Goal: Task Accomplishment & Management: Use online tool/utility

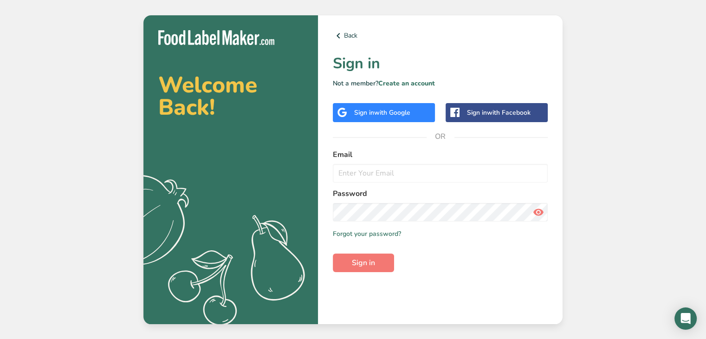
click at [398, 118] on div "Sign in with Google" at bounding box center [384, 112] width 102 height 19
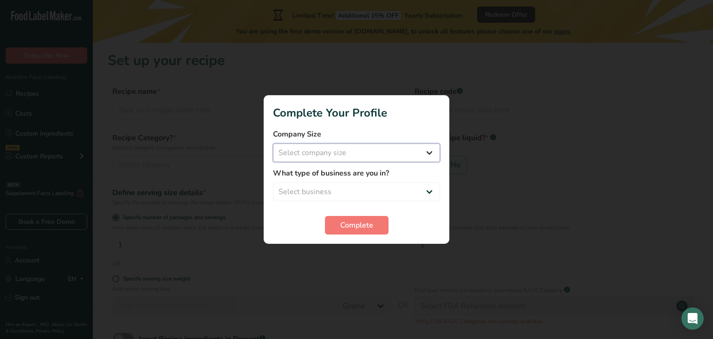
click at [353, 155] on select "Select company size Fewer than 10 Employees 10 to 50 Employees 51 to 500 Employ…" at bounding box center [356, 153] width 167 height 19
select select "1"
click at [273, 144] on select "Select company size Fewer than 10 Employees 10 to 50 Employees 51 to 500 Employ…" at bounding box center [356, 153] width 167 height 19
click at [340, 196] on select "Select business Packaged Food Manufacturer Restaurant & Cafe Bakery Meal Plans …" at bounding box center [356, 192] width 167 height 19
select select "3"
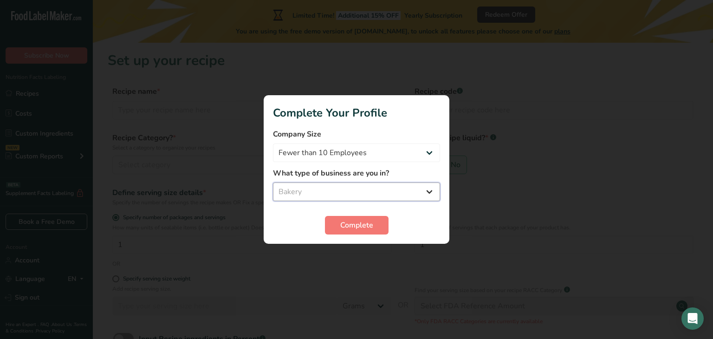
click at [273, 183] on select "Select business Packaged Food Manufacturer Restaurant & Cafe Bakery Meal Plans …" at bounding box center [356, 192] width 167 height 19
click at [340, 233] on button "Complete" at bounding box center [357, 225] width 64 height 19
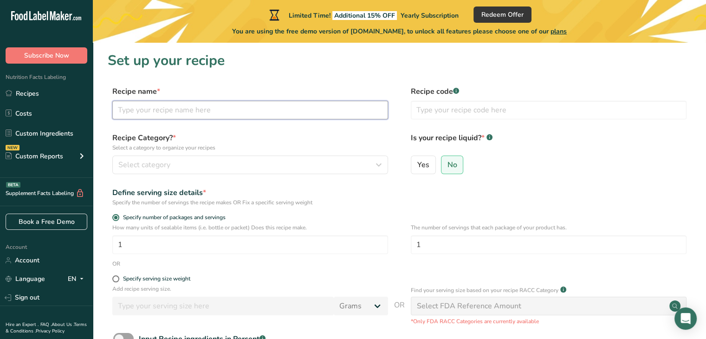
click at [156, 115] on input "text" at bounding box center [250, 110] width 276 height 19
type input "Berry Caramel Chocolate Rod"
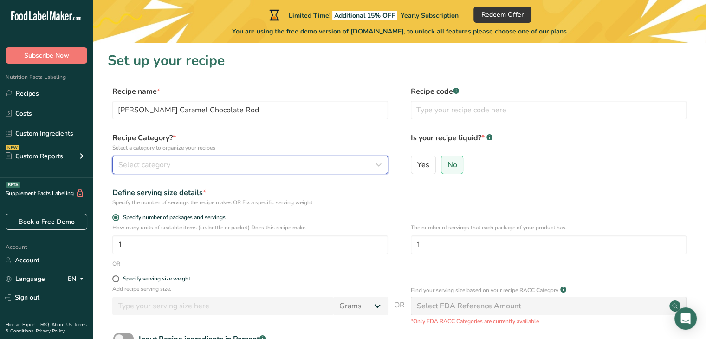
click at [190, 168] on div "Select category" at bounding box center [247, 164] width 258 height 11
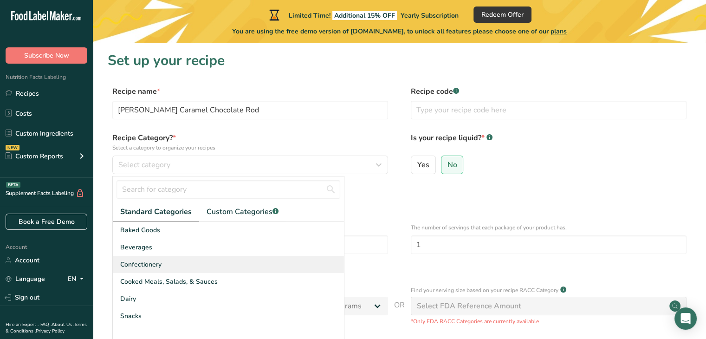
click at [191, 263] on div "Confectionery" at bounding box center [228, 264] width 231 height 17
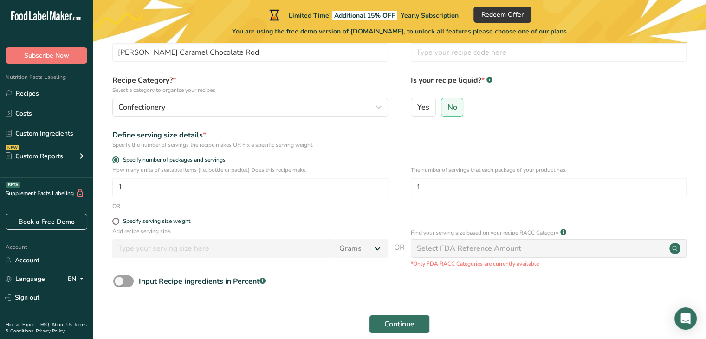
scroll to position [59, 0]
click at [190, 181] on input "1" at bounding box center [250, 186] width 276 height 19
type input "1"
type input "5"
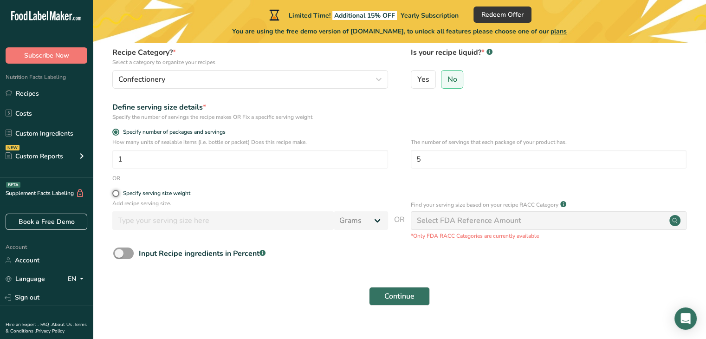
scroll to position [86, 0]
click at [386, 293] on span "Continue" at bounding box center [400, 295] width 30 height 11
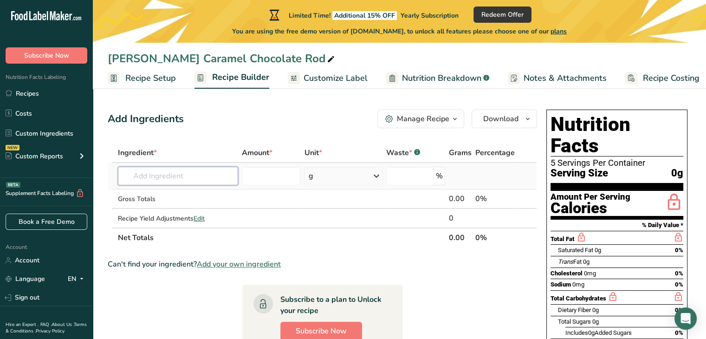
click at [184, 172] on input "text" at bounding box center [178, 176] width 120 height 19
type input "Carnival King"
click at [146, 208] on div "Add your own ingredient" at bounding box center [177, 210] width 105 height 10
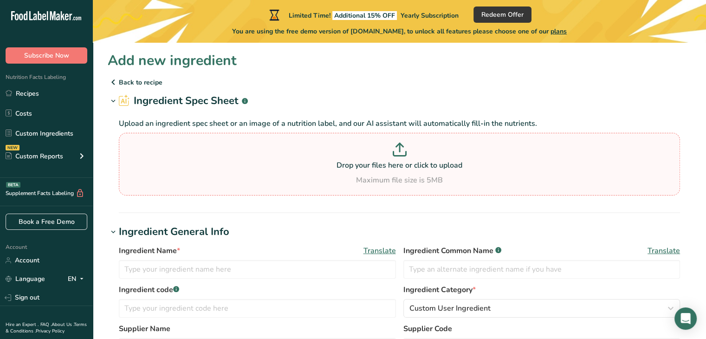
click at [383, 187] on section "Drop your files here or click to upload Maximum file size is 5MB" at bounding box center [399, 164] width 557 height 58
click at [383, 187] on input "Drop your files here or click to upload Maximum file size is 5MB" at bounding box center [400, 164] width 562 height 63
type input "C:\fakepath\382dipcrml.pdf"
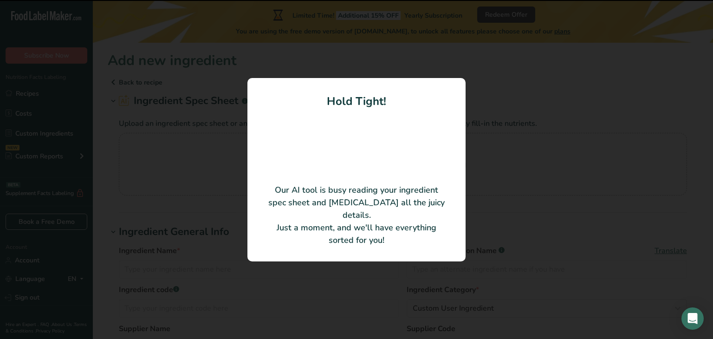
type input "[DATE] KING [PERSON_NAME] DIP"
type input "999DIPCRML"
type input "CARNIVAL KING SUPPLIES"
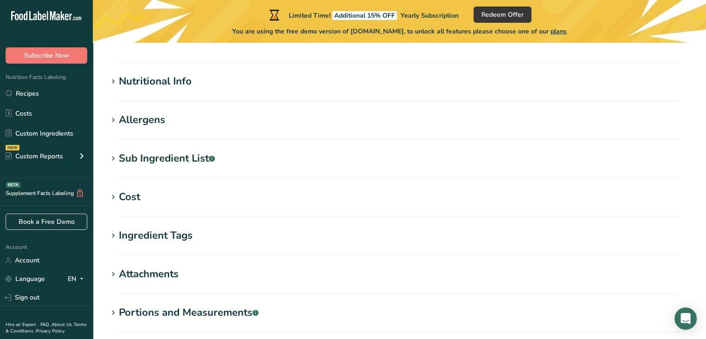
scroll to position [290, 0]
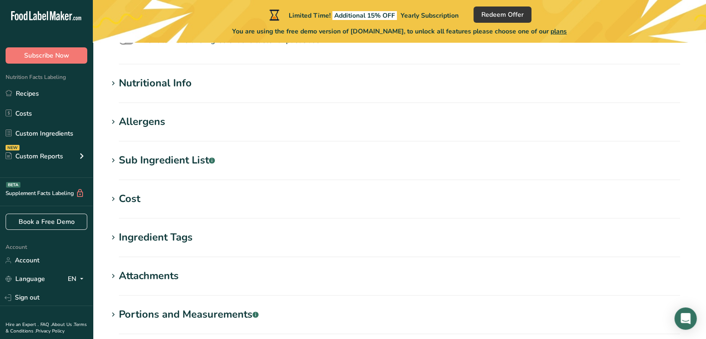
click at [114, 86] on icon at bounding box center [113, 83] width 8 height 13
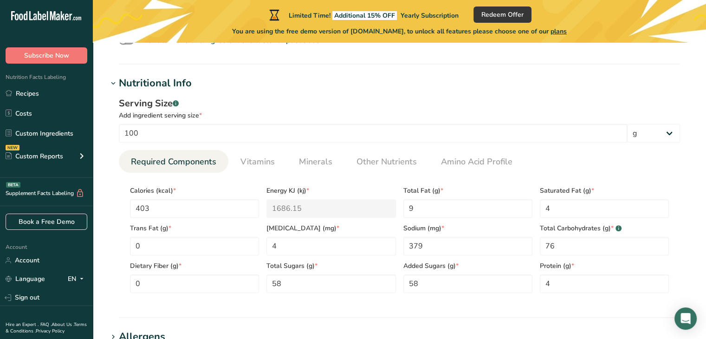
click at [114, 86] on icon at bounding box center [113, 83] width 8 height 13
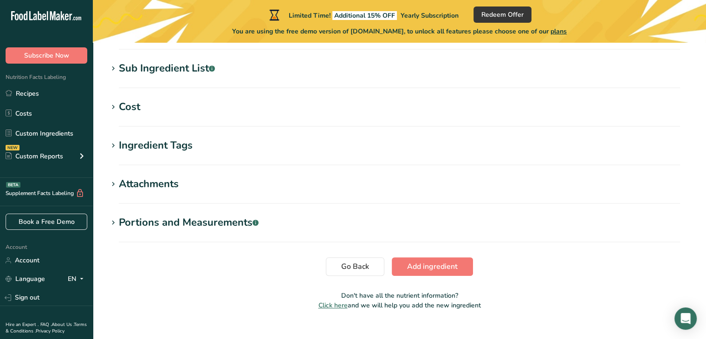
scroll to position [383, 0]
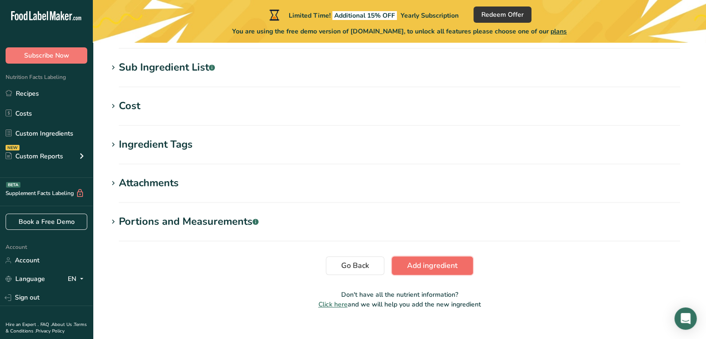
click at [429, 261] on span "Add ingredient" at bounding box center [432, 265] width 51 height 11
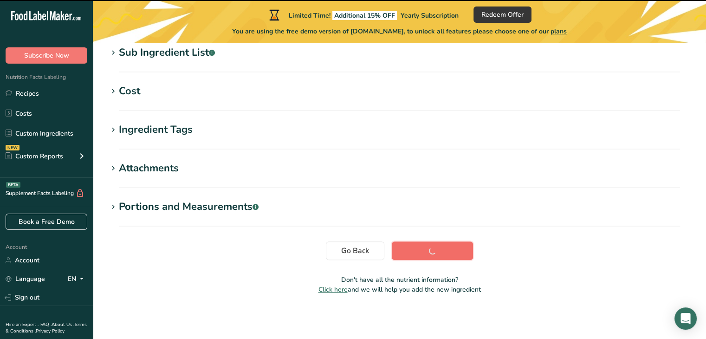
scroll to position [188, 0]
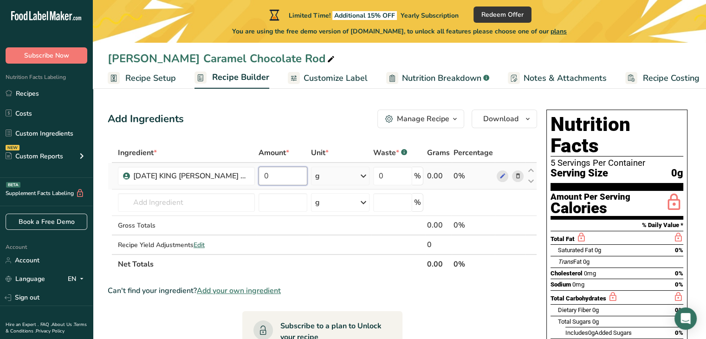
click at [287, 175] on input "0" at bounding box center [283, 176] width 49 height 19
click at [502, 173] on div "Ingredient * Amount * Unit * Waste * .a-a{fill:#347362;}.b-a{fill:#fff;} Grams …" at bounding box center [323, 208] width 430 height 131
click at [503, 174] on icon at bounding box center [502, 176] width 7 height 10
click at [269, 177] on input "0" at bounding box center [283, 176] width 49 height 19
type input "10"
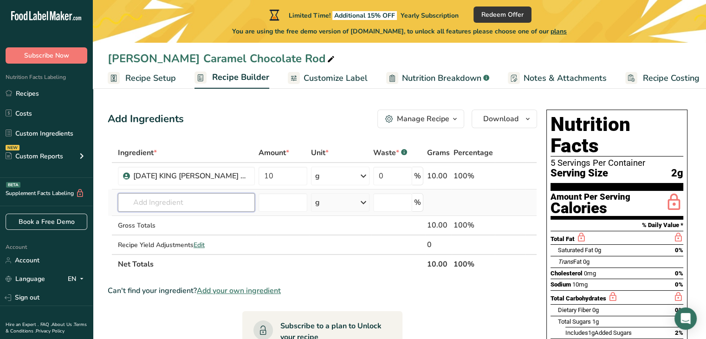
click at [157, 204] on input "text" at bounding box center [186, 202] width 137 height 19
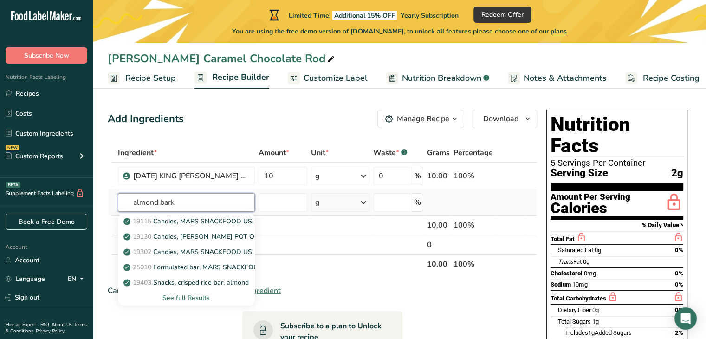
type input "almond bark"
click at [183, 297] on div "See full Results" at bounding box center [186, 298] width 122 height 10
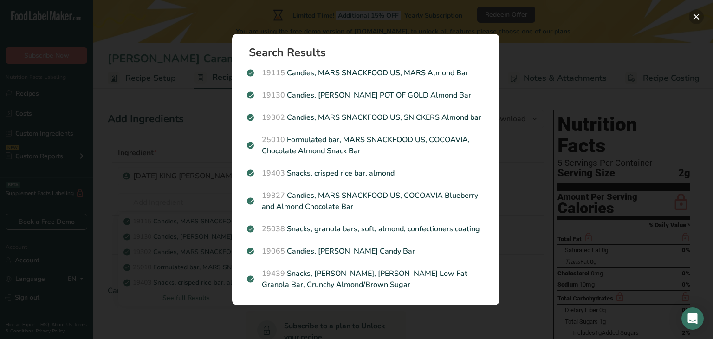
click at [695, 10] on button "Search results modal" at bounding box center [696, 16] width 15 height 15
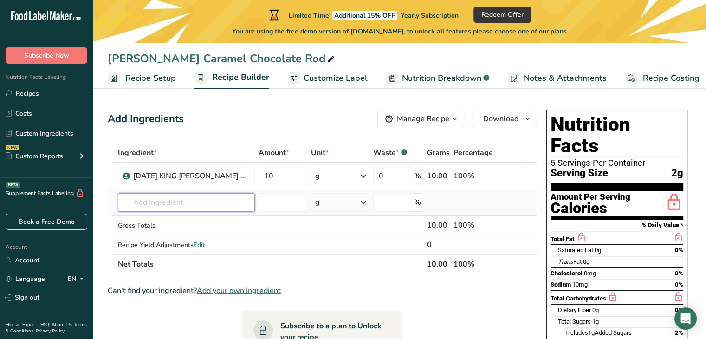
click at [144, 206] on input "text" at bounding box center [186, 202] width 137 height 19
paste input "reat Value Almond Bark, Vanilla, 24 oz Bar"
type input "reat Value Almond Bark, Vanilla, 24 oz Bar"
click at [151, 237] on div "Add your own ingredient" at bounding box center [186, 237] width 122 height 10
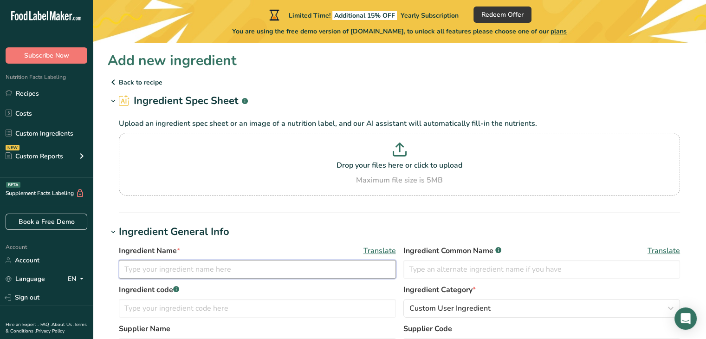
click at [150, 277] on input "text" at bounding box center [257, 269] width 277 height 19
click at [378, 162] on p "Drop your files here or click to upload" at bounding box center [399, 165] width 557 height 11
click at [378, 162] on input "Drop your files here or click to upload Maximum file size is 5MB" at bounding box center [400, 164] width 562 height 63
type input "C:\fakepath\2d0bb8d3-c811-471b-ad9e-ce4fe7f390f5.fe7b5fc679a1cbe5f21a23a256172e…"
click at [372, 146] on p at bounding box center [399, 151] width 557 height 17
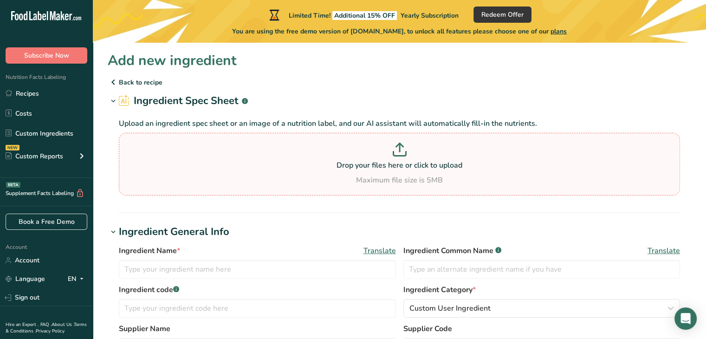
click at [372, 146] on input "Drop your files here or click to upload Maximum file size is 5MB" at bounding box center [400, 164] width 562 height 63
type input "C:\fakepath\Screenshot 2025-08-29 152707.png"
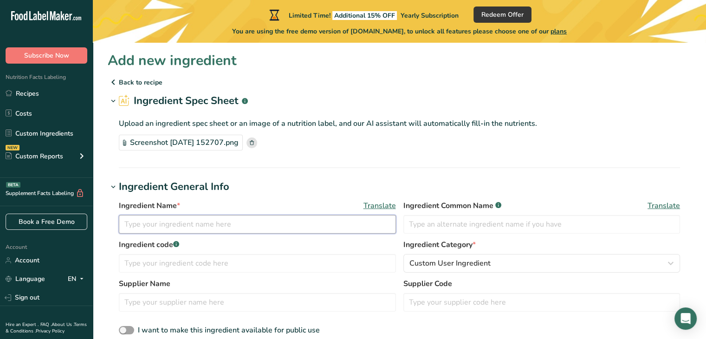
click at [150, 228] on input "text" at bounding box center [257, 224] width 277 height 19
paste input "Great Value Almond Bark, Vanilla, 24 oz Bar"
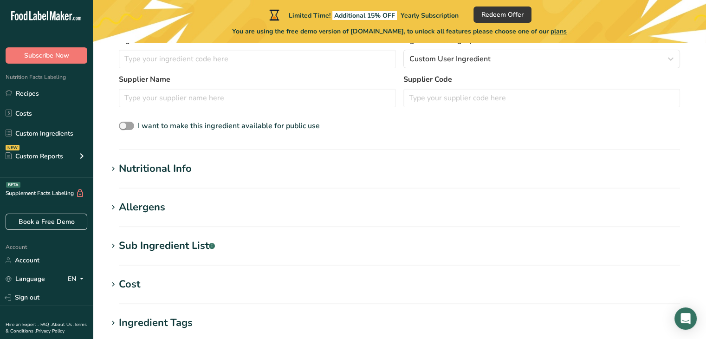
scroll to position [237, 0]
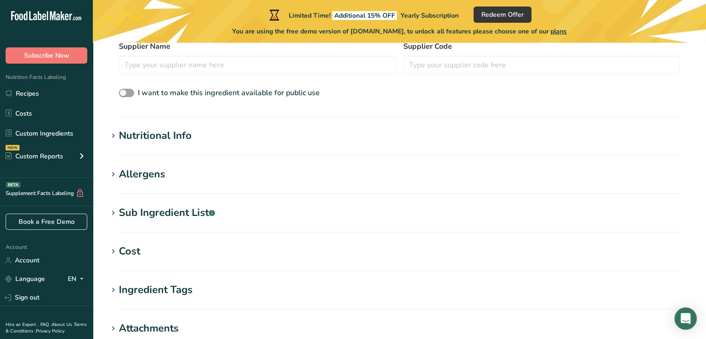
type input "Great Value Almond Bark, Vanilla, 24 oz Bar"
click at [115, 134] on icon at bounding box center [113, 136] width 8 height 13
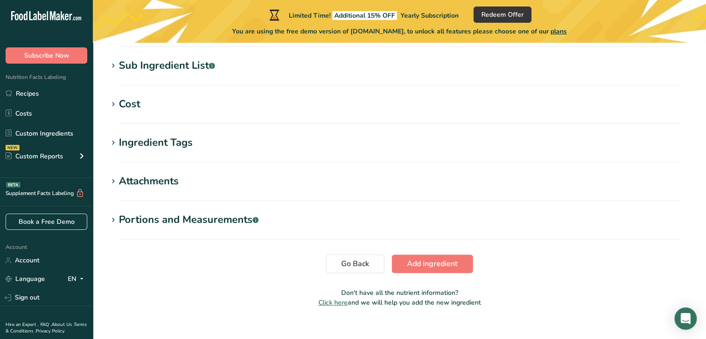
scroll to position [609, 0]
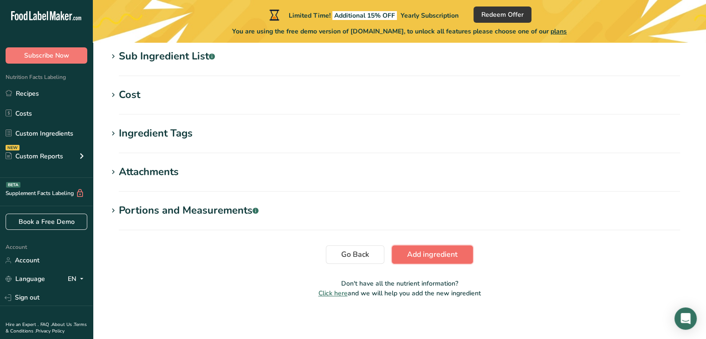
click at [424, 253] on span "Add ingredient" at bounding box center [432, 254] width 51 height 11
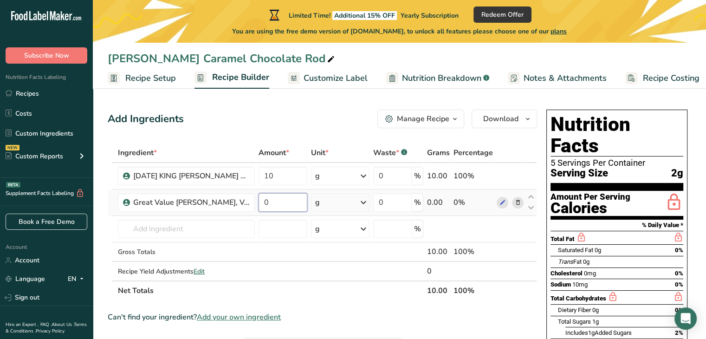
click at [268, 202] on input "0" at bounding box center [283, 202] width 49 height 19
type input "15"
click at [156, 229] on input "text" at bounding box center [186, 229] width 137 height 19
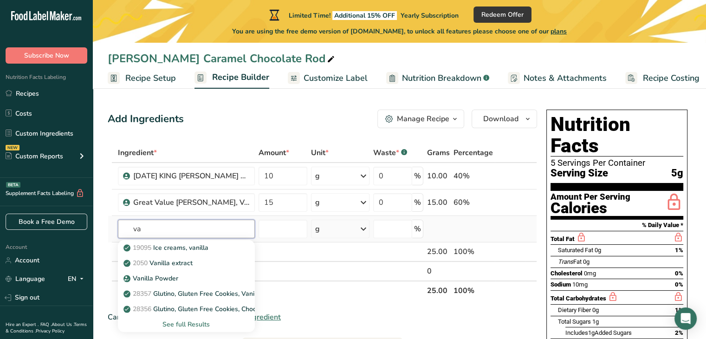
type input "v"
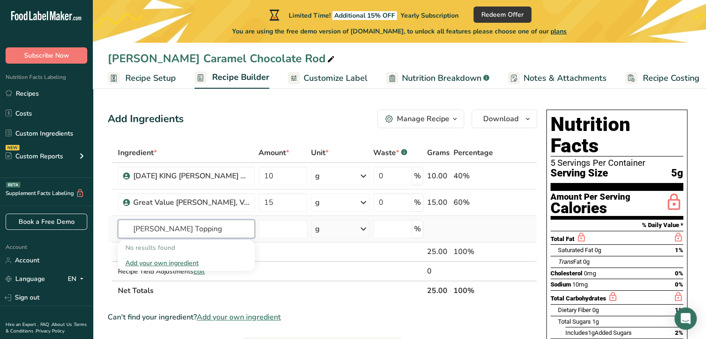
type input "Berry Crunch Topping"
click at [150, 265] on div "Add your own ingredient" at bounding box center [186, 263] width 122 height 10
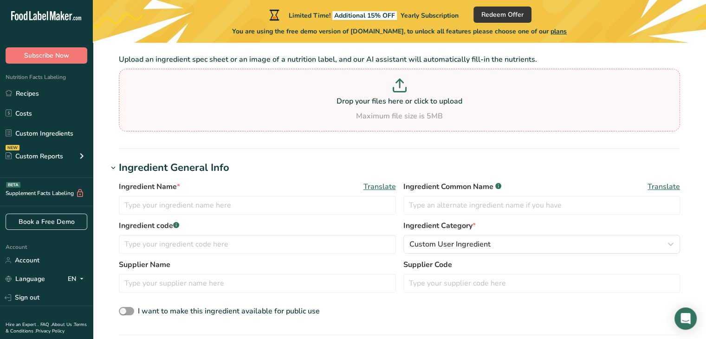
scroll to position [65, 0]
click at [273, 197] on input "text" at bounding box center [257, 204] width 277 height 19
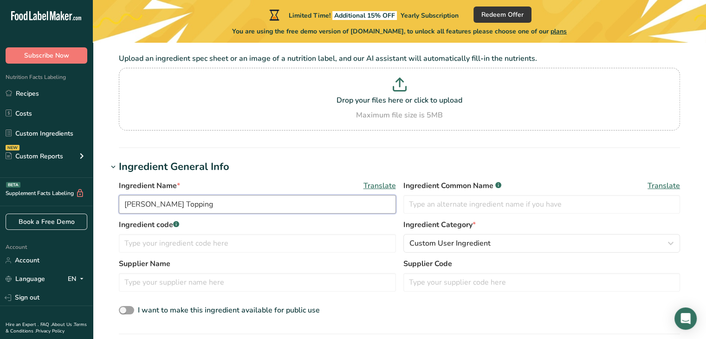
type input "Berry Crunch Topping"
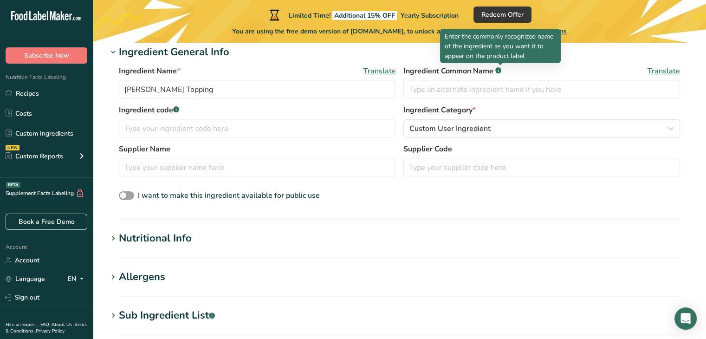
scroll to position [184, 0]
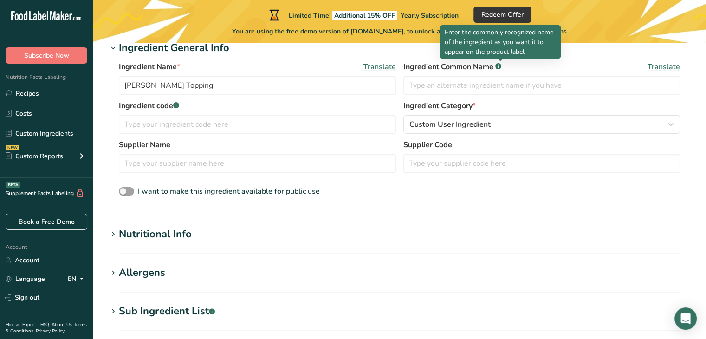
click at [169, 232] on div "Nutritional Info" at bounding box center [155, 234] width 73 height 15
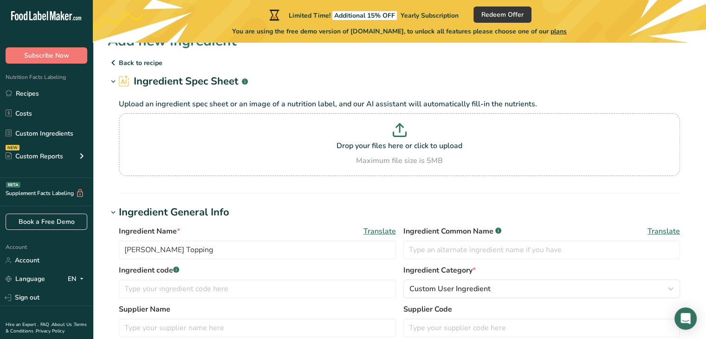
scroll to position [11, 0]
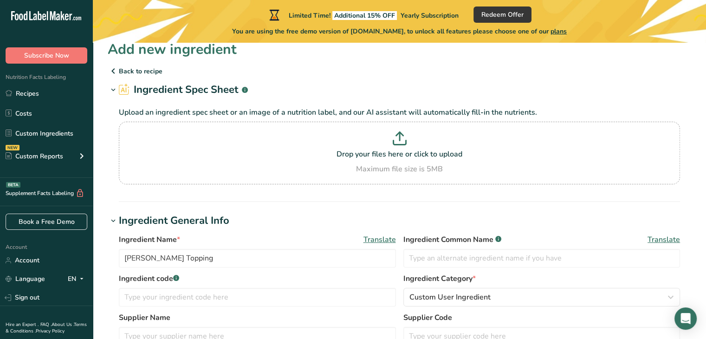
click at [123, 69] on p "Back to recipe" at bounding box center [400, 70] width 584 height 11
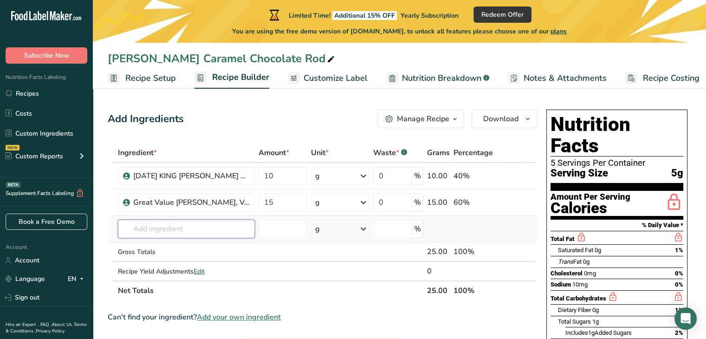
click at [167, 228] on input "text" at bounding box center [186, 229] width 137 height 19
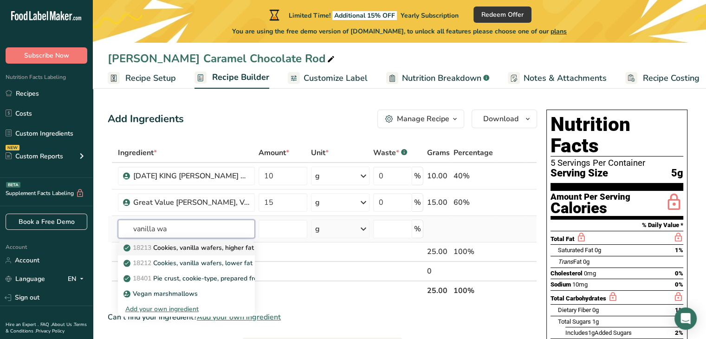
type input "vanilla wa"
click at [160, 250] on p "18213 Cookies, vanilla wafers, higher fat" at bounding box center [189, 248] width 129 height 10
type input "Cookies, vanilla wafers, higher fat"
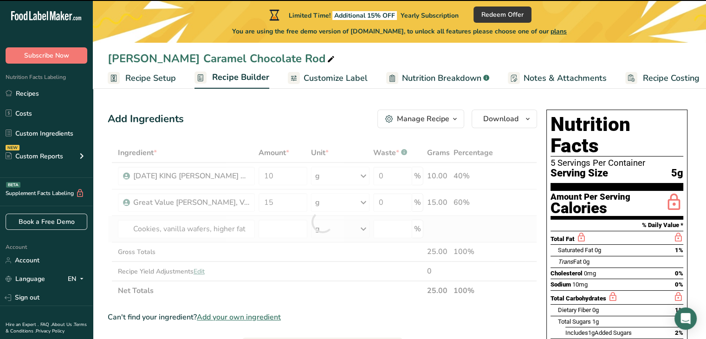
type input "0"
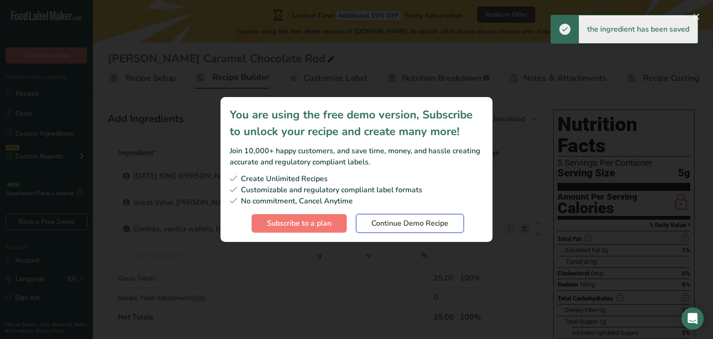
click at [417, 225] on span "Continue Demo Recipe" at bounding box center [410, 223] width 77 height 11
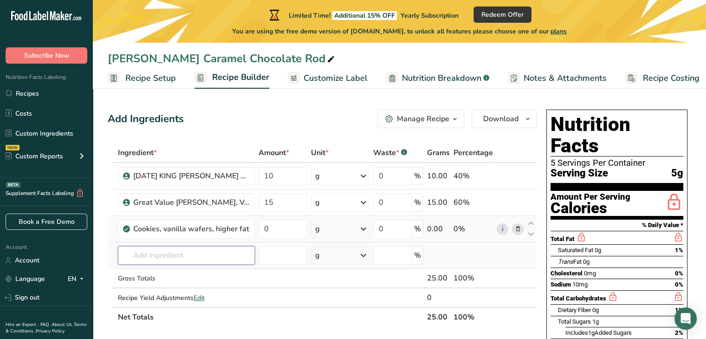
click at [145, 253] on input "text" at bounding box center [186, 255] width 137 height 19
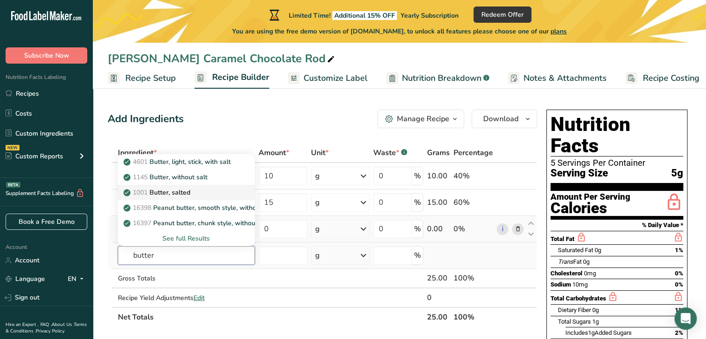
type input "butter"
click at [182, 189] on p "1001 Butter, salted" at bounding box center [157, 193] width 65 height 10
type input "Butter, salted"
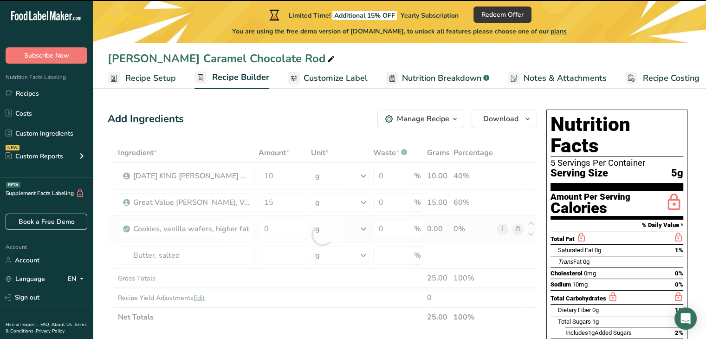
type input "0"
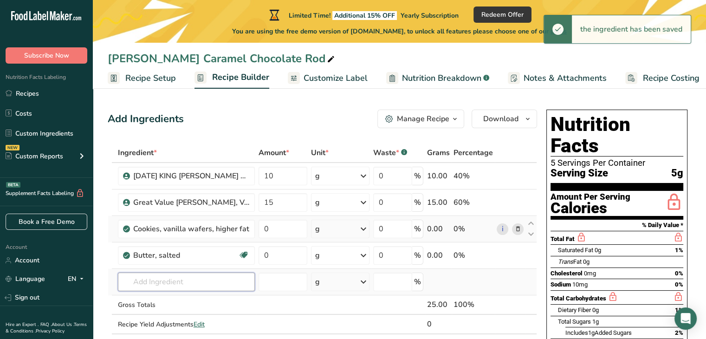
click at [151, 281] on input "text" at bounding box center [186, 282] width 137 height 19
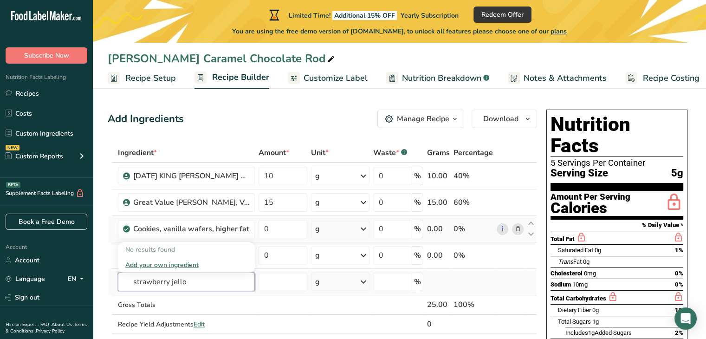
type input "strawberry jello"
click at [173, 264] on div "Add your own ingredient" at bounding box center [186, 265] width 122 height 10
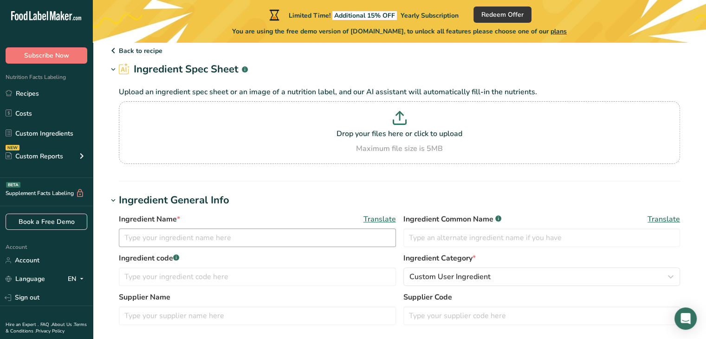
scroll to position [32, 0]
click at [231, 246] on input "text" at bounding box center [257, 238] width 277 height 19
click at [372, 136] on p "Drop your files here or click to upload" at bounding box center [399, 133] width 557 height 11
click at [372, 136] on input "Drop your files here or click to upload Maximum file size is 5MB" at bounding box center [400, 132] width 562 height 63
type input "C:\fakepath\Screenshot 2025-08-29 153138.png"
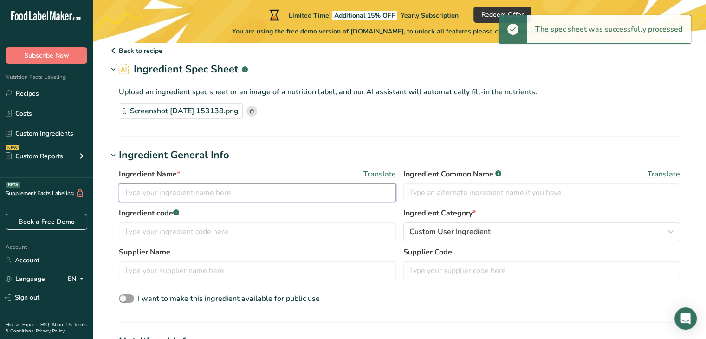
click at [312, 196] on input "text" at bounding box center [257, 192] width 277 height 19
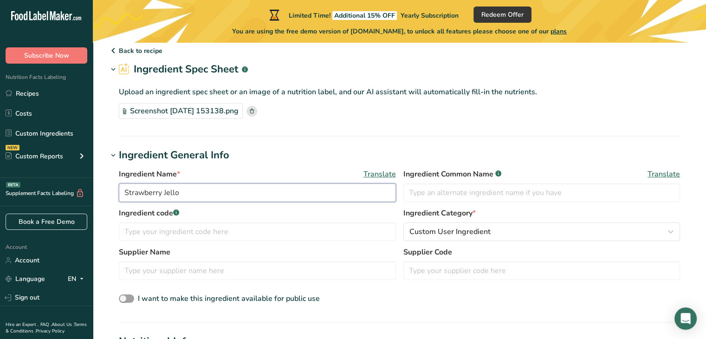
type input "Strawberry Jello"
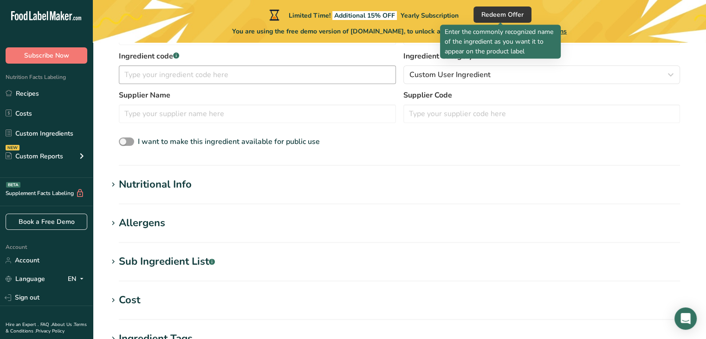
scroll to position [189, 0]
click at [113, 185] on icon at bounding box center [113, 184] width 8 height 13
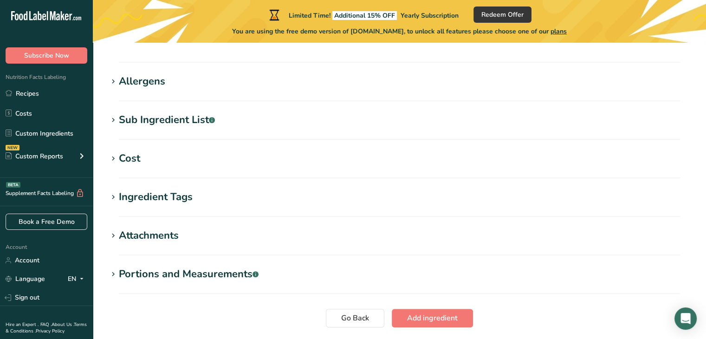
scroll to position [552, 0]
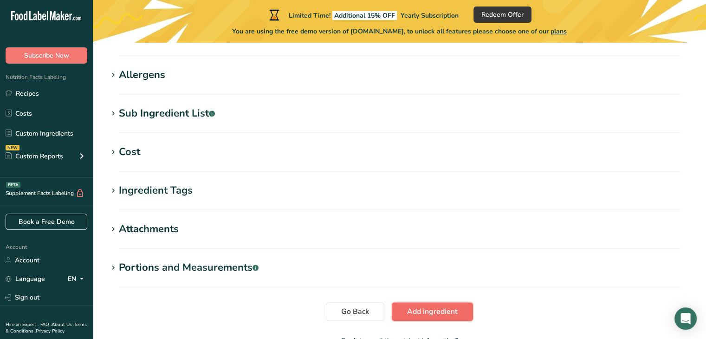
click at [418, 311] on span "Add ingredient" at bounding box center [432, 311] width 51 height 11
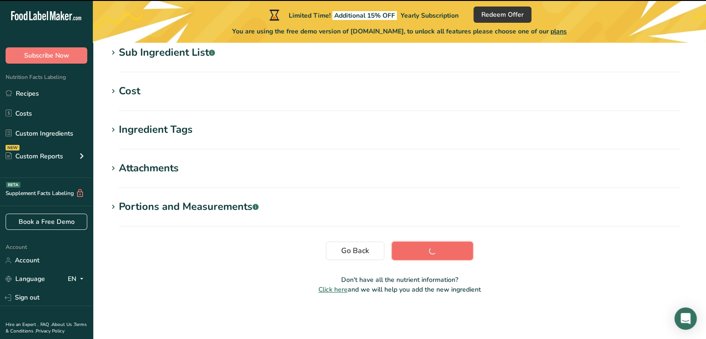
scroll to position [202, 0]
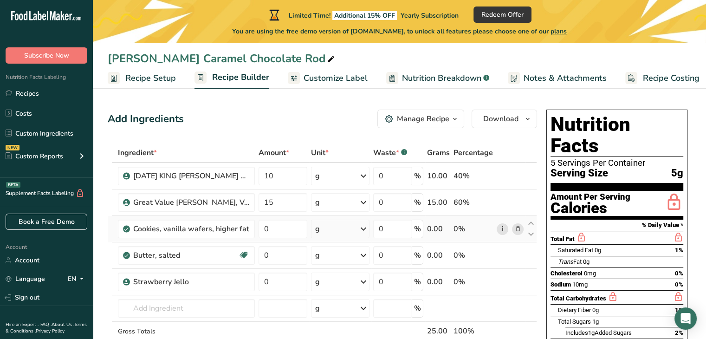
click at [500, 231] on link "i" at bounding box center [503, 229] width 12 height 12
click at [275, 237] on input "0" at bounding box center [283, 229] width 49 height 19
type input "3"
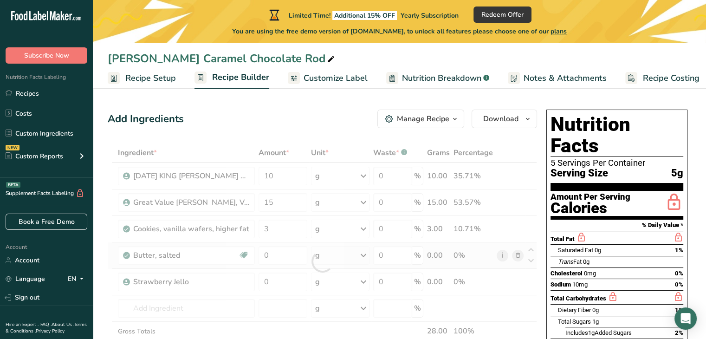
click at [502, 254] on div "Ingredient * Amount * Unit * Waste * .a-a{fill:#347362;}.b-a{fill:#fff;} Grams …" at bounding box center [323, 261] width 430 height 237
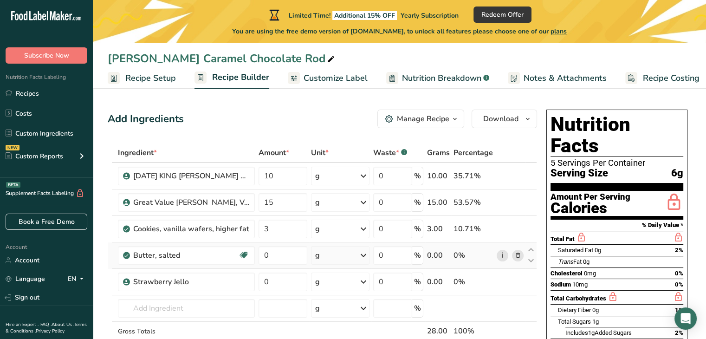
click at [502, 254] on link "i" at bounding box center [503, 256] width 12 height 12
click at [281, 256] on input "0" at bounding box center [283, 255] width 49 height 19
type input "2"
type input "5"
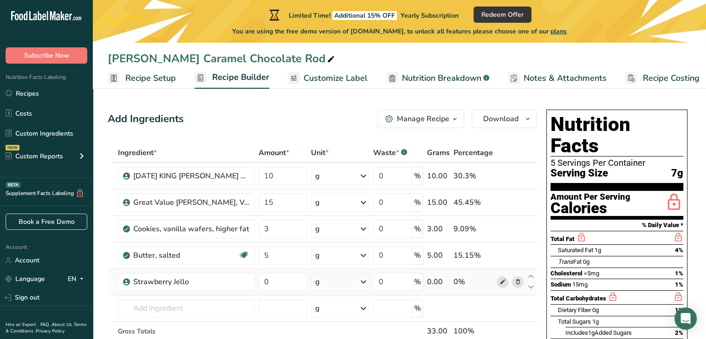
click at [507, 280] on span at bounding box center [502, 281] width 11 height 11
click at [285, 286] on input "0" at bounding box center [283, 282] width 49 height 19
type input "1"
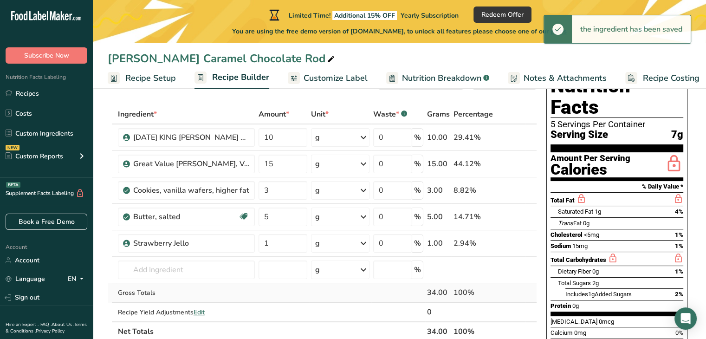
scroll to position [38, 0]
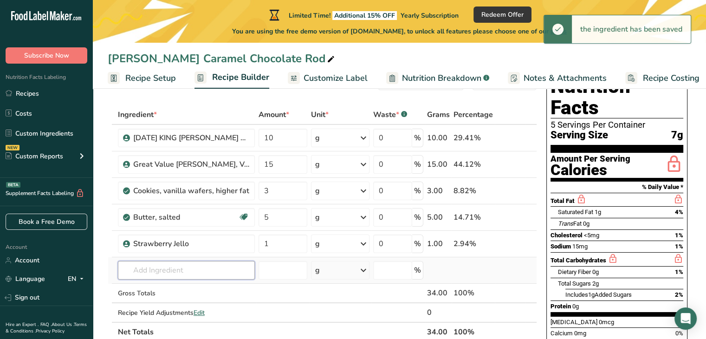
click at [203, 266] on input "text" at bounding box center [186, 270] width 137 height 19
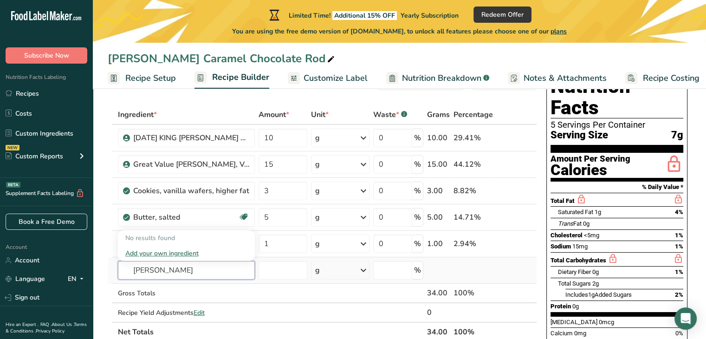
type input "Snyders"
click at [156, 251] on div "Add your own ingredient" at bounding box center [186, 253] width 122 height 10
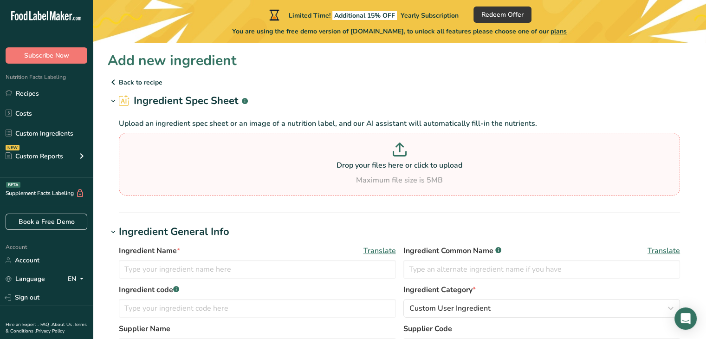
click at [375, 165] on p "Drop your files here or click to upload" at bounding box center [399, 165] width 557 height 11
click at [375, 165] on input "Drop your files here or click to upload Maximum file size is 5MB" at bounding box center [400, 164] width 562 height 63
type input "C:\fakepath\Screenshot 2025-08-29 153829.png"
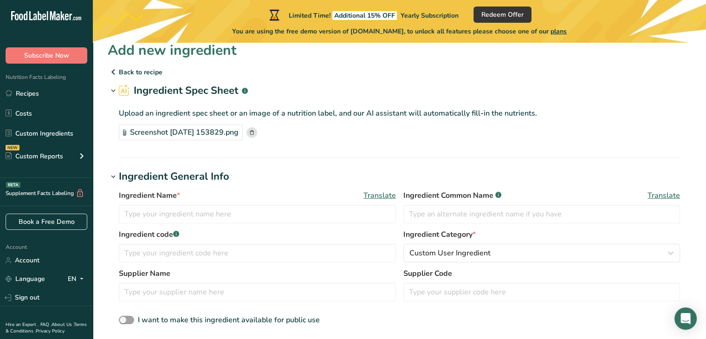
scroll to position [9, 0]
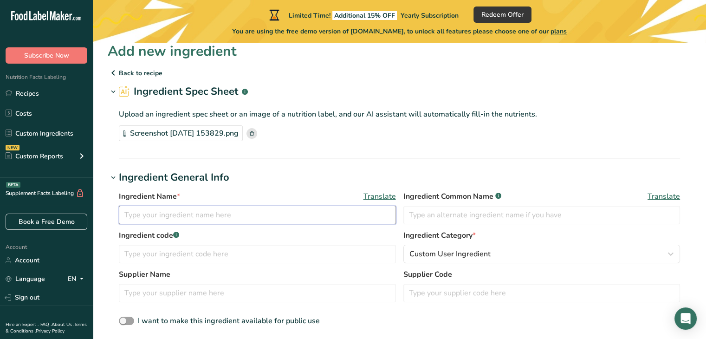
click at [230, 216] on input "text" at bounding box center [257, 215] width 277 height 19
type input "Snyder's Gluten Free Pretzel Rod"
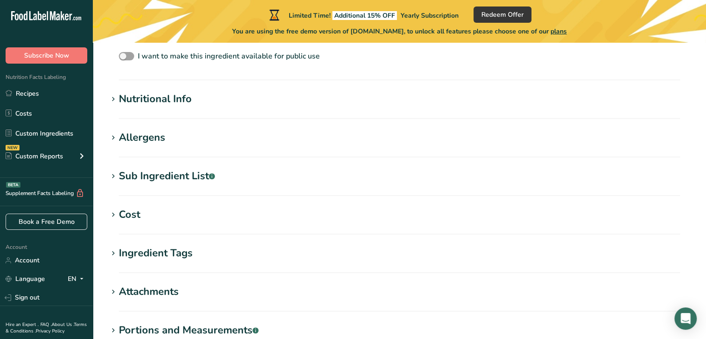
scroll to position [276, 0]
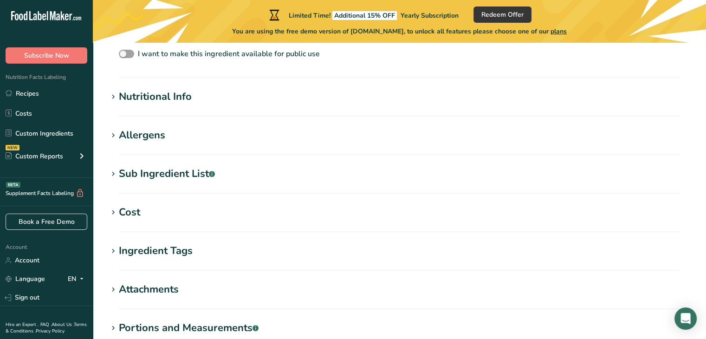
click at [156, 97] on div "Nutritional Info" at bounding box center [155, 96] width 73 height 15
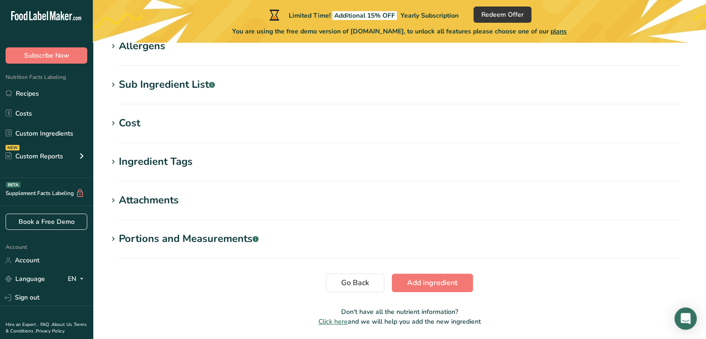
scroll to position [613, 0]
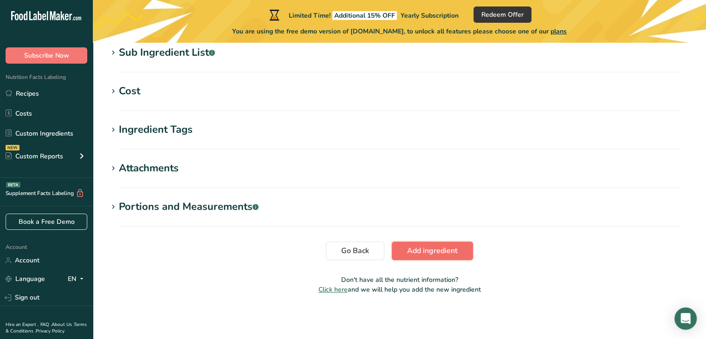
click at [441, 248] on span "Add ingredient" at bounding box center [432, 250] width 51 height 11
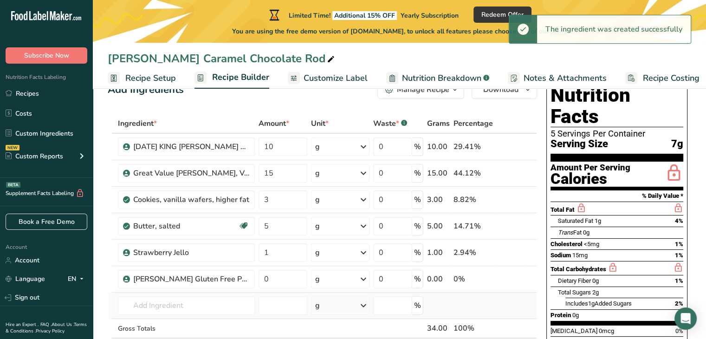
scroll to position [43, 0]
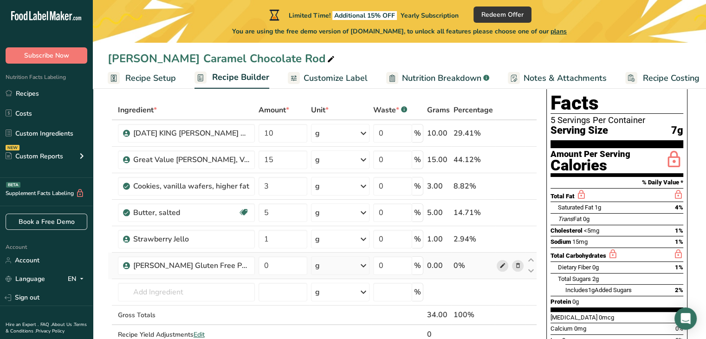
click at [502, 264] on icon at bounding box center [502, 266] width 7 height 10
click at [276, 267] on input "0" at bounding box center [283, 265] width 49 height 19
type input "6"
click at [505, 157] on icon at bounding box center [502, 160] width 7 height 10
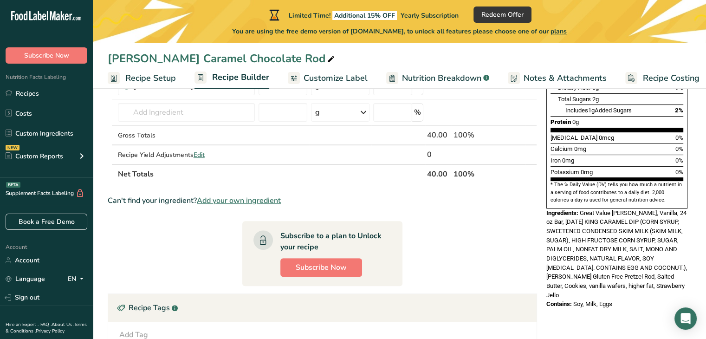
scroll to position [291, 0]
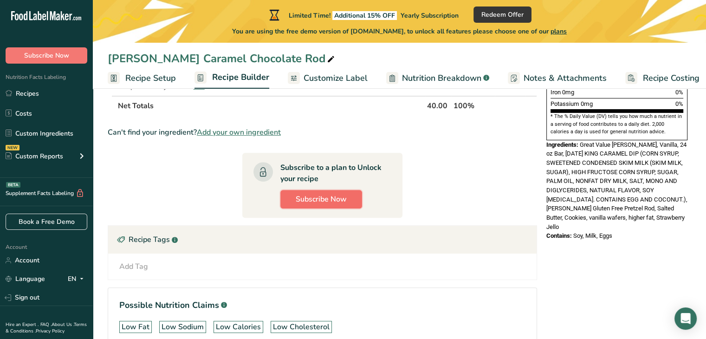
click at [337, 198] on span "Subscribe Now" at bounding box center [321, 199] width 51 height 11
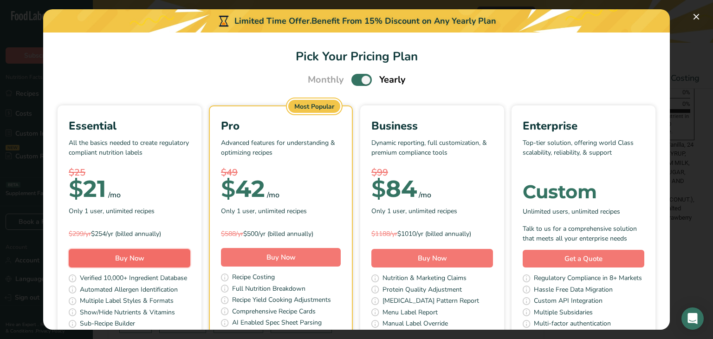
click at [144, 261] on span "Buy Now" at bounding box center [129, 258] width 29 height 9
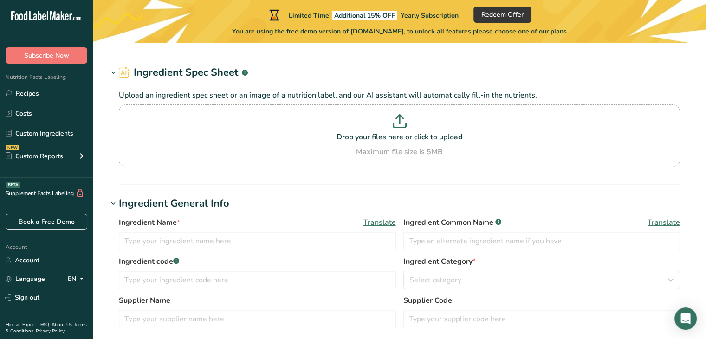
type input "CARNIVAL KING CARAMEL DIP"
type input "999DIPCRML"
type input "CARNIVAL KING SUPPLIES"
type input "100"
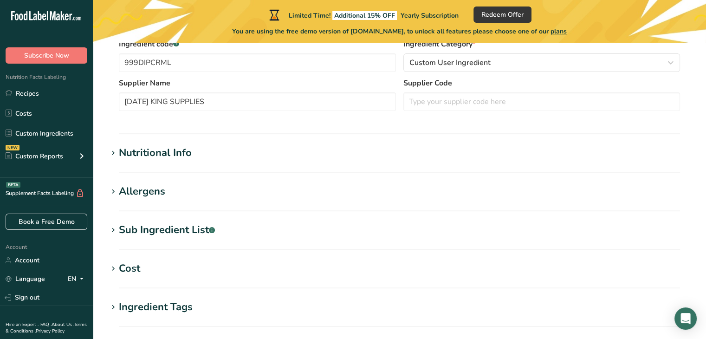
scroll to position [195, 0]
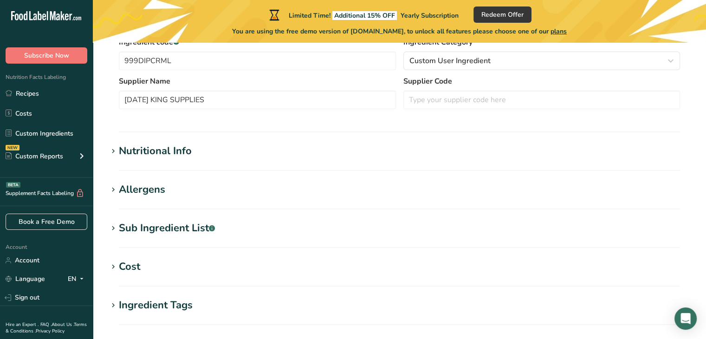
click at [113, 148] on icon at bounding box center [113, 151] width 8 height 13
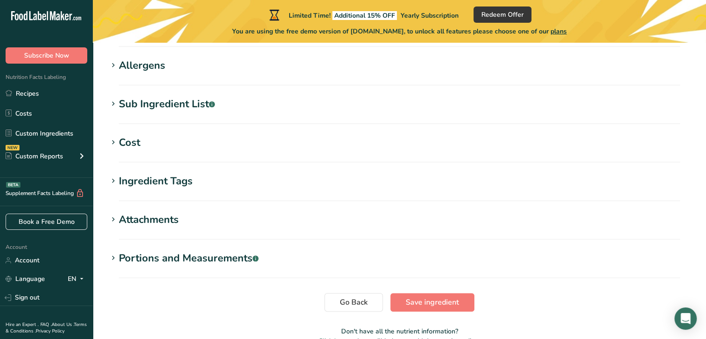
scroll to position [752, 0]
click at [188, 251] on div "Portions and Measurements .a-a{fill:#347362;}.b-a{fill:#fff;}" at bounding box center [189, 258] width 140 height 15
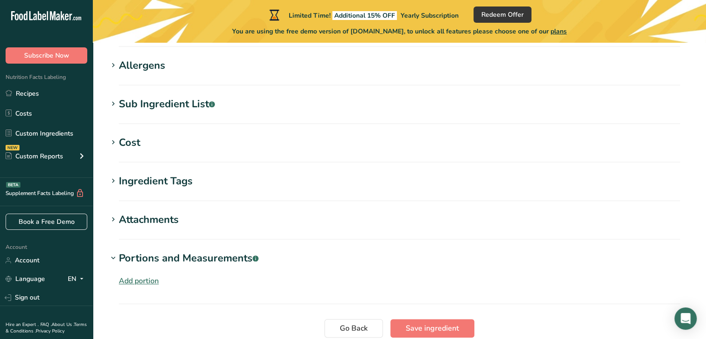
click at [157, 212] on div "Attachments" at bounding box center [149, 219] width 60 height 15
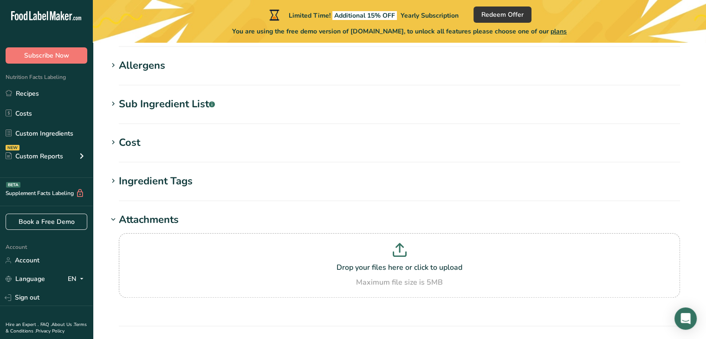
click at [162, 174] on div "Ingredient Tags" at bounding box center [156, 181] width 74 height 15
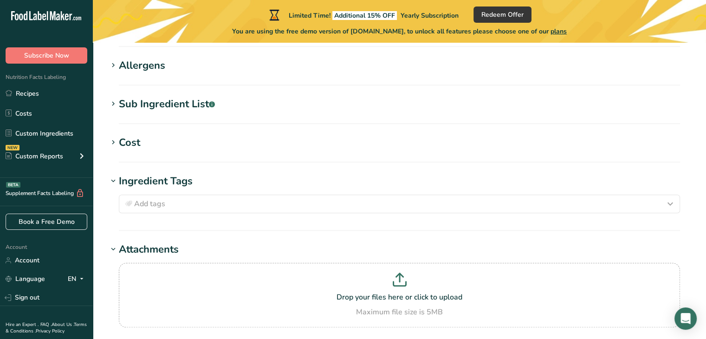
click at [135, 135] on div "Cost" at bounding box center [129, 142] width 21 height 15
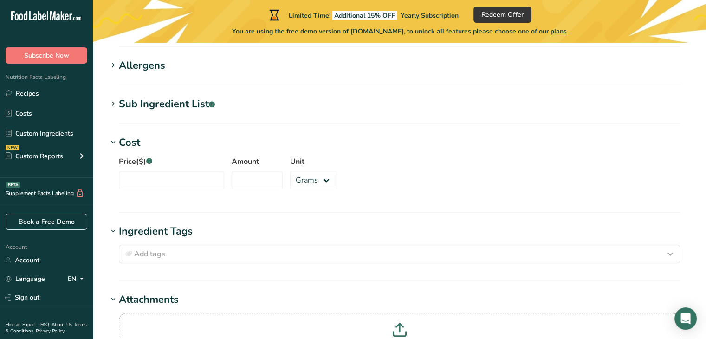
click at [160, 97] on section "Sub Ingredient List .a-a{fill:#347362;}.b-a{fill:#fff;} Translate CORN SYRUP, S…" at bounding box center [400, 110] width 584 height 27
click at [164, 97] on div "Sub Ingredient List .a-a{fill:#347362;}.b-a{fill:#fff;}" at bounding box center [167, 104] width 96 height 15
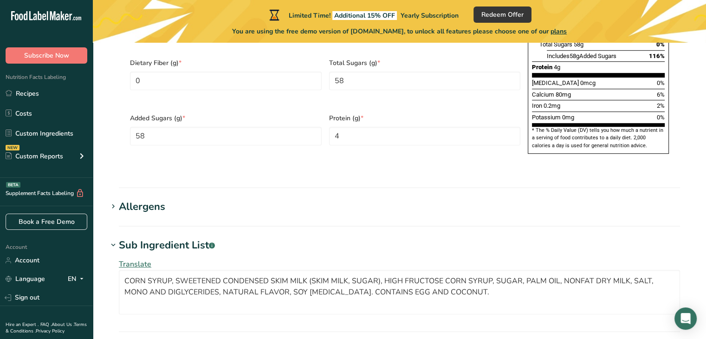
scroll to position [607, 0]
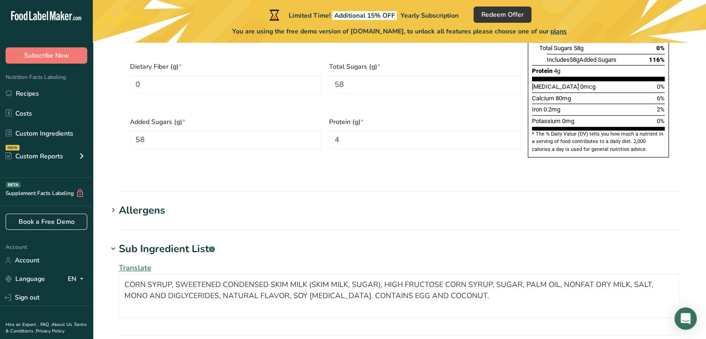
click at [152, 203] on div "Allergens" at bounding box center [142, 210] width 46 height 15
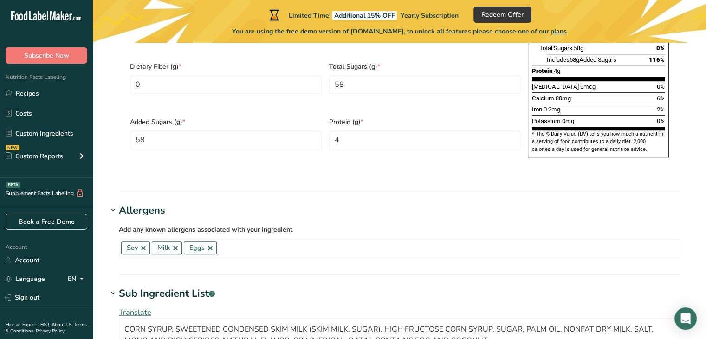
click at [152, 203] on div "Allergens" at bounding box center [142, 210] width 46 height 15
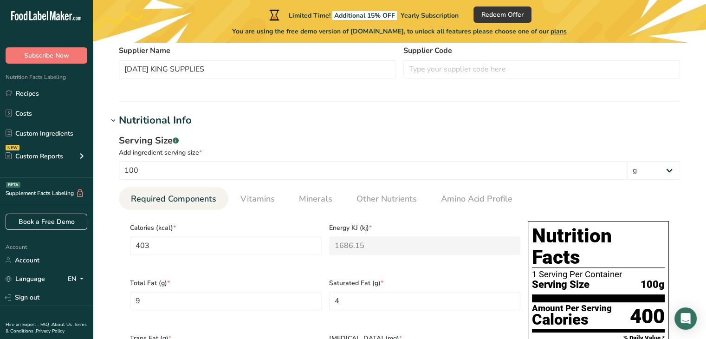
scroll to position [225, 0]
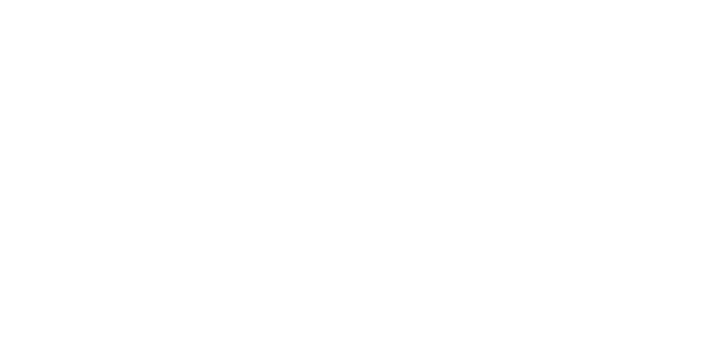
type input "Cookies, vanilla wafers, higher fat"
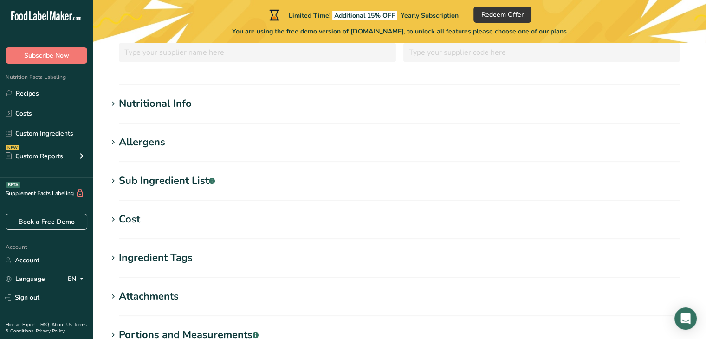
scroll to position [221, 0]
click at [173, 106] on div "Nutritional Info" at bounding box center [155, 103] width 73 height 15
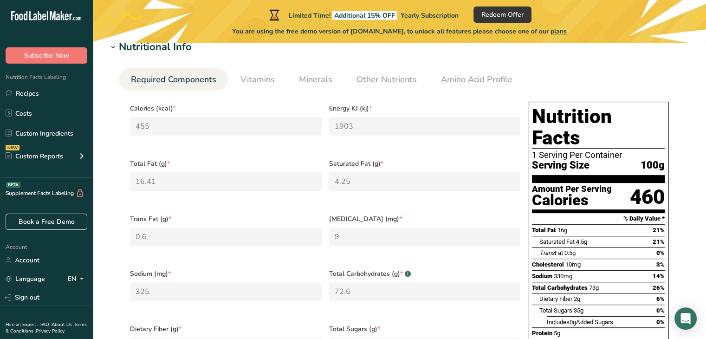
scroll to position [277, 0]
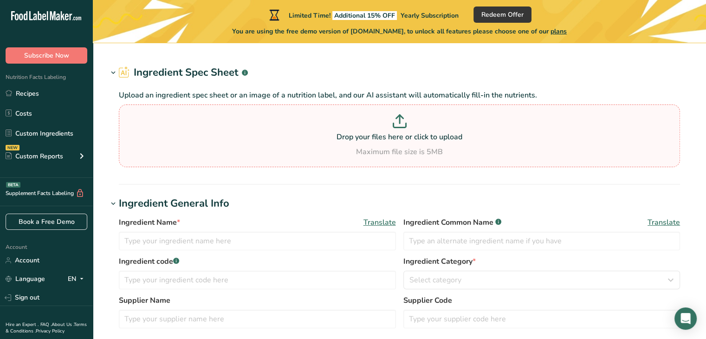
type input "Butter, salted"
type input "Salted Butter"
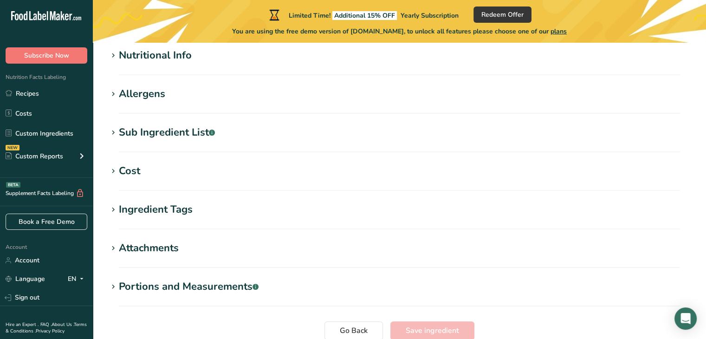
scroll to position [269, 0]
click at [111, 56] on icon at bounding box center [113, 55] width 8 height 13
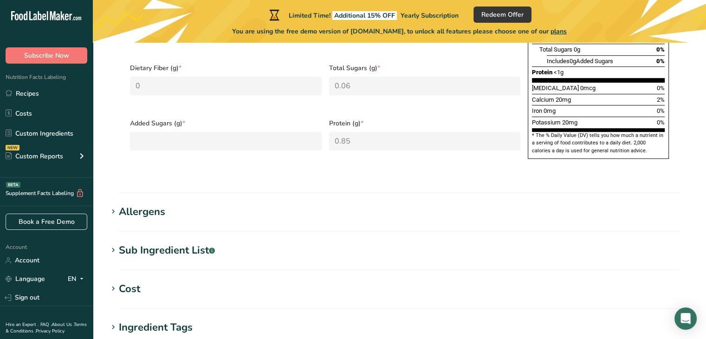
scroll to position [540, 0]
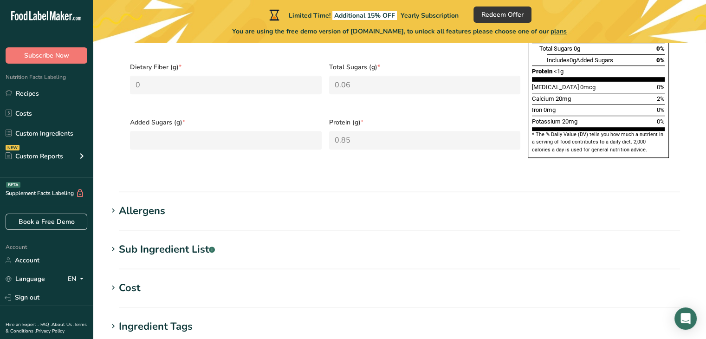
click at [113, 204] on icon at bounding box center [113, 210] width 8 height 13
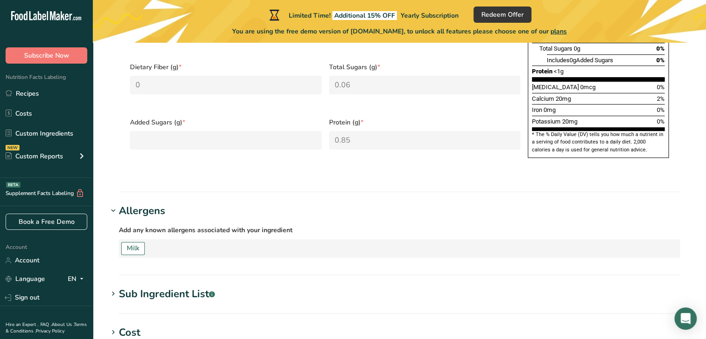
click at [113, 204] on icon at bounding box center [113, 210] width 8 height 13
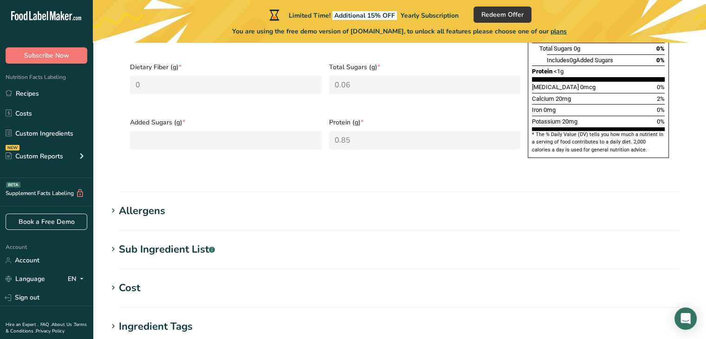
click at [115, 243] on icon at bounding box center [113, 249] width 8 height 13
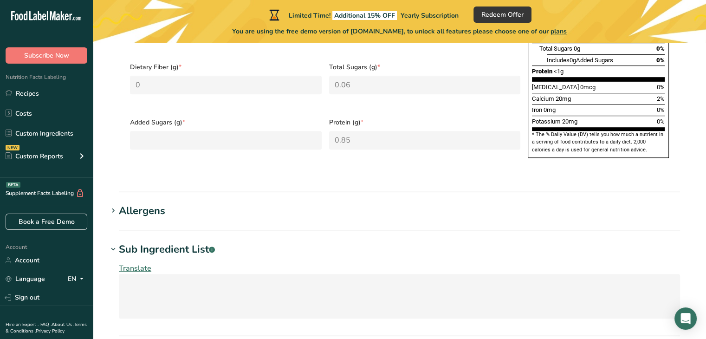
click at [115, 243] on icon at bounding box center [113, 249] width 8 height 13
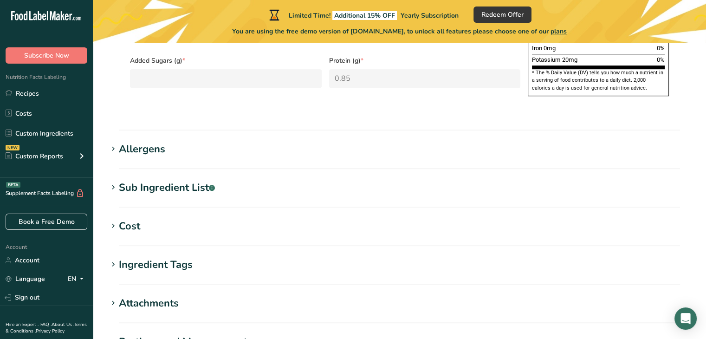
scroll to position [602, 0]
click at [114, 258] on icon at bounding box center [113, 264] width 8 height 13
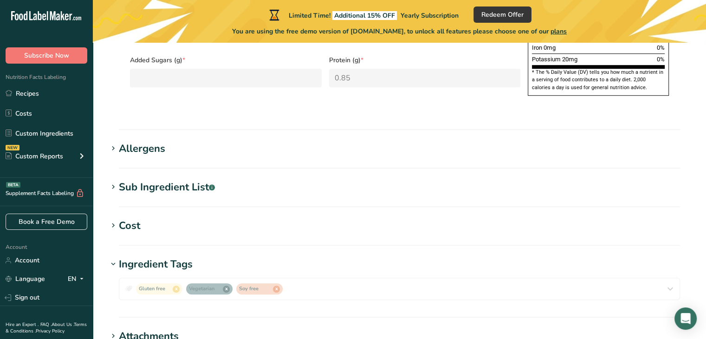
click at [114, 258] on icon at bounding box center [113, 264] width 8 height 13
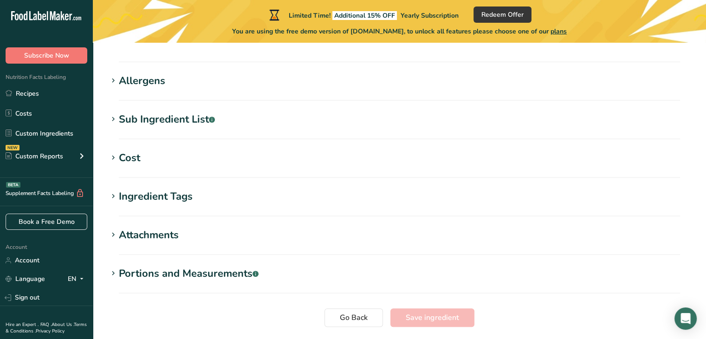
scroll to position [674, 0]
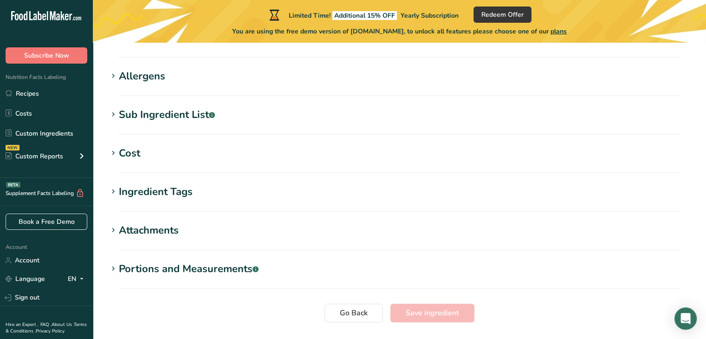
click at [114, 224] on icon at bounding box center [113, 230] width 8 height 13
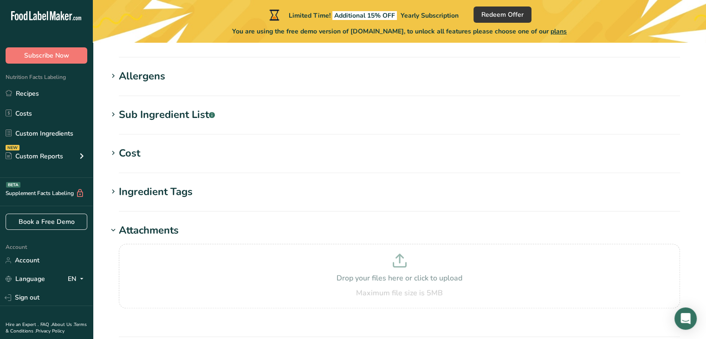
click at [114, 224] on icon at bounding box center [113, 230] width 8 height 13
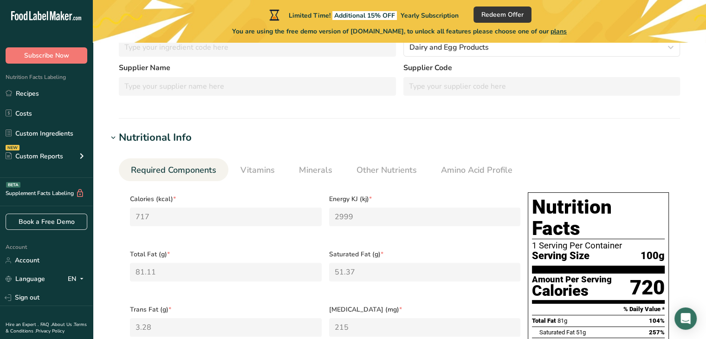
scroll to position [193, 0]
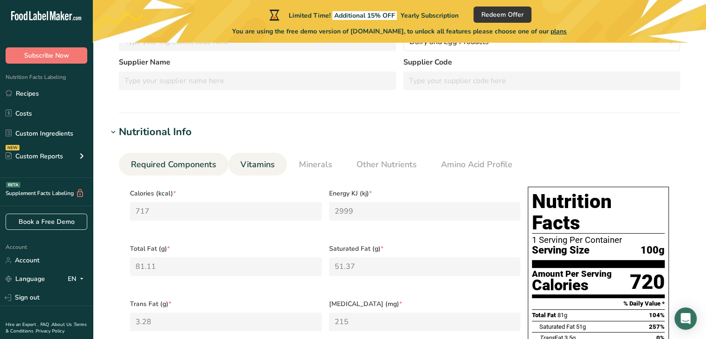
click at [262, 157] on link "Vitamins" at bounding box center [258, 165] width 42 height 24
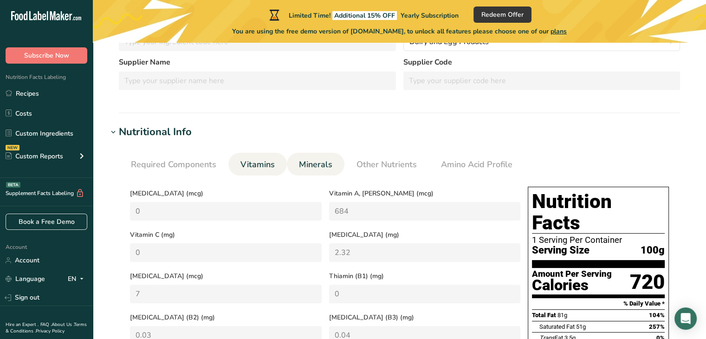
click at [319, 170] on span "Minerals" at bounding box center [315, 164] width 33 height 13
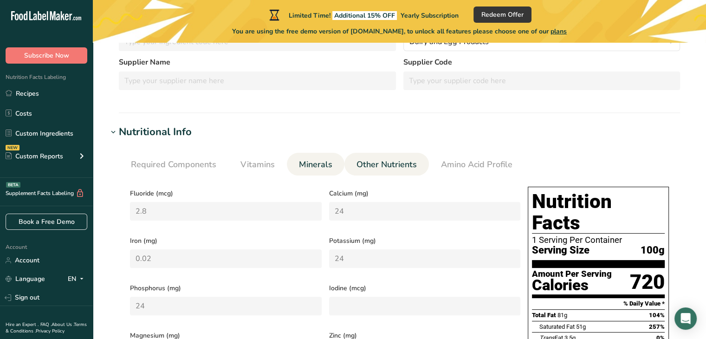
click at [362, 173] on link "Other Nutrients" at bounding box center [387, 165] width 68 height 24
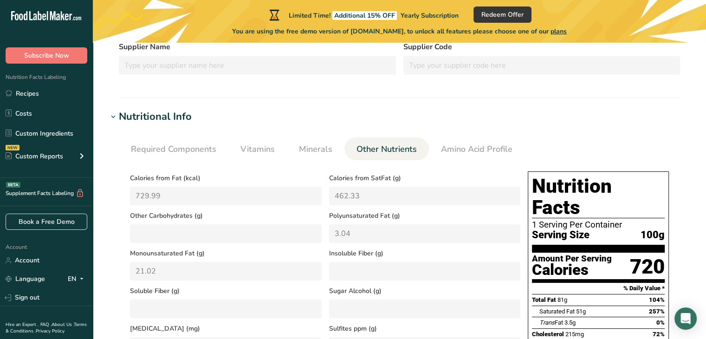
scroll to position [211, 0]
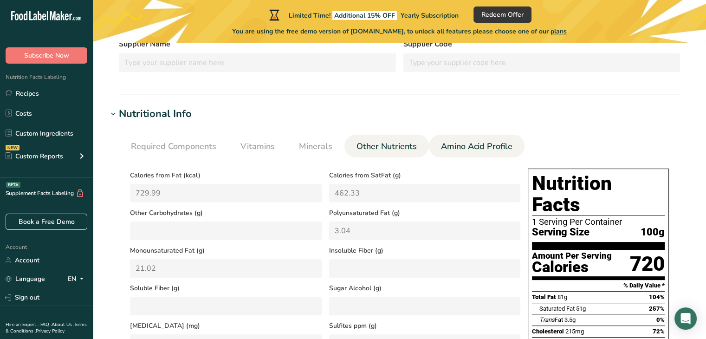
click at [463, 150] on span "Amino Acid Profile" at bounding box center [477, 146] width 72 height 13
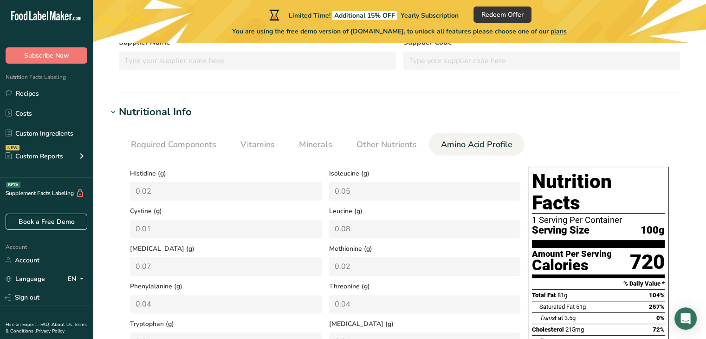
scroll to position [212, 0]
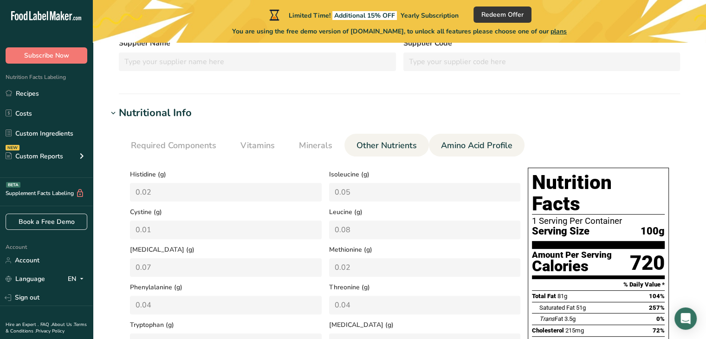
click at [392, 142] on span "Other Nutrients" at bounding box center [387, 145] width 60 height 13
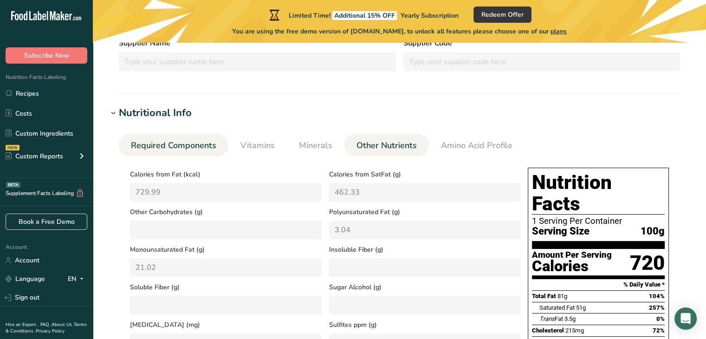
click at [155, 144] on span "Required Components" at bounding box center [173, 145] width 85 height 13
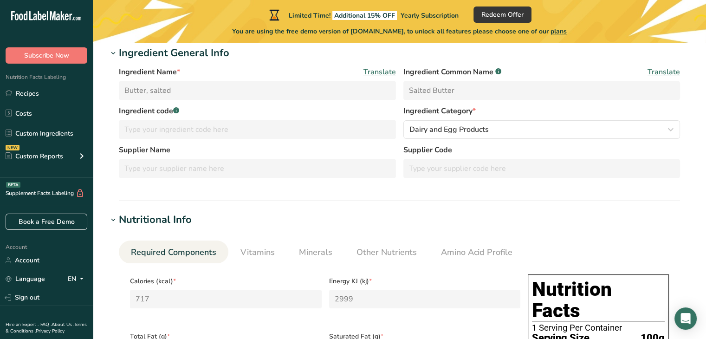
scroll to position [105, 0]
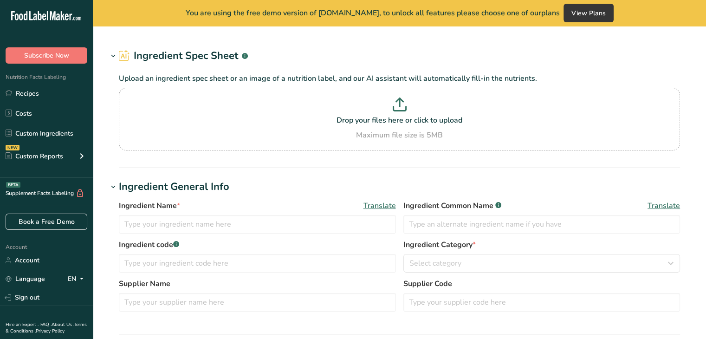
type input "Strawberry Jello"
type input "21"
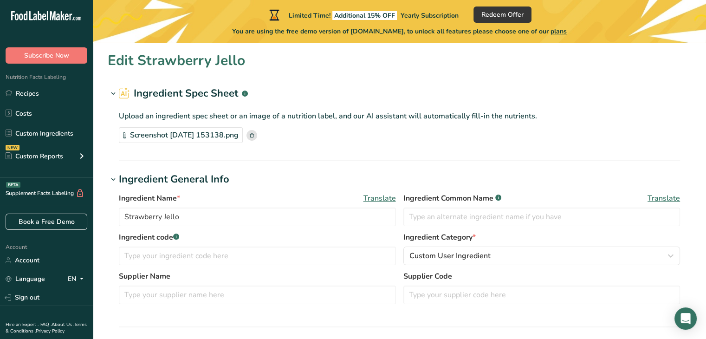
type input "0"
type KJ "0"
type Fat "0"
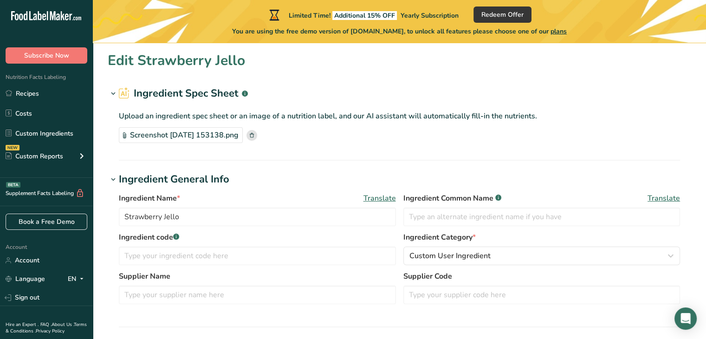
type input "0"
type input "50"
type Carbohydrates "20"
type Fiber "0"
type Sugars "19"
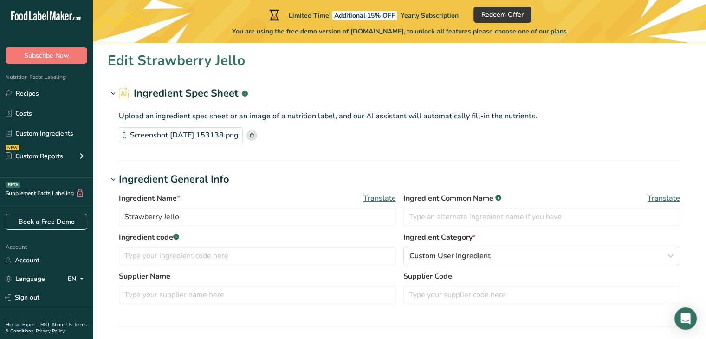
type Sugars "0"
type input "1"
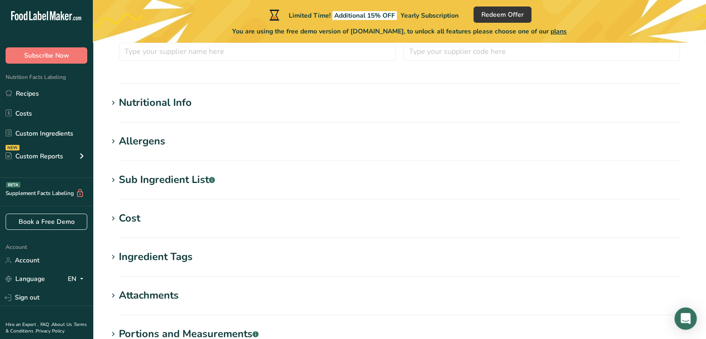
scroll to position [245, 0]
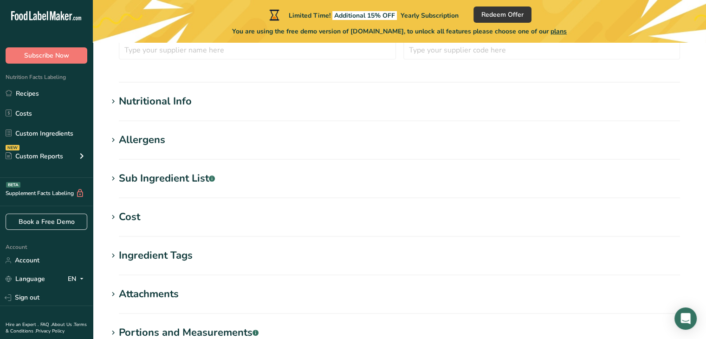
click at [124, 103] on div "Nutritional Info" at bounding box center [155, 101] width 73 height 15
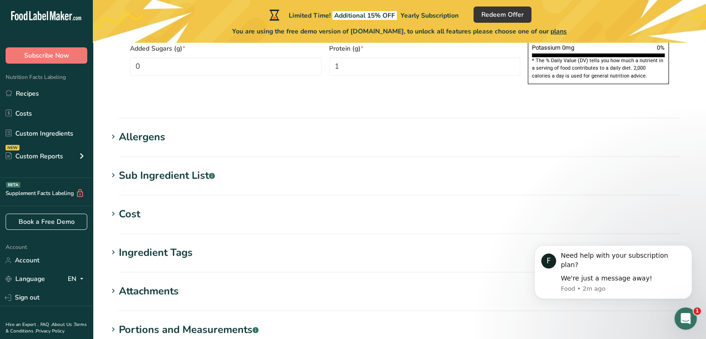
scroll to position [781, 0]
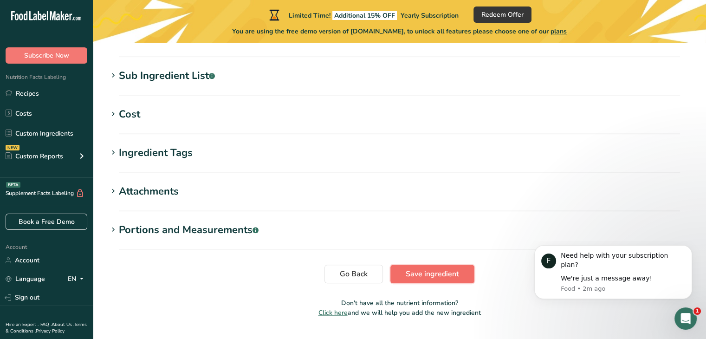
click at [412, 268] on span "Save ingredient" at bounding box center [432, 273] width 53 height 11
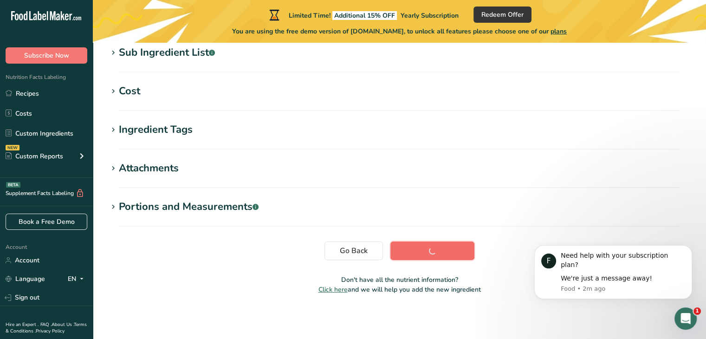
scroll to position [195, 0]
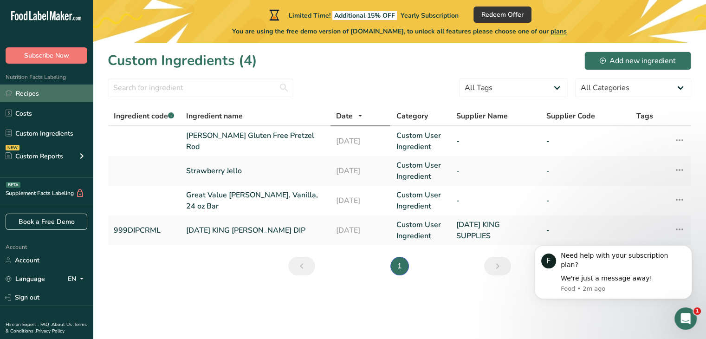
click at [34, 93] on link "Recipes" at bounding box center [46, 94] width 93 height 18
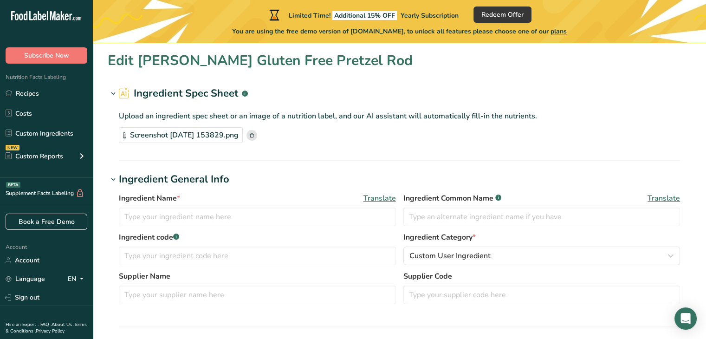
type input "Snyder's Gluten Free Pretzel Rod"
type input "28"
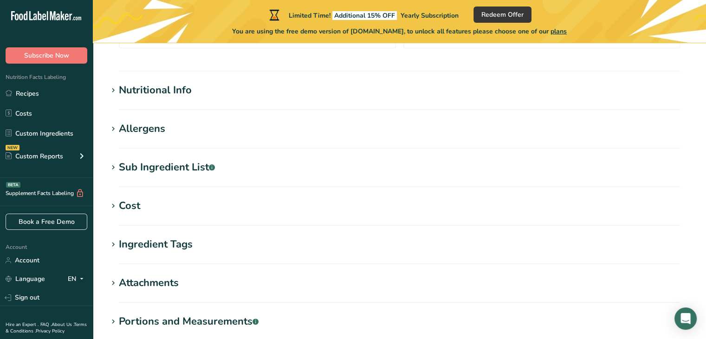
scroll to position [260, 0]
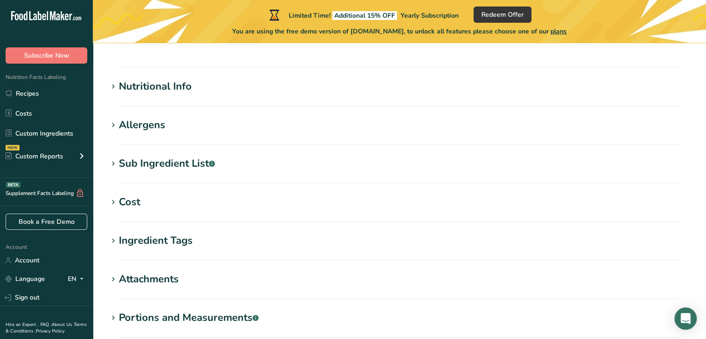
click at [179, 84] on div "Nutritional Info" at bounding box center [155, 86] width 73 height 15
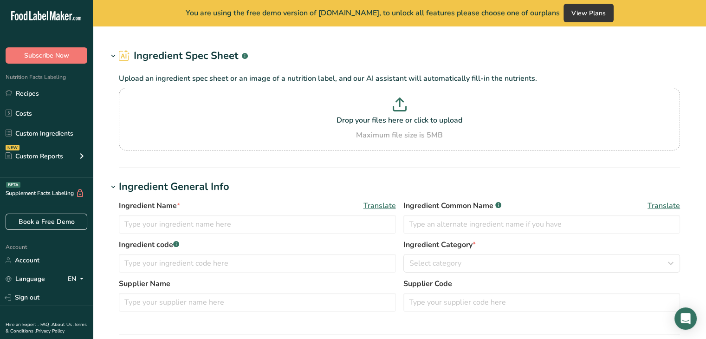
type input "Great Value [PERSON_NAME], Vanilla, 24 oz Bar"
type input "15"
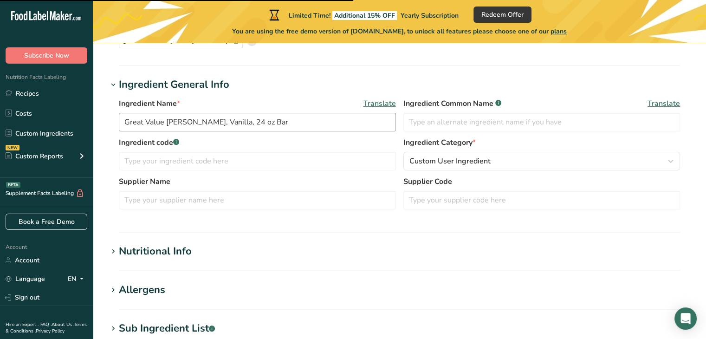
scroll to position [97, 0]
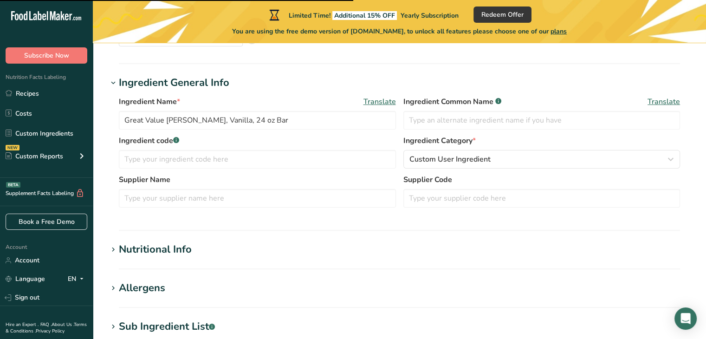
click at [167, 251] on div "Nutritional Info" at bounding box center [155, 249] width 73 height 15
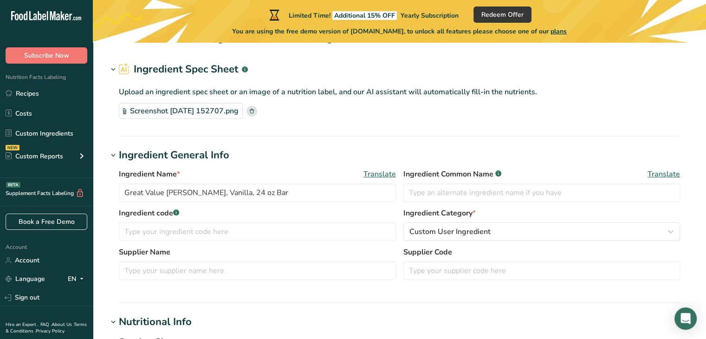
scroll to position [0, 0]
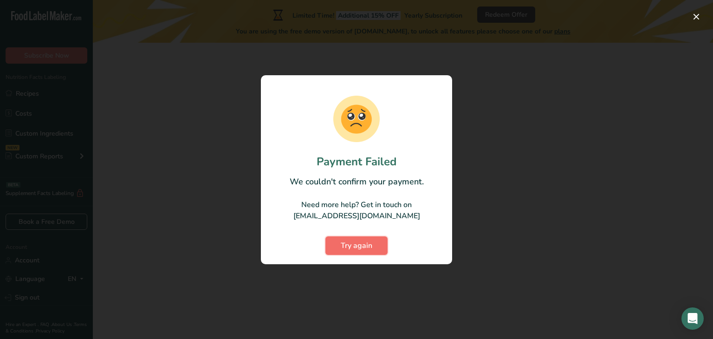
click at [359, 245] on span "Try again" at bounding box center [357, 245] width 32 height 11
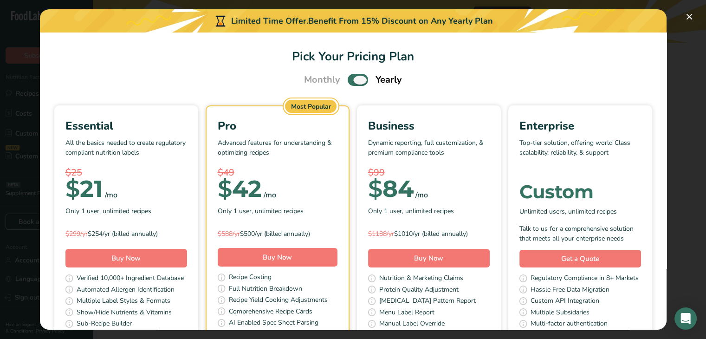
click at [355, 84] on span "Pick Your Pricing Plan Modal" at bounding box center [358, 80] width 20 height 12
click at [354, 83] on input "Pick Your Pricing Plan Modal" at bounding box center [351, 80] width 6 height 6
checkbox input "false"
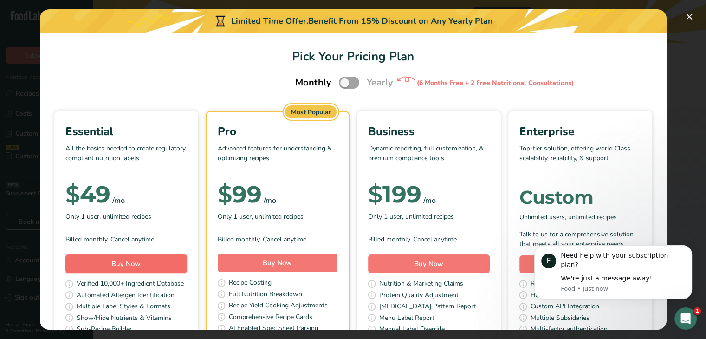
click at [141, 265] on span "Buy Now" at bounding box center [125, 263] width 29 height 9
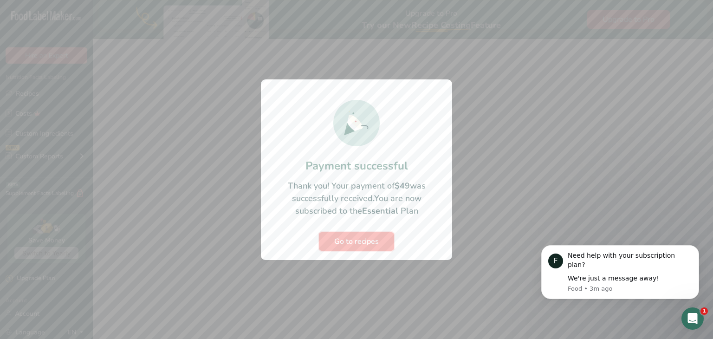
click at [373, 237] on span "Go to recipes" at bounding box center [356, 241] width 45 height 11
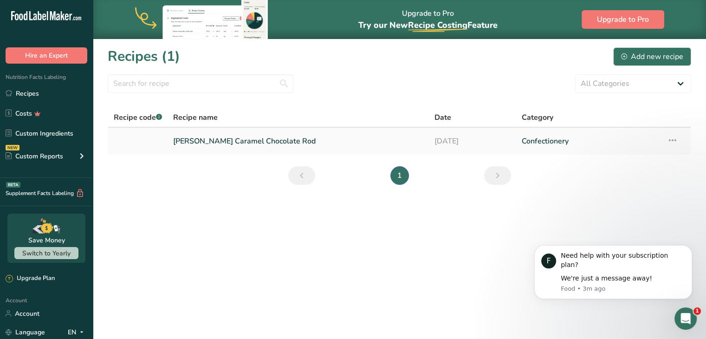
click at [238, 140] on link "Berry Caramel Chocolate Rod" at bounding box center [298, 141] width 250 height 20
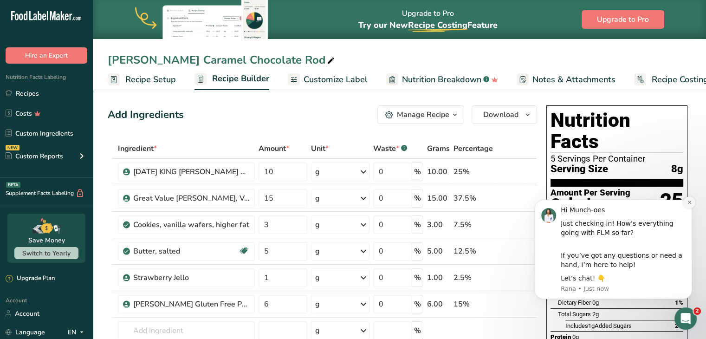
click at [687, 206] on button "Dismiss notification" at bounding box center [690, 202] width 12 height 12
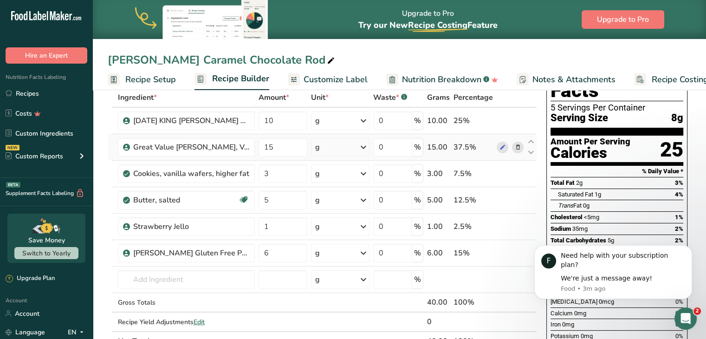
scroll to position [48, 0]
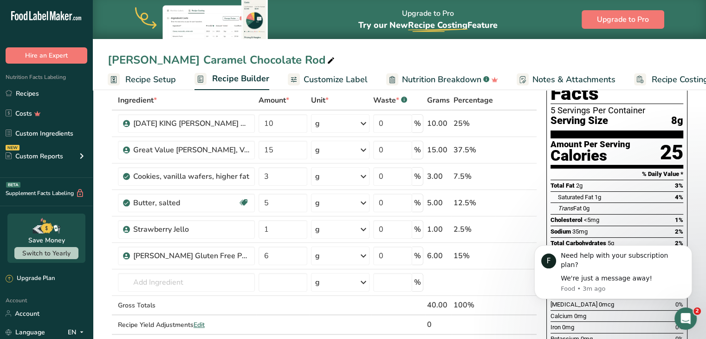
click at [163, 79] on span "Recipe Setup" at bounding box center [150, 79] width 51 height 13
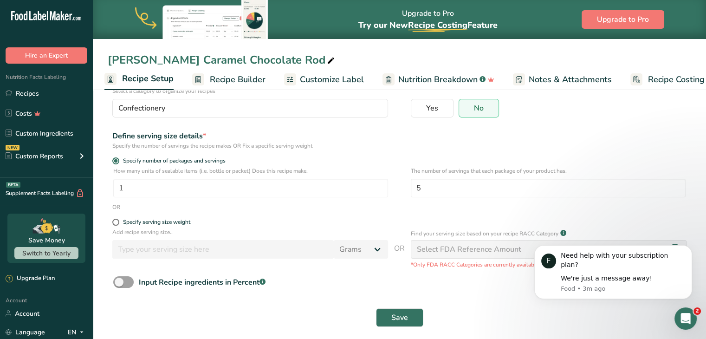
scroll to position [85, 0]
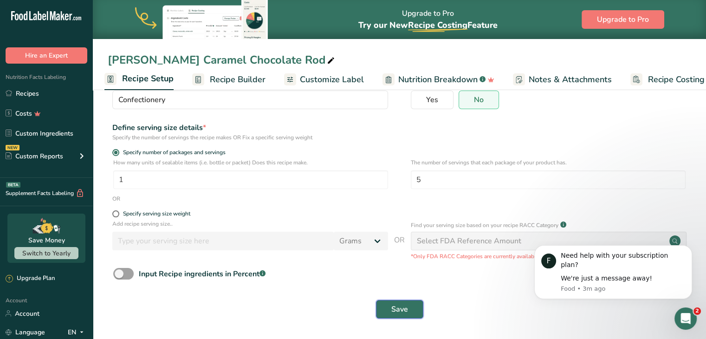
click at [392, 305] on span "Save" at bounding box center [400, 309] width 17 height 11
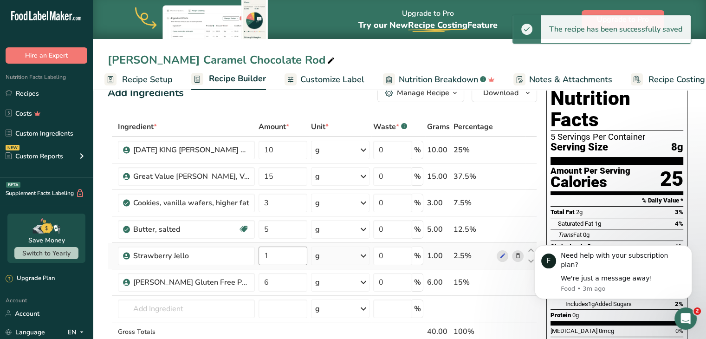
scroll to position [8, 0]
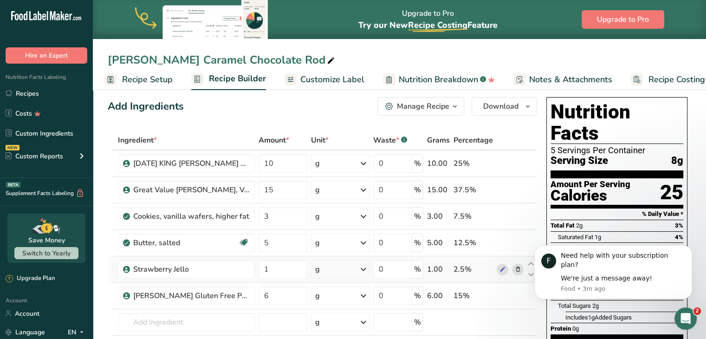
click at [328, 274] on div "g" at bounding box center [340, 269] width 58 height 19
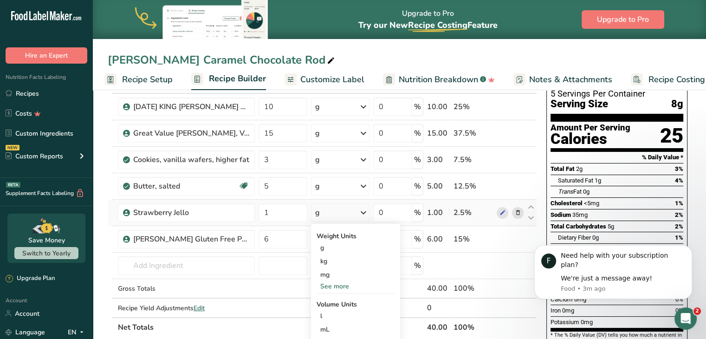
scroll to position [68, 0]
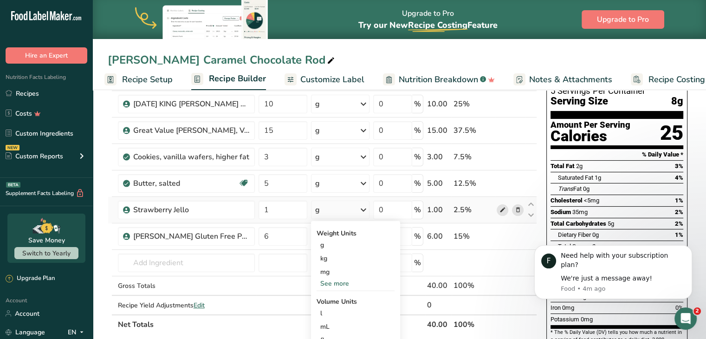
click at [499, 210] on icon at bounding box center [502, 210] width 7 height 10
click at [501, 236] on icon at bounding box center [502, 237] width 7 height 10
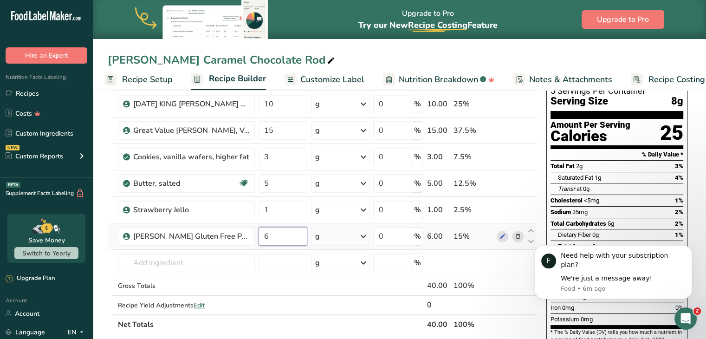
click at [273, 236] on input "6" at bounding box center [283, 236] width 49 height 19
type input "9.33"
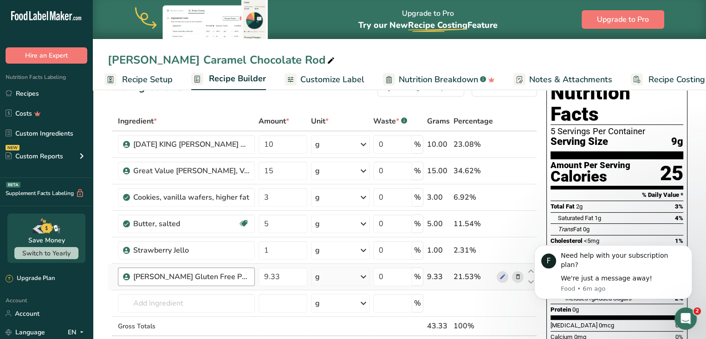
scroll to position [27, 0]
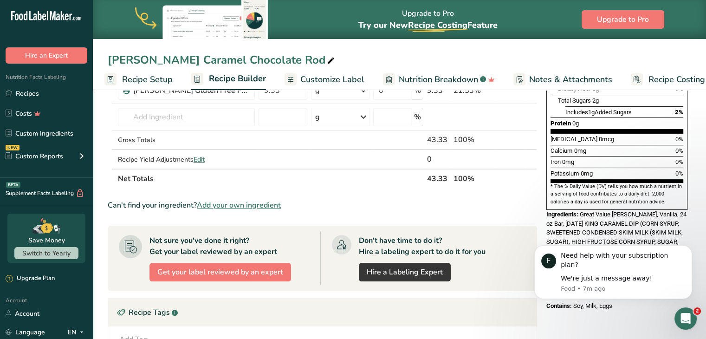
scroll to position [215, 0]
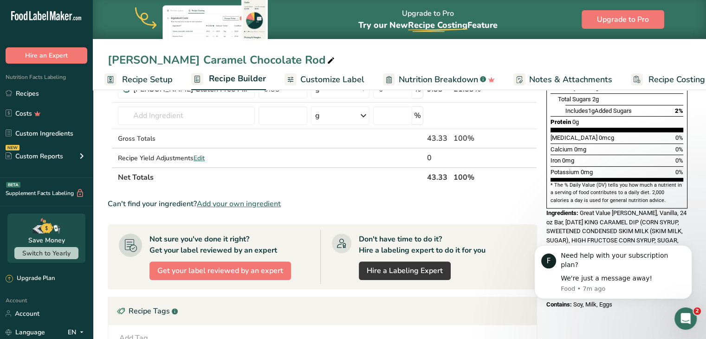
click at [692, 241] on div "F Need help with your subscription plan? We're just a message away! Food • 7m a…" at bounding box center [613, 241] width 171 height 116
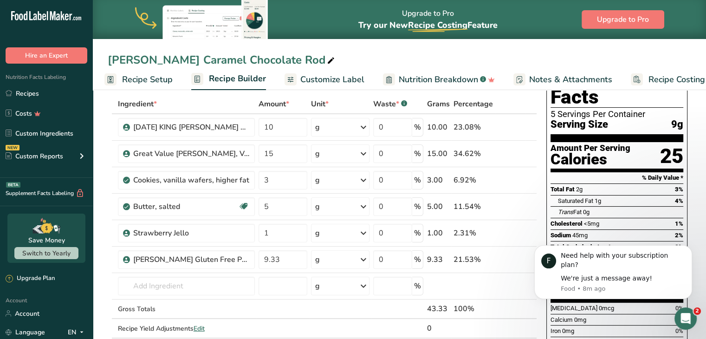
scroll to position [0, 0]
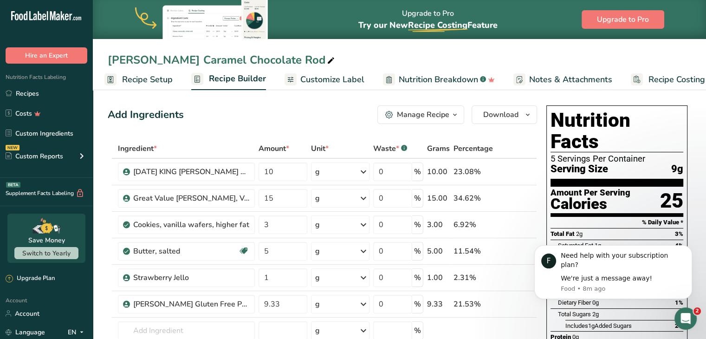
click at [322, 79] on span "Customize Label" at bounding box center [332, 79] width 64 height 13
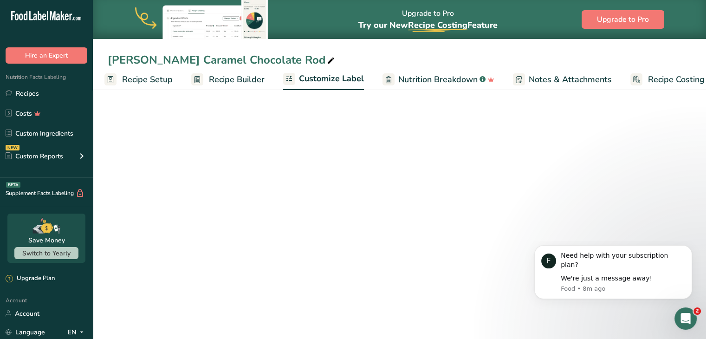
scroll to position [0, 26]
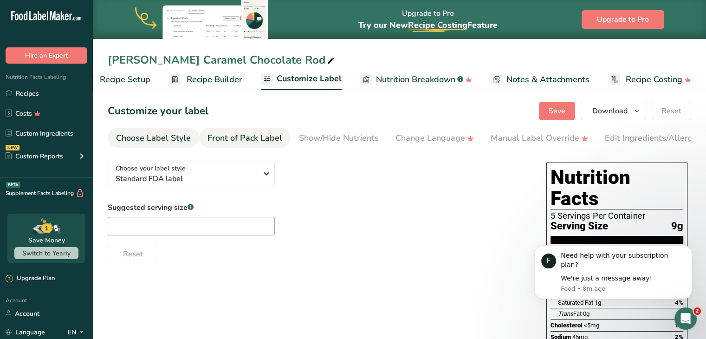
click at [248, 136] on div "Front of Pack Label" at bounding box center [245, 138] width 75 height 13
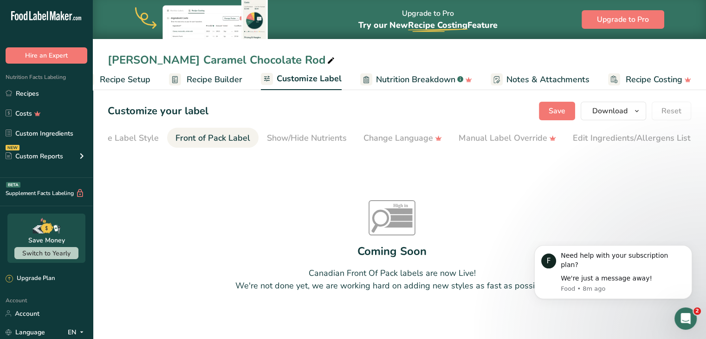
scroll to position [0, 0]
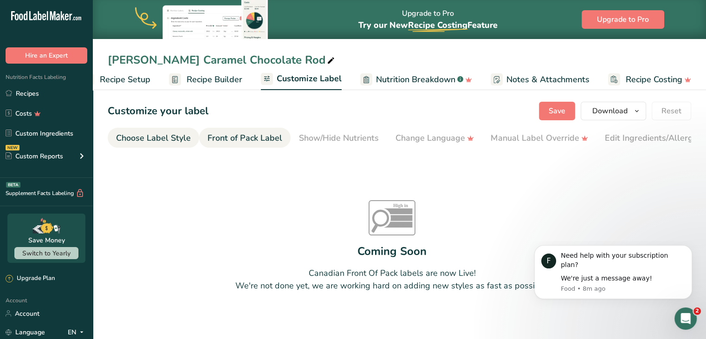
click at [149, 138] on div "Choose Label Style" at bounding box center [153, 138] width 75 height 13
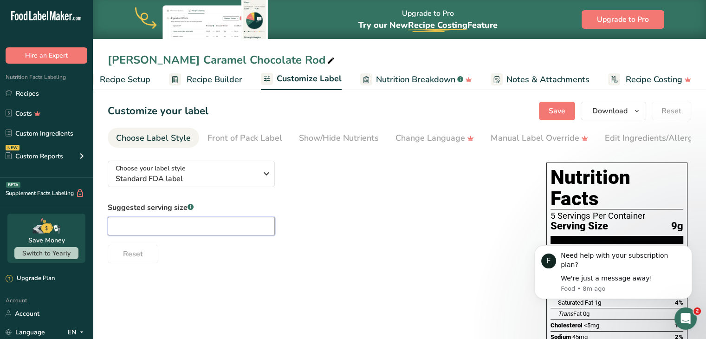
click at [193, 235] on input "text" at bounding box center [191, 226] width 167 height 19
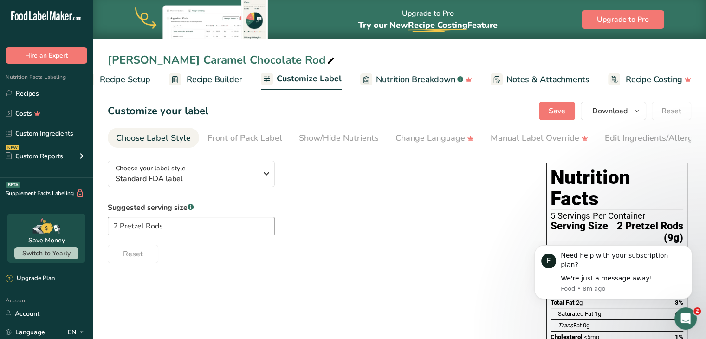
click at [165, 227] on input "2 Pretzel Rods" at bounding box center [191, 226] width 167 height 19
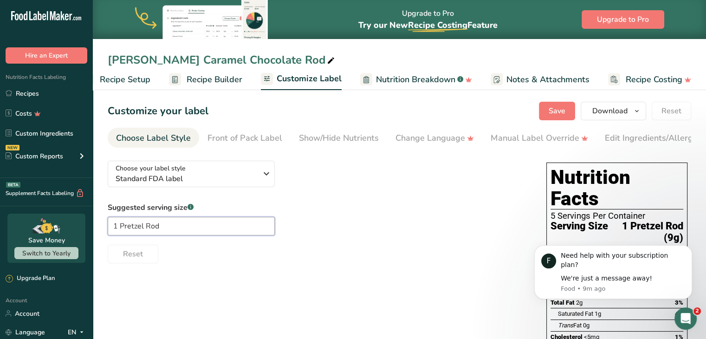
type input "1 Pretzel Rod"
click at [267, 210] on label "Suggested serving size .a-a{fill:#347362;}.b-a{fill:#fff;}" at bounding box center [191, 207] width 167 height 11
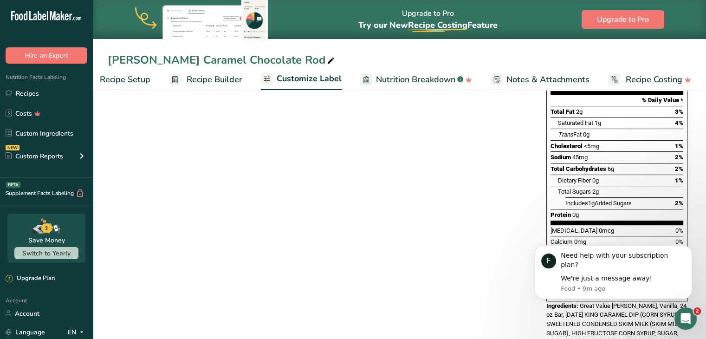
scroll to position [248, 0]
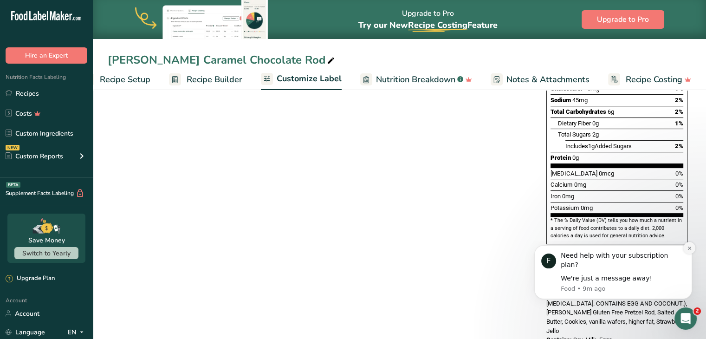
click at [694, 254] on button "Dismiss notification" at bounding box center [690, 248] width 12 height 12
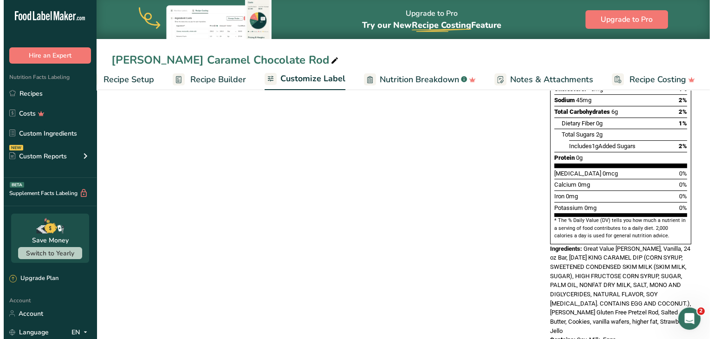
scroll to position [0, 0]
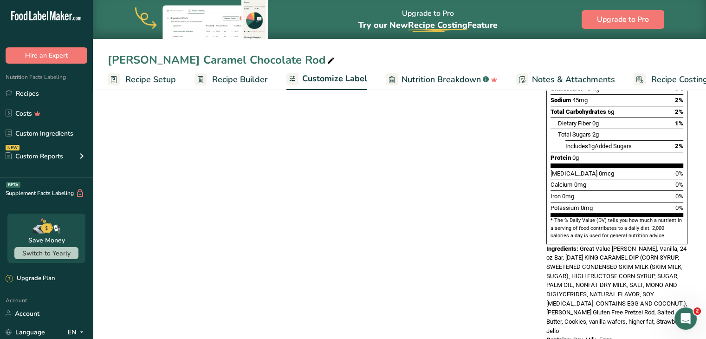
click at [153, 82] on span "Recipe Setup" at bounding box center [150, 79] width 51 height 13
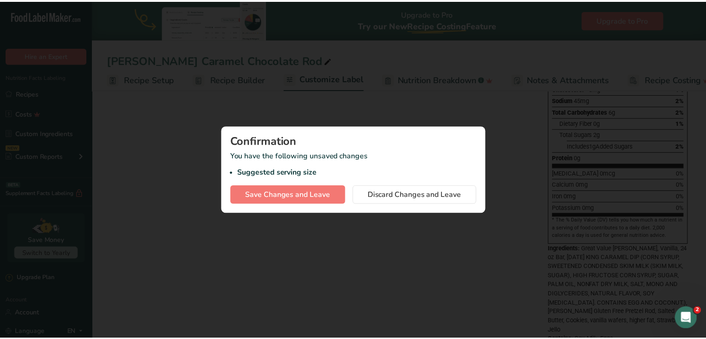
scroll to position [0, 3]
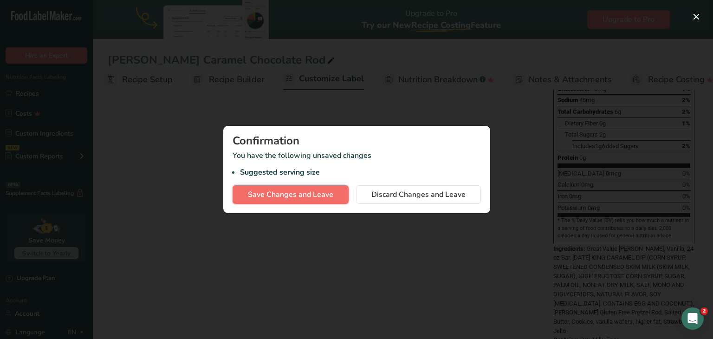
click at [331, 199] on span "Save Changes and Leave" at bounding box center [290, 194] width 85 height 11
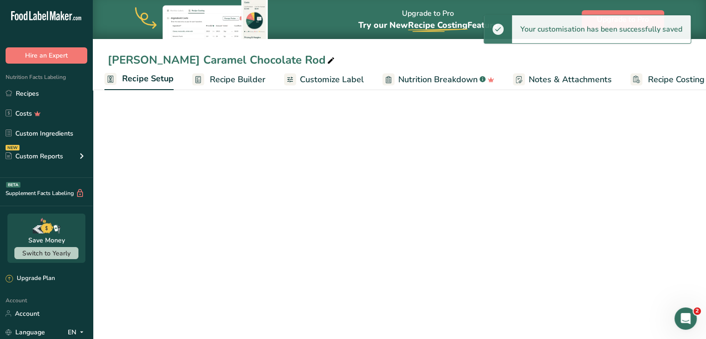
scroll to position [85, 0]
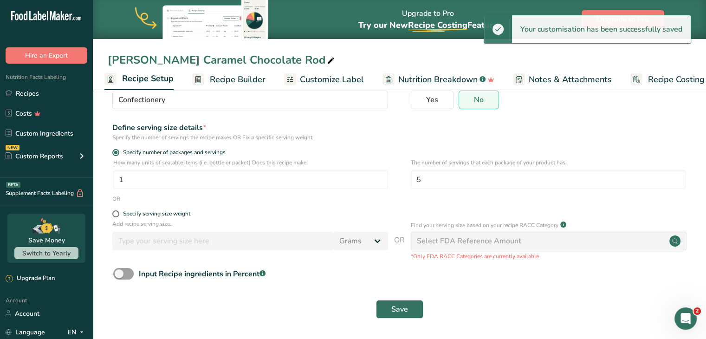
click at [233, 81] on span "Recipe Builder" at bounding box center [238, 79] width 56 height 13
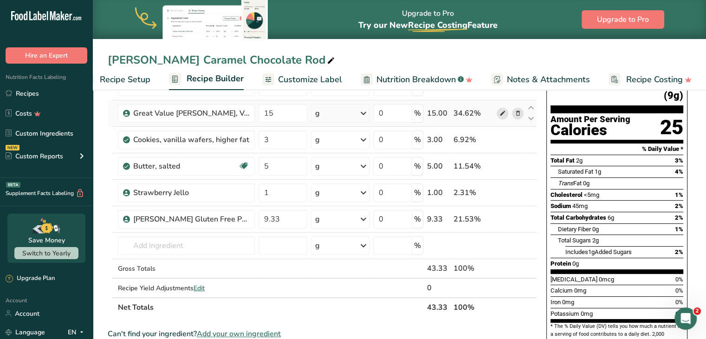
click at [501, 112] on icon at bounding box center [502, 114] width 7 height 10
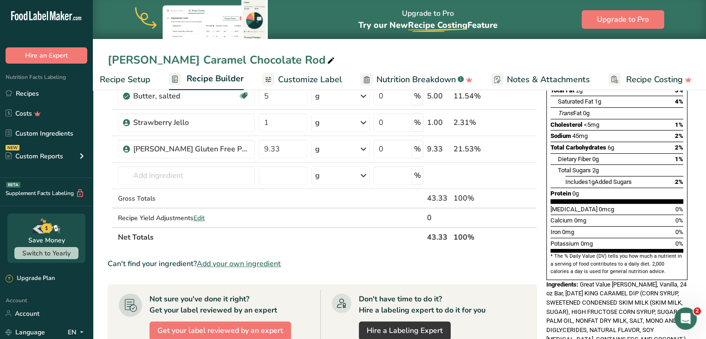
scroll to position [0, 0]
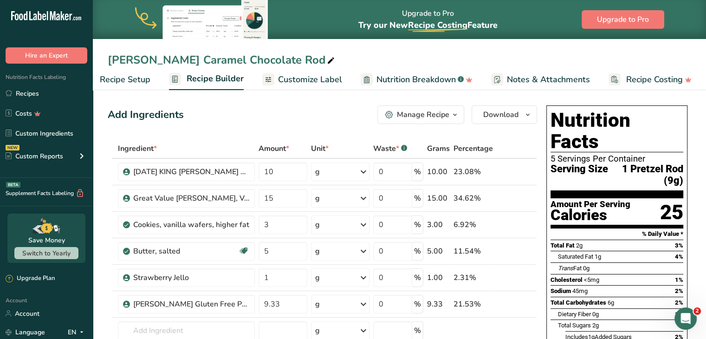
click at [321, 69] on link "Customize Label" at bounding box center [302, 79] width 80 height 21
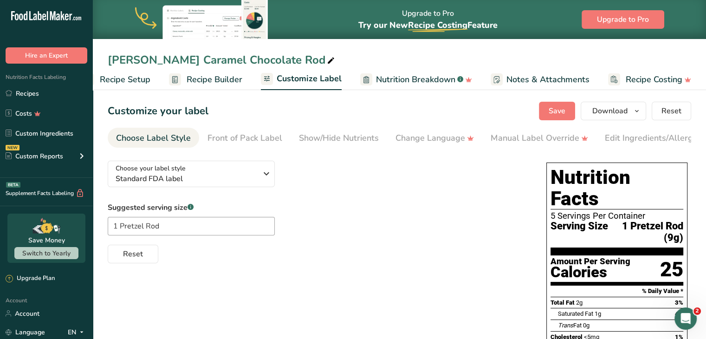
click at [124, 85] on link "Recipe Setup" at bounding box center [116, 79] width 68 height 21
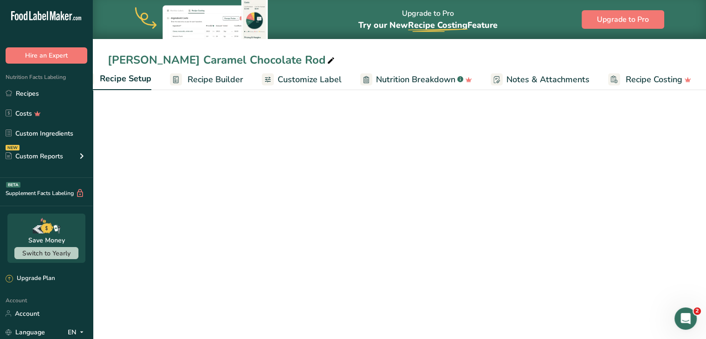
scroll to position [0, 3]
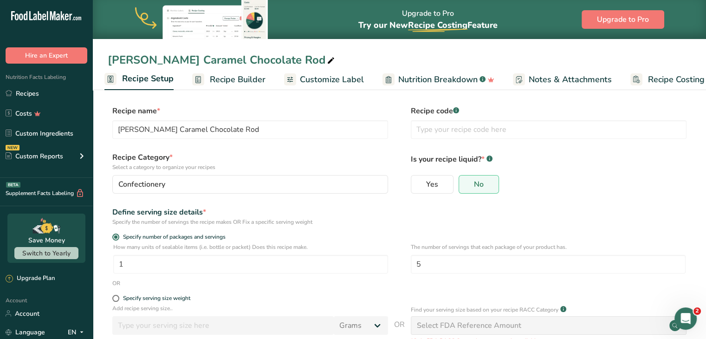
click at [217, 73] on span "Recipe Builder" at bounding box center [238, 79] width 56 height 13
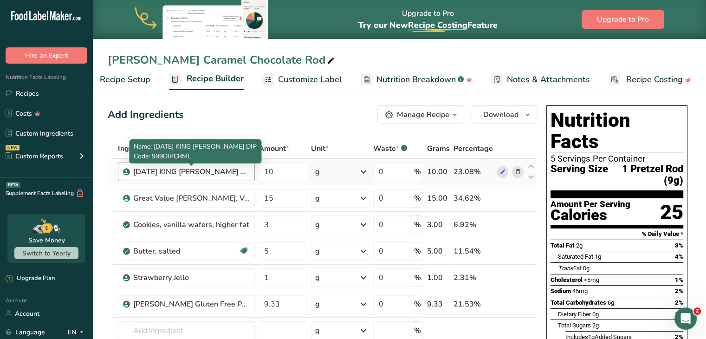
click at [201, 172] on div "CARNIVAL KING CARAMEL DIP" at bounding box center [191, 171] width 116 height 11
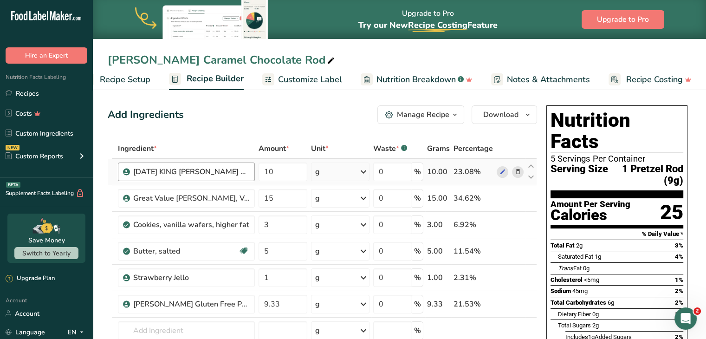
click at [248, 171] on div "CARNIVAL KING CARAMEL DIP" at bounding box center [191, 171] width 116 height 11
click at [502, 170] on icon at bounding box center [502, 172] width 7 height 10
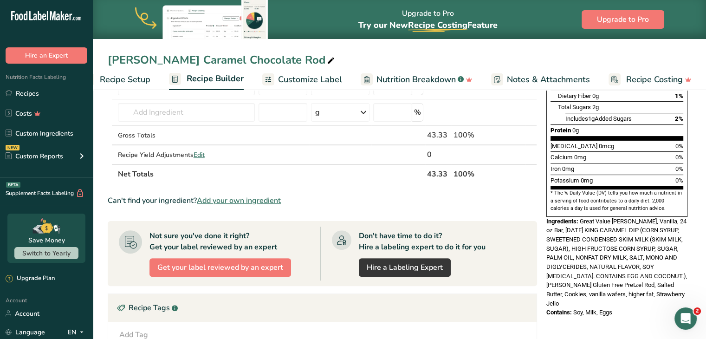
scroll to position [220, 0]
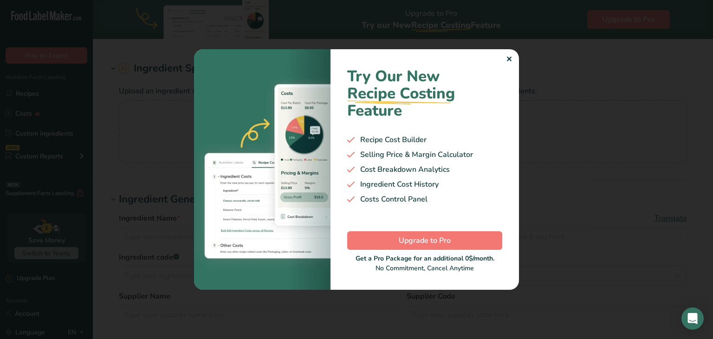
type input "Strawberry Jello"
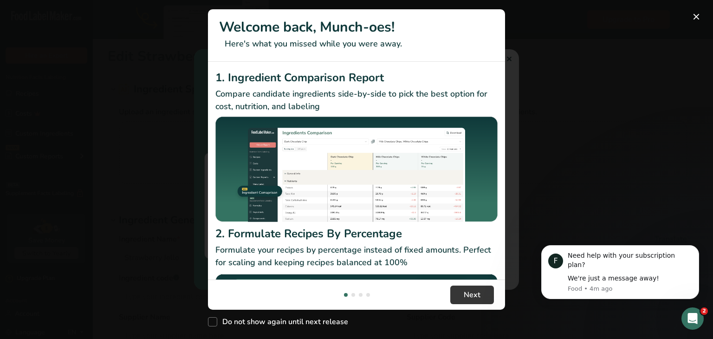
click at [511, 56] on div "New Features" at bounding box center [356, 169] width 713 height 339
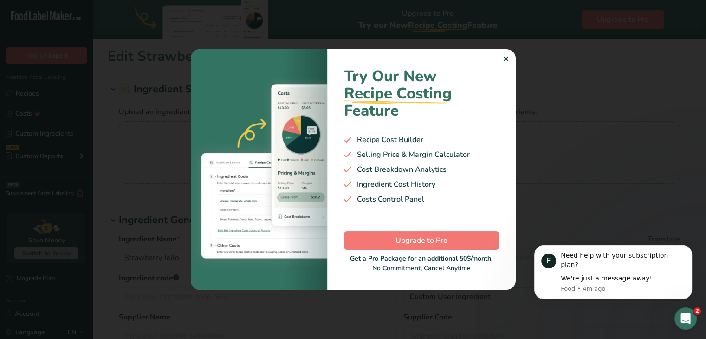
click at [506, 57] on div "✕" at bounding box center [506, 59] width 6 height 11
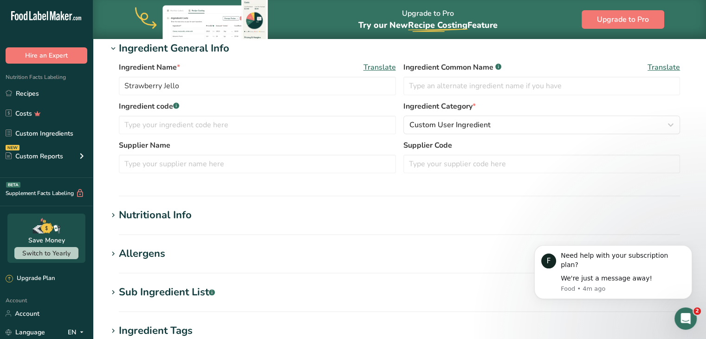
scroll to position [182, 0]
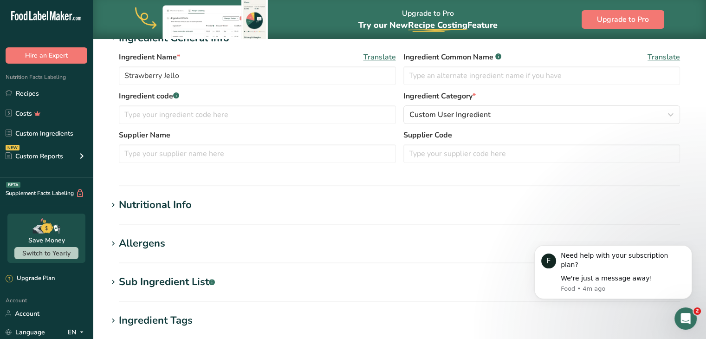
click at [175, 204] on div "Nutritional Info" at bounding box center [155, 204] width 73 height 15
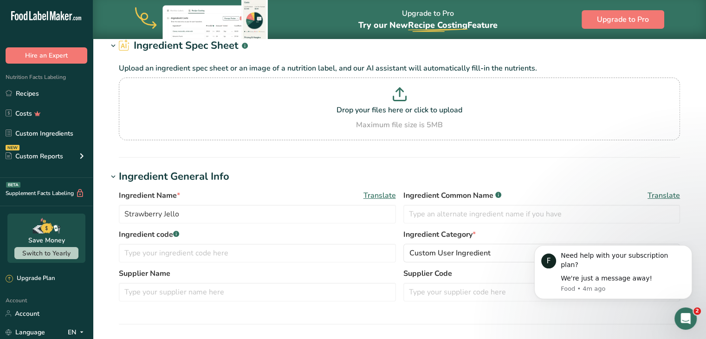
scroll to position [0, 0]
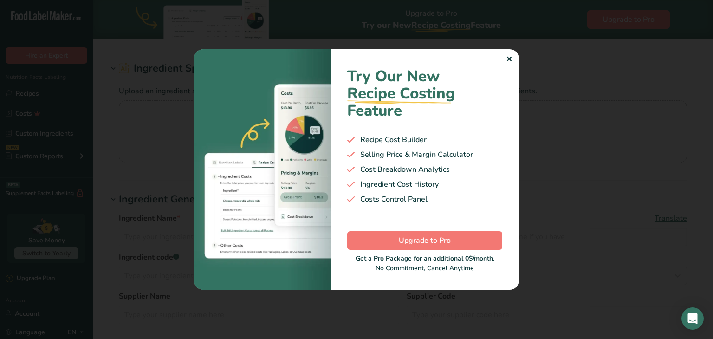
type input "[PERSON_NAME] Gluten Free Pretzel Rod"
type input "28"
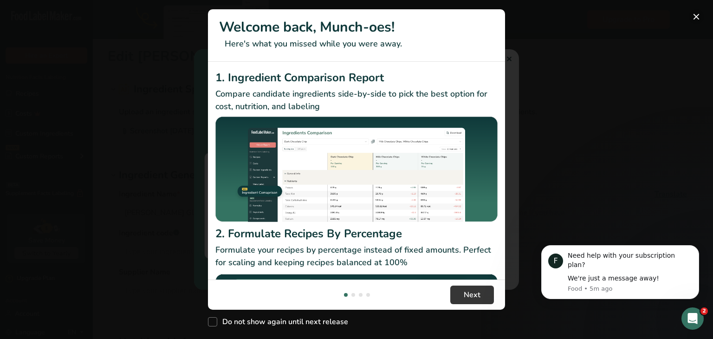
click at [695, 18] on button "New Features" at bounding box center [696, 16] width 15 height 15
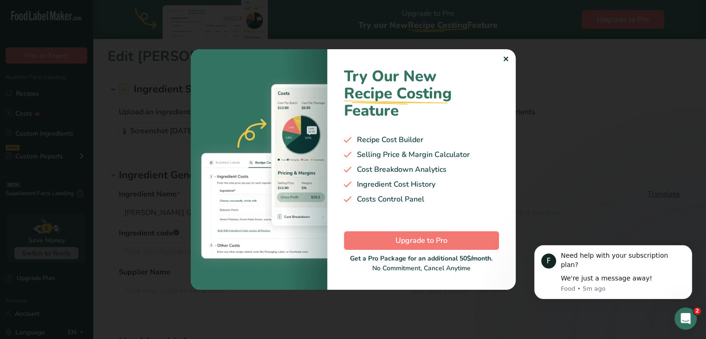
click at [507, 59] on div "✕" at bounding box center [506, 59] width 6 height 11
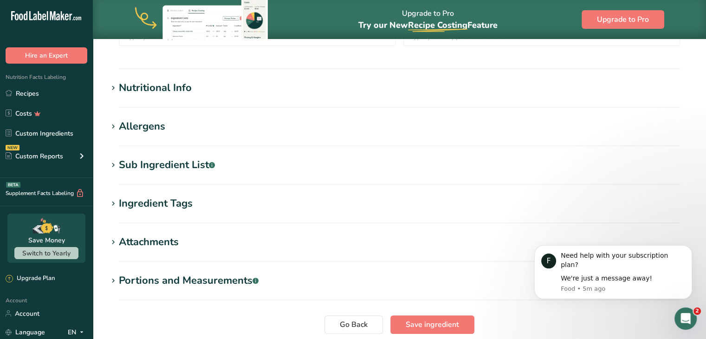
scroll to position [255, 0]
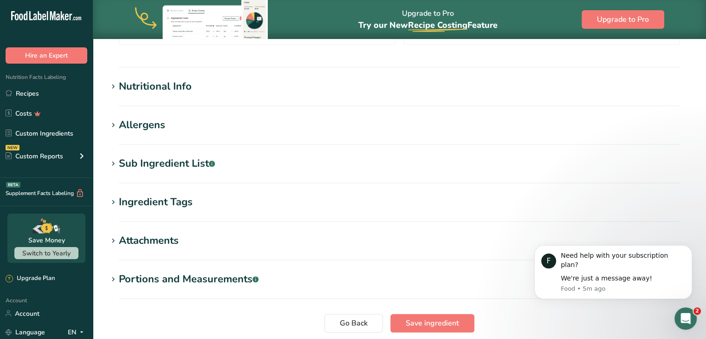
click at [110, 80] on icon at bounding box center [113, 86] width 8 height 13
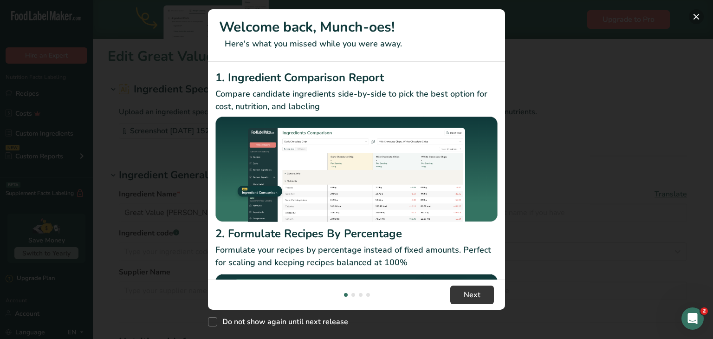
click at [695, 15] on button "New Features" at bounding box center [696, 16] width 15 height 15
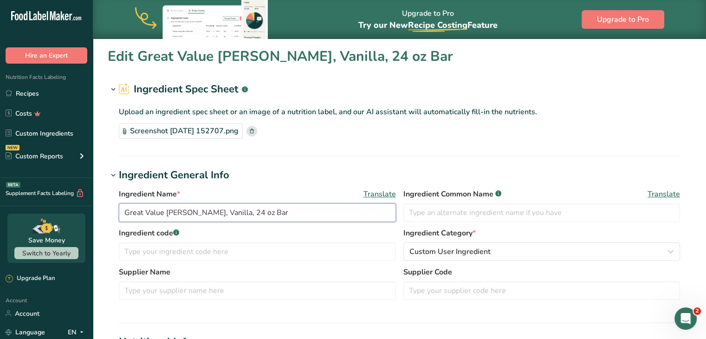
drag, startPoint x: 321, startPoint y: 217, endPoint x: 103, endPoint y: 231, distance: 218.7
click at [103, 231] on section "Edit Great Value Almond Bark, Vanilla, 24 oz Bar Ingredient Spec Sheet .a-a{fil…" at bounding box center [400, 338] width 614 height 599
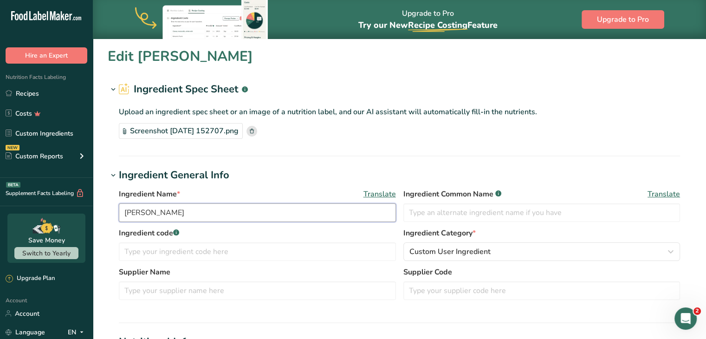
click at [128, 214] on input "[PERSON_NAME]" at bounding box center [257, 212] width 277 height 19
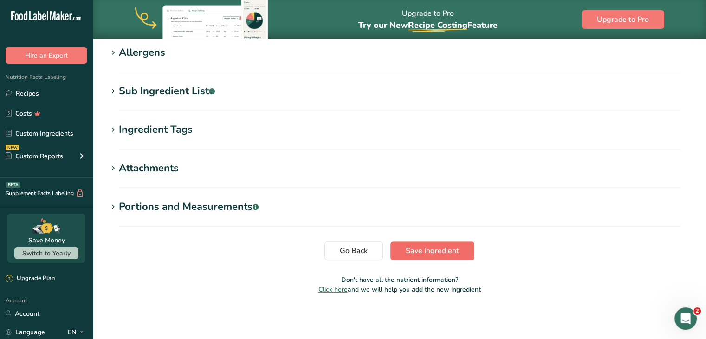
type input "[PERSON_NAME]"
click at [412, 248] on span "Save ingredient" at bounding box center [432, 250] width 53 height 11
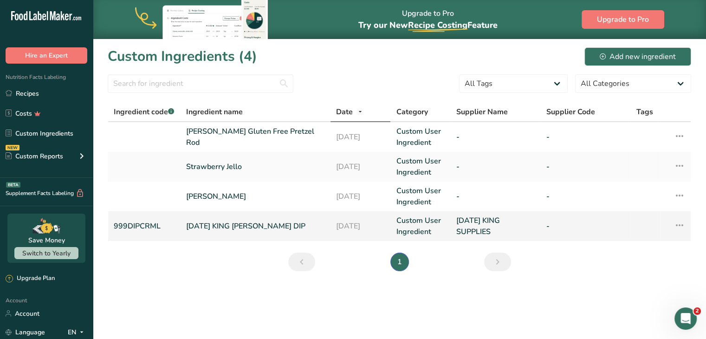
click at [237, 224] on link "CARNIVAL KING CARAMEL DIP" at bounding box center [255, 226] width 139 height 11
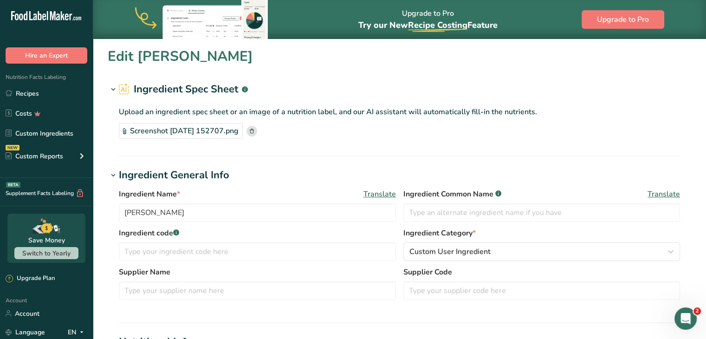
type input "CARNIVAL KING CARAMEL DIP"
type input "999DIPCRML"
type input "CARNIVAL KING SUPPLIES"
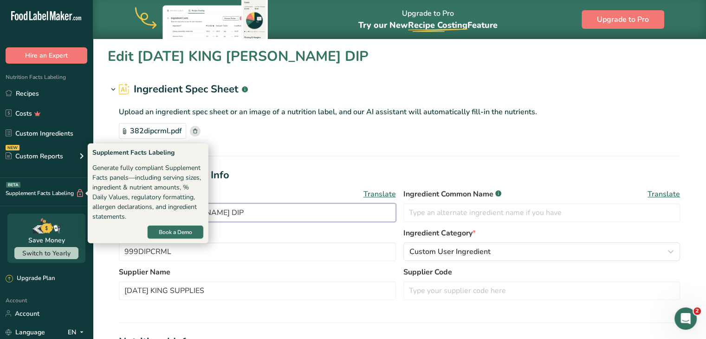
drag, startPoint x: 237, startPoint y: 209, endPoint x: 15, endPoint y: 182, distance: 223.6
click at [15, 182] on div ".a-20{fill:#fff;} Hire an Expert Nutrition Facts Labeling Recipes Costs Custom …" at bounding box center [353, 333] width 706 height 667
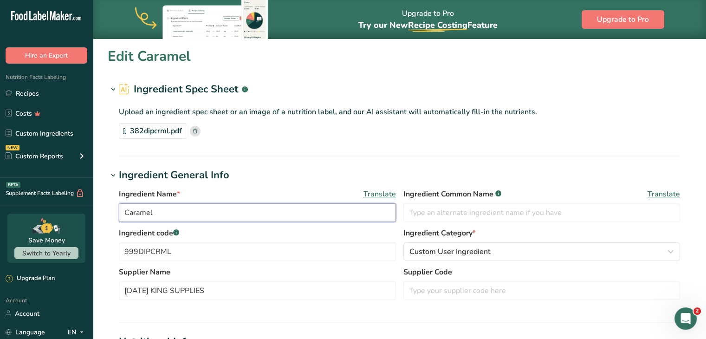
scroll to position [328, 0]
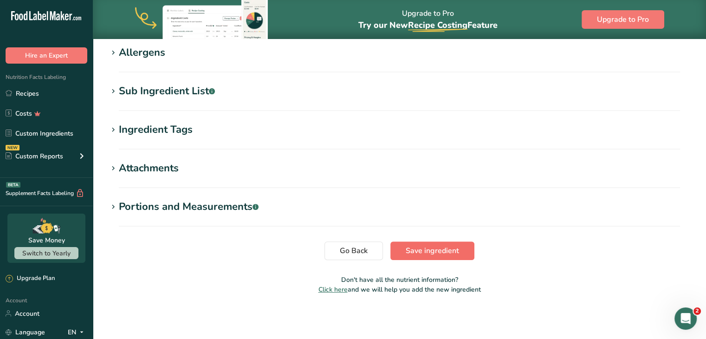
type input "Caramel"
click at [443, 252] on span "Save ingredient" at bounding box center [432, 250] width 53 height 11
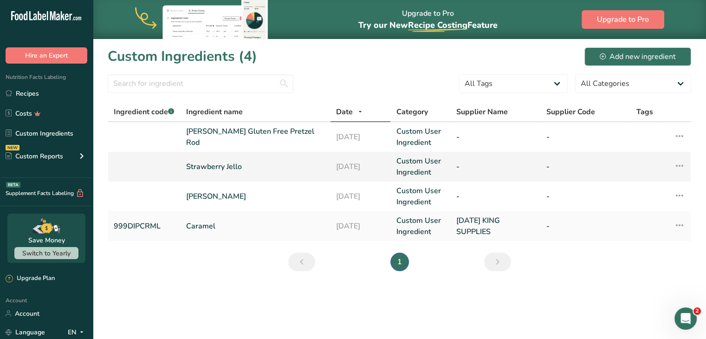
click at [253, 164] on link "Strawberry Jello" at bounding box center [255, 166] width 139 height 11
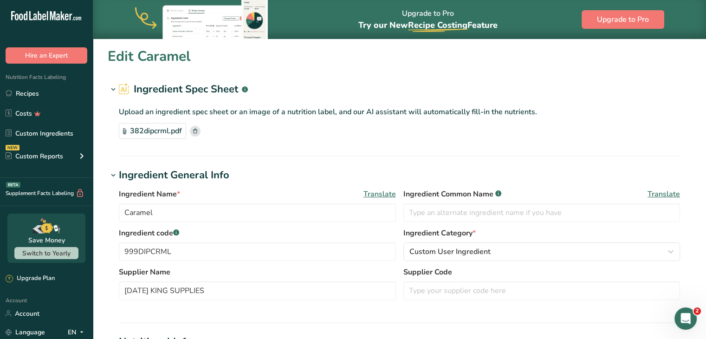
type input "Strawberry Jello"
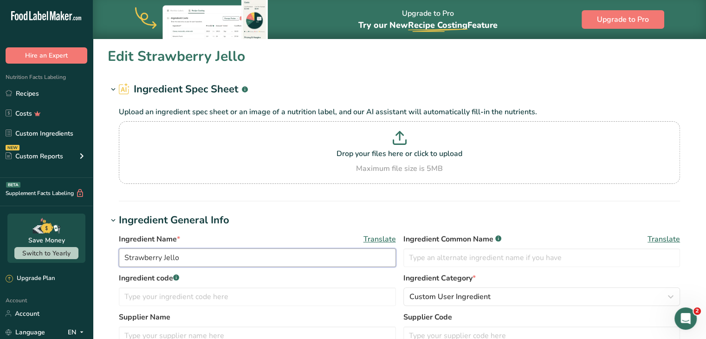
drag, startPoint x: 204, startPoint y: 258, endPoint x: 102, endPoint y: 249, distance: 103.1
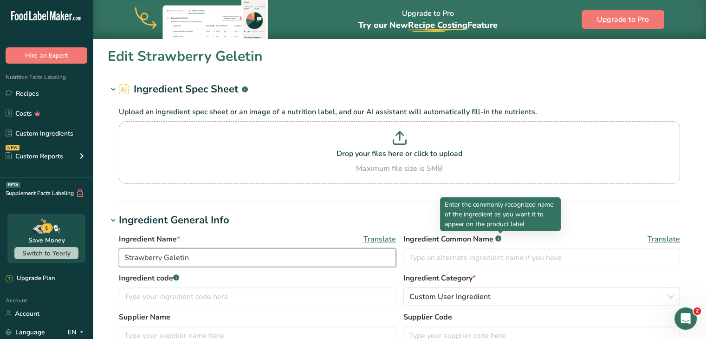
click at [178, 257] on input "Strawberry Geletin" at bounding box center [257, 257] width 277 height 19
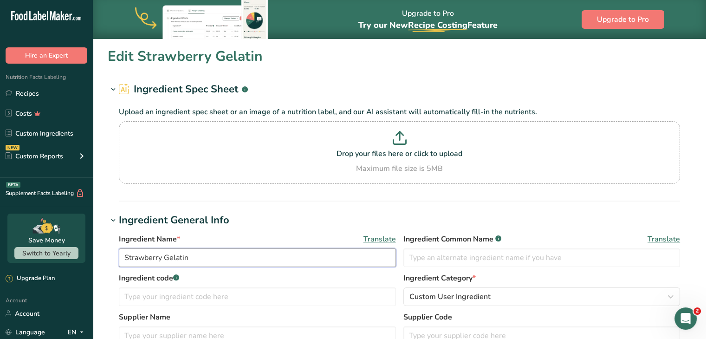
drag, startPoint x: 201, startPoint y: 262, endPoint x: 77, endPoint y: 257, distance: 124.1
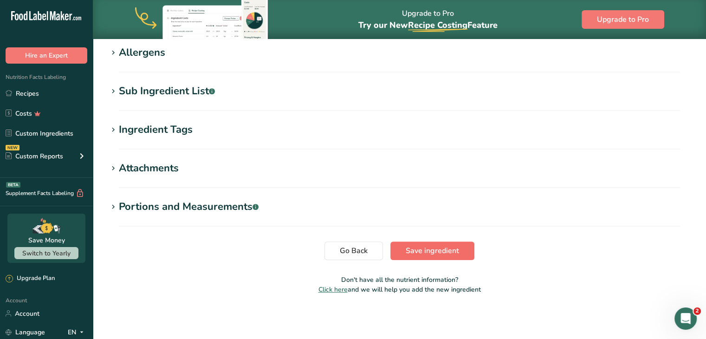
type input "strawberry gelatin"
click at [418, 250] on span "Save ingredient" at bounding box center [432, 250] width 53 height 11
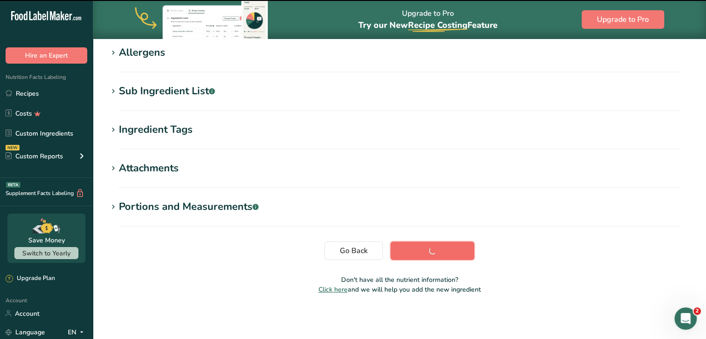
scroll to position [152, 0]
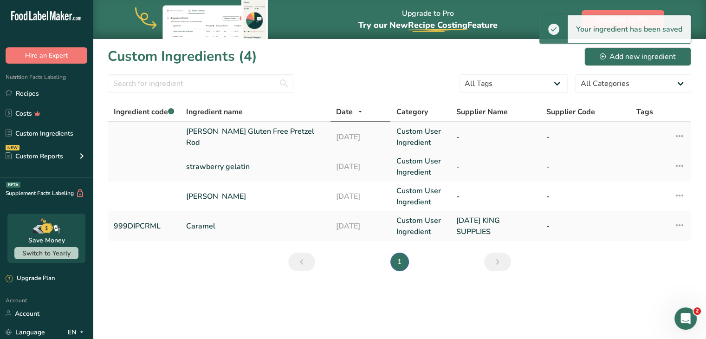
click at [269, 140] on link "Snyder's Gluten Free Pretzel Rod" at bounding box center [255, 137] width 139 height 22
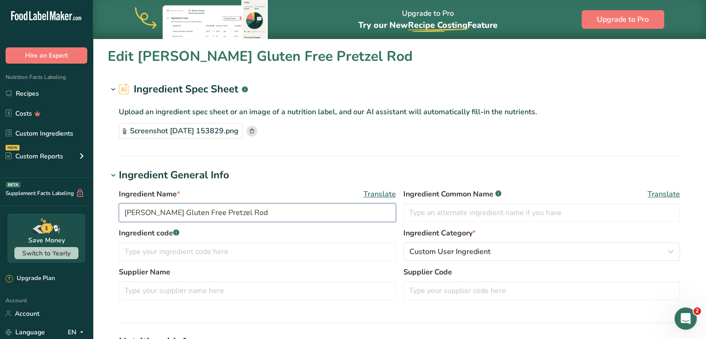
click at [251, 212] on input "Snyder's Gluten Free Pretzel Rod" at bounding box center [257, 212] width 277 height 19
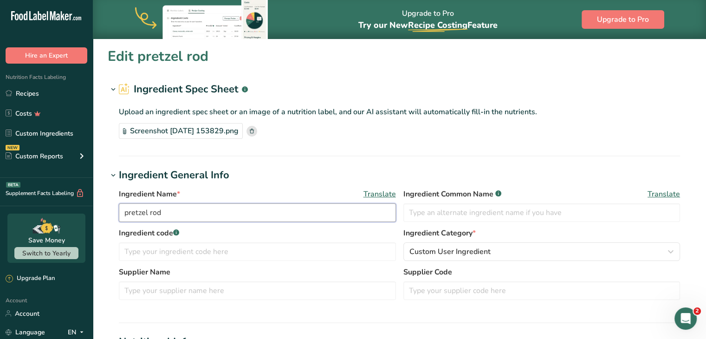
type input "pretzel rod"
click at [568, 222] on div "Ingredient Name * Translate pretzel rod Ingredient Common Name .a-a{fill:#34736…" at bounding box center [400, 208] width 562 height 39
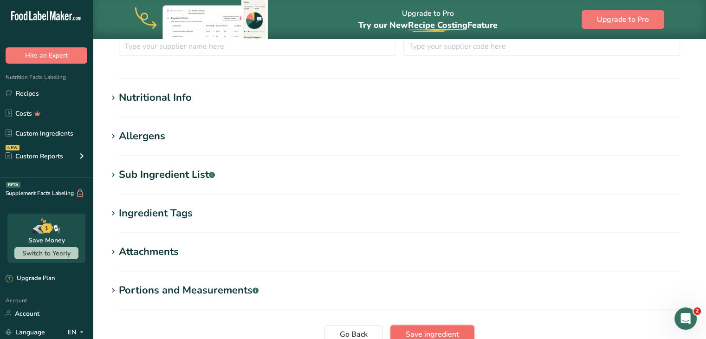
click at [436, 330] on span "Save ingredient" at bounding box center [432, 334] width 53 height 11
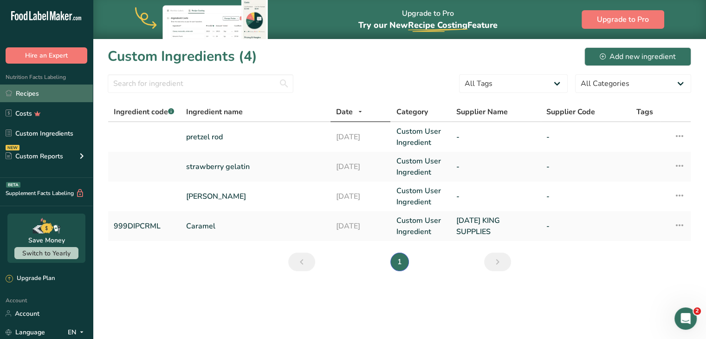
click at [29, 95] on link "Recipes" at bounding box center [46, 94] width 93 height 18
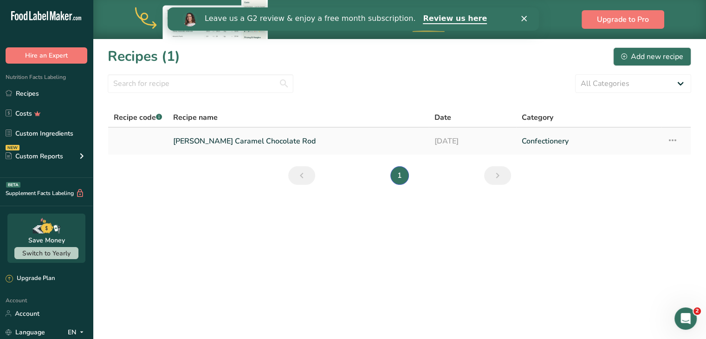
click at [209, 137] on link "Berry Caramel Chocolate Rod" at bounding box center [298, 141] width 250 height 20
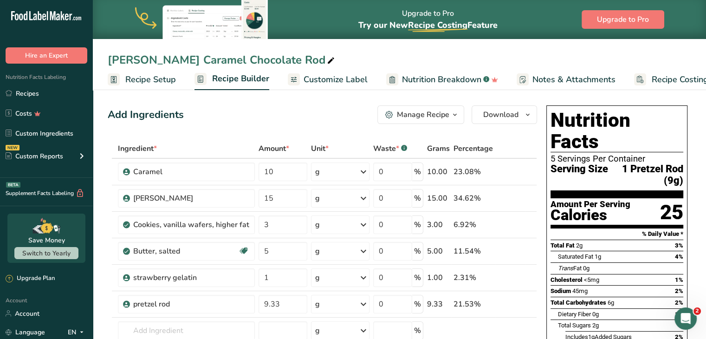
click at [157, 80] on span "Recipe Setup" at bounding box center [150, 79] width 51 height 13
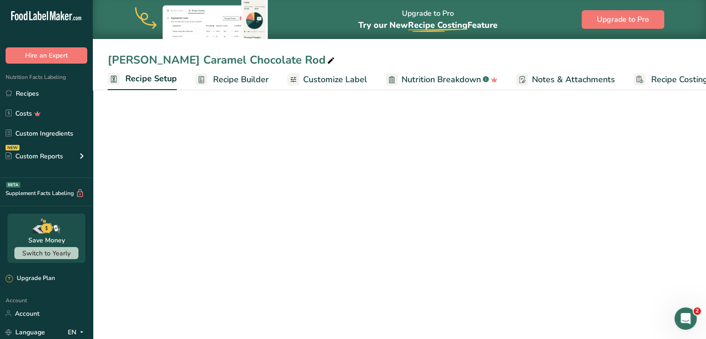
scroll to position [0, 3]
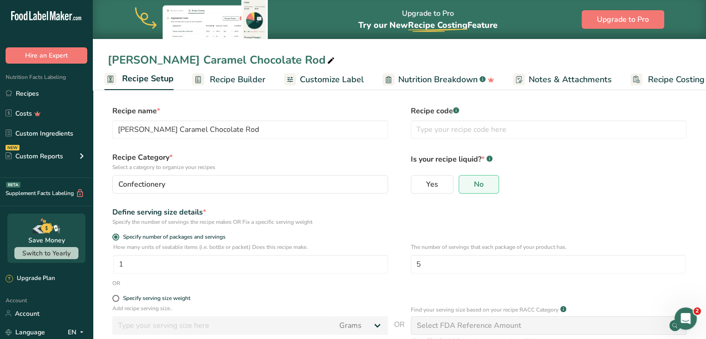
click at [234, 79] on span "Recipe Builder" at bounding box center [238, 79] width 56 height 13
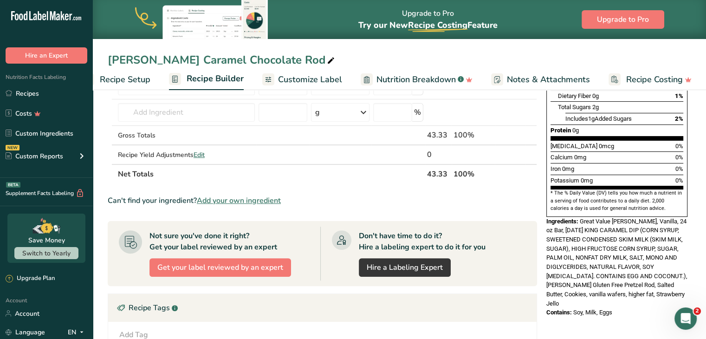
scroll to position [243, 0]
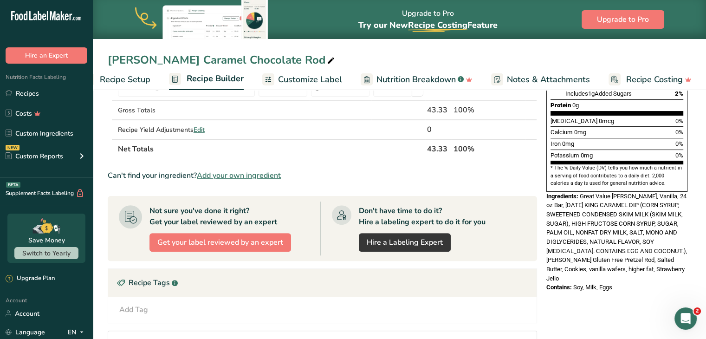
click at [617, 193] on span "Great Value Almond Bark, Vanilla, 24 oz Bar, CARNIVAL KING CARAMEL DIP (CORN SY…" at bounding box center [617, 237] width 141 height 89
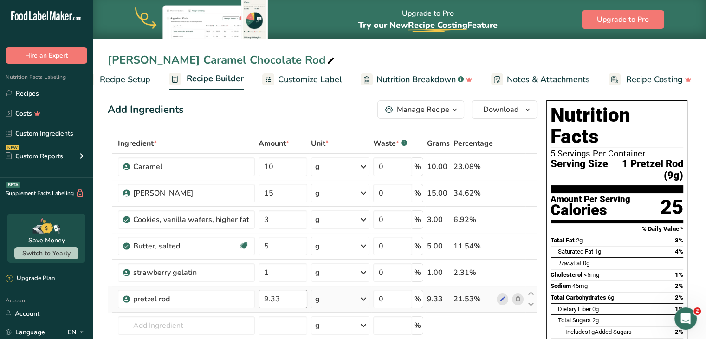
scroll to position [0, 0]
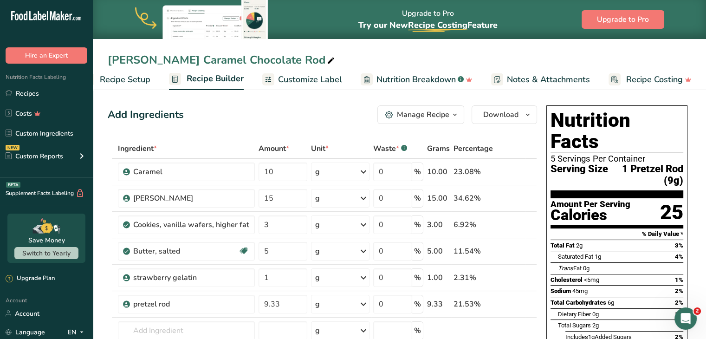
click at [279, 85] on link "Customize Label" at bounding box center [302, 79] width 80 height 21
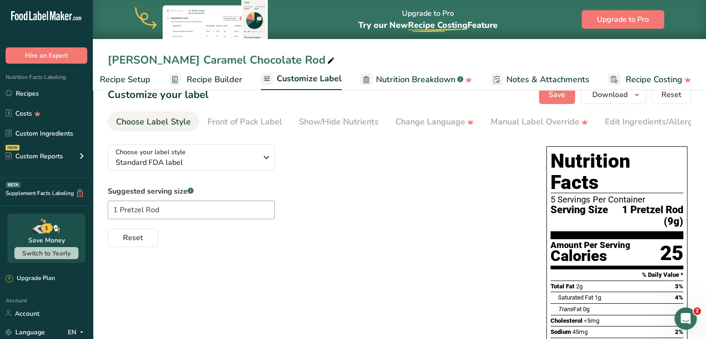
scroll to position [14, 0]
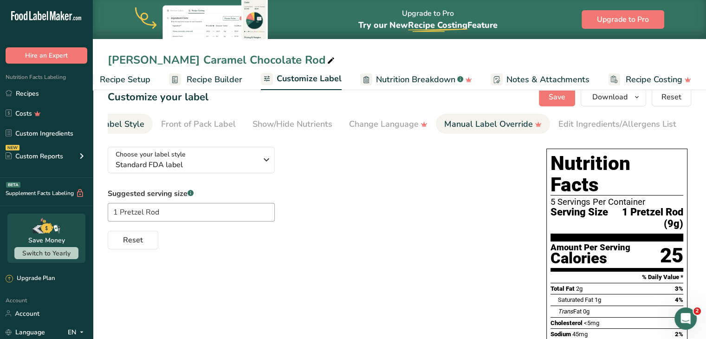
click at [463, 120] on div "Manual Label Override" at bounding box center [493, 124] width 98 height 13
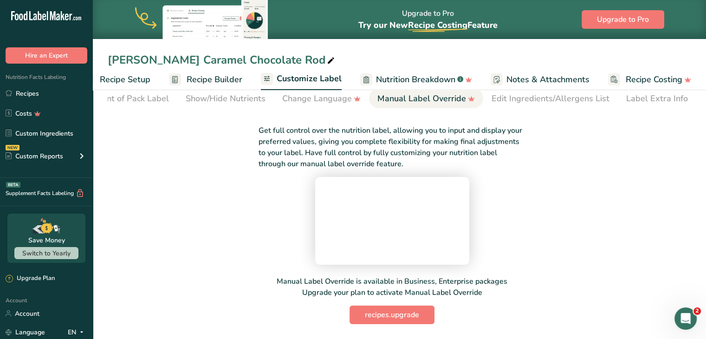
scroll to position [113, 0]
click at [530, 77] on span "Notes & Attachments" at bounding box center [548, 79] width 83 height 13
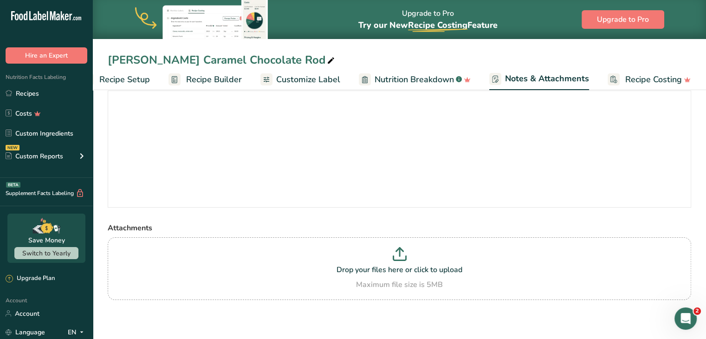
scroll to position [63, 0]
click at [444, 80] on span "Nutrition Breakdown" at bounding box center [414, 79] width 79 height 13
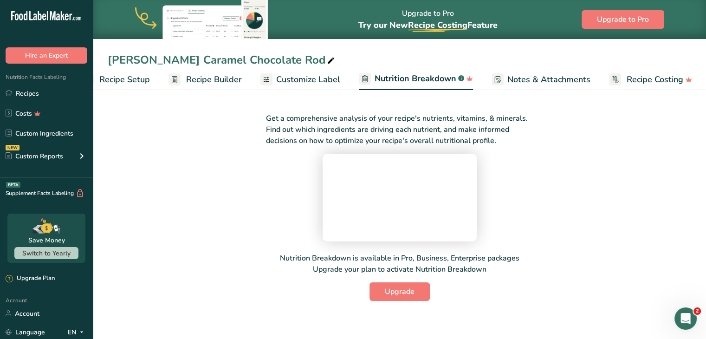
click at [300, 78] on span "Customize Label" at bounding box center [308, 79] width 64 height 13
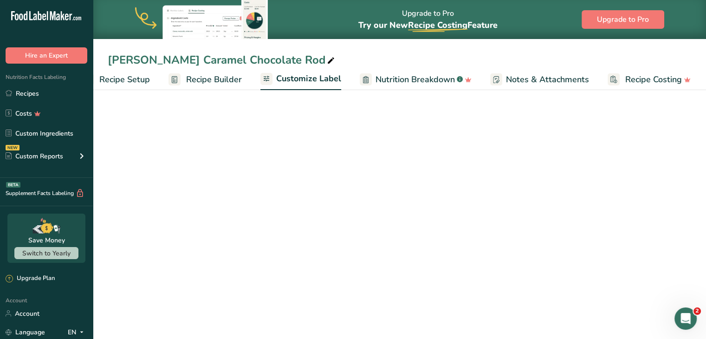
scroll to position [0, 26]
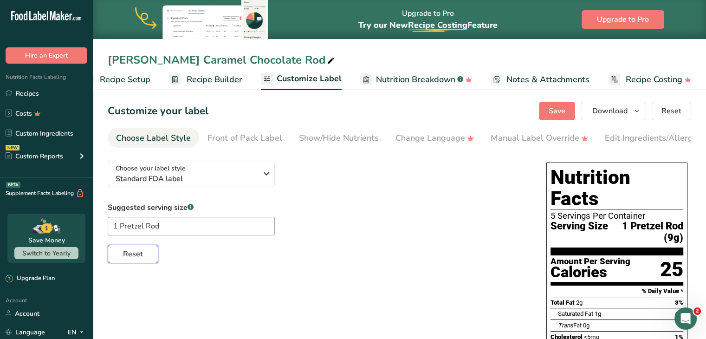
click at [126, 257] on span "Reset" at bounding box center [133, 253] width 20 height 11
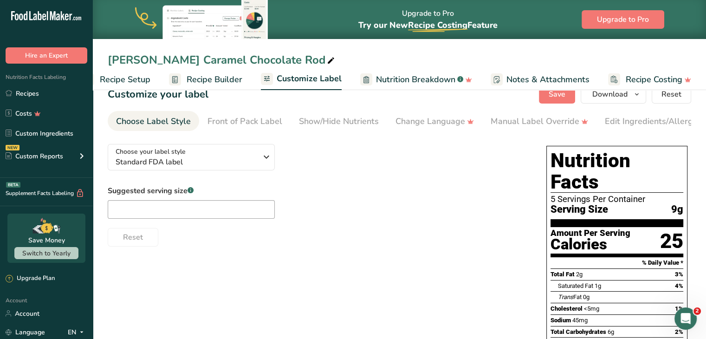
scroll to position [236, 0]
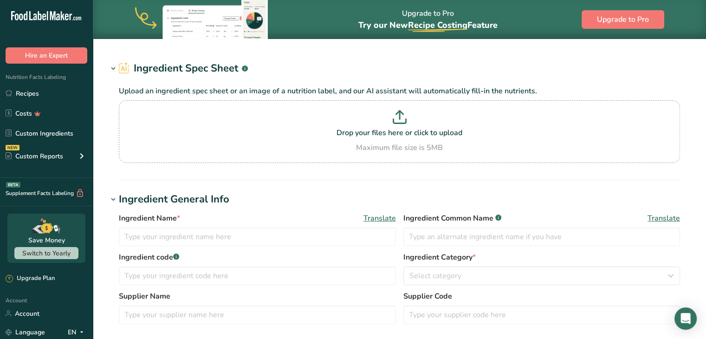
type input "Caramel"
type input "999DIPCRML"
type input "[DATE] KING SUPPLIES"
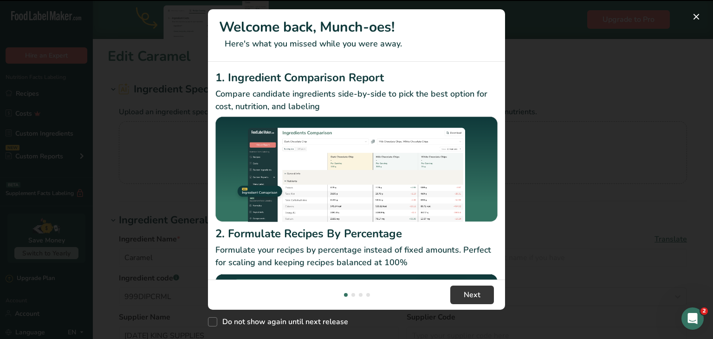
click at [168, 257] on div "New Features" at bounding box center [356, 169] width 713 height 339
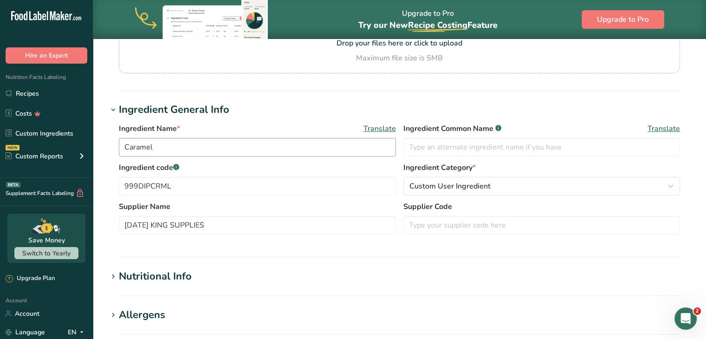
scroll to position [119, 0]
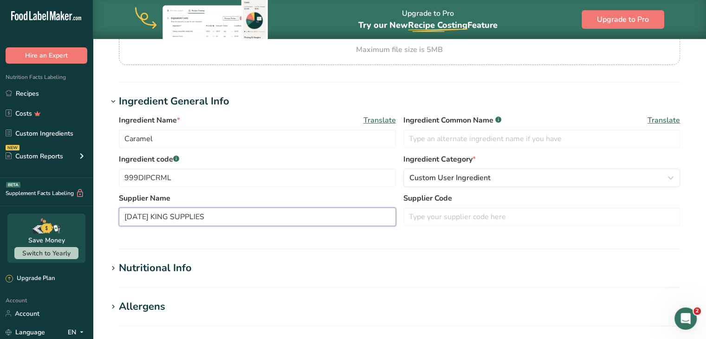
drag, startPoint x: 227, startPoint y: 212, endPoint x: 88, endPoint y: 212, distance: 138.4
click at [88, 212] on div ".a-20{fill:#fff;} Hire an Expert Nutrition Facts Labeling Recipes Costs Custom …" at bounding box center [353, 237] width 706 height 712
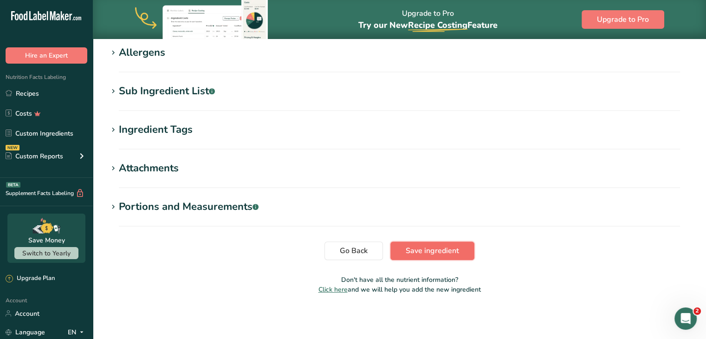
click at [451, 253] on span "Save ingredient" at bounding box center [432, 250] width 53 height 11
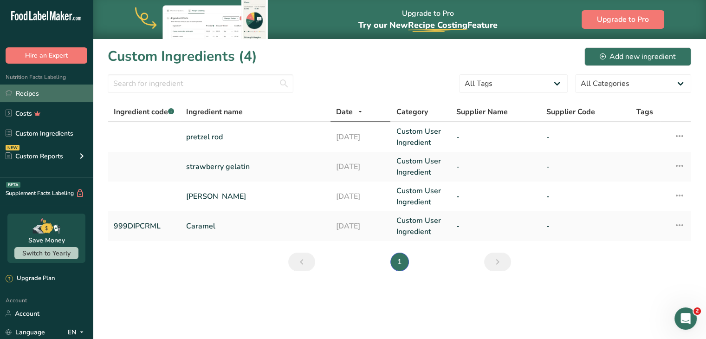
click at [25, 94] on link "Recipes" at bounding box center [46, 94] width 93 height 18
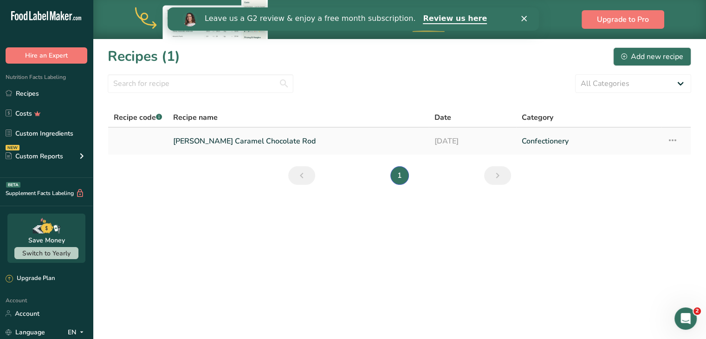
click at [241, 144] on link "[PERSON_NAME] Caramel Chocolate Rod" at bounding box center [298, 141] width 250 height 20
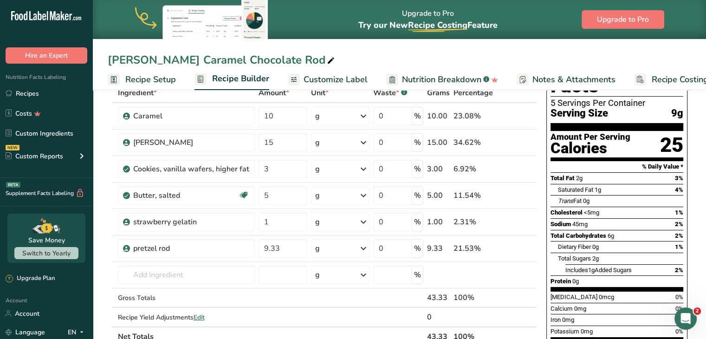
scroll to position [56, 0]
click at [505, 140] on icon at bounding box center [502, 143] width 7 height 10
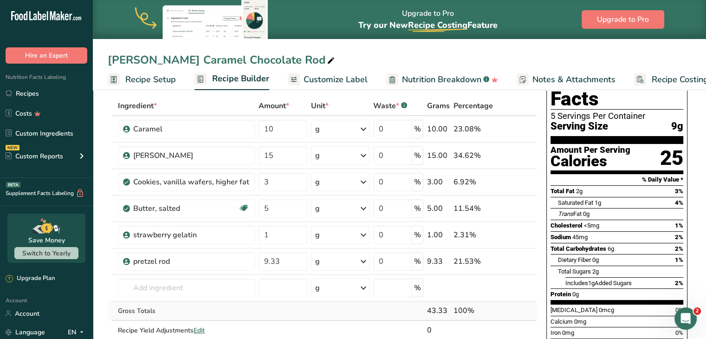
scroll to position [0, 0]
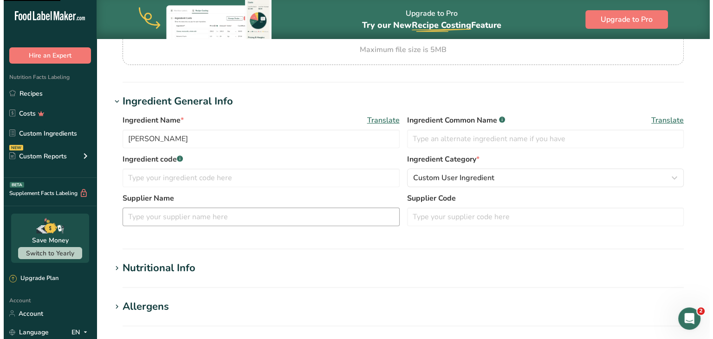
scroll to position [167, 0]
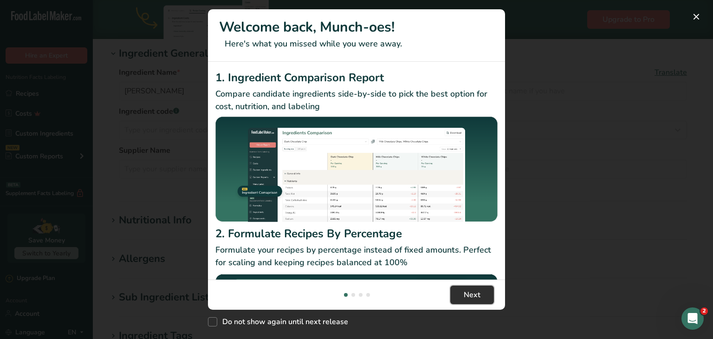
click at [463, 294] on button "Next" at bounding box center [473, 295] width 44 height 19
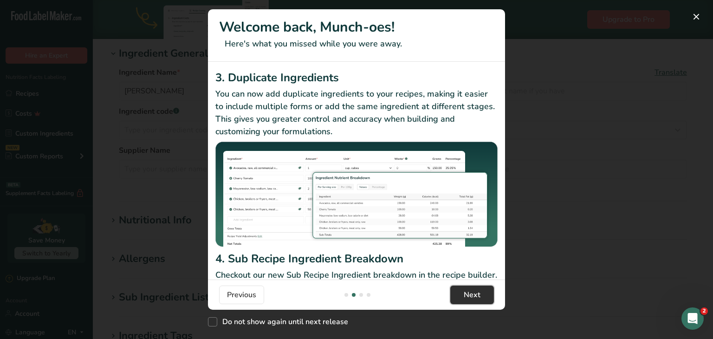
click at [463, 294] on button "Next" at bounding box center [473, 295] width 44 height 19
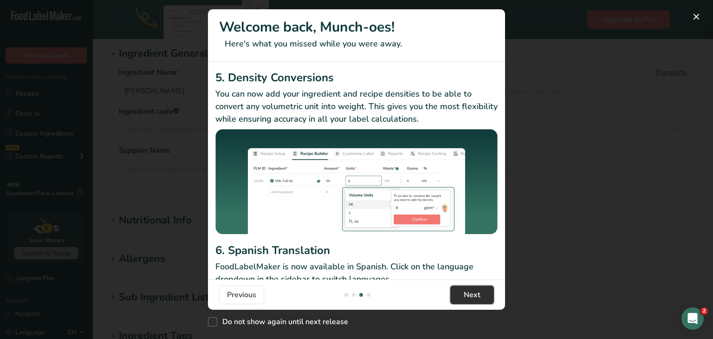
click at [463, 294] on button "Next" at bounding box center [473, 295] width 44 height 19
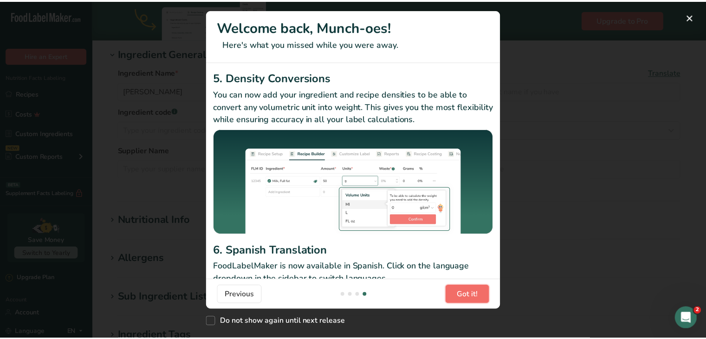
scroll to position [0, 892]
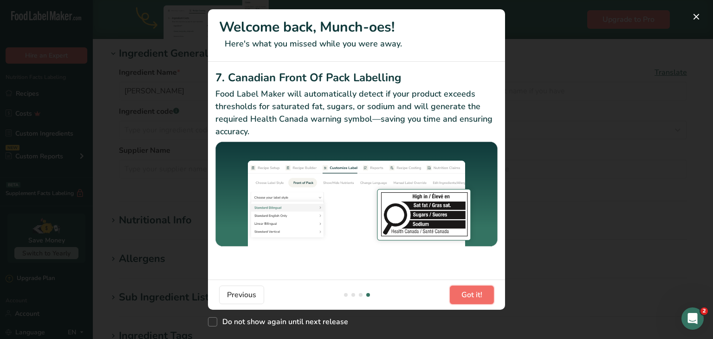
click at [463, 294] on span "Got it!" at bounding box center [472, 294] width 21 height 11
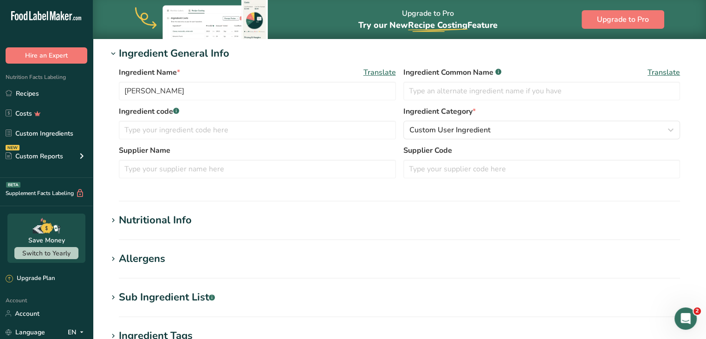
click at [113, 217] on icon at bounding box center [113, 220] width 8 height 13
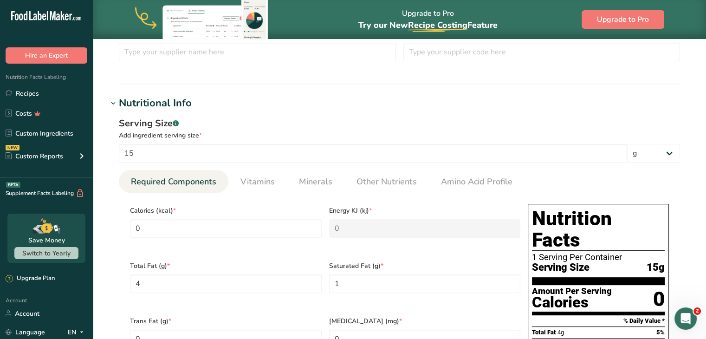
scroll to position [286, 0]
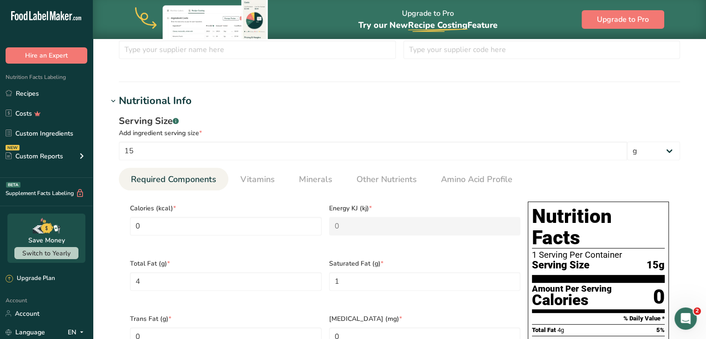
click at [114, 100] on icon at bounding box center [113, 101] width 8 height 13
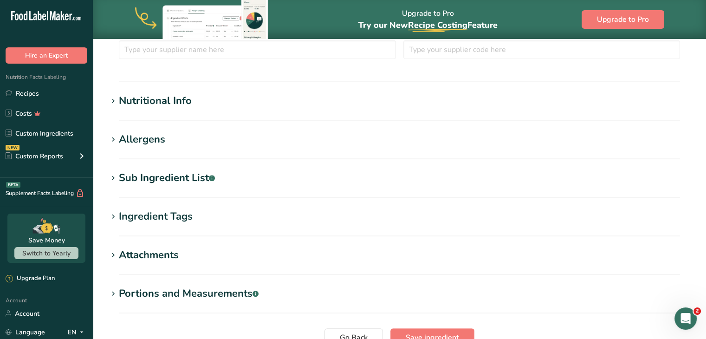
click at [113, 179] on icon at bounding box center [113, 178] width 8 height 13
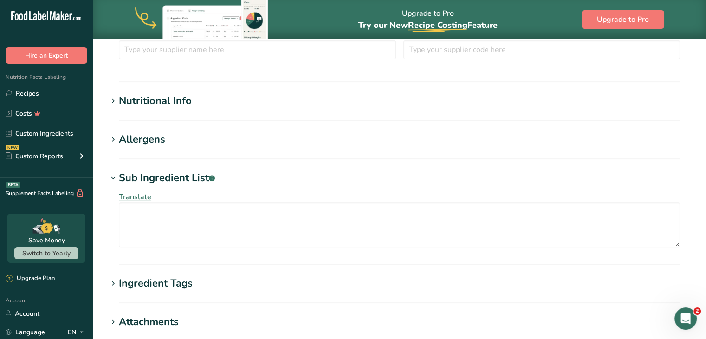
click at [113, 179] on icon at bounding box center [113, 178] width 8 height 13
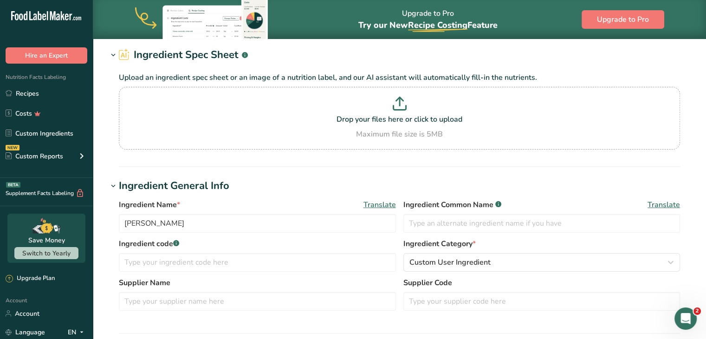
scroll to position [30, 0]
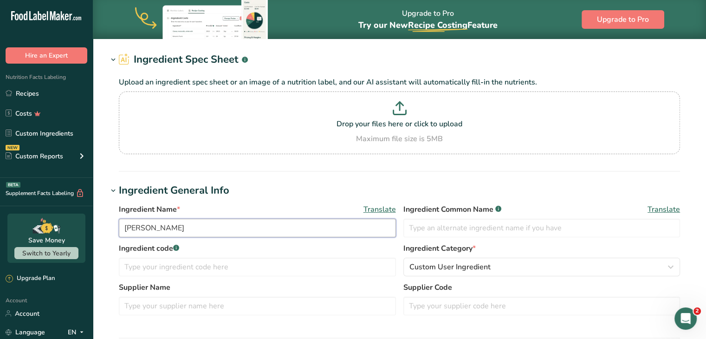
click at [208, 225] on input "[PERSON_NAME]" at bounding box center [257, 228] width 277 height 19
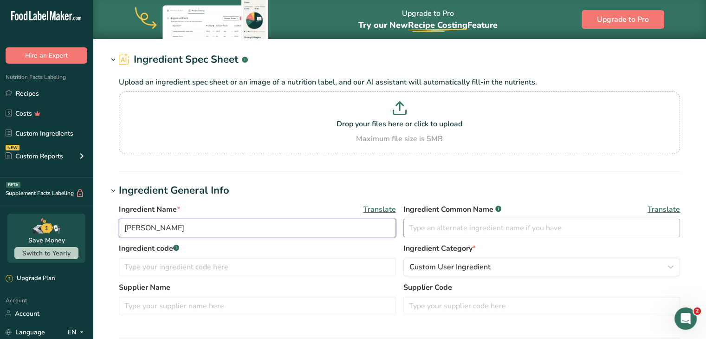
scroll to position [373, 0]
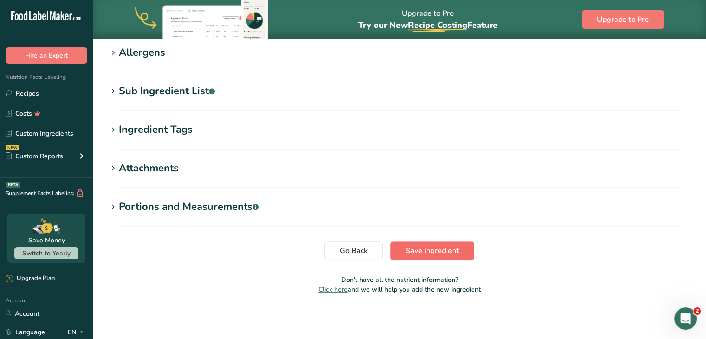
type input "[PERSON_NAME]"
click at [454, 246] on span "Save ingredient" at bounding box center [432, 250] width 53 height 11
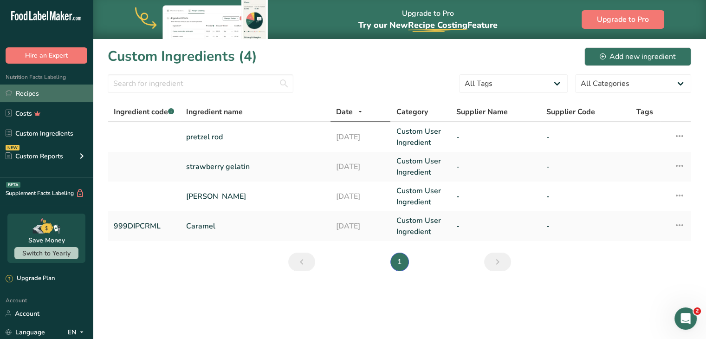
click at [24, 91] on link "Recipes" at bounding box center [46, 94] width 93 height 18
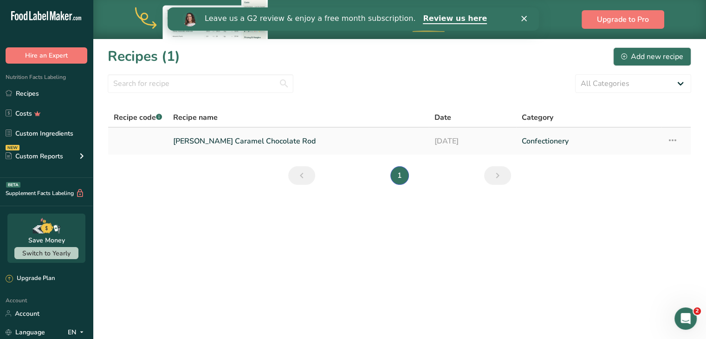
click at [205, 141] on link "[PERSON_NAME] Caramel Chocolate Rod" at bounding box center [298, 141] width 250 height 20
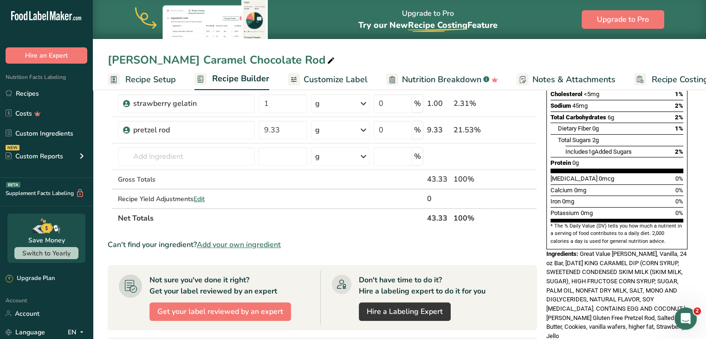
scroll to position [180, 0]
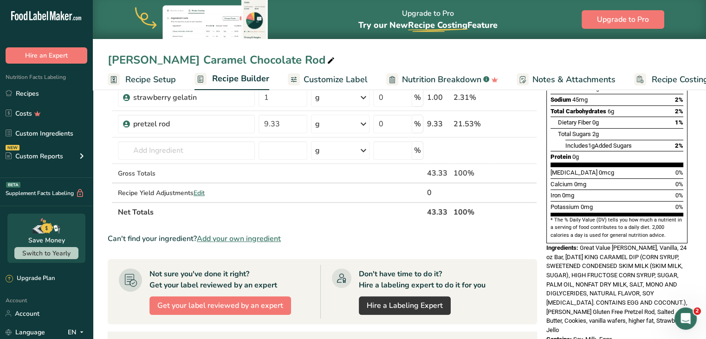
click at [637, 244] on span "Great Value [PERSON_NAME], Vanilla, 24 oz Bar, [DATE] KING CARAMEL DIP (CORN SY…" at bounding box center [617, 288] width 141 height 89
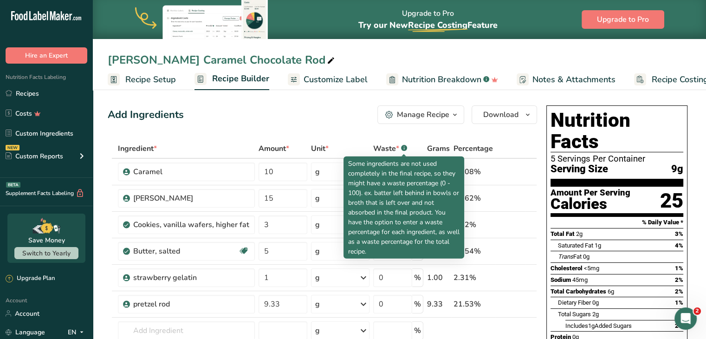
scroll to position [0, 0]
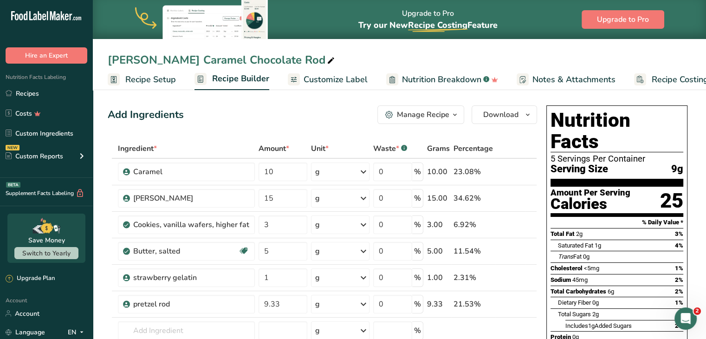
click at [404, 111] on div "Manage Recipe" at bounding box center [423, 114] width 52 height 11
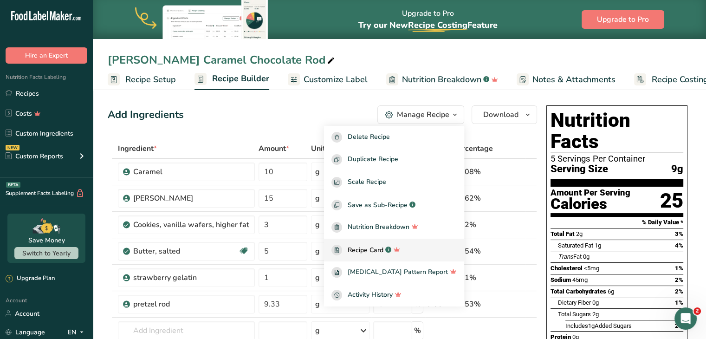
click at [373, 247] on span "Recipe Card" at bounding box center [366, 250] width 36 height 10
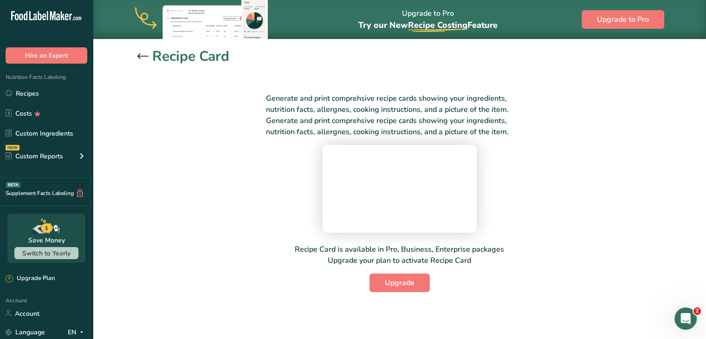
click at [145, 55] on icon at bounding box center [142, 56] width 11 height 6
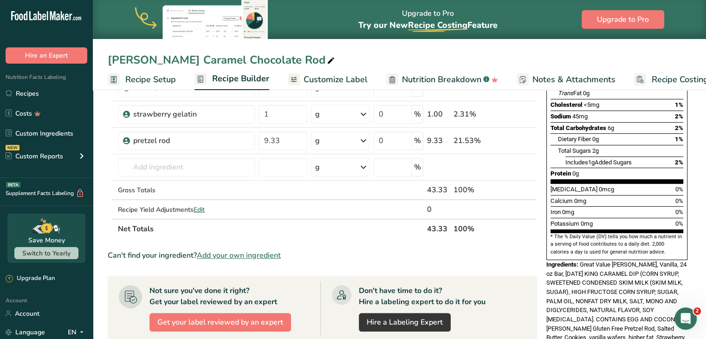
scroll to position [163, 0]
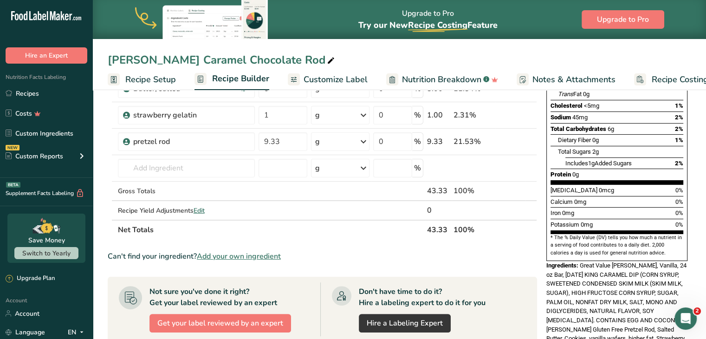
click at [124, 78] on link "Recipe Setup" at bounding box center [142, 79] width 68 height 21
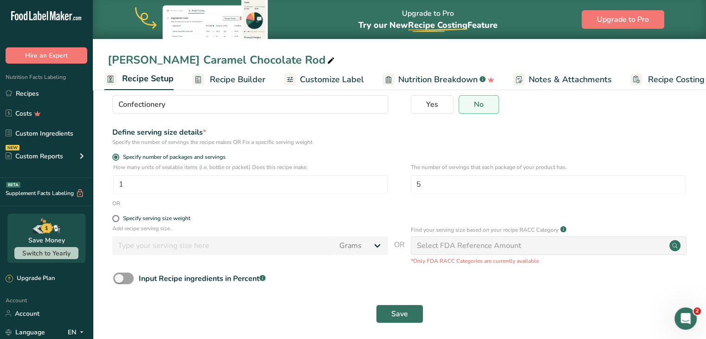
scroll to position [85, 0]
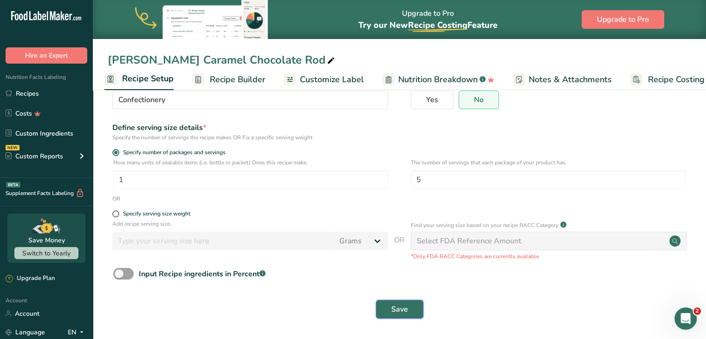
click at [402, 308] on span "Save" at bounding box center [400, 309] width 17 height 11
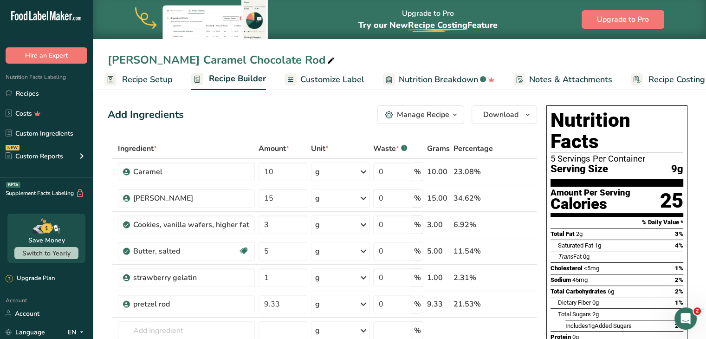
click at [157, 85] on span "Recipe Setup" at bounding box center [147, 79] width 51 height 13
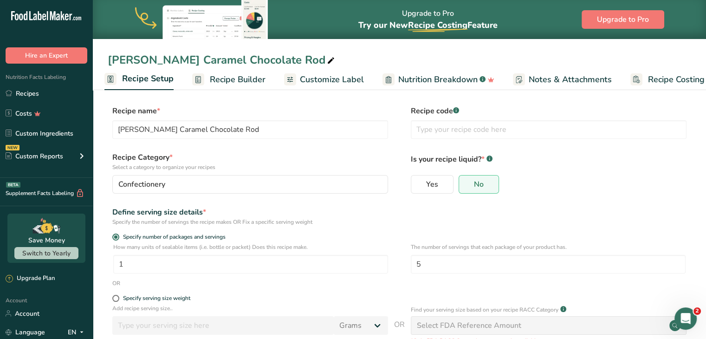
scroll to position [85, 0]
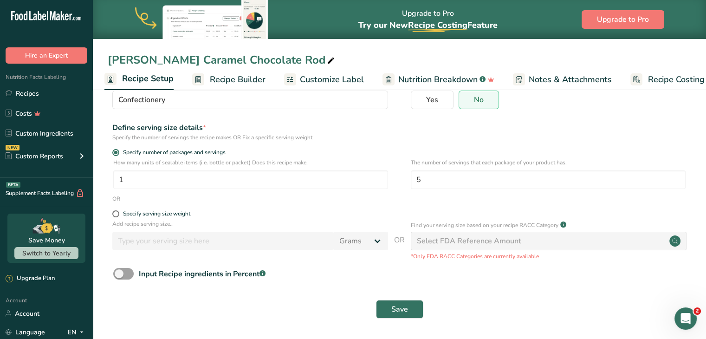
click at [216, 81] on span "Recipe Builder" at bounding box center [238, 79] width 56 height 13
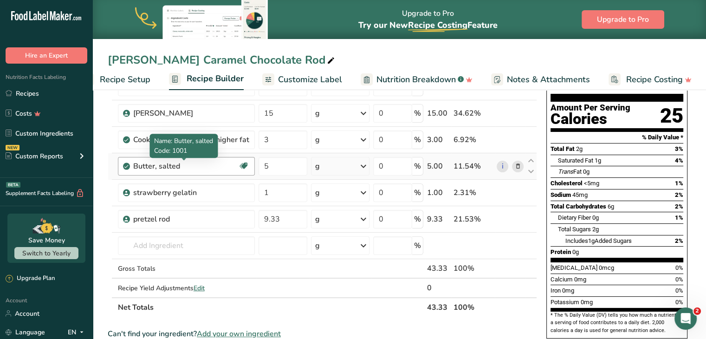
click at [169, 166] on div "Butter, salted" at bounding box center [185, 166] width 105 height 11
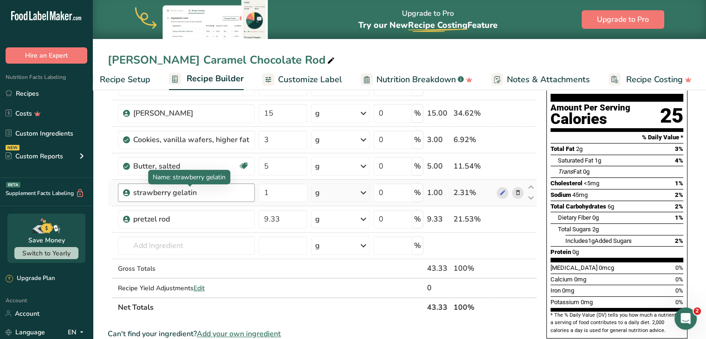
click at [167, 195] on div "strawberry gelatin" at bounding box center [191, 192] width 116 height 11
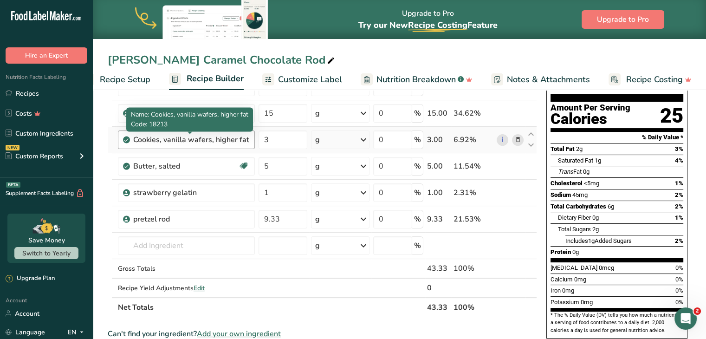
click at [233, 137] on div "Cookies, vanilla wafers, higher fat" at bounding box center [191, 139] width 116 height 11
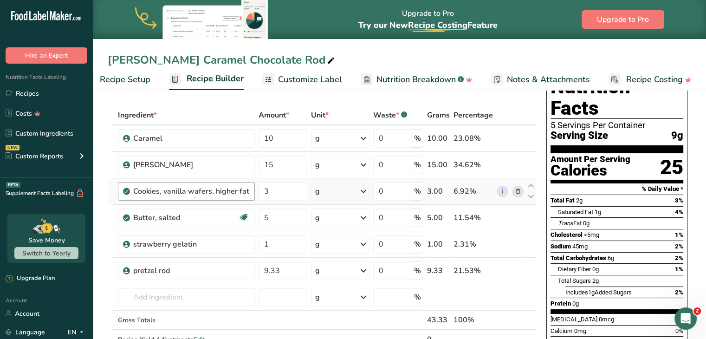
scroll to position [32, 0]
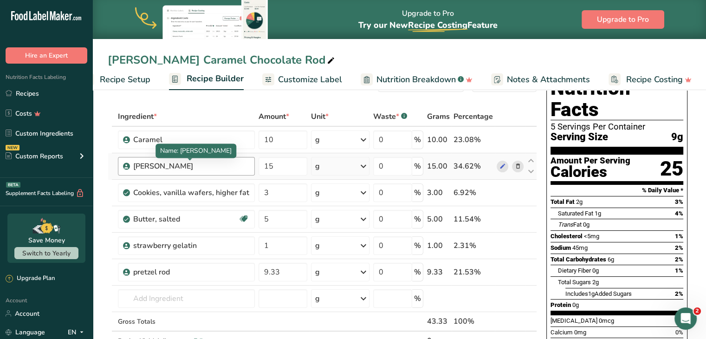
click at [195, 168] on div "[PERSON_NAME]" at bounding box center [191, 166] width 116 height 11
click at [140, 169] on div "[PERSON_NAME]" at bounding box center [191, 166] width 116 height 11
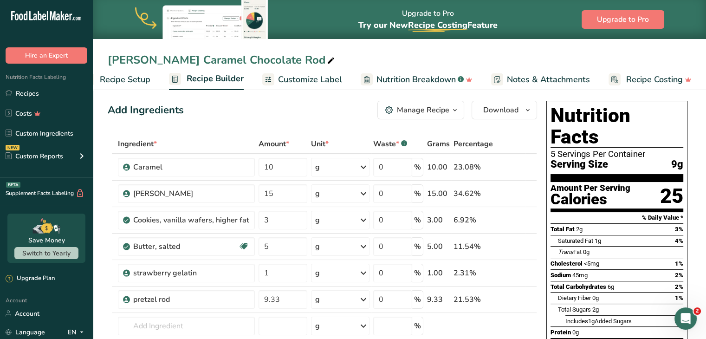
scroll to position [6, 0]
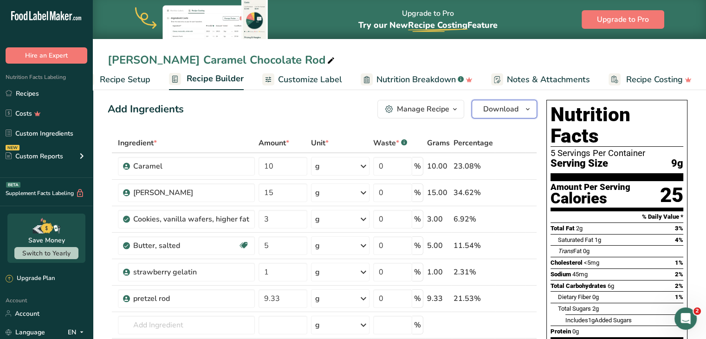
click at [499, 111] on span "Download" at bounding box center [500, 109] width 35 height 11
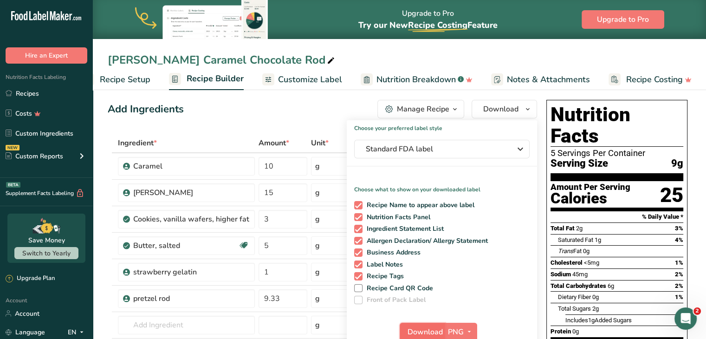
click at [431, 327] on span "Download" at bounding box center [425, 332] width 35 height 11
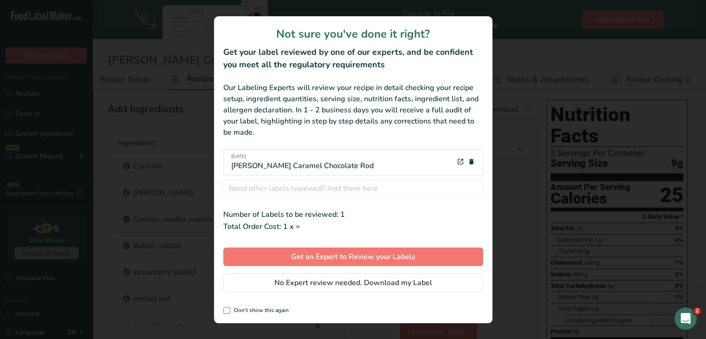
scroll to position [0, 19]
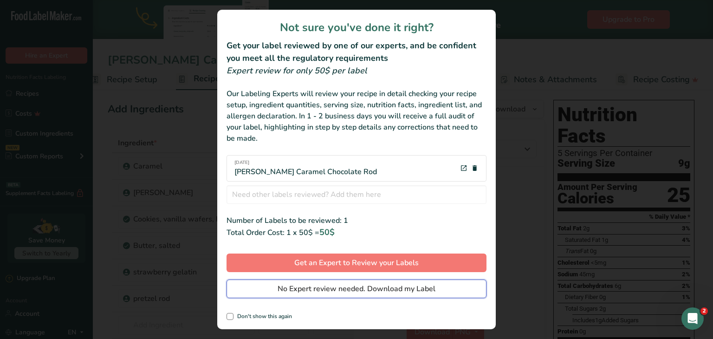
click at [360, 294] on span "No Expert review needed. Download my Label" at bounding box center [357, 288] width 158 height 11
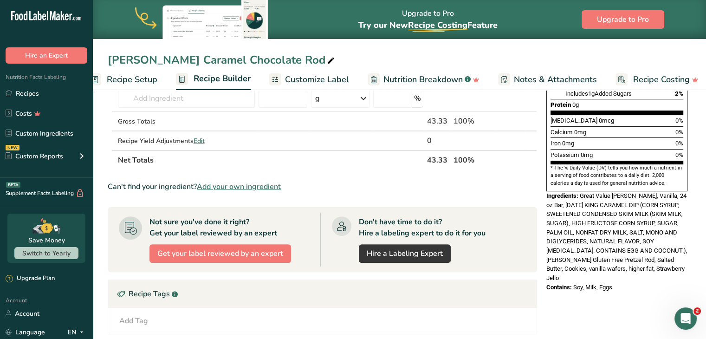
scroll to position [234, 0]
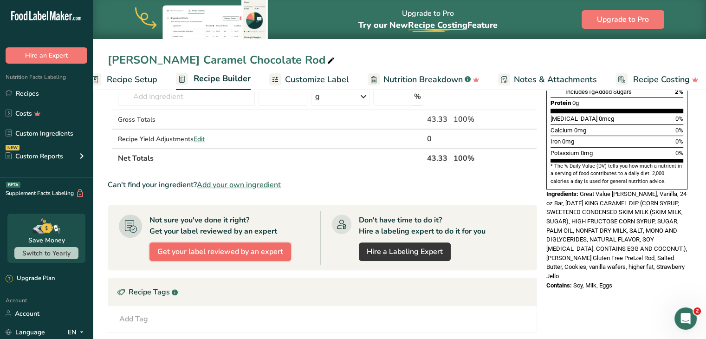
click at [237, 248] on span "Get your label reviewed by an expert" at bounding box center [220, 251] width 126 height 11
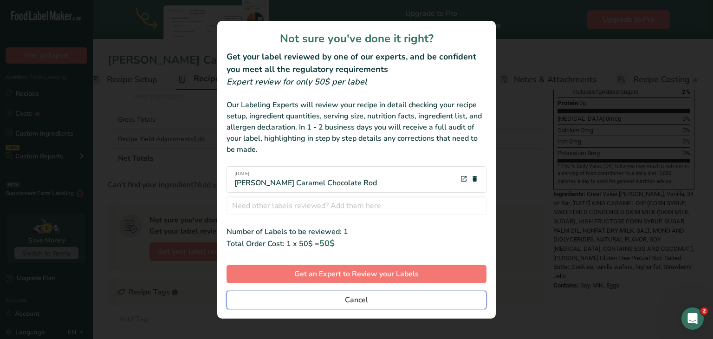
click at [358, 303] on span "Cancel" at bounding box center [356, 299] width 23 height 11
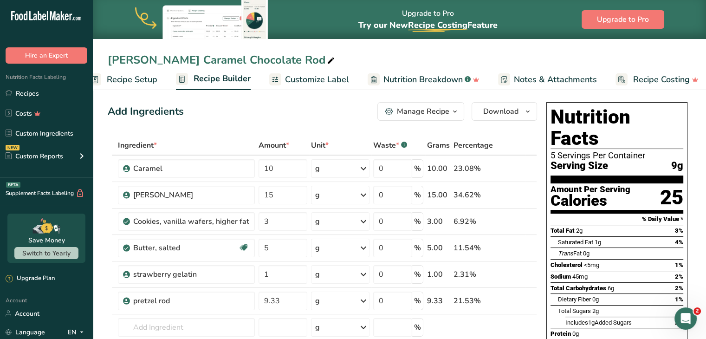
scroll to position [0, 0]
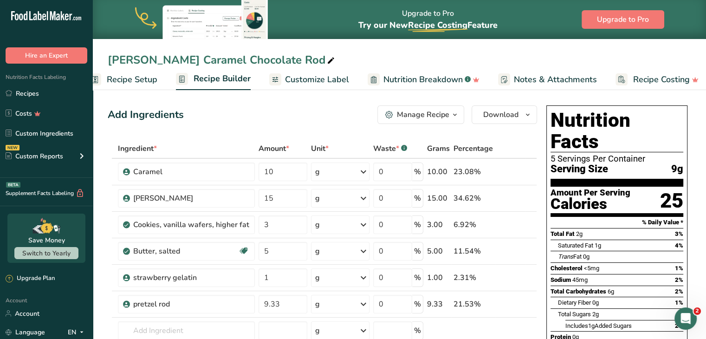
click at [424, 106] on button "Manage Recipe" at bounding box center [421, 114] width 87 height 19
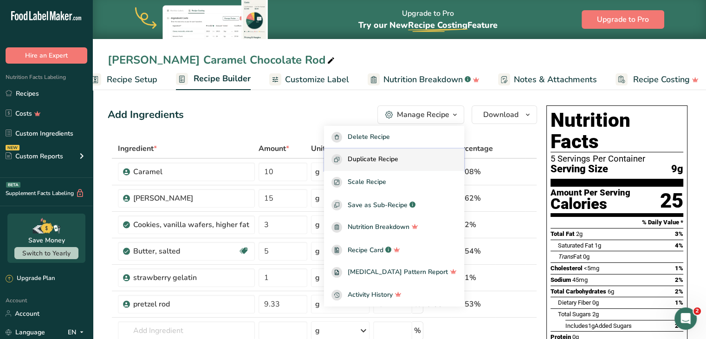
click at [383, 165] on button "Duplicate Recipe" at bounding box center [394, 160] width 140 height 23
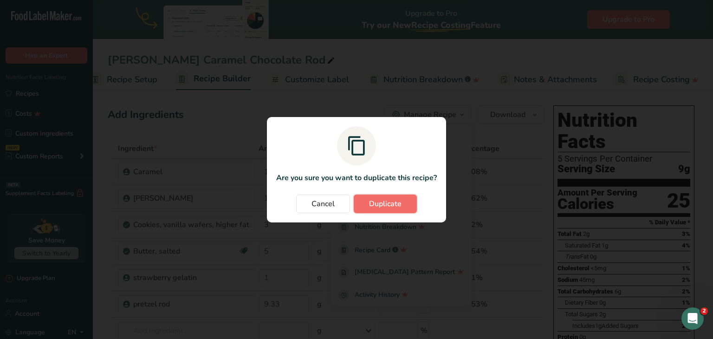
click at [371, 201] on span "Duplicate" at bounding box center [385, 203] width 33 height 11
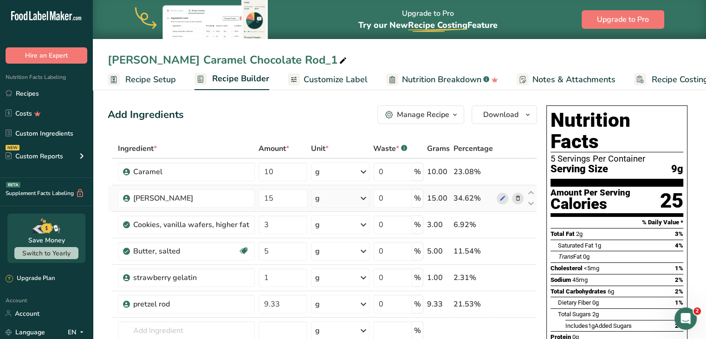
click at [516, 198] on icon at bounding box center [518, 199] width 7 height 10
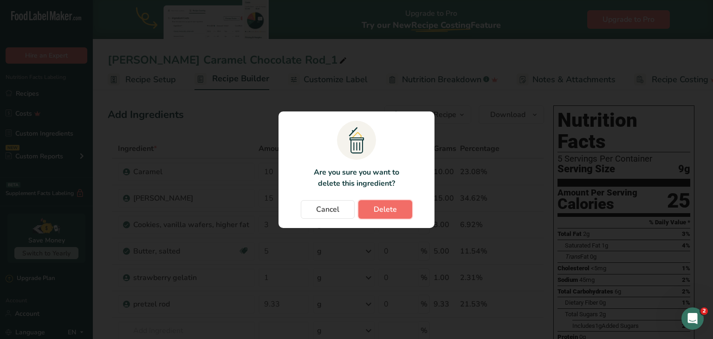
click at [385, 210] on span "Delete" at bounding box center [385, 209] width 23 height 11
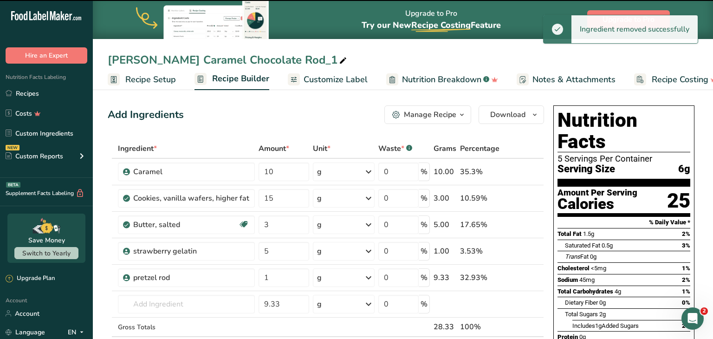
type input "3"
type input "5"
type input "1"
type input "9.33"
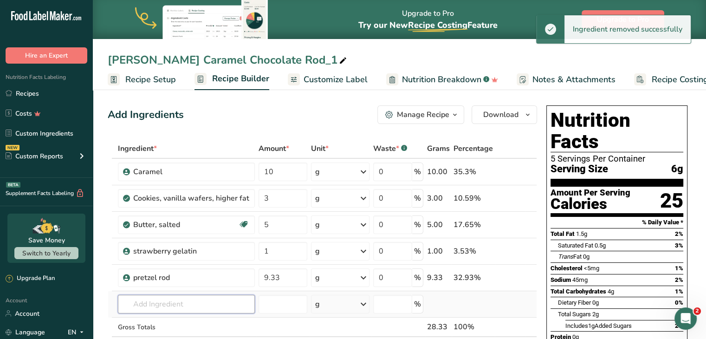
click at [144, 301] on input "text" at bounding box center [186, 304] width 137 height 19
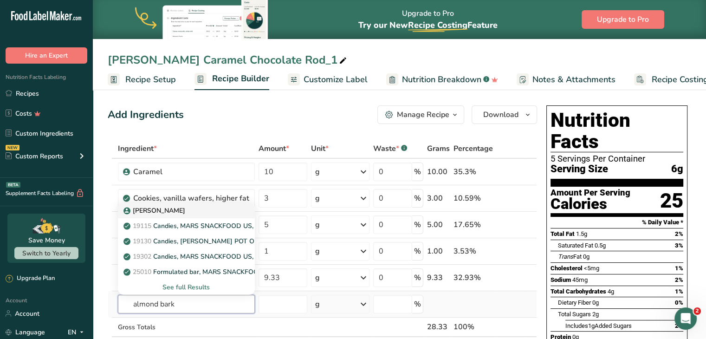
type input "almond bark"
click at [166, 213] on p "[PERSON_NAME]" at bounding box center [155, 211] width 60 height 10
type input "[PERSON_NAME]"
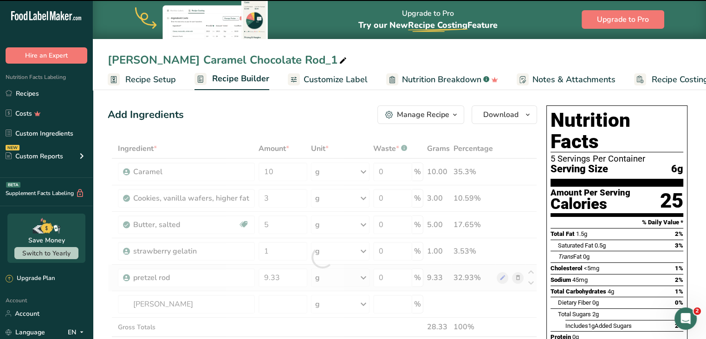
type input "0"
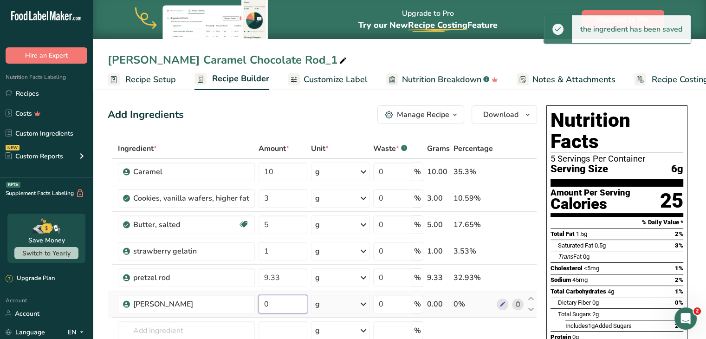
click at [272, 302] on input "0" at bounding box center [283, 304] width 49 height 19
type input "2"
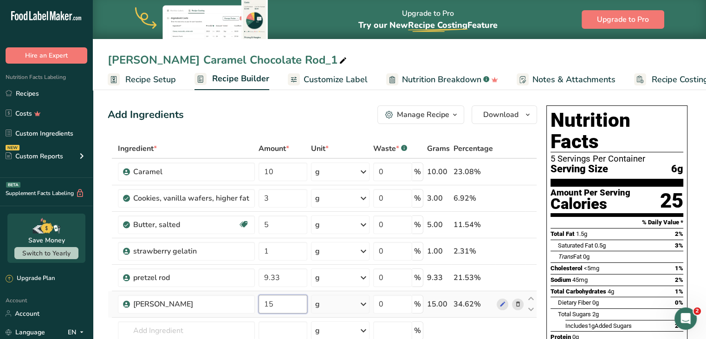
type input "15"
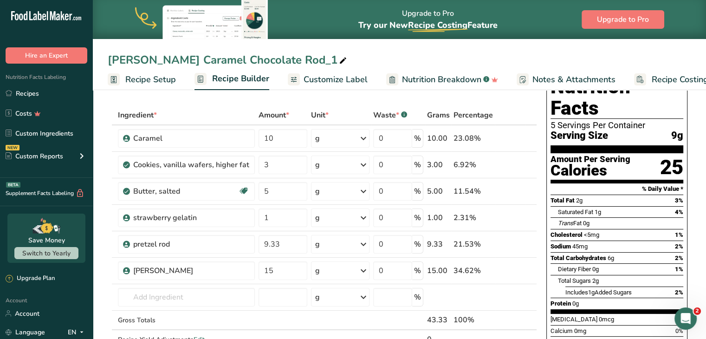
scroll to position [33, 0]
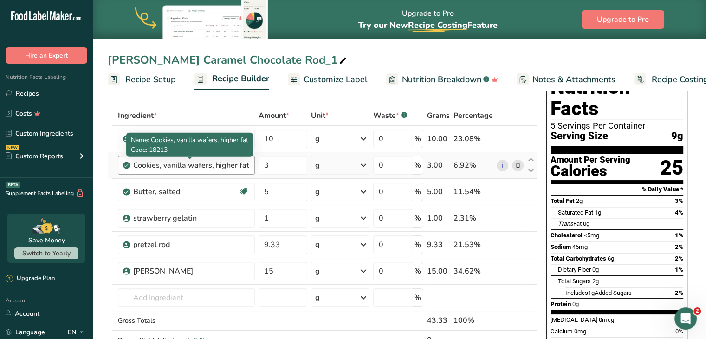
click at [168, 162] on div "Cookies, vanilla wafers, higher fat" at bounding box center [191, 165] width 116 height 11
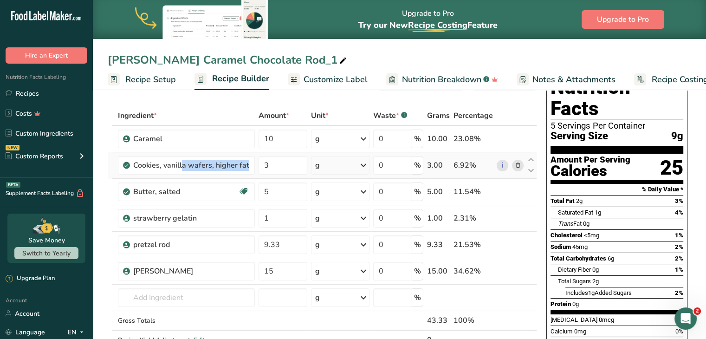
drag, startPoint x: 135, startPoint y: 165, endPoint x: 254, endPoint y: 165, distance: 119.4
click at [254, 165] on tr "Cookies, vanilla wafers, higher fat 3 g Portions 8 wafers 8 wafers mini wafers …" at bounding box center [322, 165] width 429 height 26
click at [515, 164] on icon at bounding box center [518, 166] width 7 height 10
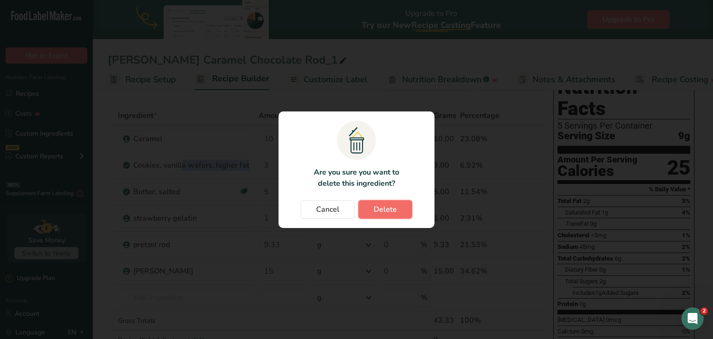
click at [379, 216] on button "Delete" at bounding box center [386, 209] width 54 height 19
type input "5"
type input "1"
type input "9.33"
type input "15"
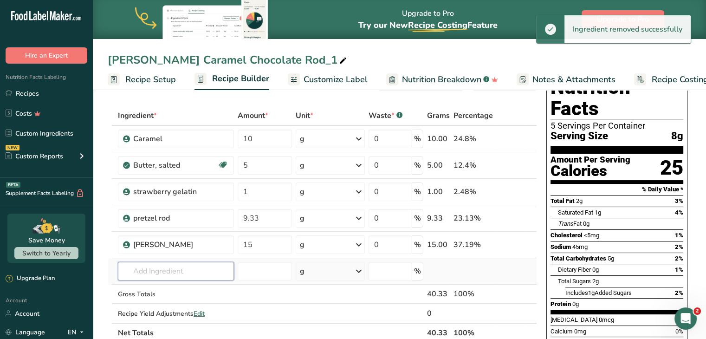
click at [166, 262] on input "text" at bounding box center [176, 271] width 116 height 19
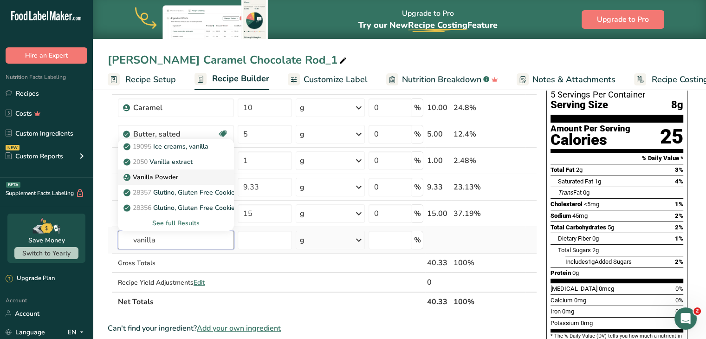
scroll to position [63, 0]
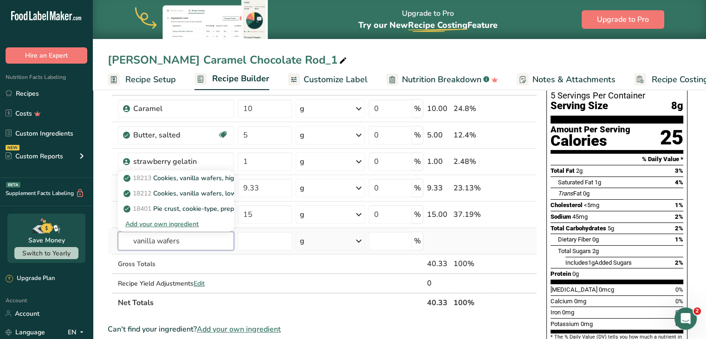
type input "vanilla wafers"
click at [169, 224] on div "Add your own ingredient" at bounding box center [175, 224] width 101 height 10
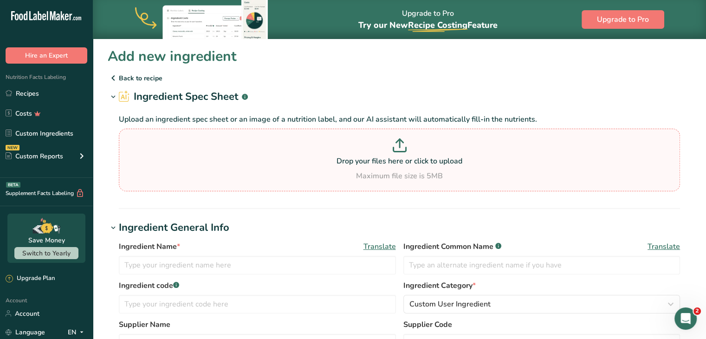
click at [397, 170] on div "Drop your files here or click to upload Maximum file size is 5MB" at bounding box center [399, 159] width 557 height 43
click at [397, 170] on input "Drop your files here or click to upload Maximum file size is 5MB" at bounding box center [400, 160] width 562 height 63
type input "C:\fakepath\nabisco_nilla_wafer_cookies_2_lb._bag_nutrition.pdf"
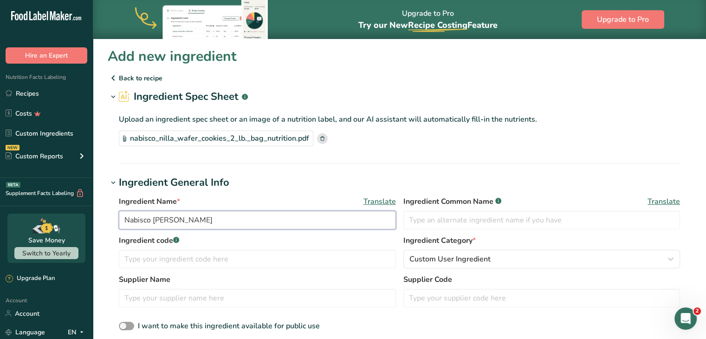
click at [252, 220] on input "Nabisco Nilla Wafers" at bounding box center [257, 220] width 277 height 19
drag, startPoint x: 153, startPoint y: 220, endPoint x: 94, endPoint y: 220, distance: 59.5
drag, startPoint x: 189, startPoint y: 220, endPoint x: 89, endPoint y: 216, distance: 99.9
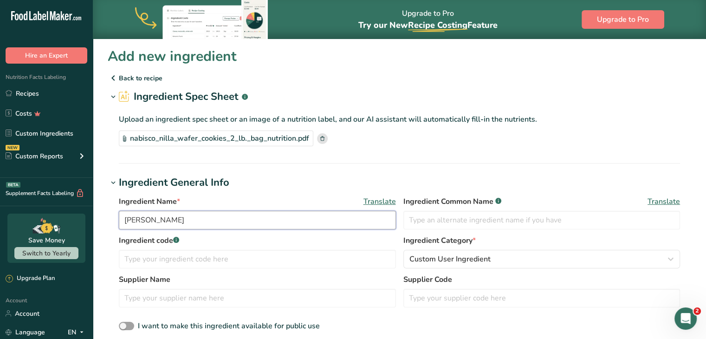
type input "[PERSON_NAME]"
click at [381, 242] on label "Ingredient code .a-a{fill:#347362;}.b-a{fill:#fff;}" at bounding box center [257, 240] width 277 height 11
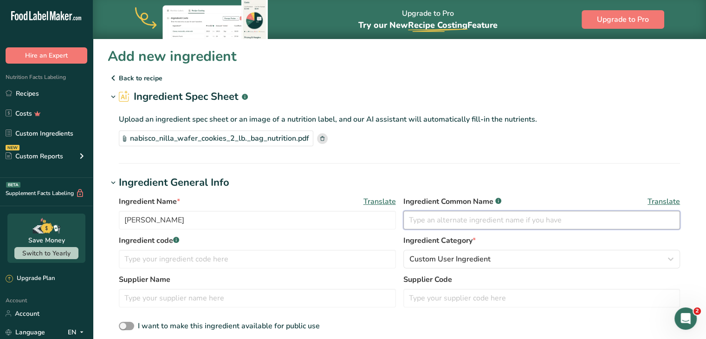
click at [443, 222] on input "text" at bounding box center [542, 220] width 277 height 19
type input "cookies"
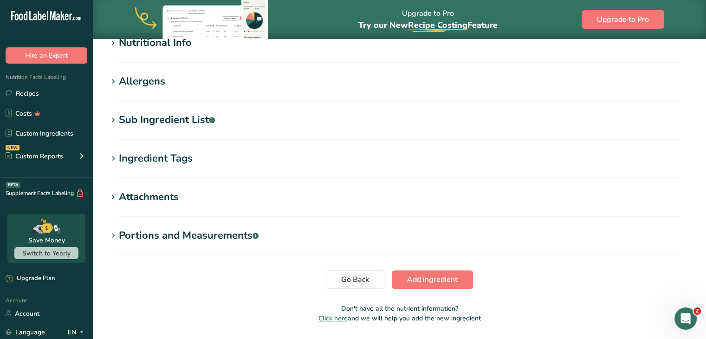
scroll to position [327, 0]
click at [407, 281] on span "Add ingredient" at bounding box center [432, 279] width 51 height 11
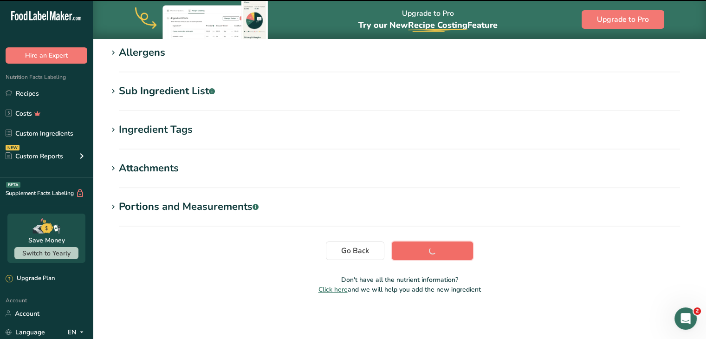
scroll to position [160, 0]
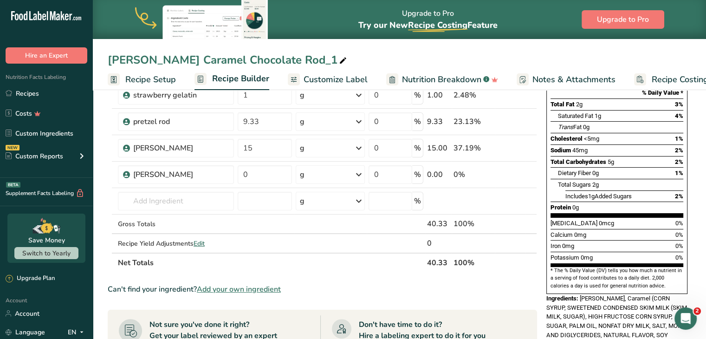
scroll to position [121, 0]
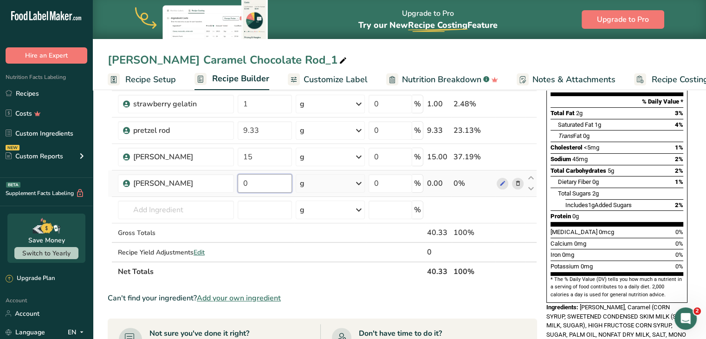
click at [261, 177] on input "0" at bounding box center [265, 183] width 54 height 19
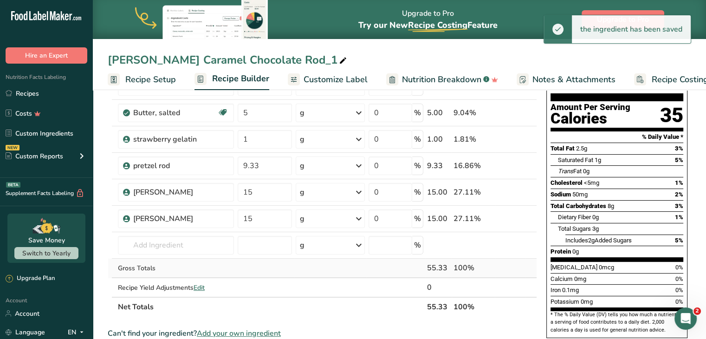
scroll to position [82, 0]
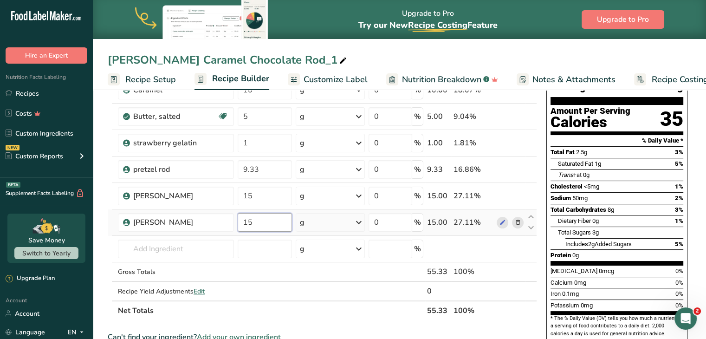
click at [261, 222] on input "15" at bounding box center [265, 222] width 54 height 19
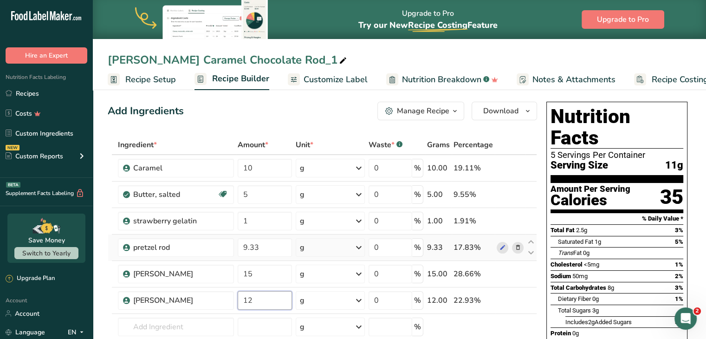
scroll to position [0, 0]
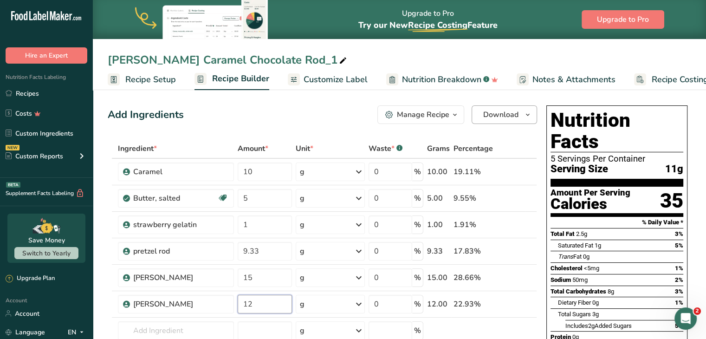
type input "12"
click at [509, 119] on span "Download" at bounding box center [500, 114] width 35 height 11
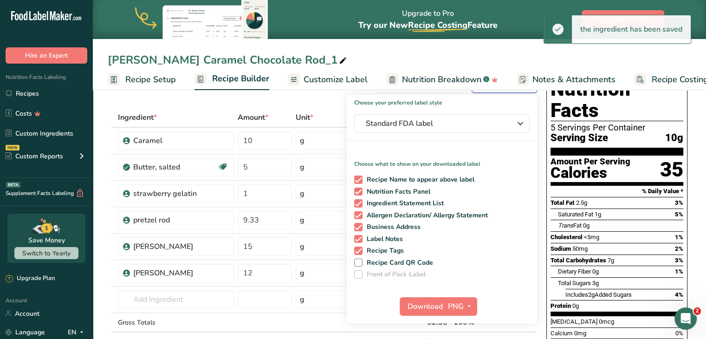
scroll to position [33, 0]
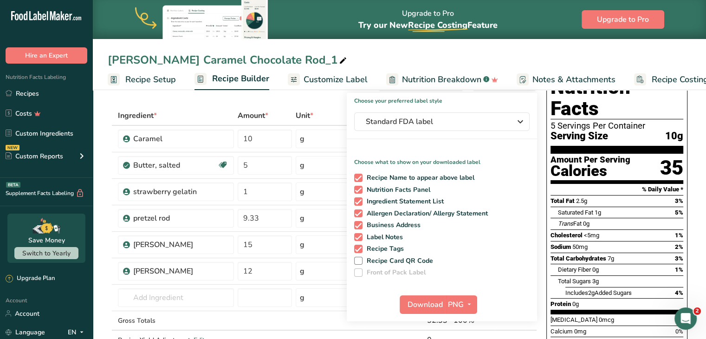
click at [304, 82] on span "Customize Label" at bounding box center [336, 79] width 64 height 13
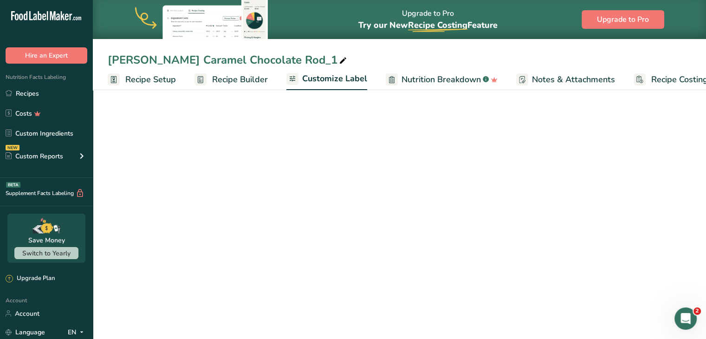
scroll to position [0, 26]
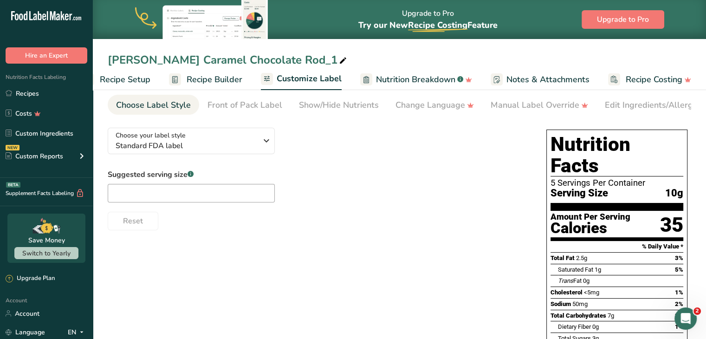
click at [431, 78] on span "Nutrition Breakdown" at bounding box center [415, 79] width 79 height 13
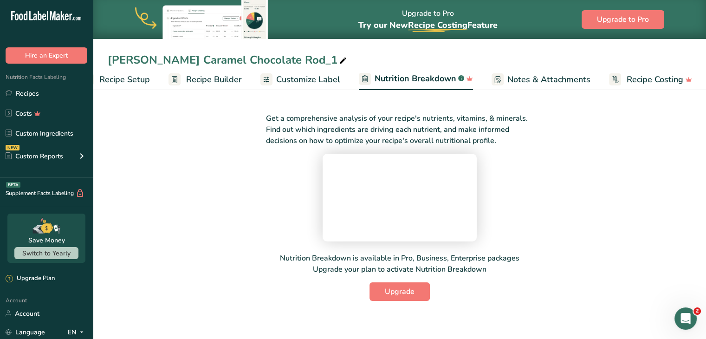
click at [299, 77] on span "Customize Label" at bounding box center [308, 79] width 64 height 13
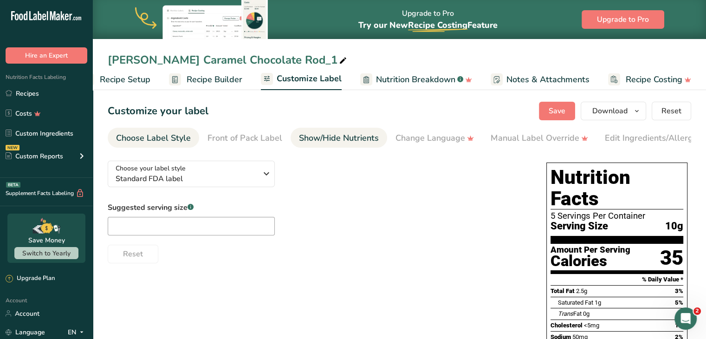
click at [366, 138] on div "Show/Hide Nutrients" at bounding box center [339, 138] width 80 height 13
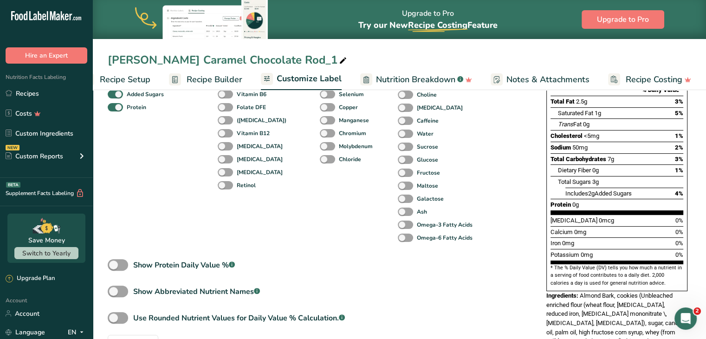
scroll to position [189, 0]
click at [115, 267] on span at bounding box center [118, 265] width 20 height 12
click at [114, 267] on input "Show Protein Daily Value % .a-a{fill:#347362;}.b-a{fill:#fff;}" at bounding box center [111, 265] width 6 height 6
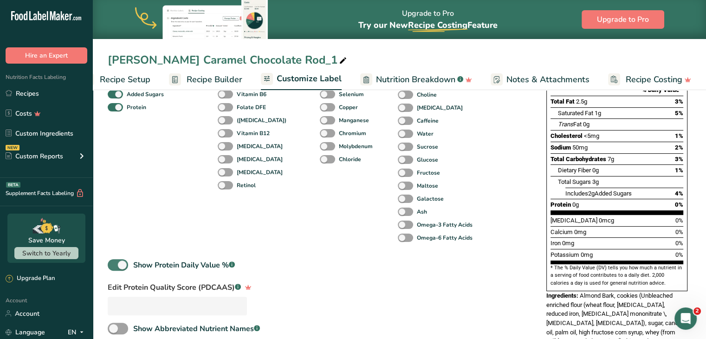
click at [115, 267] on span at bounding box center [118, 265] width 20 height 12
click at [114, 267] on input "Show Protein Daily Value % .a-a{fill:#347362;}.b-a{fill:#fff;}" at bounding box center [111, 265] width 6 height 6
checkbox input "false"
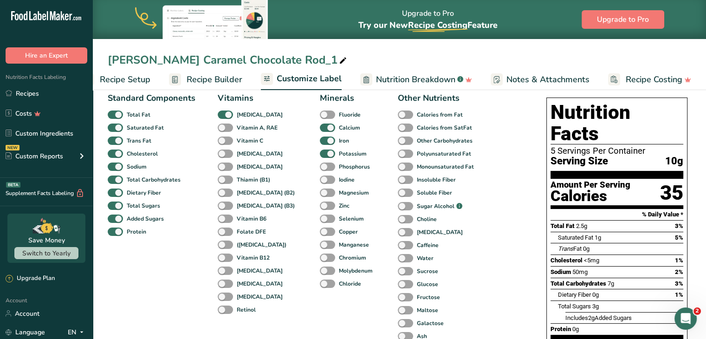
scroll to position [65, 0]
click at [227, 119] on span at bounding box center [225, 115] width 15 height 9
click at [224, 118] on input "[MEDICAL_DATA]" at bounding box center [221, 114] width 6 height 6
checkbox input "false"
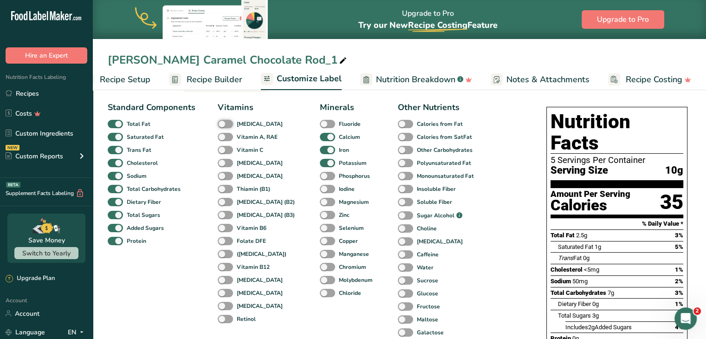
scroll to position [59, 0]
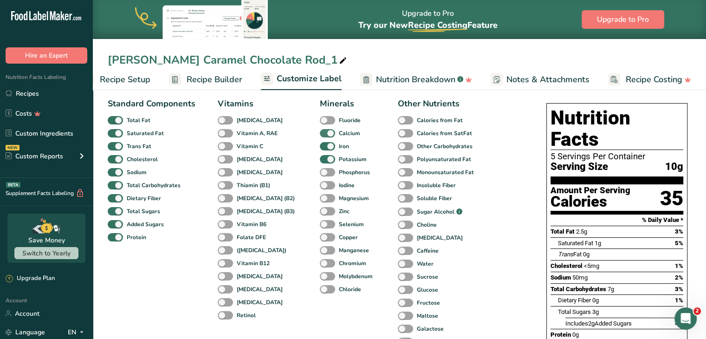
click at [320, 136] on span at bounding box center [327, 133] width 15 height 9
click at [320, 136] on input "Calcium" at bounding box center [323, 133] width 6 height 6
checkbox input "false"
click at [320, 150] on span at bounding box center [327, 146] width 15 height 9
click at [320, 149] on input "Iron" at bounding box center [323, 146] width 6 height 6
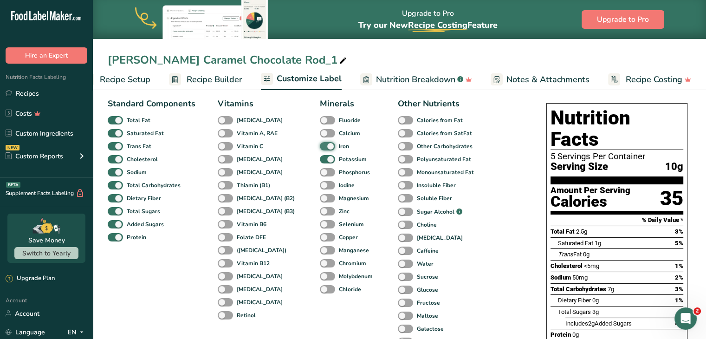
checkbox input "false"
click at [320, 157] on span at bounding box center [327, 159] width 15 height 9
click at [320, 157] on input "Potassium" at bounding box center [323, 159] width 6 height 6
checkbox input "false"
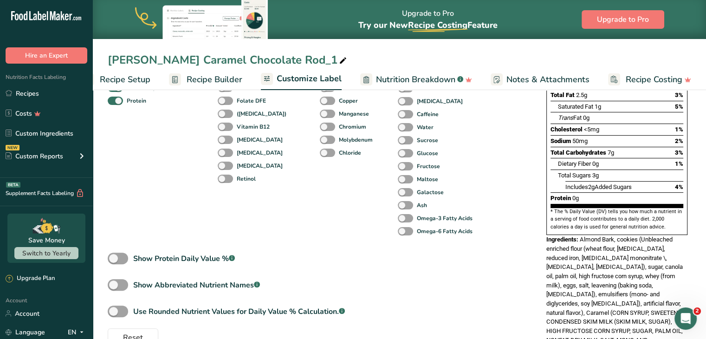
scroll to position [233, 0]
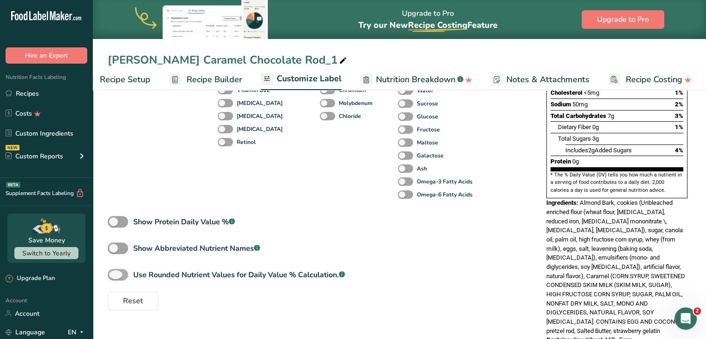
click at [119, 277] on span at bounding box center [118, 275] width 20 height 12
click at [114, 277] on input "Use Rounded Nutrient Values for Daily Value % Calculation. .a-a{fill:#347362;}.…" at bounding box center [111, 275] width 6 height 6
click at [119, 277] on span at bounding box center [118, 275] width 20 height 12
click at [114, 277] on input "Use Rounded Nutrient Values for Daily Value % Calculation. .a-a{fill:#347362;}.…" at bounding box center [111, 275] width 6 height 6
checkbox input "false"
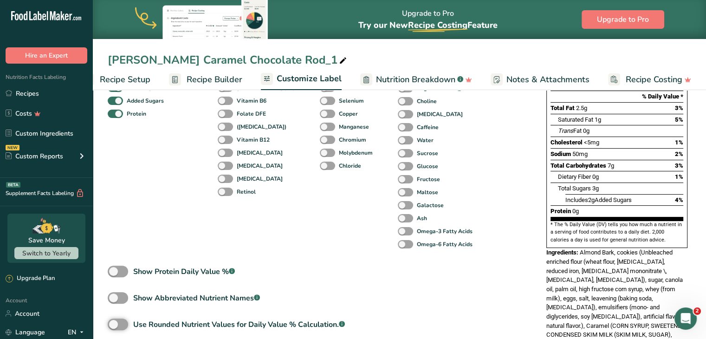
scroll to position [178, 0]
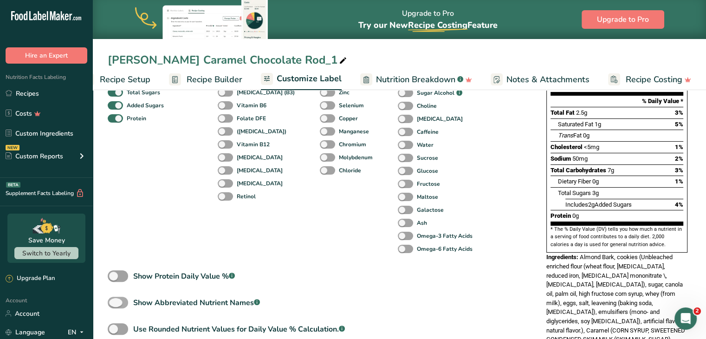
click at [122, 307] on span at bounding box center [118, 303] width 20 height 12
click at [114, 306] on input "Show Abbreviated Nutrient Names .a-a{fill:#347362;}.b-a{fill:#fff;}" at bounding box center [111, 303] width 6 height 6
click at [122, 307] on span at bounding box center [118, 303] width 20 height 12
click at [114, 306] on input "Show Abbreviated Nutrient Names .a-a{fill:#347362;}.b-a{fill:#fff;}" at bounding box center [111, 303] width 6 height 6
click at [122, 307] on span at bounding box center [118, 303] width 20 height 12
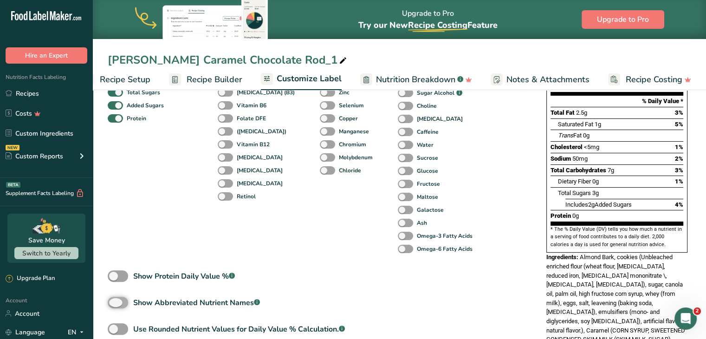
click at [114, 306] on input "Show Abbreviated Nutrient Names .a-a{fill:#347362;}.b-a{fill:#fff;}" at bounding box center [111, 303] width 6 height 6
click at [122, 307] on span at bounding box center [118, 303] width 20 height 12
click at [114, 306] on input "Show Abbreviated Nutrient Names .a-a{fill:#347362;}.b-a{fill:#fff;}" at bounding box center [111, 303] width 6 height 6
click at [122, 307] on span at bounding box center [118, 303] width 20 height 12
click at [114, 306] on input "Show Abbreviated Nutrient Names .a-a{fill:#347362;}.b-a{fill:#fff;}" at bounding box center [111, 303] width 6 height 6
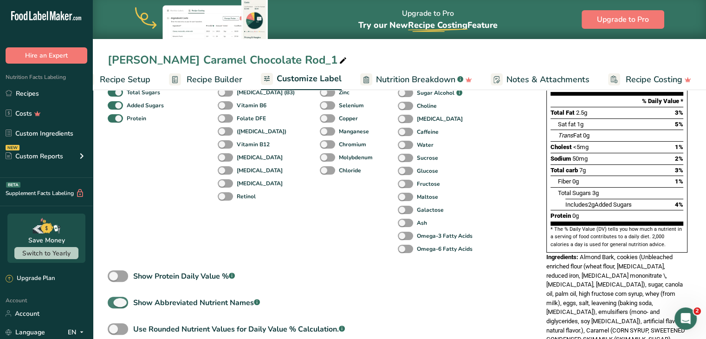
click at [122, 307] on span at bounding box center [118, 303] width 20 height 12
click at [114, 306] on input "Show Abbreviated Nutrient Names .a-a{fill:#347362;}.b-a{fill:#fff;}" at bounding box center [111, 303] width 6 height 6
checkbox input "false"
click at [117, 279] on span at bounding box center [118, 276] width 20 height 12
click at [114, 279] on input "Show Protein Daily Value % .a-a{fill:#347362;}.b-a{fill:#fff;}" at bounding box center [111, 276] width 6 height 6
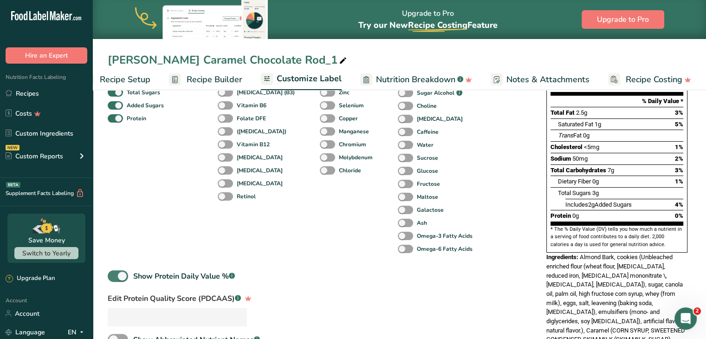
click at [117, 279] on span at bounding box center [118, 276] width 20 height 12
click at [114, 279] on input "Show Protein Daily Value % .a-a{fill:#347362;}.b-a{fill:#fff;}" at bounding box center [111, 276] width 6 height 6
checkbox input "false"
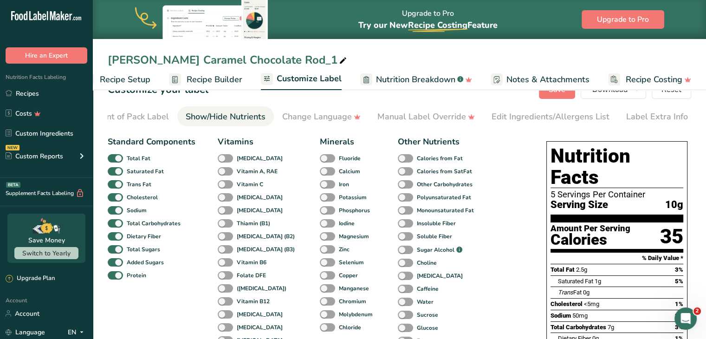
scroll to position [0, 0]
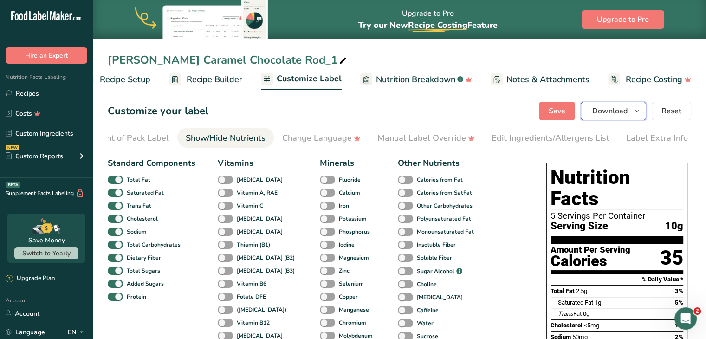
click at [630, 108] on button "Download" at bounding box center [613, 111] width 65 height 19
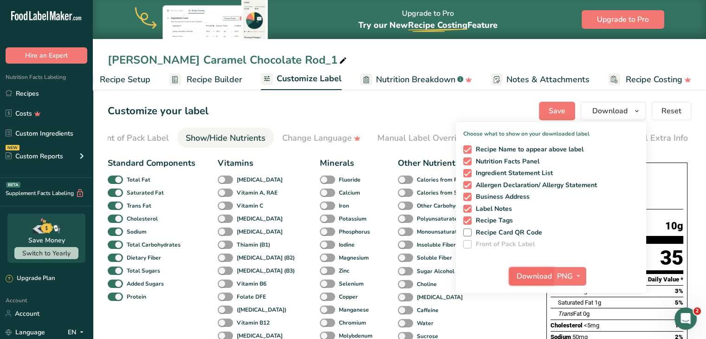
click at [529, 279] on span "Download" at bounding box center [534, 276] width 35 height 11
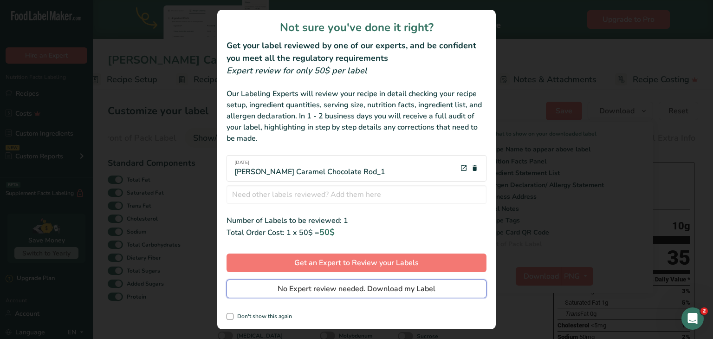
click at [327, 290] on span "No Expert review needed. Download my Label" at bounding box center [357, 288] width 158 height 11
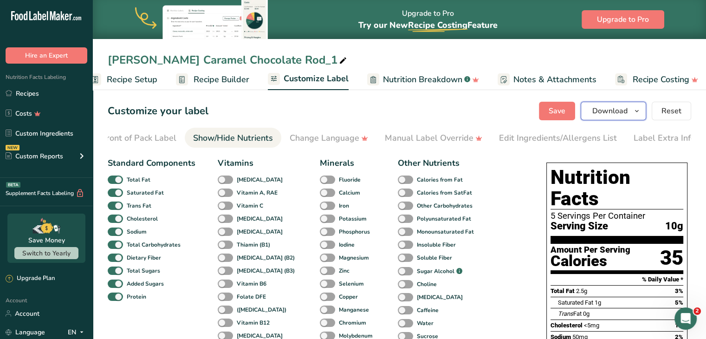
click at [621, 113] on span "Download" at bounding box center [610, 110] width 35 height 11
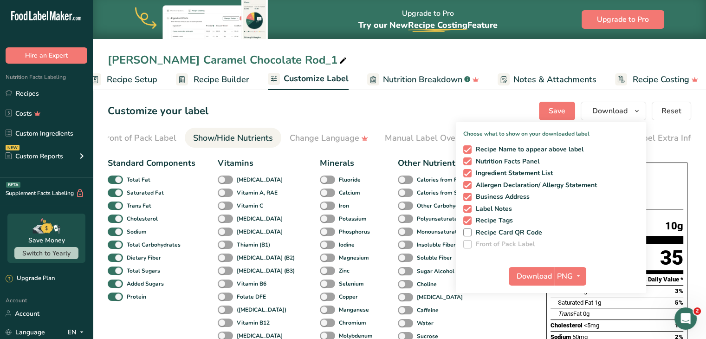
click at [513, 115] on div "Customize your label Save Download Choose what to show on your downloaded label…" at bounding box center [400, 111] width 584 height 19
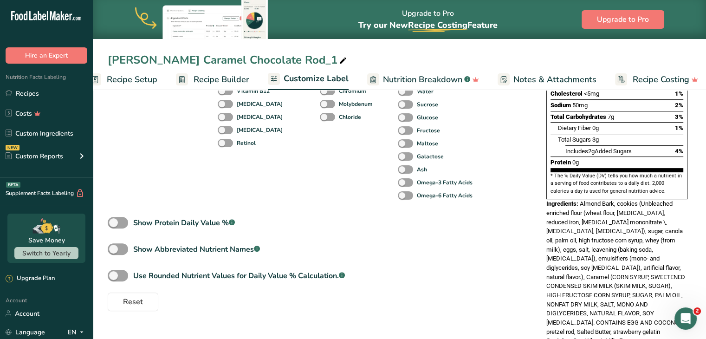
scroll to position [233, 0]
drag, startPoint x: 540, startPoint y: 165, endPoint x: 656, endPoint y: 315, distance: 189.7
click at [656, 315] on div "Choose your label style Standard FDA label USA (FDA) Standard FDA label Tabular…" at bounding box center [400, 137] width 584 height 433
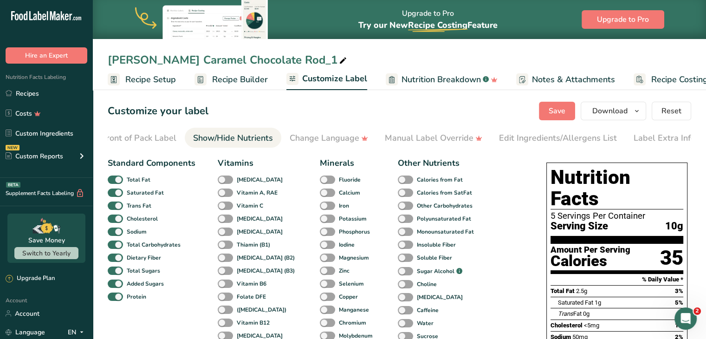
scroll to position [0, 0]
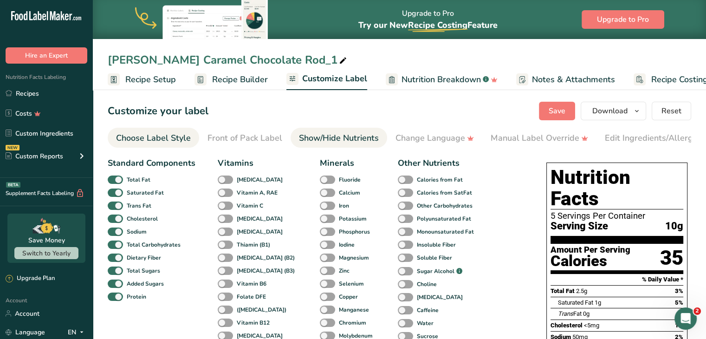
click at [163, 139] on div "Choose Label Style" at bounding box center [153, 138] width 75 height 13
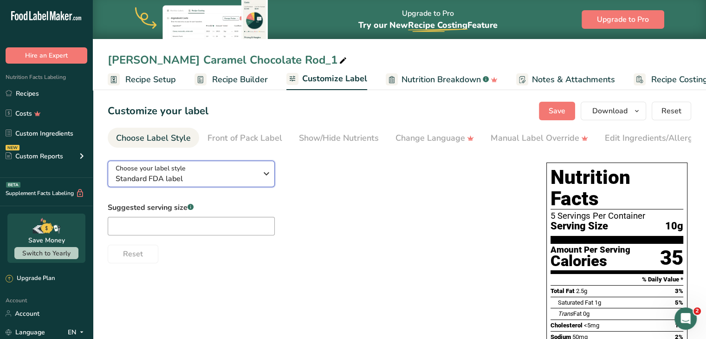
click at [179, 172] on span "Choose your label style" at bounding box center [151, 168] width 70 height 10
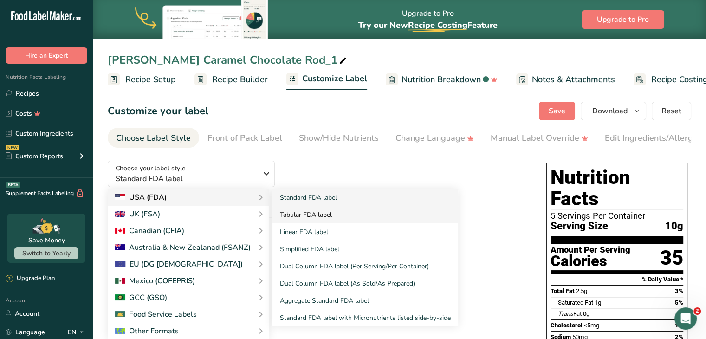
click at [312, 223] on link "Tabular FDA label" at bounding box center [366, 214] width 186 height 17
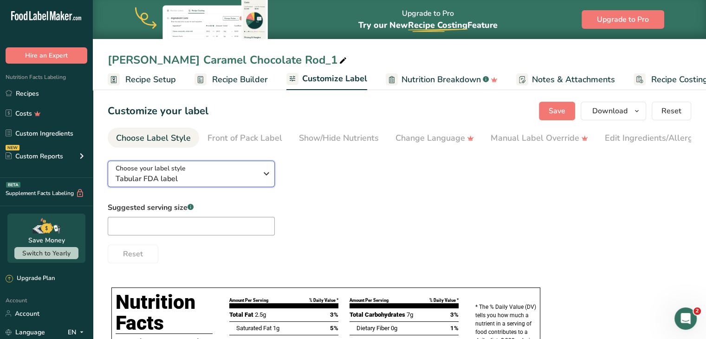
click at [222, 174] on div "Choose your label style Tabular FDA label" at bounding box center [187, 173] width 142 height 21
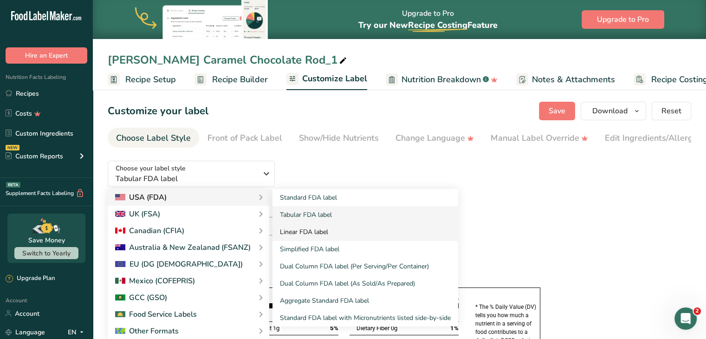
click at [313, 239] on link "Linear FDA label" at bounding box center [366, 231] width 186 height 17
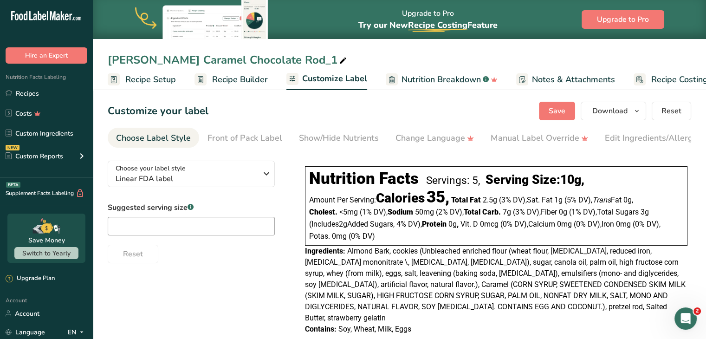
scroll to position [11, 0]
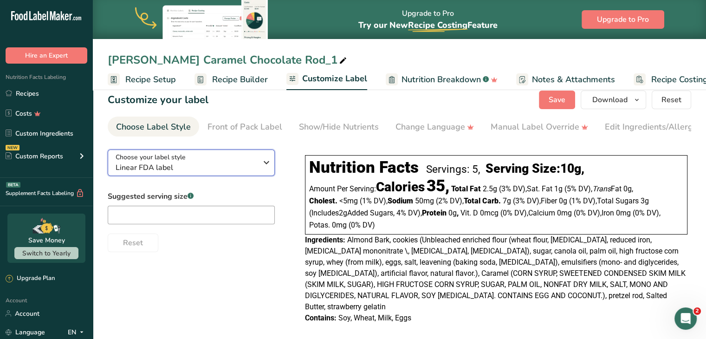
click at [255, 164] on span "Linear FDA label" at bounding box center [187, 167] width 142 height 11
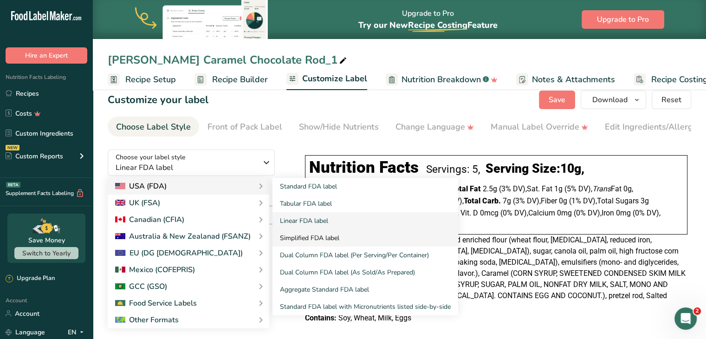
click at [316, 239] on link "Simplified FDA label" at bounding box center [366, 237] width 186 height 17
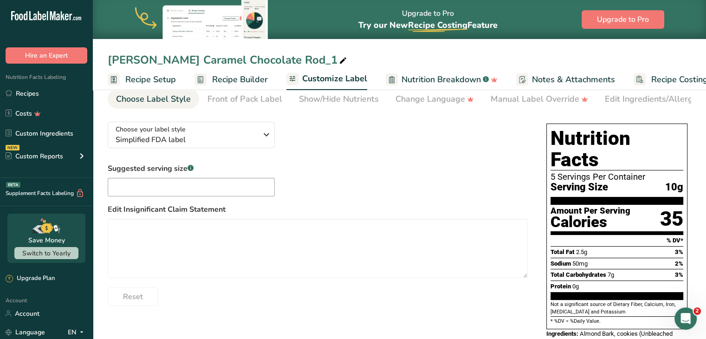
scroll to position [39, 0]
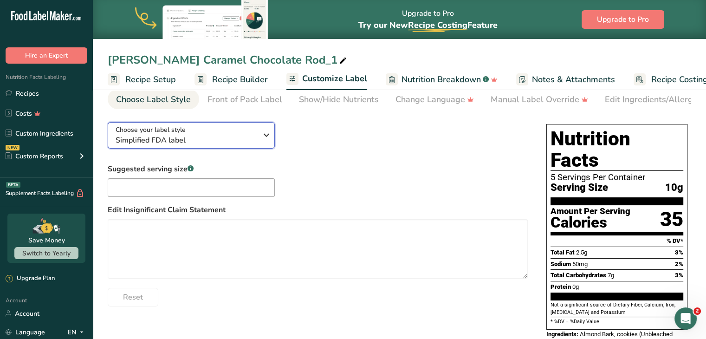
click at [268, 139] on icon "button" at bounding box center [266, 135] width 11 height 17
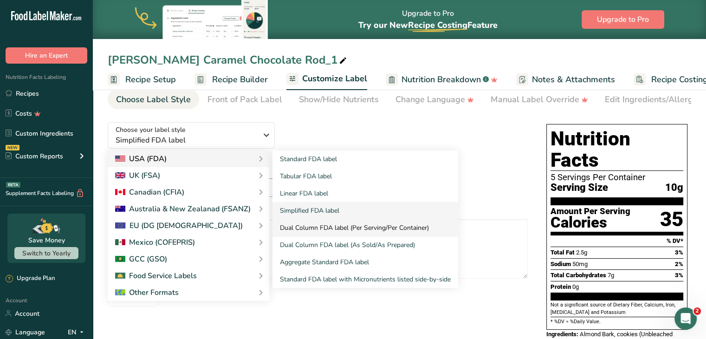
click at [337, 230] on link "Dual Column FDA label (Per Serving/Per Container)" at bounding box center [366, 227] width 186 height 17
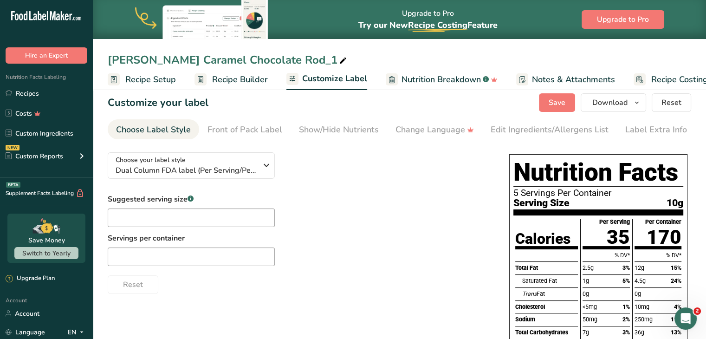
scroll to position [0, 0]
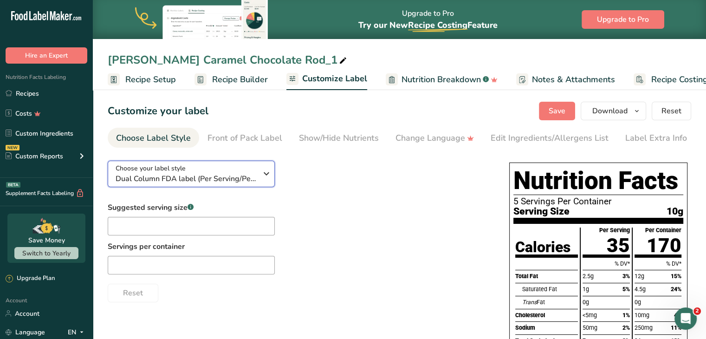
click at [209, 171] on div "Choose your label style Dual Column FDA label (Per Serving/Per Container)" at bounding box center [187, 173] width 142 height 21
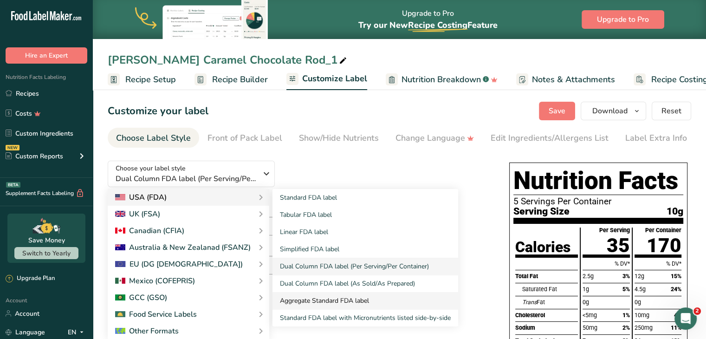
click at [341, 300] on link "Aggregate Standard FDA label" at bounding box center [366, 300] width 186 height 17
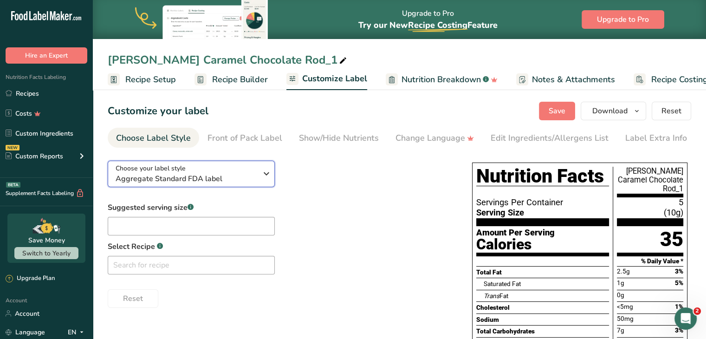
click at [208, 173] on span "Aggregate Standard FDA label" at bounding box center [187, 178] width 142 height 11
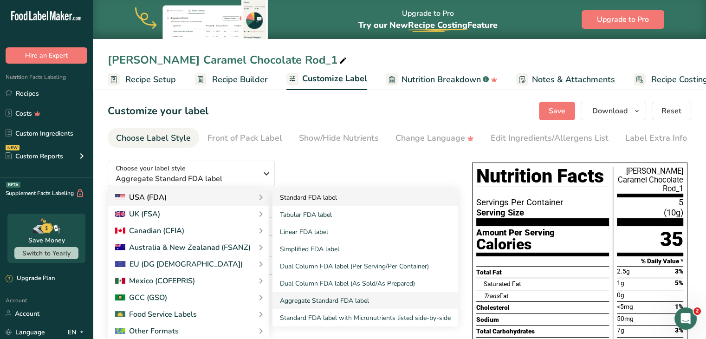
click at [295, 196] on link "Standard FDA label" at bounding box center [366, 197] width 186 height 17
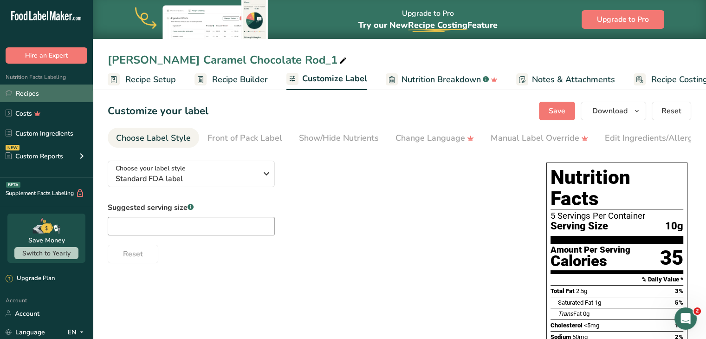
click at [54, 99] on link "Recipes" at bounding box center [46, 94] width 93 height 18
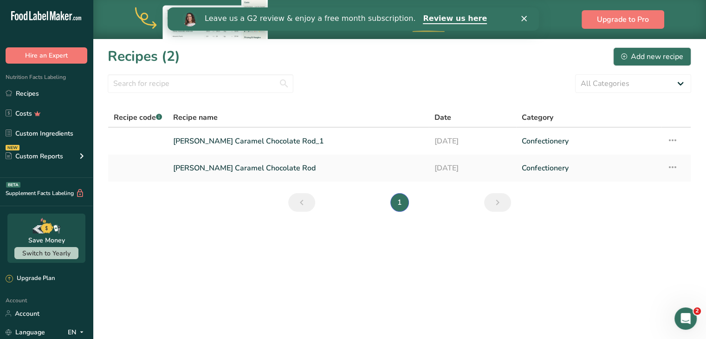
click at [523, 18] on icon "Close" at bounding box center [524, 19] width 6 height 6
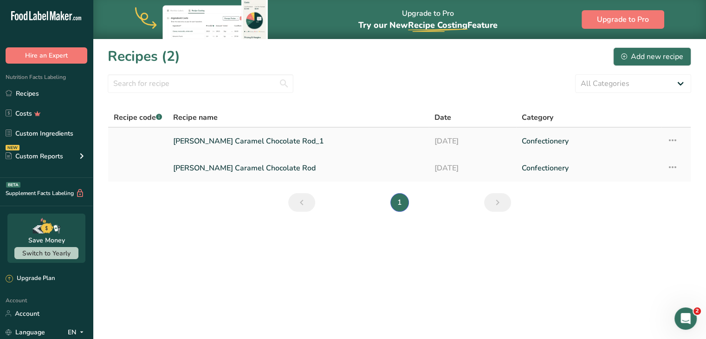
click at [236, 143] on link "[PERSON_NAME] Caramel Chocolate Rod_1" at bounding box center [298, 141] width 250 height 20
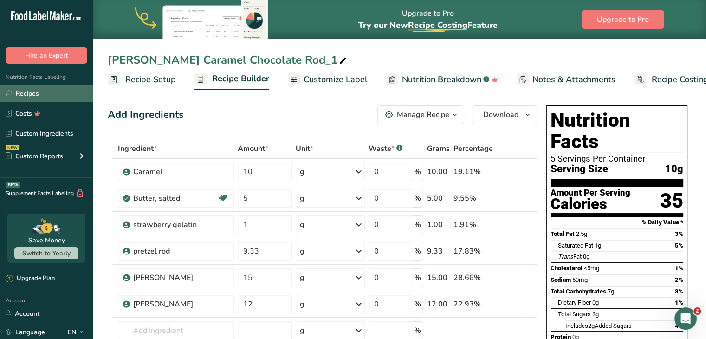
click at [35, 94] on link "Recipes" at bounding box center [46, 94] width 93 height 18
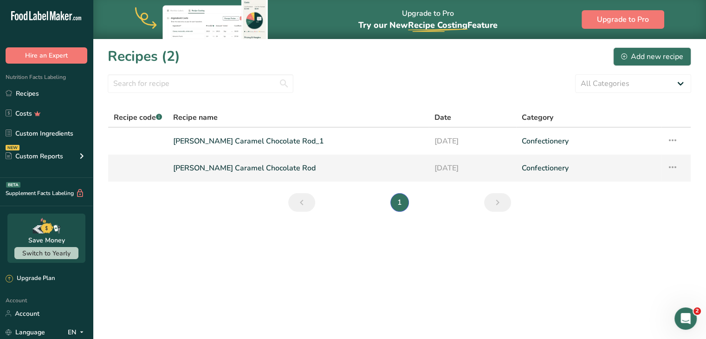
click at [672, 166] on icon at bounding box center [672, 167] width 11 height 17
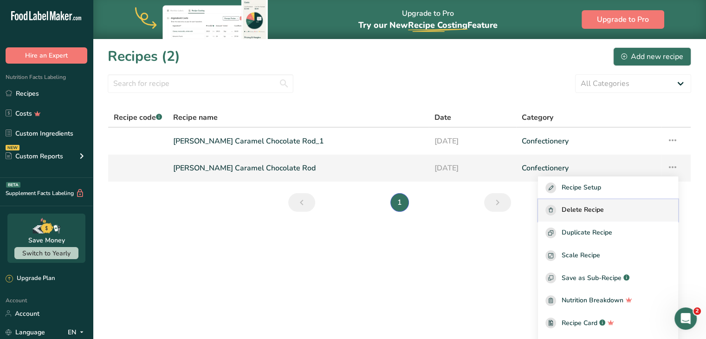
click at [596, 211] on span "Delete Recipe" at bounding box center [583, 210] width 42 height 11
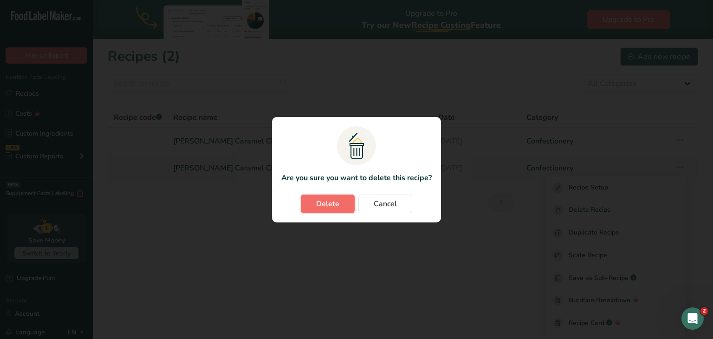
click at [331, 203] on span "Delete" at bounding box center [327, 203] width 23 height 11
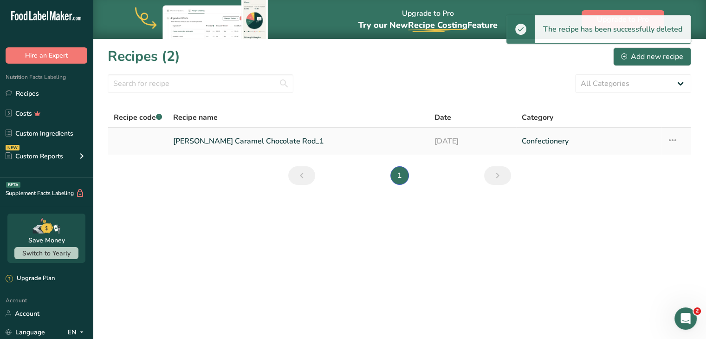
click at [669, 137] on icon at bounding box center [672, 140] width 11 height 17
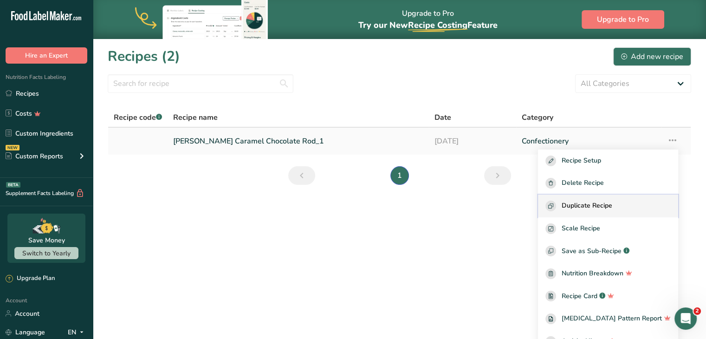
click at [584, 203] on span "Duplicate Recipe" at bounding box center [587, 206] width 51 height 11
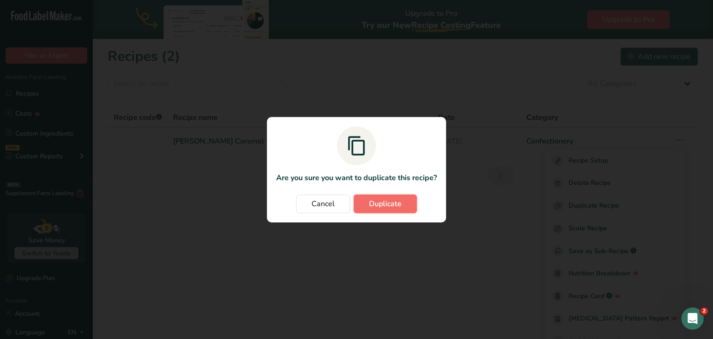
click at [392, 205] on span "Duplicate" at bounding box center [385, 203] width 33 height 11
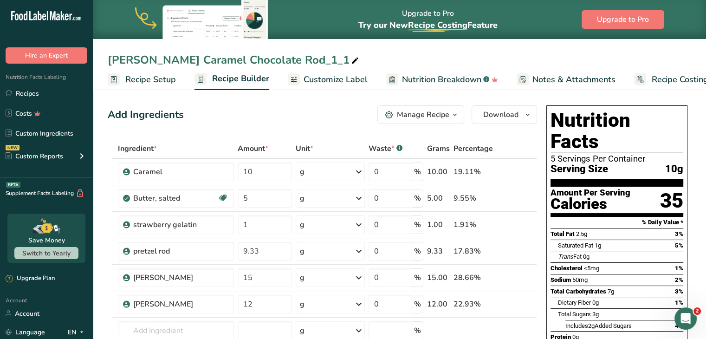
click at [351, 57] on icon at bounding box center [355, 60] width 8 height 13
drag, startPoint x: 293, startPoint y: 57, endPoint x: 105, endPoint y: 40, distance: 188.8
click at [105, 40] on div "Berry Caramel Chocolate Rod_1_1 Recipe Setup Recipe Builder Customize Label Nut…" at bounding box center [400, 45] width 614 height 90
type input "Cinnamon Sugar Pretzel Rod"
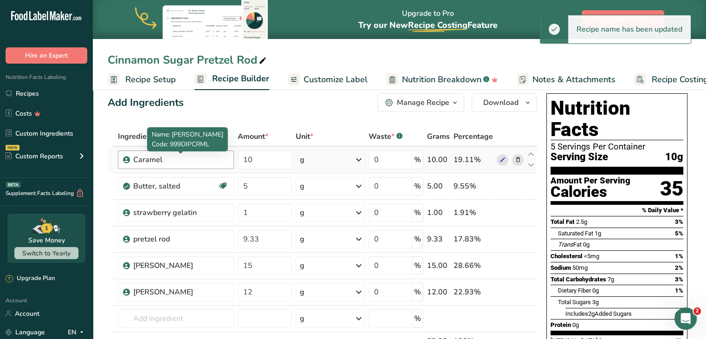
scroll to position [15, 0]
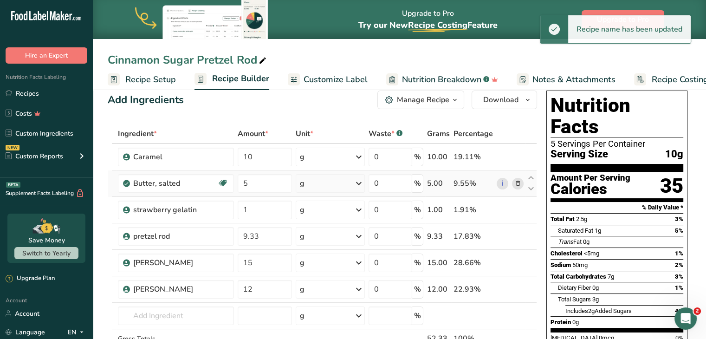
click at [522, 183] on span at bounding box center [517, 183] width 11 height 11
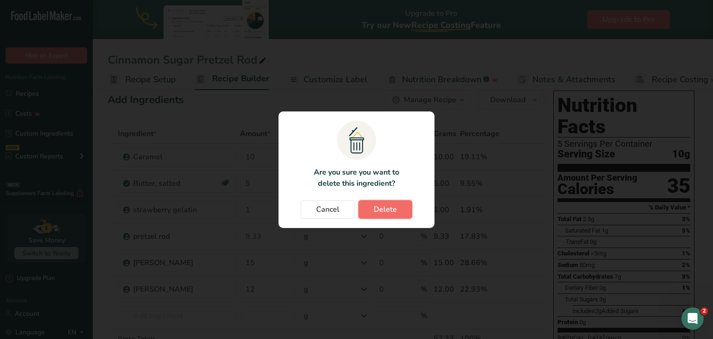
click at [377, 205] on span "Delete" at bounding box center [385, 209] width 23 height 11
type input "1"
type input "9.33"
type input "15"
type input "12"
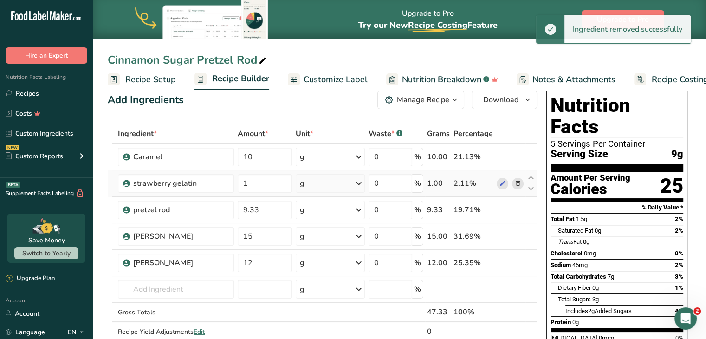
click at [518, 183] on icon at bounding box center [518, 184] width 7 height 10
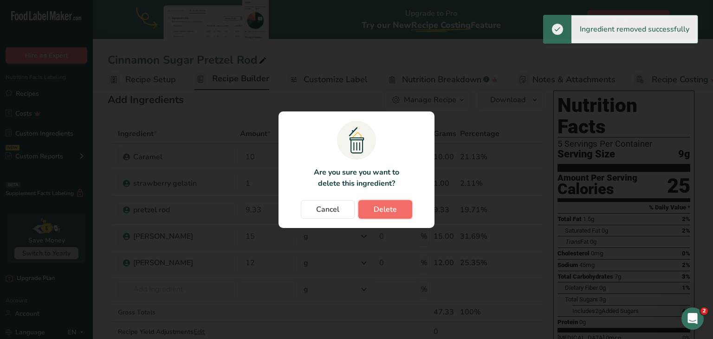
click at [384, 213] on span "Delete" at bounding box center [385, 209] width 23 height 11
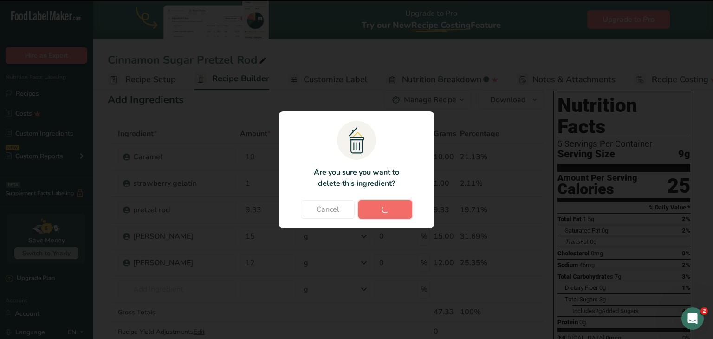
type input "9.33"
type input "15"
type input "12"
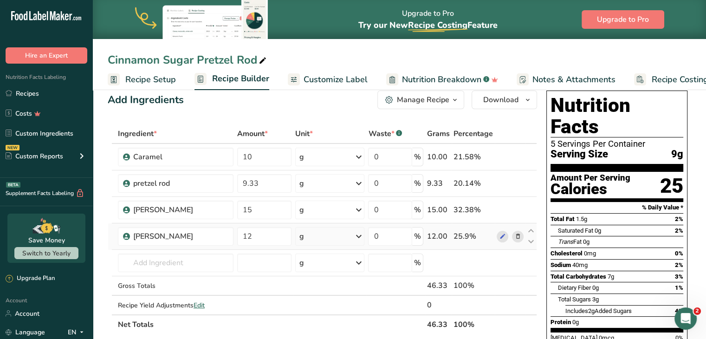
click at [518, 235] on icon at bounding box center [518, 237] width 7 height 10
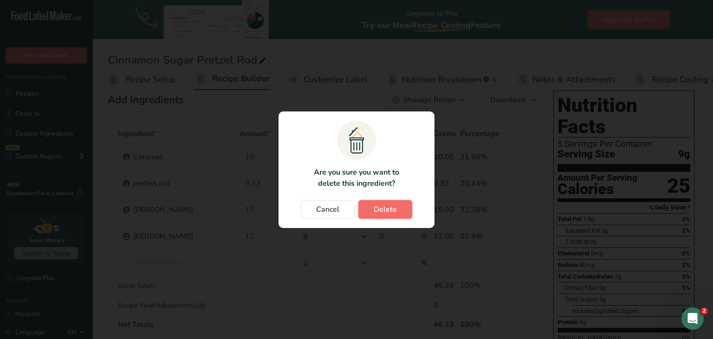
click at [364, 205] on button "Delete" at bounding box center [386, 209] width 54 height 19
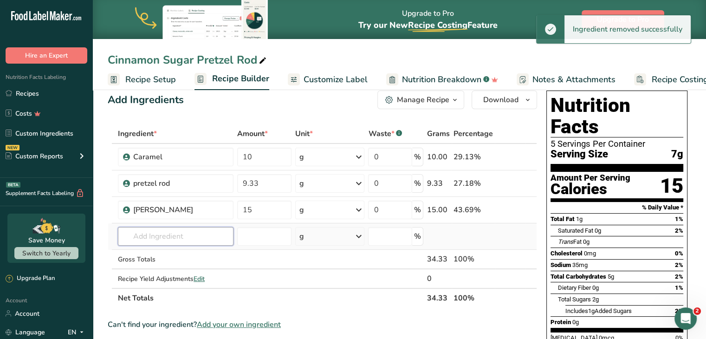
click at [177, 229] on input "text" at bounding box center [176, 236] width 116 height 19
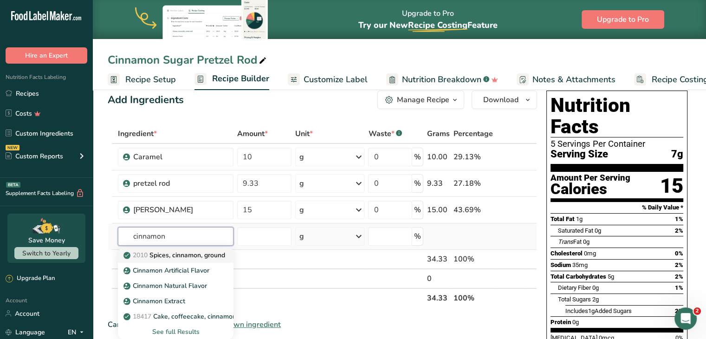
type input "cinnamon"
click at [158, 261] on link "2010 Spices, cinnamon, ground" at bounding box center [176, 255] width 116 height 15
type input "Spices, cinnamon, ground"
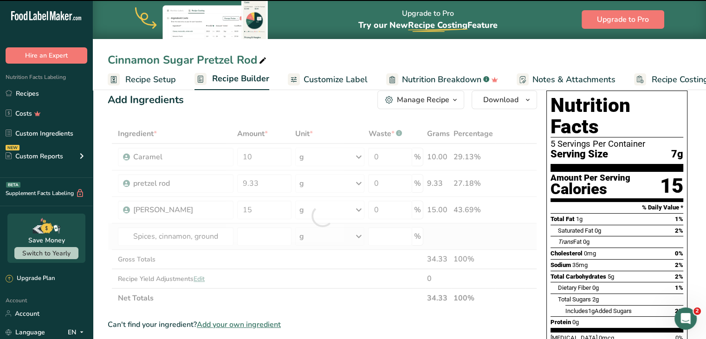
type input "0"
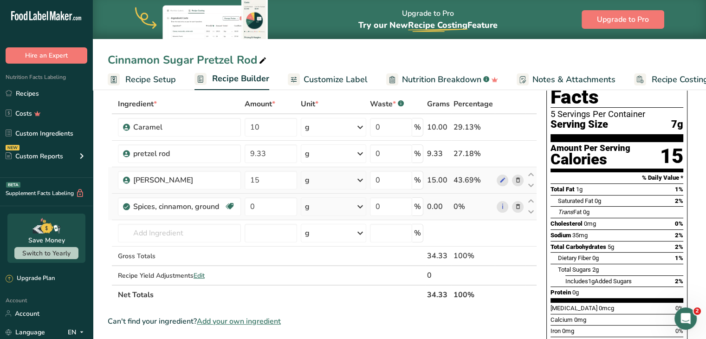
scroll to position [39, 0]
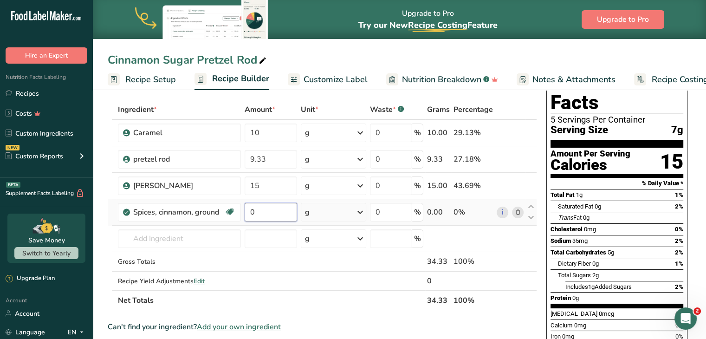
click at [264, 207] on input "0" at bounding box center [271, 212] width 52 height 19
type input "1"
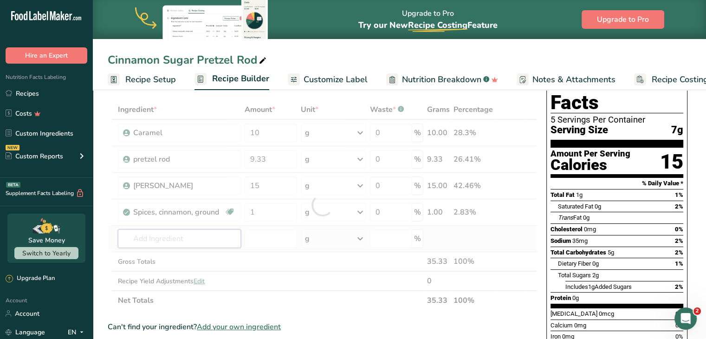
click at [199, 234] on div "Ingredient * Amount * Unit * Waste * .a-a{fill:#347362;}.b-a{fill:#fff;} Grams …" at bounding box center [323, 205] width 430 height 210
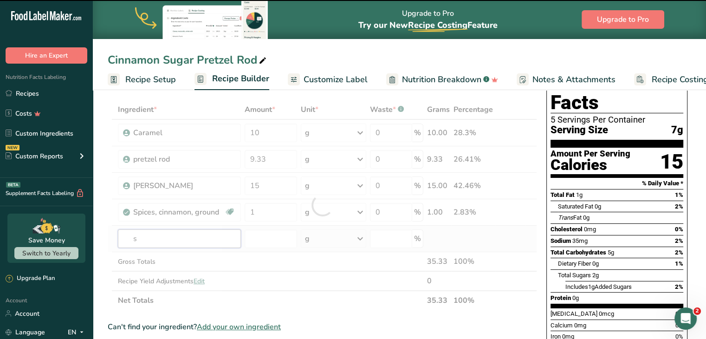
type input "su"
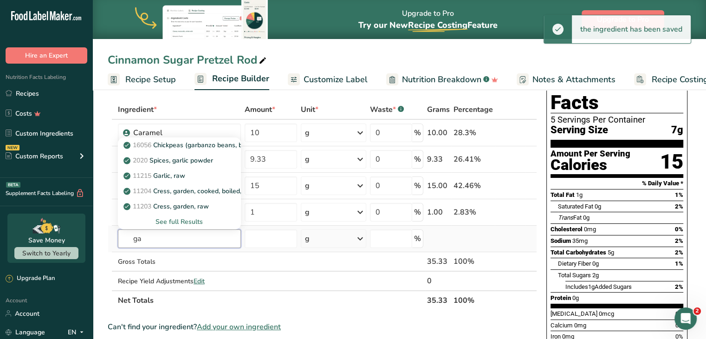
type input "g"
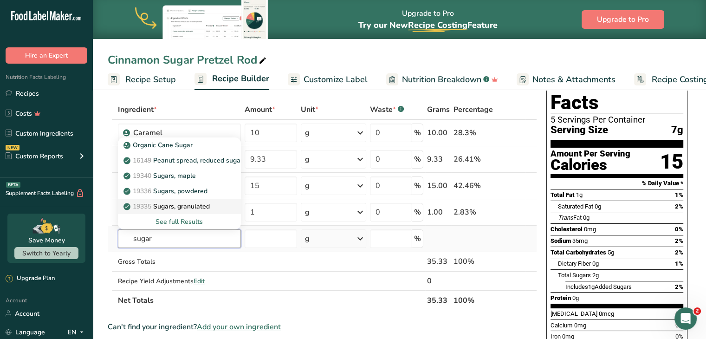
type input "sugar"
click at [179, 203] on p "19335 Sugars, granulated" at bounding box center [167, 207] width 85 height 10
type input "Sugars, granulated"
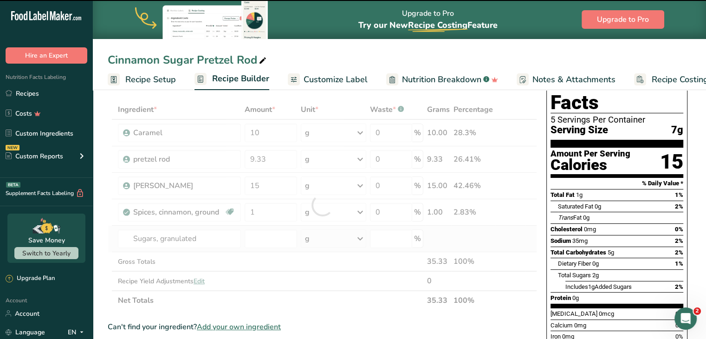
type input "0"
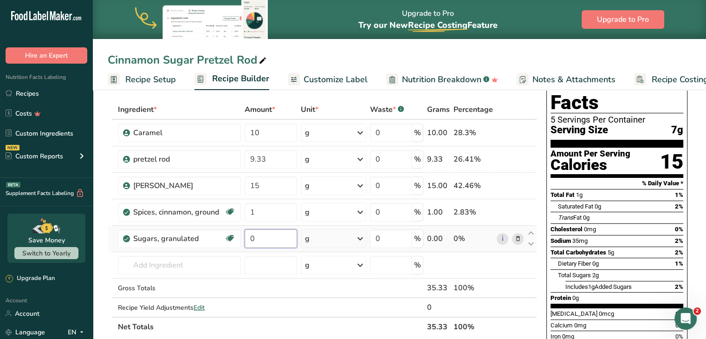
click at [267, 240] on input "0" at bounding box center [271, 238] width 52 height 19
type input "2"
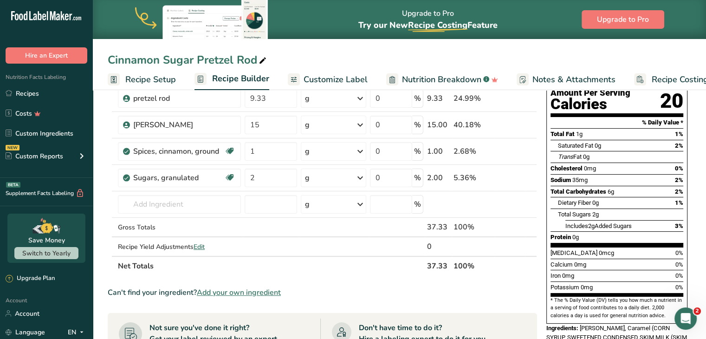
scroll to position [0, 0]
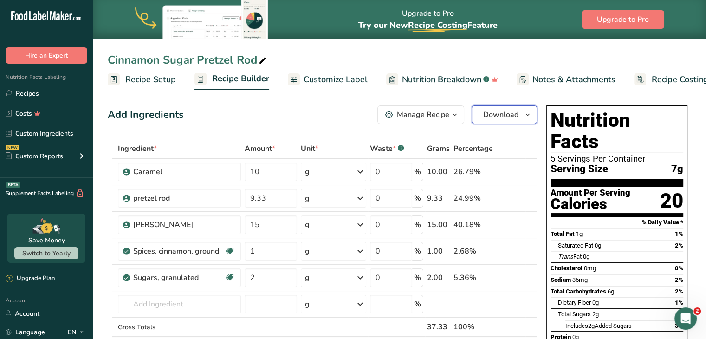
click at [524, 110] on icon "button" at bounding box center [527, 115] width 7 height 12
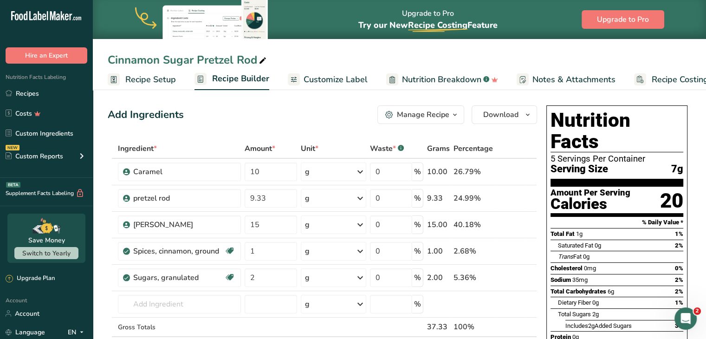
click at [156, 84] on span "Recipe Setup" at bounding box center [150, 79] width 51 height 13
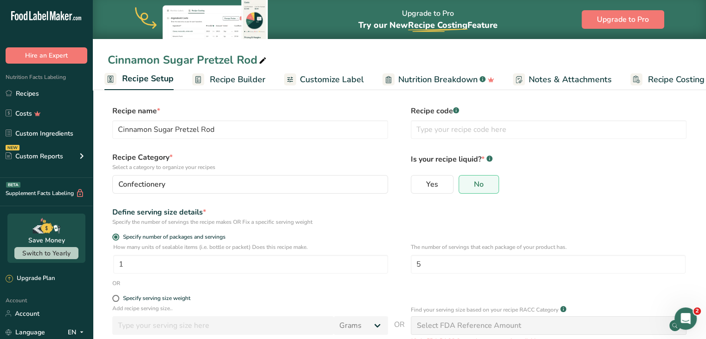
click at [258, 80] on span "Recipe Builder" at bounding box center [238, 79] width 56 height 13
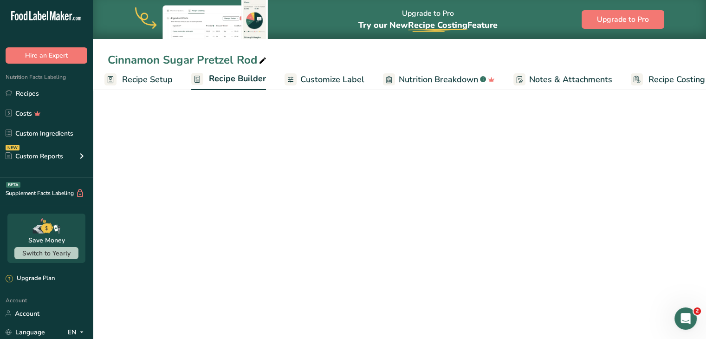
scroll to position [0, 26]
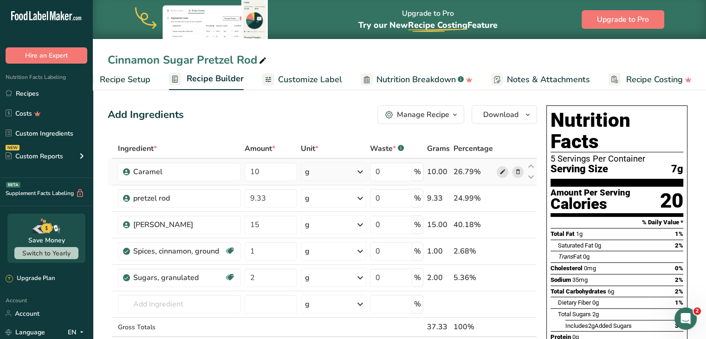
click at [502, 172] on icon at bounding box center [502, 172] width 7 height 10
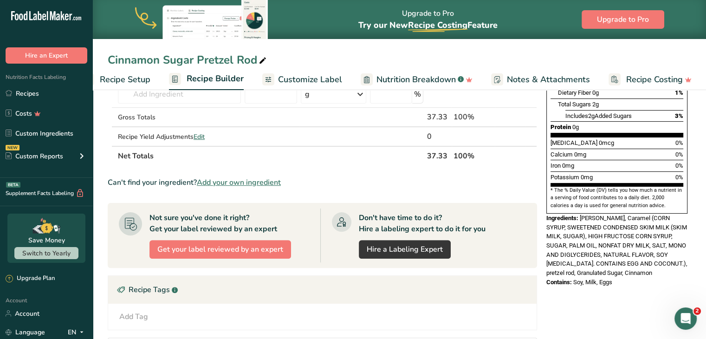
scroll to position [212, 0]
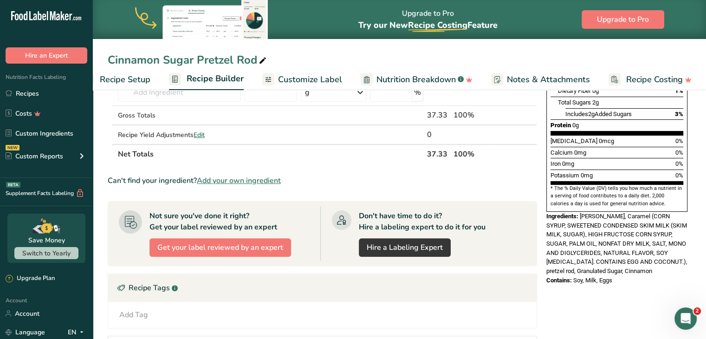
click at [306, 74] on span "Customize Label" at bounding box center [310, 79] width 64 height 13
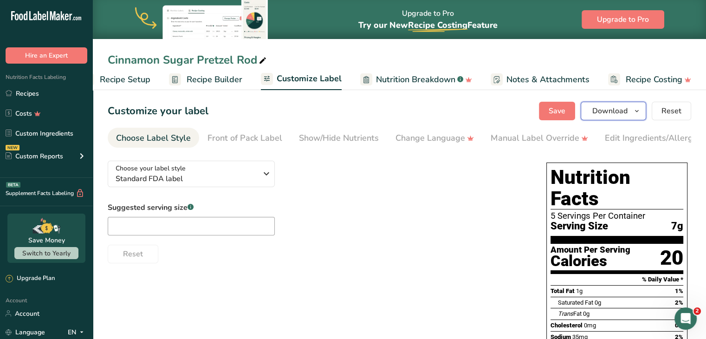
click at [619, 110] on span "Download" at bounding box center [610, 110] width 35 height 11
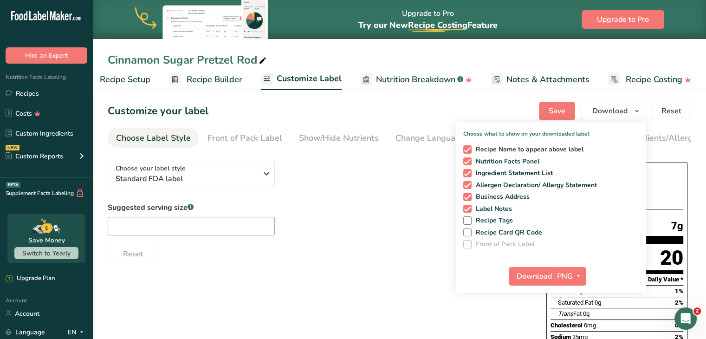
click at [468, 152] on span at bounding box center [468, 149] width 8 height 8
click at [468, 152] on input "Recipe Name to appear above label" at bounding box center [467, 149] width 6 height 6
checkbox input "false"
click at [528, 274] on span "Download" at bounding box center [534, 276] width 35 height 11
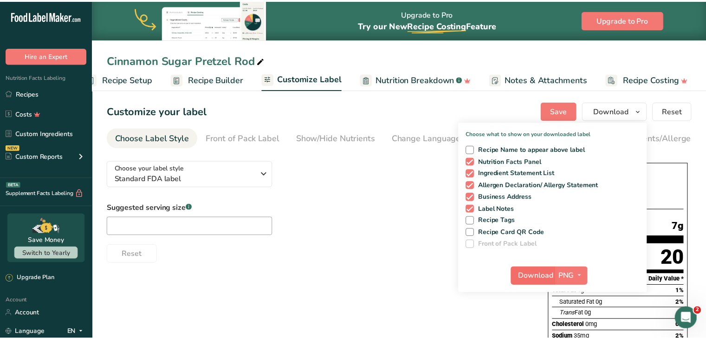
scroll to position [0, 19]
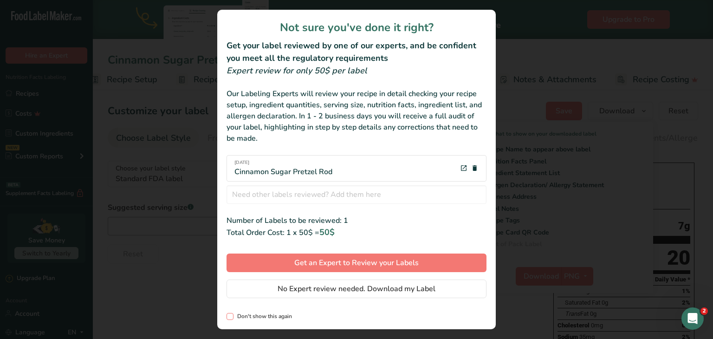
click at [253, 316] on span "Don't show this again" at bounding box center [263, 316] width 59 height 7
click at [233, 316] on input "Don't show this again" at bounding box center [230, 317] width 6 height 6
checkbox input "true"
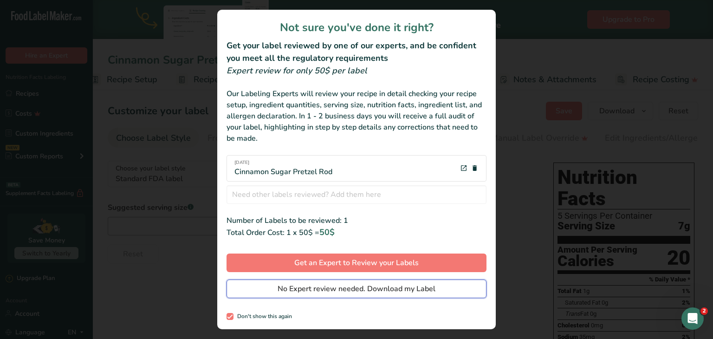
click at [349, 292] on span "No Expert review needed. Download my Label" at bounding box center [357, 288] width 158 height 11
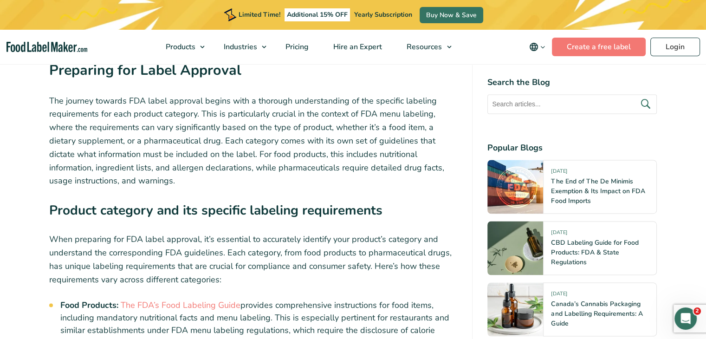
scroll to position [1375, 0]
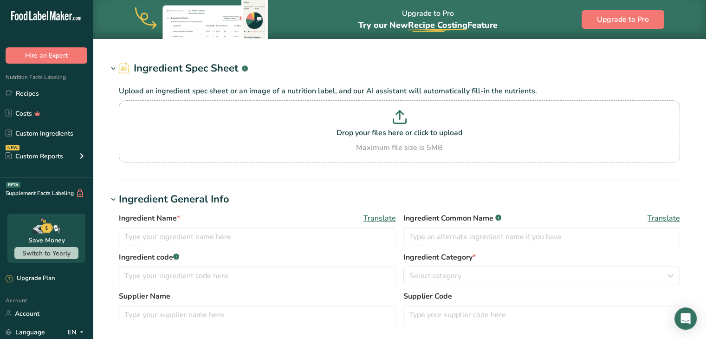
type input "Caramel"
type input "999DIPCRML"
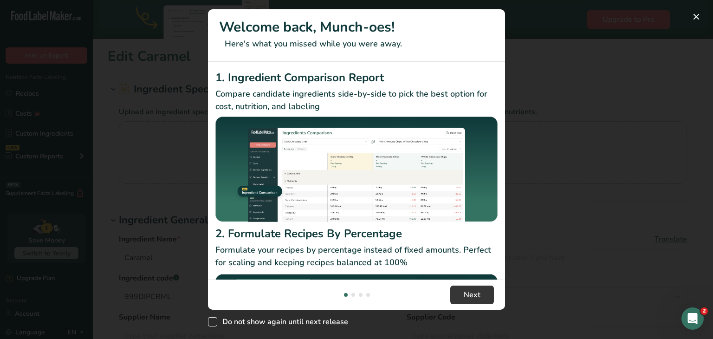
click at [306, 318] on span "Do not show again until next release" at bounding box center [282, 321] width 131 height 9
click at [214, 319] on input "Do not show again until next release" at bounding box center [211, 322] width 6 height 6
checkbox input "true"
click at [465, 294] on span "Next" at bounding box center [472, 294] width 17 height 11
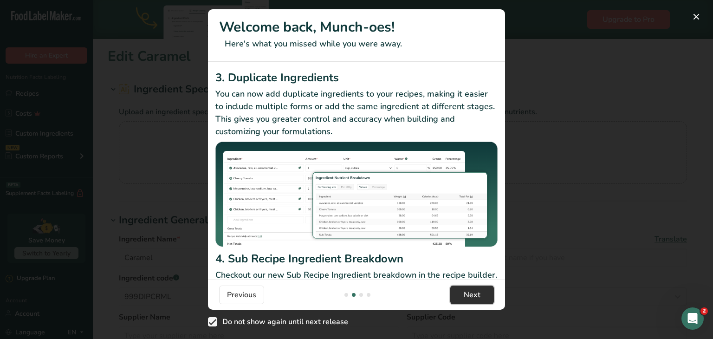
click at [465, 294] on span "Next" at bounding box center [472, 294] width 17 height 11
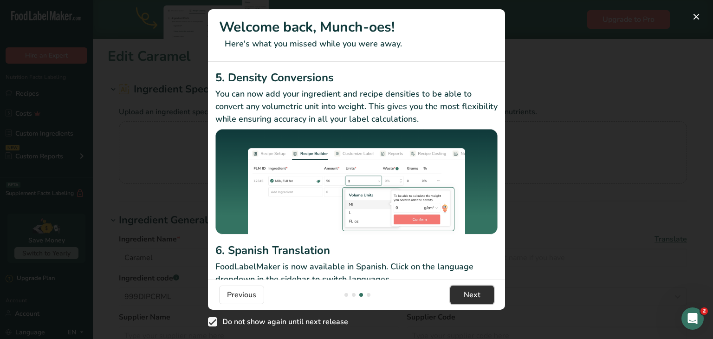
click at [465, 294] on span "Next" at bounding box center [472, 294] width 17 height 11
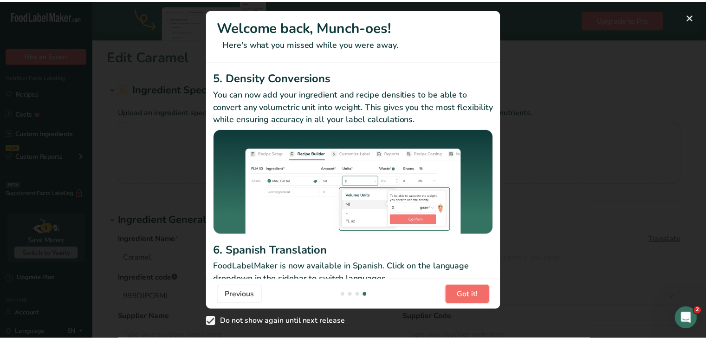
scroll to position [0, 892]
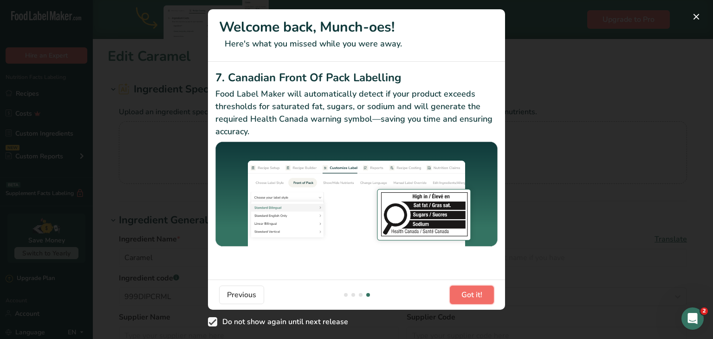
click at [465, 294] on span "Got it!" at bounding box center [472, 294] width 21 height 11
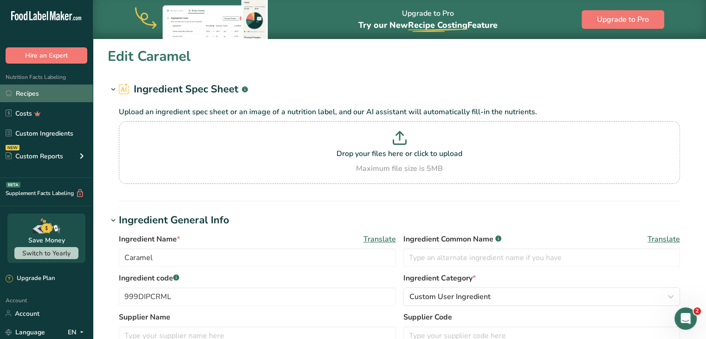
click at [22, 93] on link "Recipes" at bounding box center [46, 94] width 93 height 18
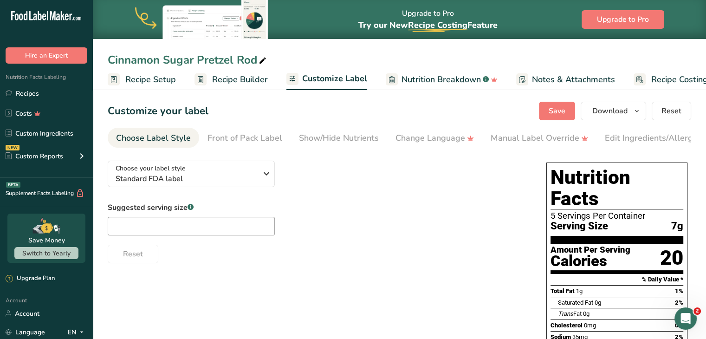
scroll to position [0, 19]
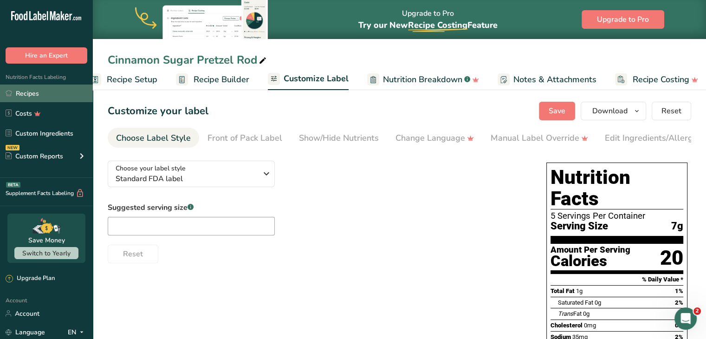
click at [27, 89] on link "Recipes" at bounding box center [46, 94] width 93 height 18
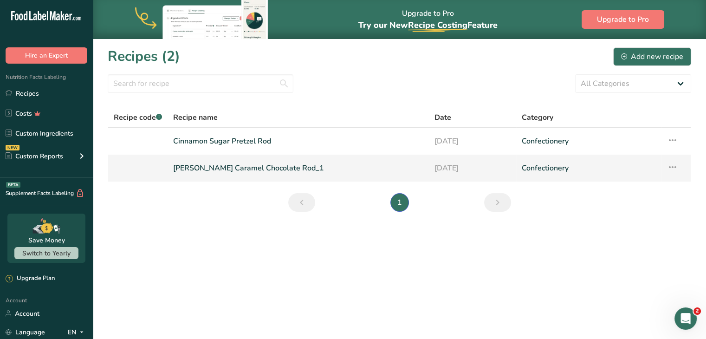
click at [231, 168] on link "[PERSON_NAME] Caramel Chocolate Rod_1" at bounding box center [298, 168] width 250 height 20
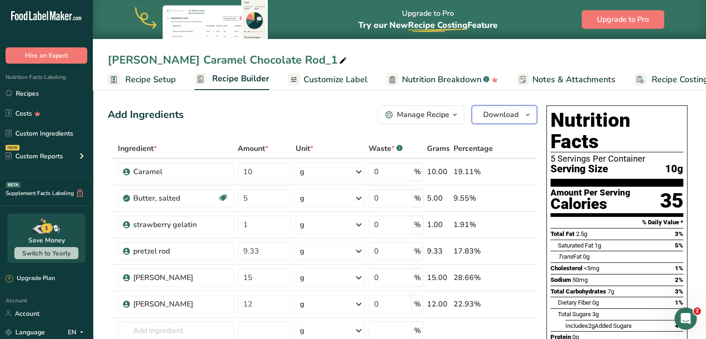
click at [496, 120] on span "Download" at bounding box center [500, 114] width 35 height 11
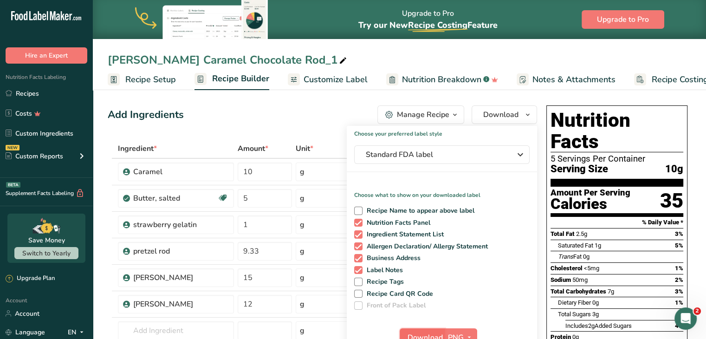
click at [431, 333] on span "Download" at bounding box center [425, 337] width 35 height 11
click at [20, 96] on link "Recipes" at bounding box center [46, 94] width 93 height 18
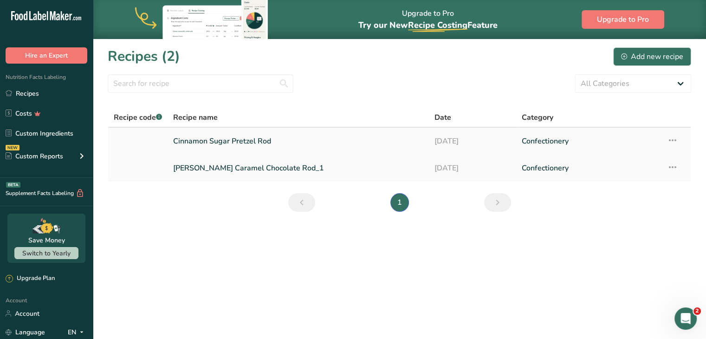
click at [673, 138] on icon at bounding box center [672, 140] width 11 height 17
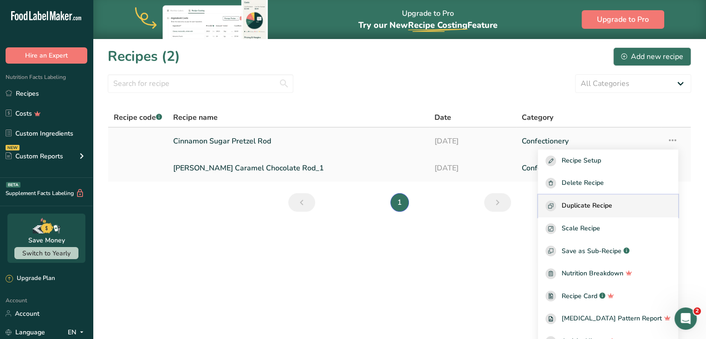
click at [585, 206] on span "Duplicate Recipe" at bounding box center [587, 206] width 51 height 11
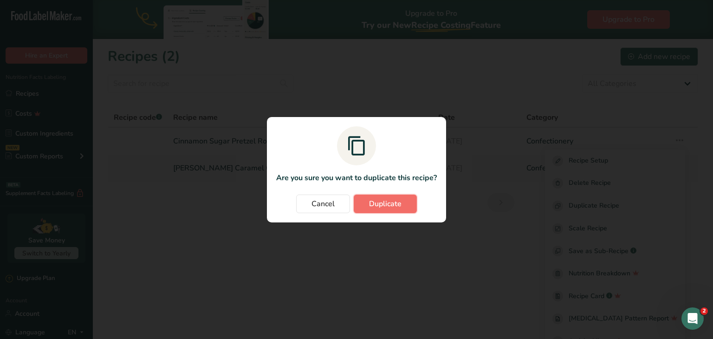
click at [400, 203] on span "Duplicate" at bounding box center [385, 203] width 33 height 11
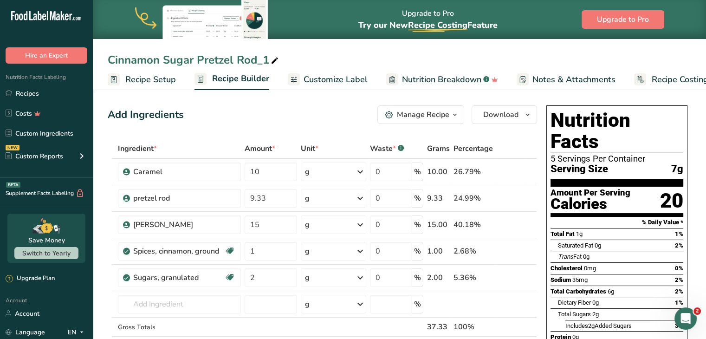
click at [158, 80] on span "Recipe Setup" at bounding box center [150, 79] width 51 height 13
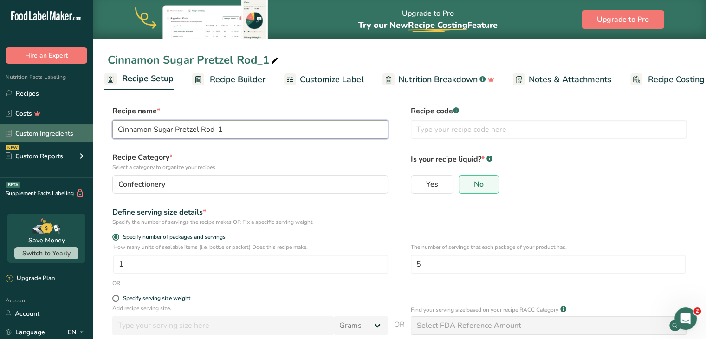
drag, startPoint x: 229, startPoint y: 127, endPoint x: 89, endPoint y: 136, distance: 139.6
click at [89, 136] on div ".a-20{fill:#fff;} Hire an Expert Nutrition Facts Labeling Recipes Costs Custom …" at bounding box center [353, 212] width 706 height 424
type input "[US_STATE] Praline Pretzel Rod"
click at [230, 73] on span "Recipe Builder" at bounding box center [238, 79] width 56 height 13
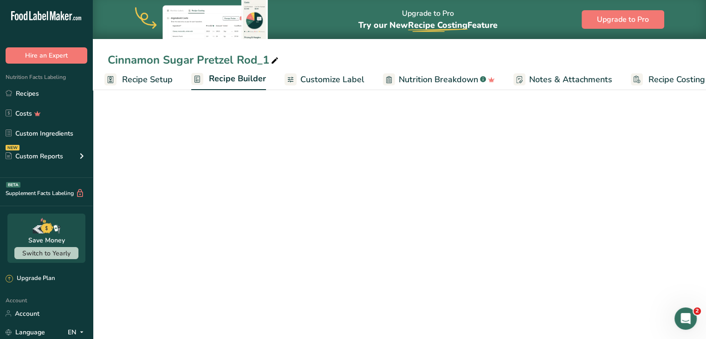
scroll to position [0, 26]
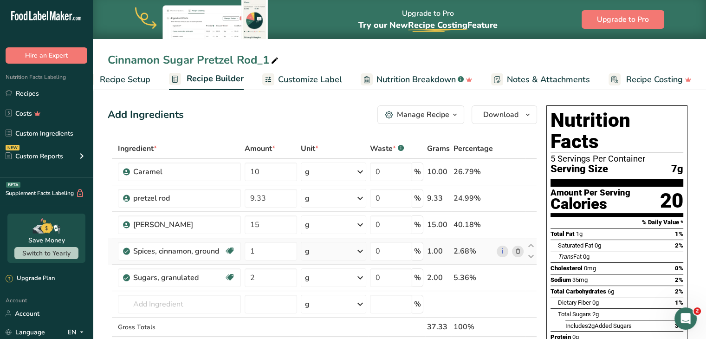
click at [517, 253] on icon at bounding box center [518, 252] width 7 height 10
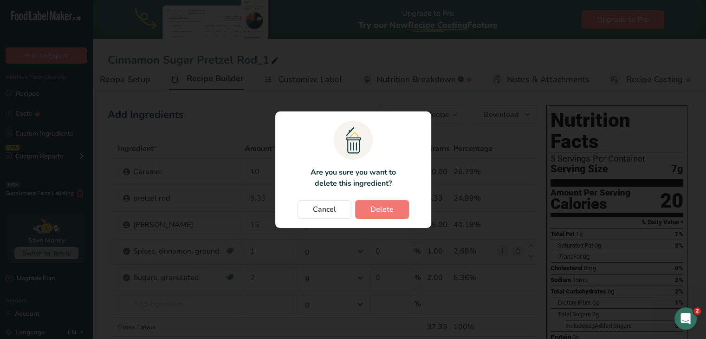
scroll to position [0, 19]
click at [394, 206] on span "Delete" at bounding box center [385, 209] width 23 height 11
type input "2"
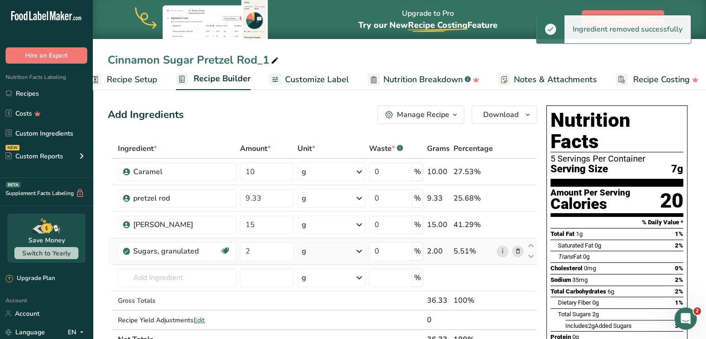
click at [517, 249] on icon at bounding box center [518, 252] width 7 height 10
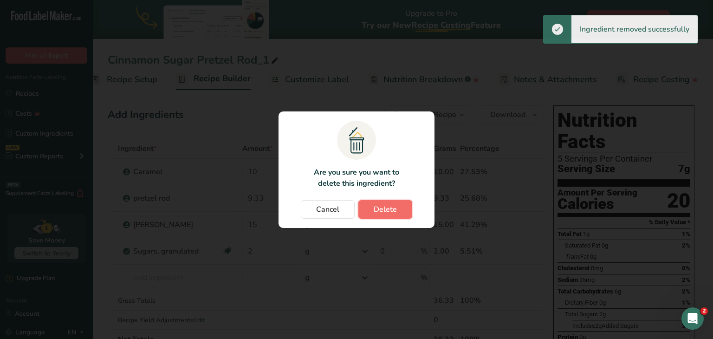
click at [395, 209] on span "Delete" at bounding box center [385, 209] width 23 height 11
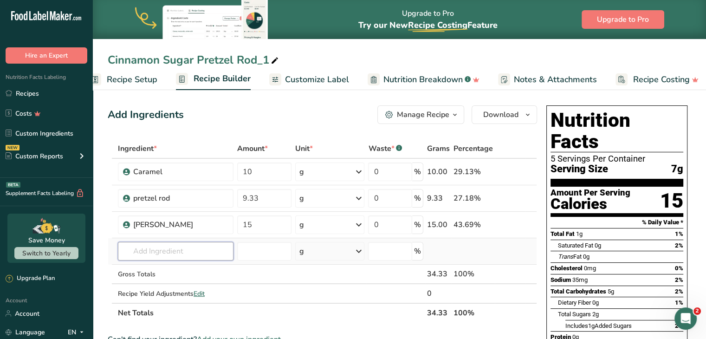
click at [149, 258] on input "text" at bounding box center [176, 251] width 116 height 19
type input "P"
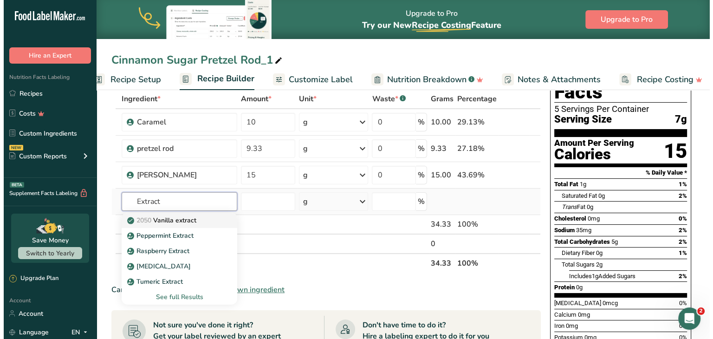
scroll to position [49, 0]
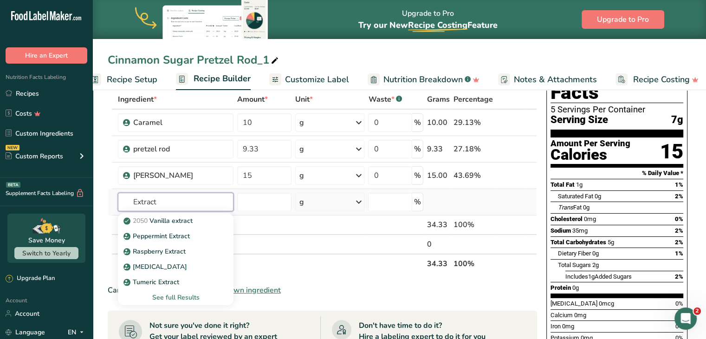
type input "Extract"
click at [173, 295] on div "See full Results" at bounding box center [175, 298] width 101 height 10
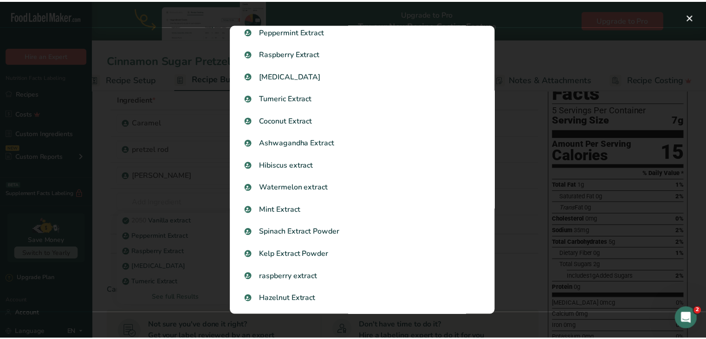
scroll to position [0, 0]
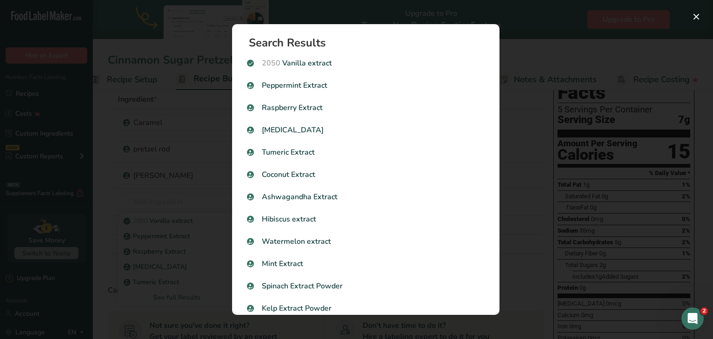
click at [475, 17] on div "Search Results 2050 Vanilla extract Peppermint Extract Raspberry Extract Ginger…" at bounding box center [365, 169] width 297 height 320
click at [520, 33] on div "Search results modal" at bounding box center [356, 169] width 713 height 339
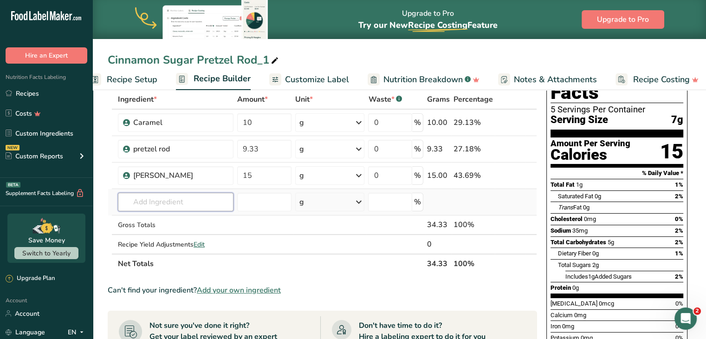
click at [188, 198] on input "text" at bounding box center [176, 202] width 116 height 19
type input "Praline"
click at [166, 237] on div "Add your own ingredient" at bounding box center [175, 236] width 101 height 10
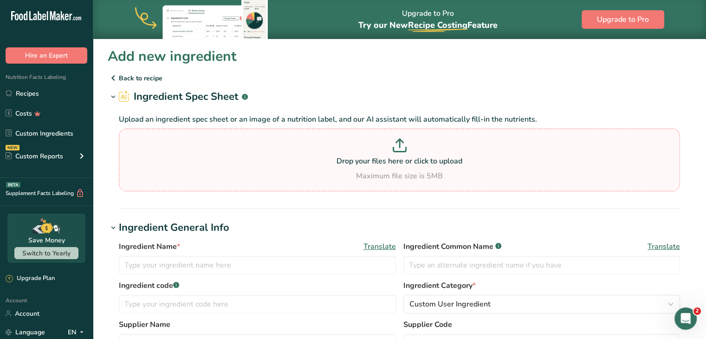
click at [295, 171] on div "Maximum file size is 5MB" at bounding box center [399, 175] width 557 height 11
click at [295, 171] on input "Drop your files here or click to upload Maximum file size is 5MB" at bounding box center [400, 160] width 562 height 63
type input "C:\fakepath\lorann_pralines_and_cream_nutrition (1).pdf"
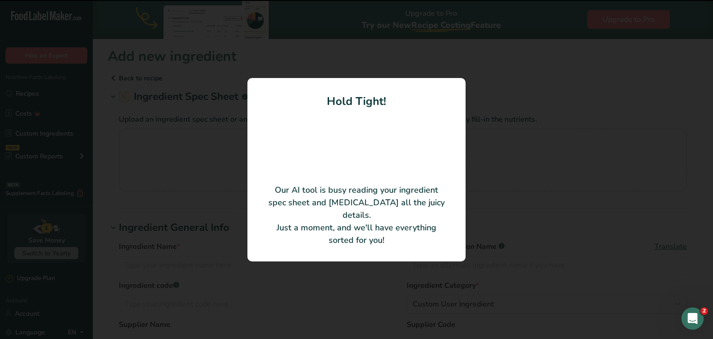
type input "Pralines and Cream Flavor #0810, Natural/Artificial"
type input "0810"
type input "LorAnn Oils, Inc."
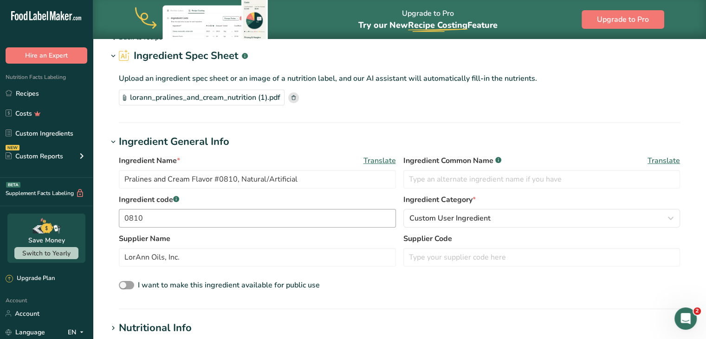
scroll to position [43, 0]
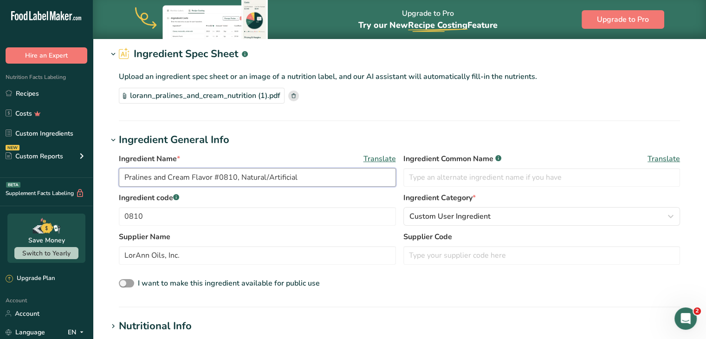
drag, startPoint x: 241, startPoint y: 177, endPoint x: 102, endPoint y: 184, distance: 138.6
click at [102, 184] on section "Add new ingredient Back to recipe Ingredient Spec Sheet .a-a{fill:#347362;}.b-a…" at bounding box center [400, 309] width 614 height 626
click at [187, 176] on input "Natural/Artificial" at bounding box center [257, 177] width 277 height 19
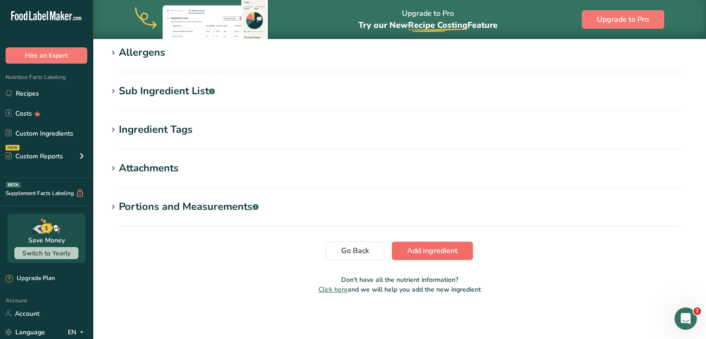
scroll to position [355, 0]
type input "Natural/Artificial Flavoring"
click at [432, 254] on span "Add ingredient" at bounding box center [432, 250] width 51 height 11
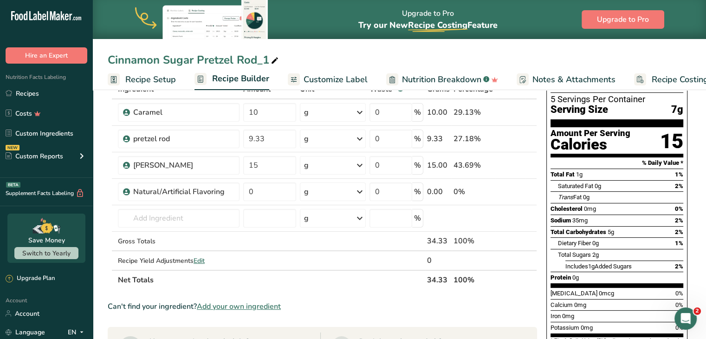
scroll to position [51, 0]
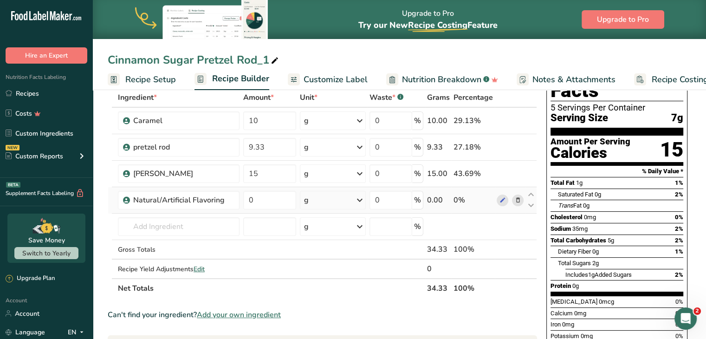
click at [323, 194] on div "g" at bounding box center [333, 200] width 66 height 19
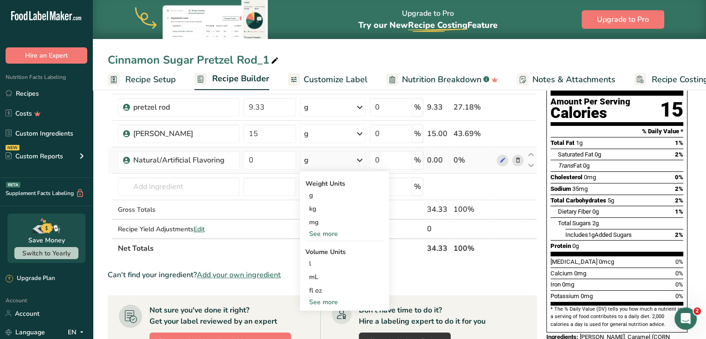
scroll to position [95, 0]
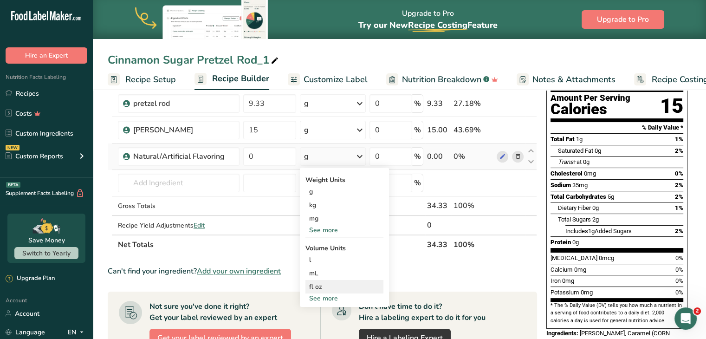
click at [323, 284] on div "fl oz" at bounding box center [344, 287] width 71 height 10
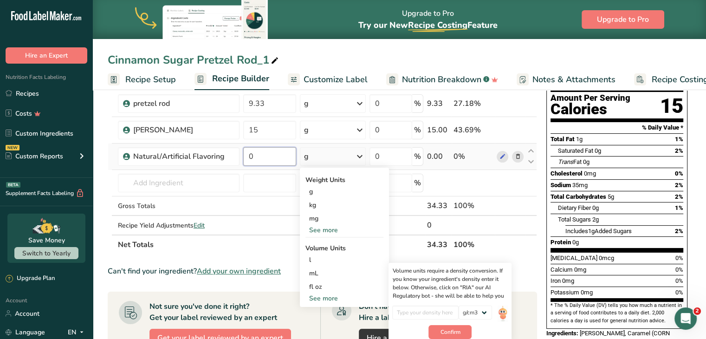
click at [281, 157] on input "0" at bounding box center [269, 156] width 53 height 19
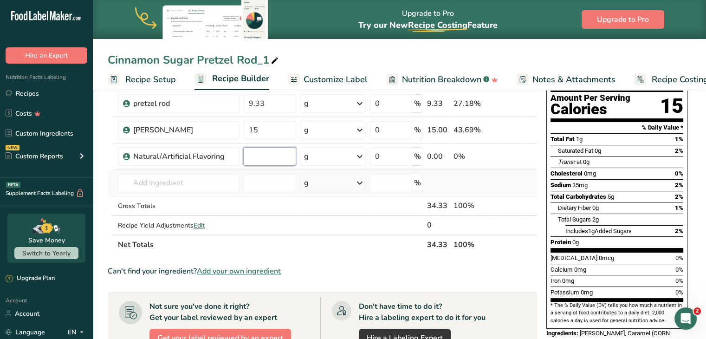
type input "2"
type input "1"
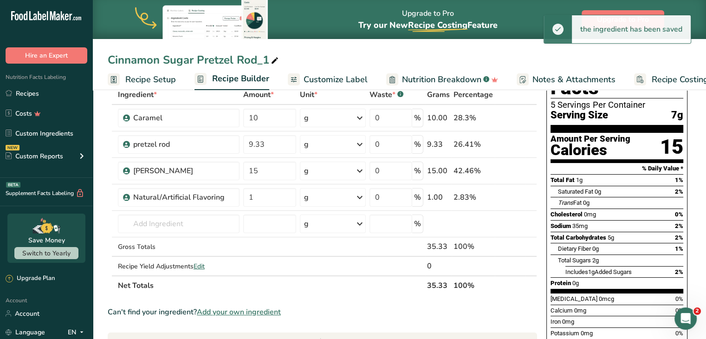
scroll to position [55, 0]
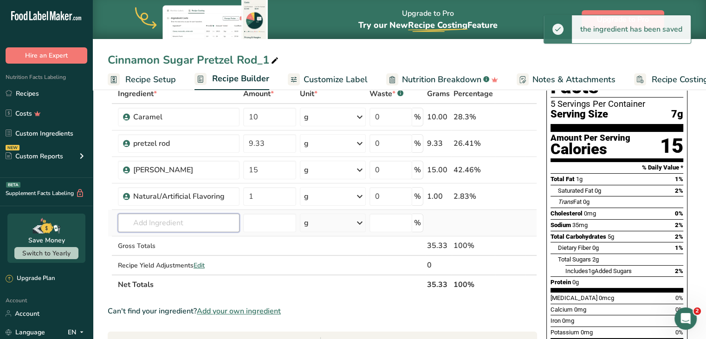
click at [223, 222] on input "text" at bounding box center [179, 223] width 122 height 19
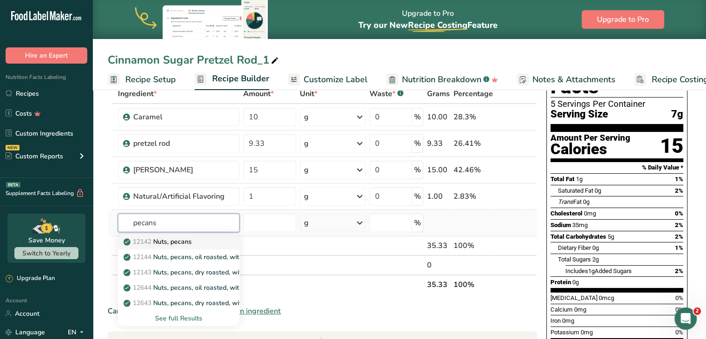
type input "pecans"
click at [188, 237] on p "12142 Nuts, pecans" at bounding box center [158, 242] width 66 height 10
type input "Nuts, pecans"
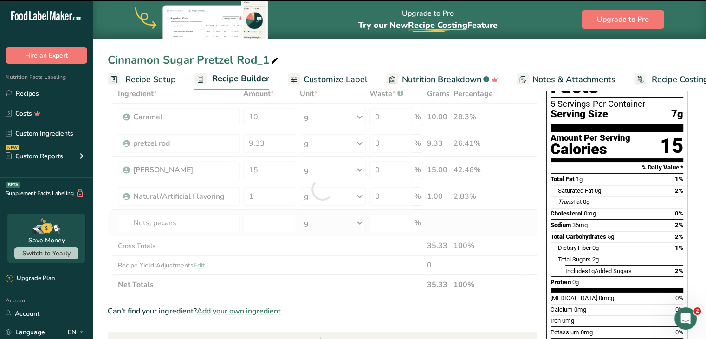
type input "0"
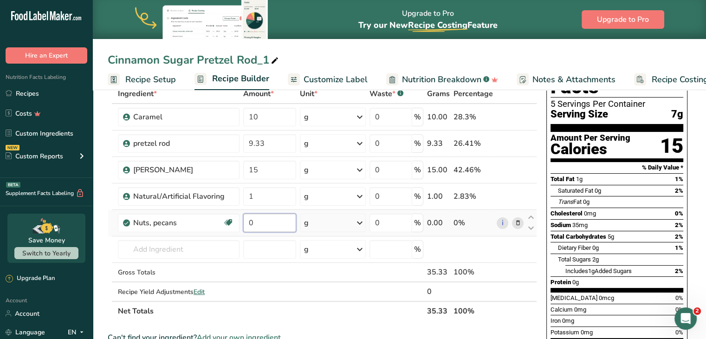
click at [274, 219] on input "0" at bounding box center [269, 223] width 53 height 19
type input "3"
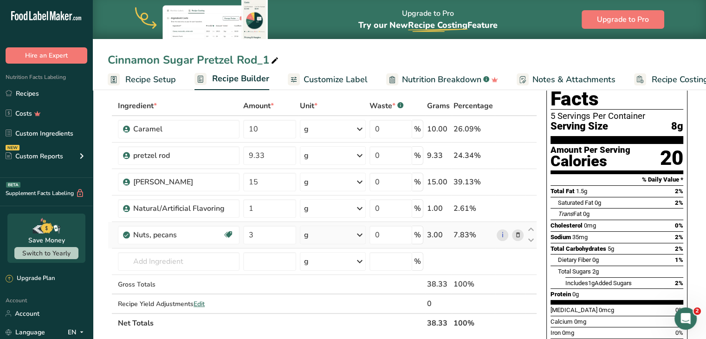
scroll to position [0, 0]
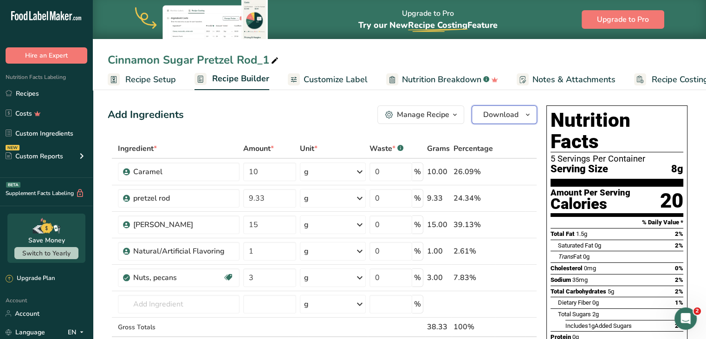
click at [523, 112] on span "button" at bounding box center [528, 114] width 11 height 11
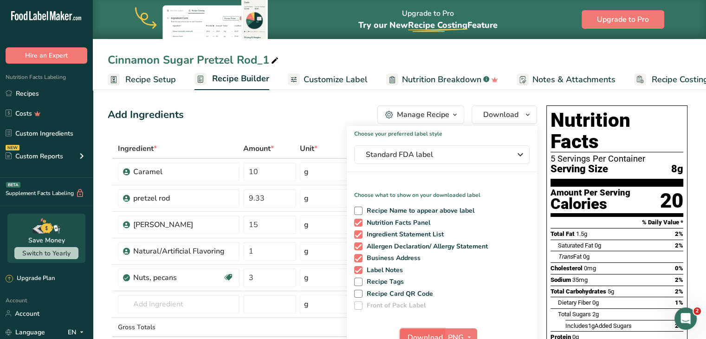
click at [431, 331] on button "Download" at bounding box center [423, 337] width 46 height 19
click at [271, 60] on icon at bounding box center [275, 60] width 8 height 13
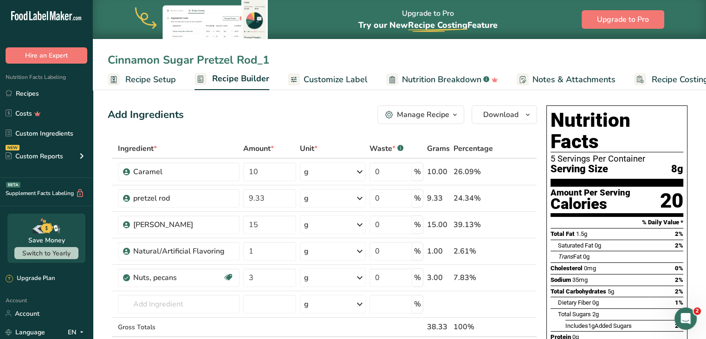
click at [270, 60] on input "Cinnamon Sugar Pretzel Rod_1" at bounding box center [400, 60] width 584 height 17
click at [247, 60] on input "Cinnamon Sugar Pretzel Rod_1" at bounding box center [400, 60] width 584 height 17
type input "[US_STATE] Praline Pretzel Rod"
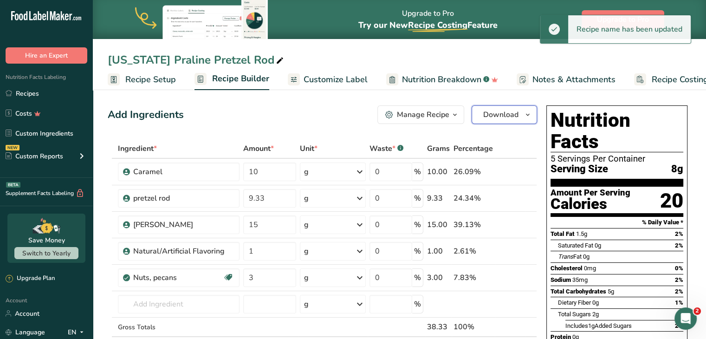
click at [507, 119] on span "Download" at bounding box center [500, 114] width 35 height 11
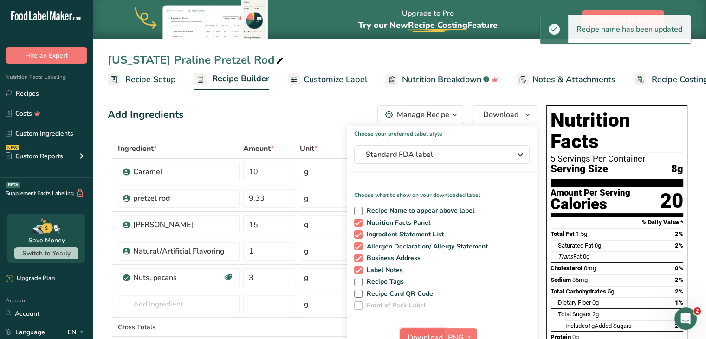
click at [425, 333] on span "Download" at bounding box center [425, 337] width 35 height 11
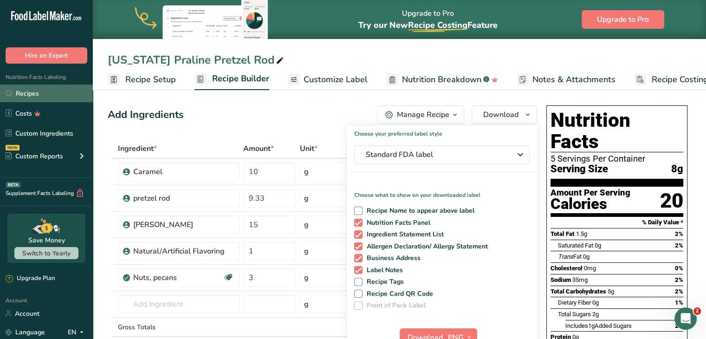
click at [31, 93] on link "Recipes" at bounding box center [46, 94] width 93 height 18
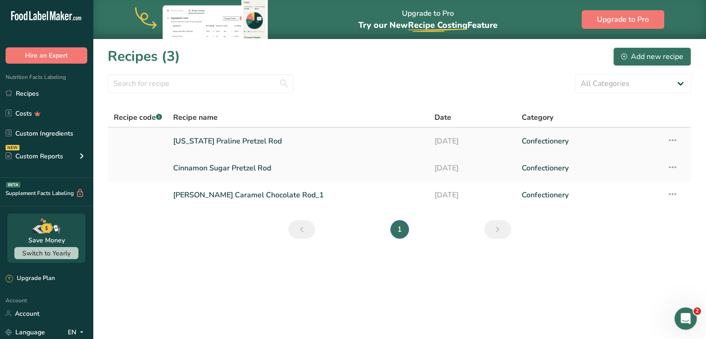
click at [672, 142] on icon at bounding box center [672, 140] width 11 height 17
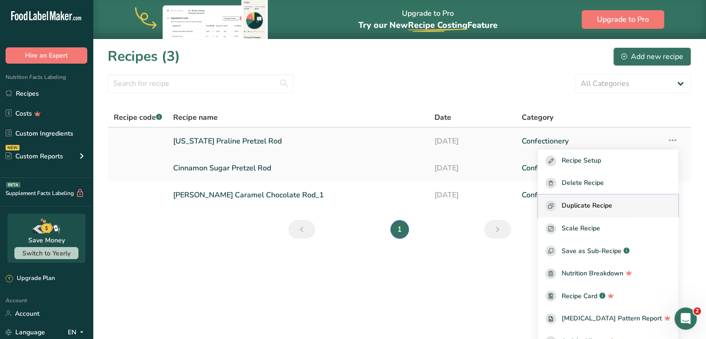
click at [596, 209] on span "Duplicate Recipe" at bounding box center [587, 206] width 51 height 11
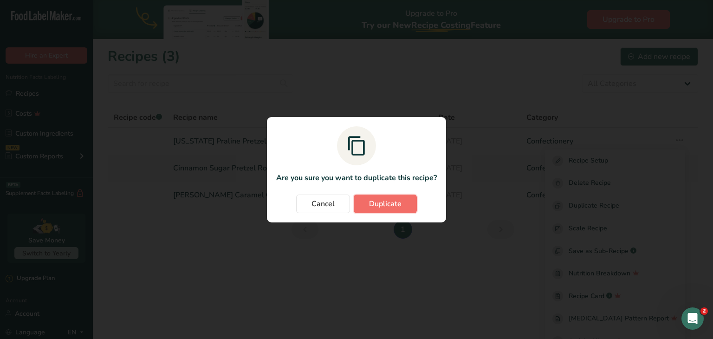
click at [385, 206] on span "Duplicate" at bounding box center [385, 203] width 33 height 11
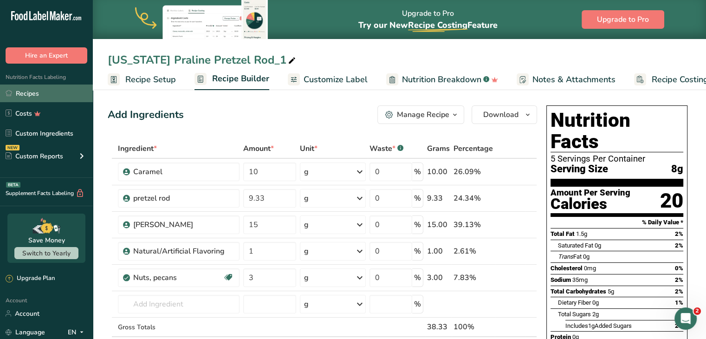
click at [27, 93] on link "Recipes" at bounding box center [46, 94] width 93 height 18
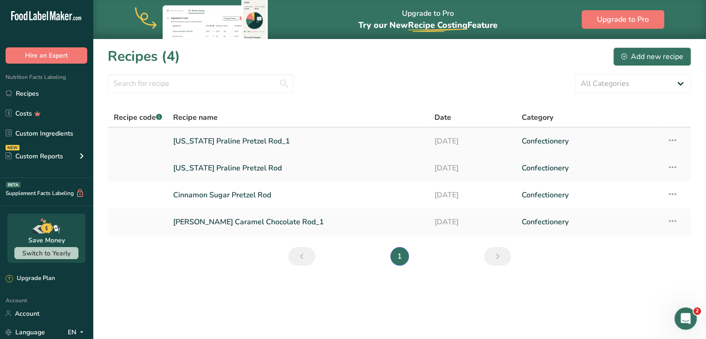
click at [673, 138] on icon at bounding box center [672, 140] width 11 height 17
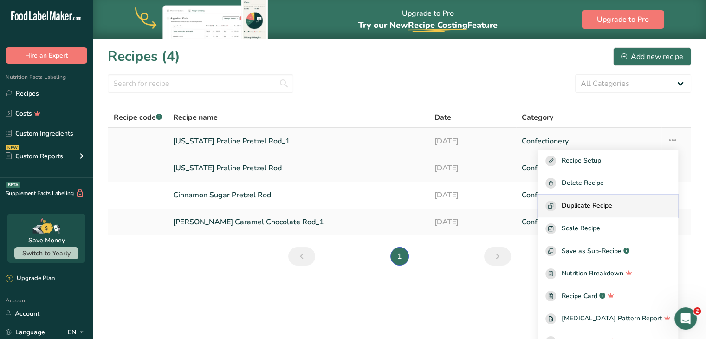
click at [590, 207] on span "Duplicate Recipe" at bounding box center [587, 206] width 51 height 11
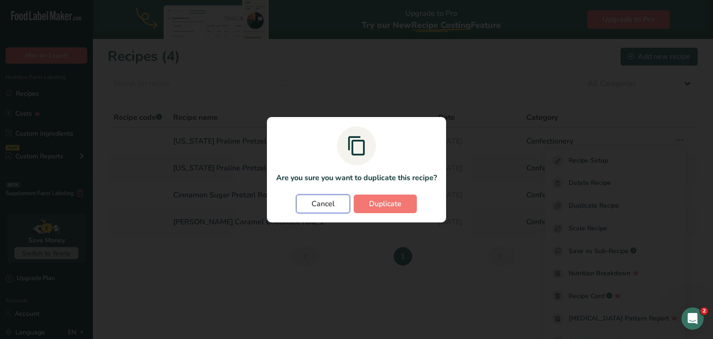
click at [322, 205] on span "Cancel" at bounding box center [323, 203] width 23 height 11
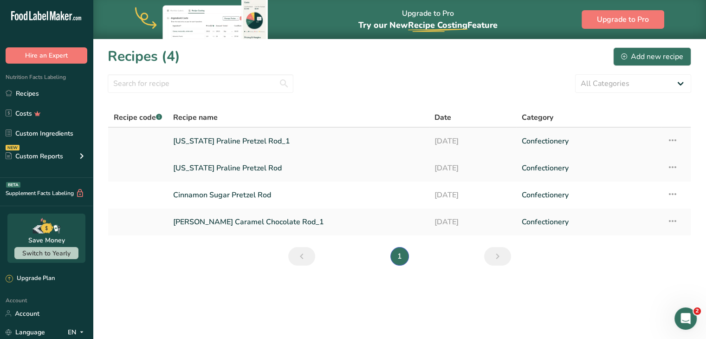
click at [672, 140] on icon at bounding box center [672, 140] width 11 height 17
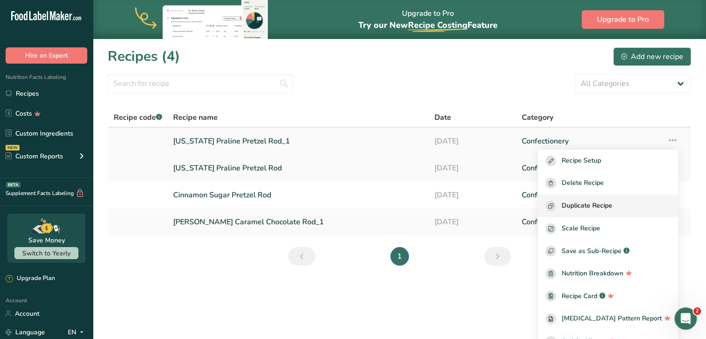
scroll to position [13, 0]
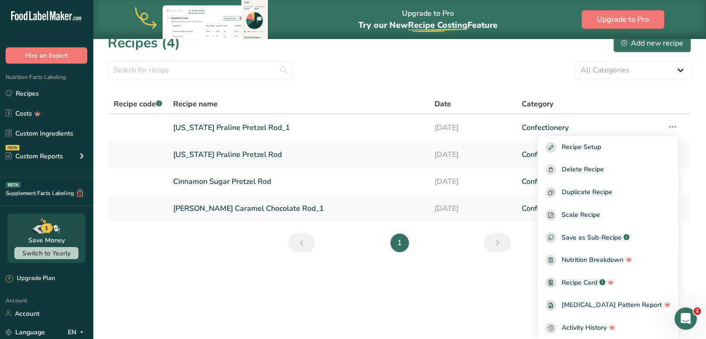
click at [542, 84] on section "Recipes (4) Add new recipe All Categories Baked Goods Beverages Confectionery C…" at bounding box center [400, 146] width 614 height 242
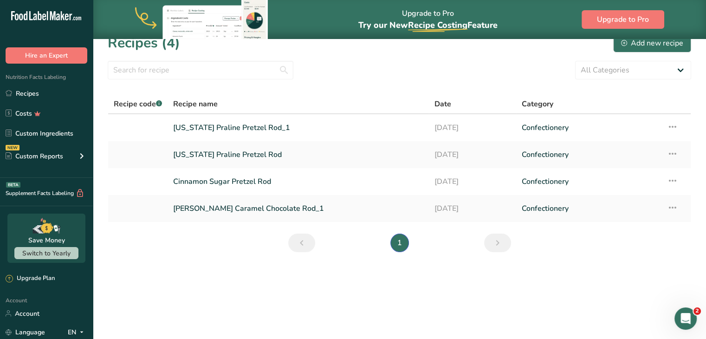
scroll to position [0, 0]
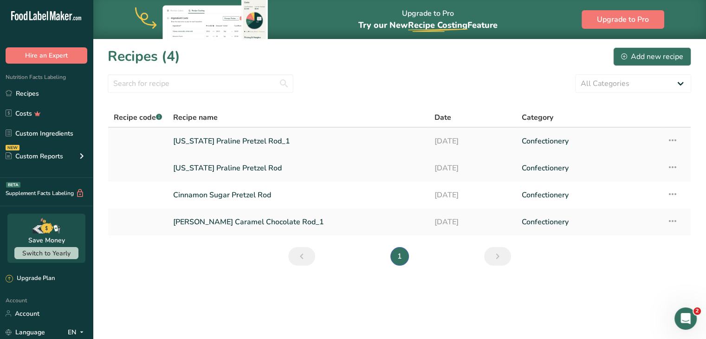
click at [673, 138] on icon at bounding box center [672, 140] width 11 height 17
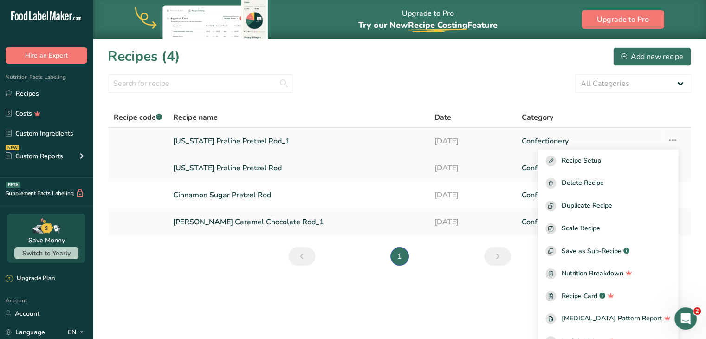
click at [244, 143] on link "[US_STATE] Praline Pretzel Rod_1" at bounding box center [298, 141] width 250 height 20
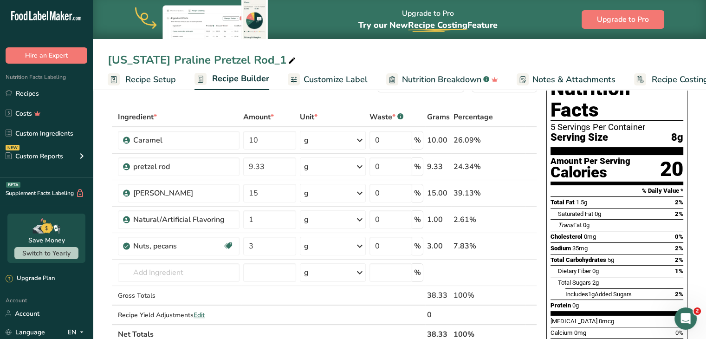
scroll to position [33, 0]
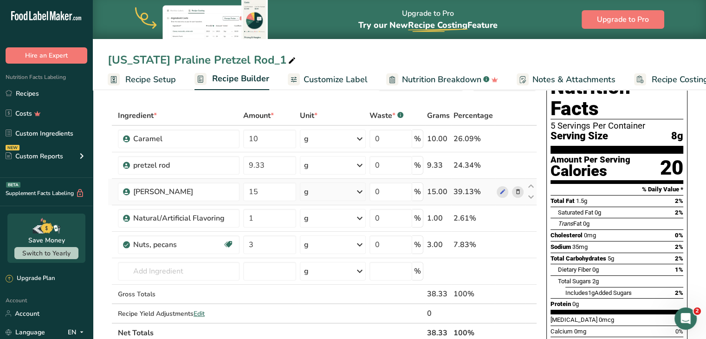
click at [518, 188] on icon at bounding box center [518, 192] width 7 height 10
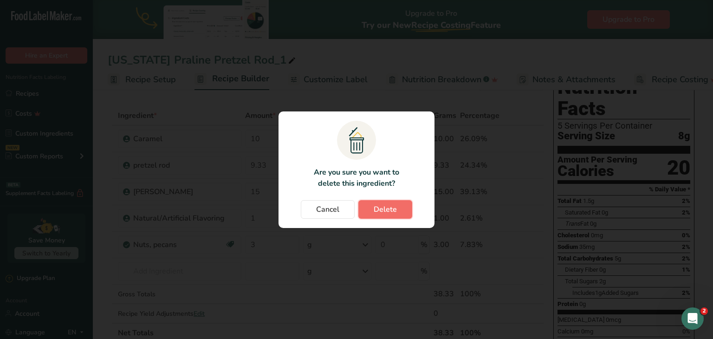
click at [386, 212] on span "Delete" at bounding box center [385, 209] width 23 height 11
type input "1"
type input "3"
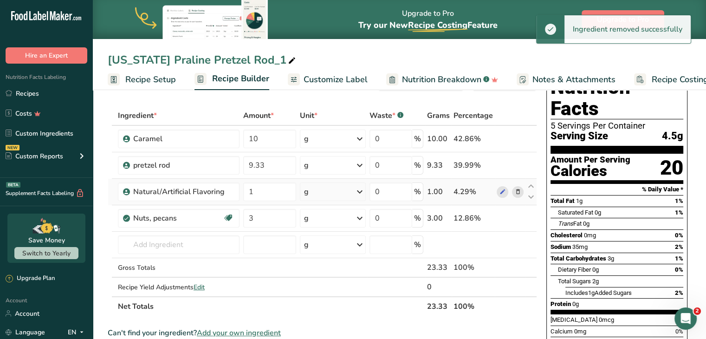
click at [518, 190] on icon at bounding box center [518, 192] width 7 height 10
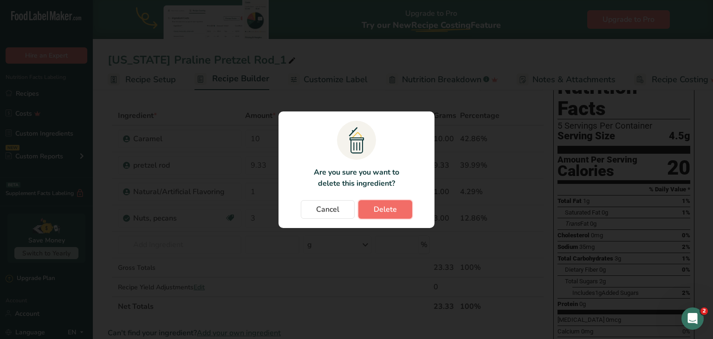
click at [384, 210] on span "Delete" at bounding box center [385, 209] width 23 height 11
type input "3"
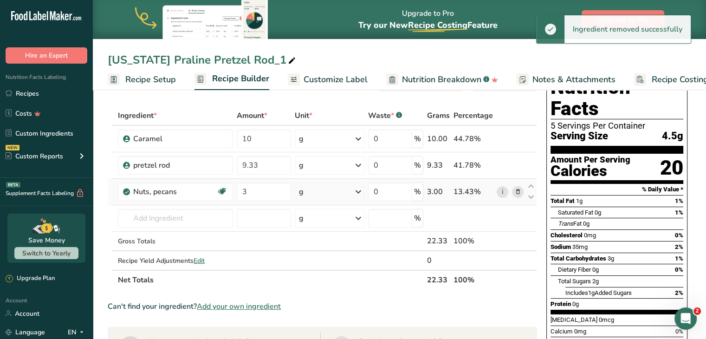
click at [519, 195] on icon at bounding box center [518, 192] width 7 height 10
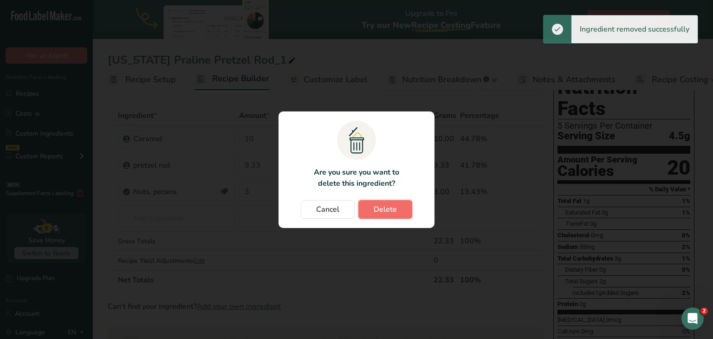
click at [392, 205] on span "Delete" at bounding box center [385, 209] width 23 height 11
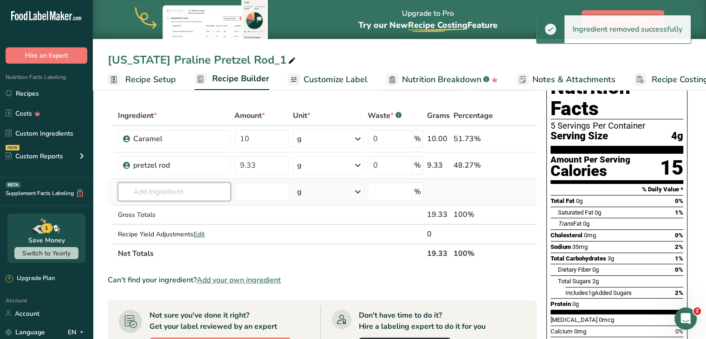
click at [132, 194] on input "text" at bounding box center [174, 192] width 113 height 19
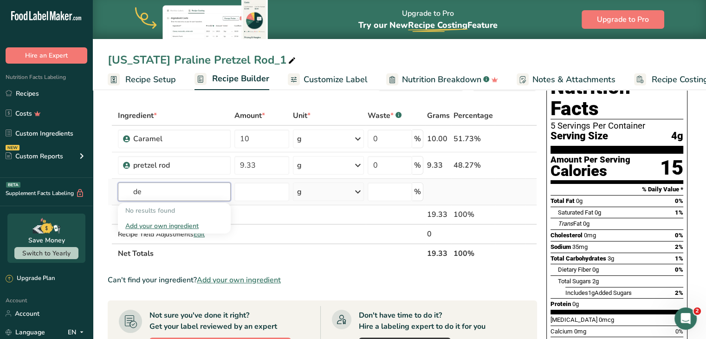
type input "d"
type input "sea salt"
click at [128, 211] on icon at bounding box center [127, 211] width 6 height 8
type input "Sea Salt"
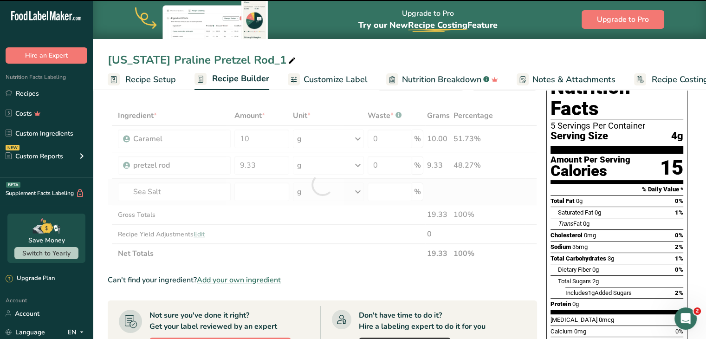
type input "0"
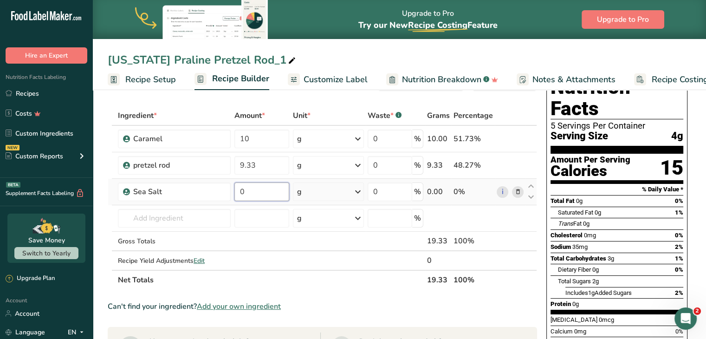
click at [271, 188] on input "0" at bounding box center [262, 192] width 55 height 19
type input "1"
click at [160, 219] on input "text" at bounding box center [174, 218] width 113 height 19
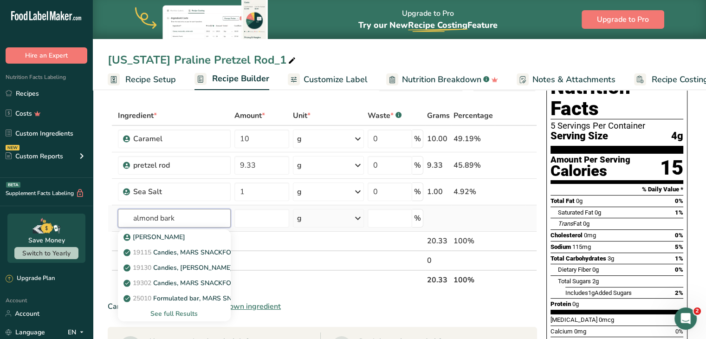
click at [132, 218] on input "almond bark" at bounding box center [174, 218] width 113 height 19
type input "almond bark"
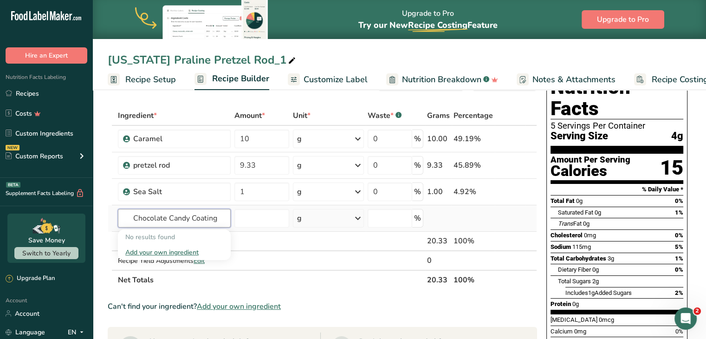
type input "Chocolate Candy Coating"
click at [158, 251] on div "Add your own ingredient" at bounding box center [174, 253] width 98 height 10
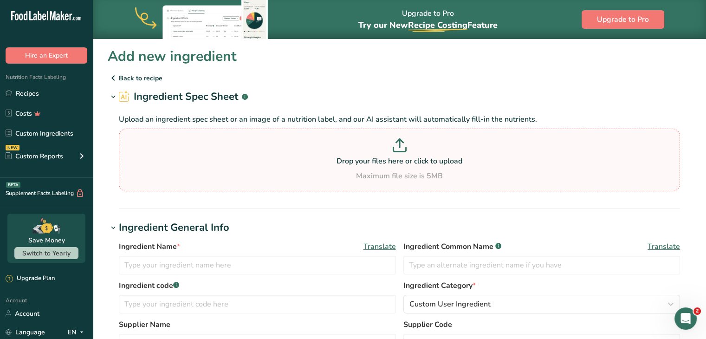
click at [370, 167] on div "Drop your files here or click to upload Maximum file size is 5MB" at bounding box center [399, 159] width 557 height 43
click at [370, 167] on input "Drop your files here or click to upload Maximum file size is 5MB" at bounding box center [400, 160] width 562 height 63
type input "C:\fakepath\Screenshot 2025-08-29 164334.png"
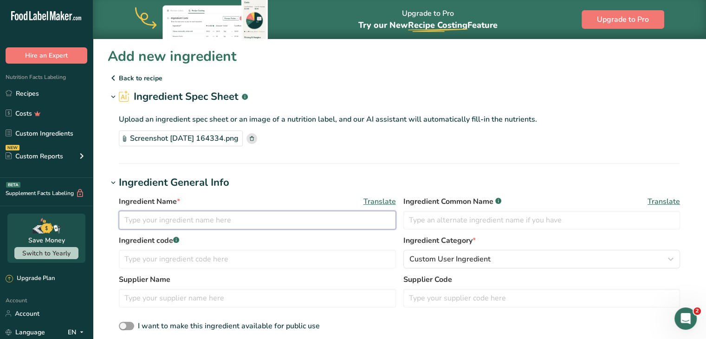
click at [240, 223] on input "text" at bounding box center [257, 220] width 277 height 19
type input "candy coating"
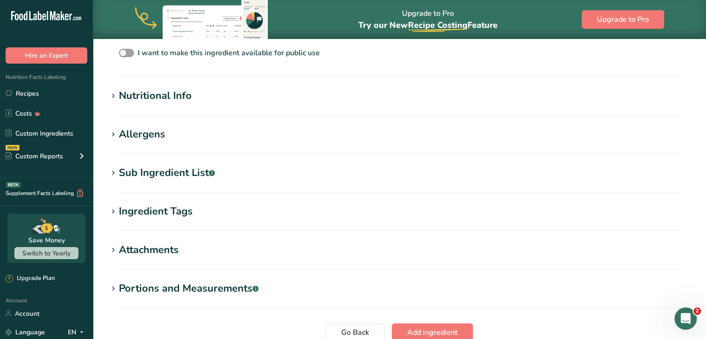
scroll to position [277, 0]
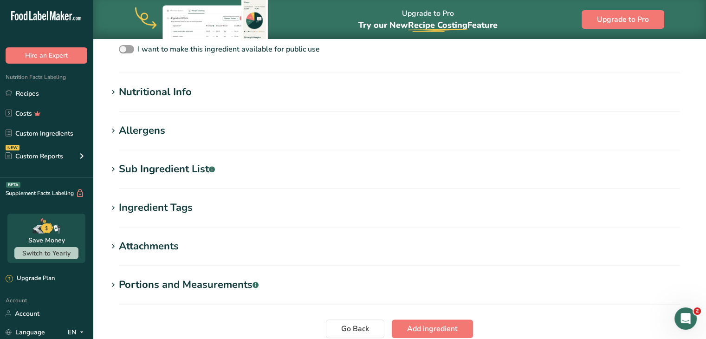
click at [154, 91] on div "Nutritional Info" at bounding box center [155, 92] width 73 height 15
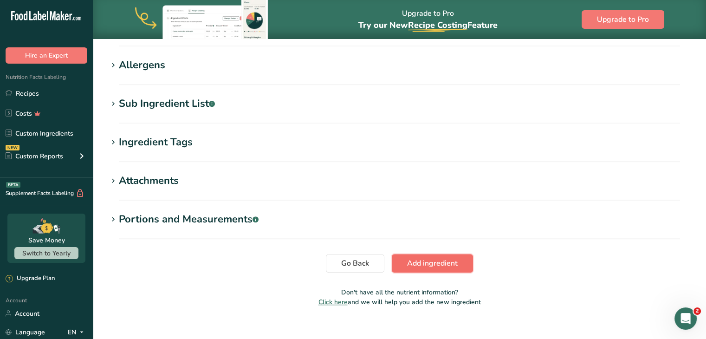
click at [421, 264] on span "Add ingredient" at bounding box center [432, 263] width 51 height 11
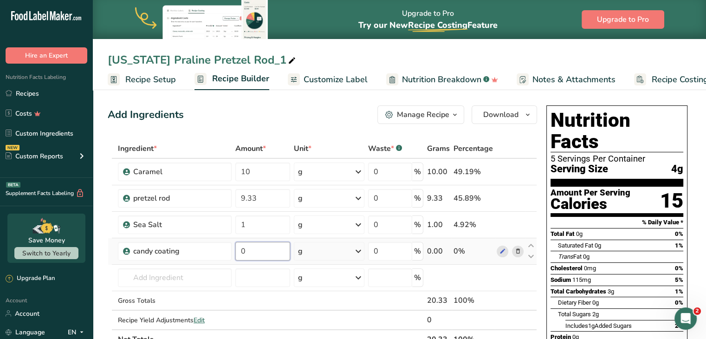
click at [268, 251] on input "0" at bounding box center [262, 251] width 55 height 19
click at [248, 248] on input "10" at bounding box center [262, 251] width 55 height 19
type input "1"
type input "20"
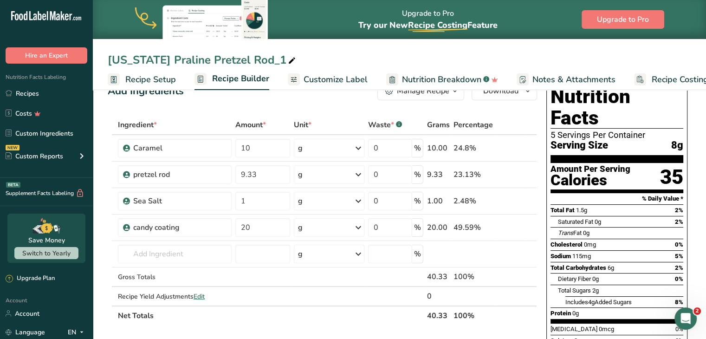
scroll to position [23, 0]
click at [503, 227] on icon at bounding box center [502, 228] width 7 height 10
click at [26, 96] on link "Recipes" at bounding box center [46, 94] width 93 height 18
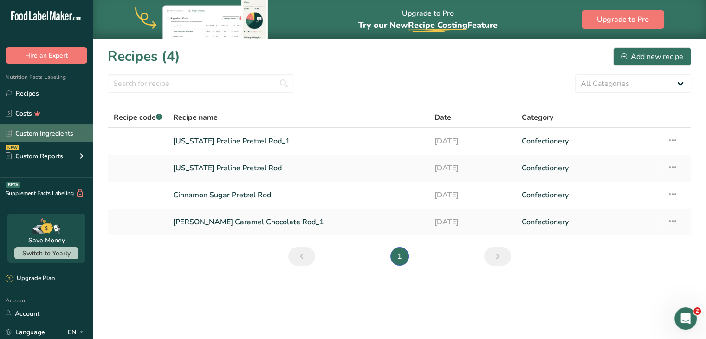
click at [28, 140] on link "Custom Ingredients" at bounding box center [46, 133] width 93 height 18
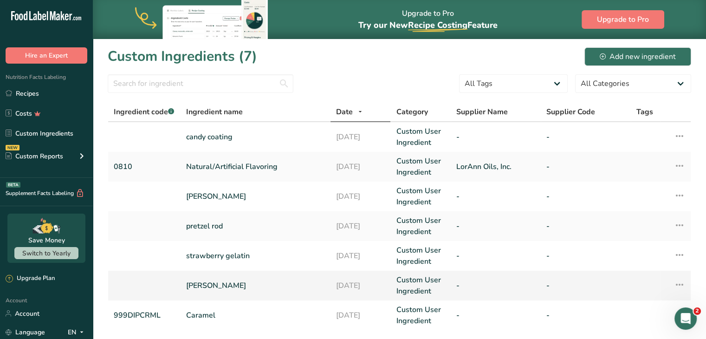
click at [228, 281] on link "Almond Bark" at bounding box center [255, 285] width 139 height 11
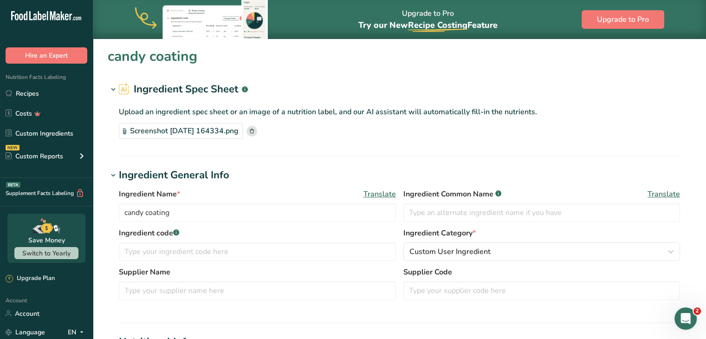
type input "Almond Bark"
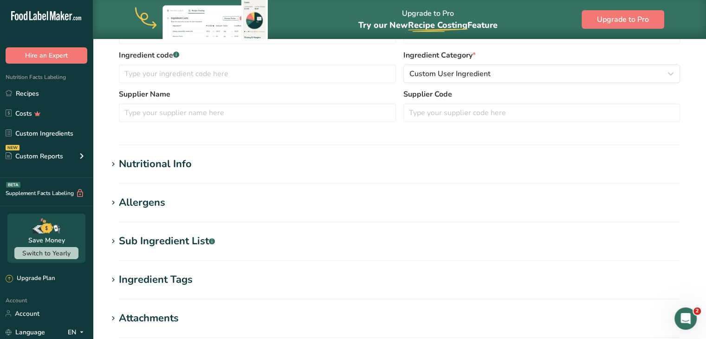
scroll to position [223, 0]
click at [167, 242] on div "Sub Ingredient List .a-a{fill:#347362;}.b-a{fill:#fff;}" at bounding box center [167, 241] width 96 height 15
click at [181, 268] on textarea at bounding box center [400, 288] width 562 height 45
paste textarea "Sugar, Hydrogenated Palm Kernel Oil, Nonfat Dry Milk, Soy Lecithin (an Emulsifi…"
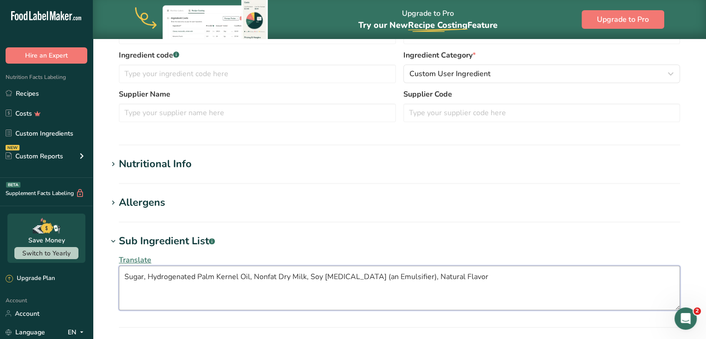
type textarea "Sugar, Hydrogenated Palm Kernel Oil, Nonfat Dry Milk, Soy Lecithin (an Emulsifi…"
click at [160, 199] on div "Allergens" at bounding box center [142, 202] width 46 height 15
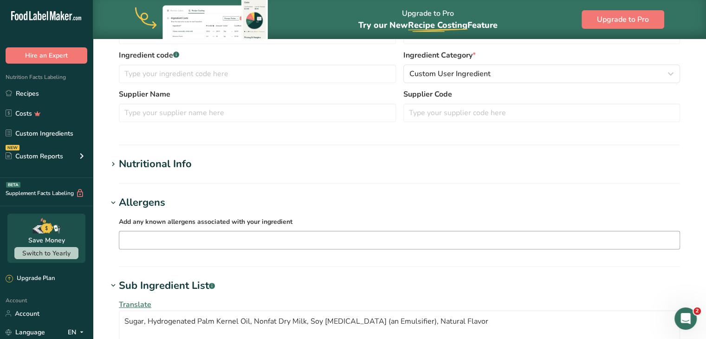
click at [149, 242] on input "text" at bounding box center [399, 240] width 561 height 14
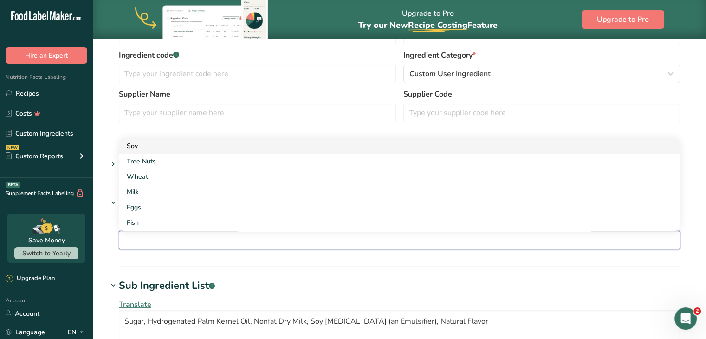
click at [137, 150] on div "Soy" at bounding box center [392, 146] width 531 height 10
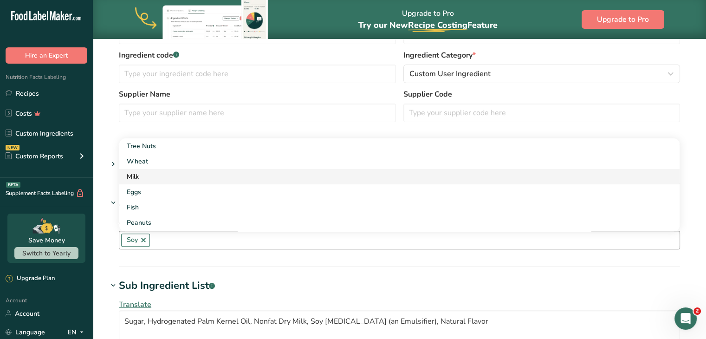
click at [131, 178] on div "Milk" at bounding box center [392, 177] width 531 height 10
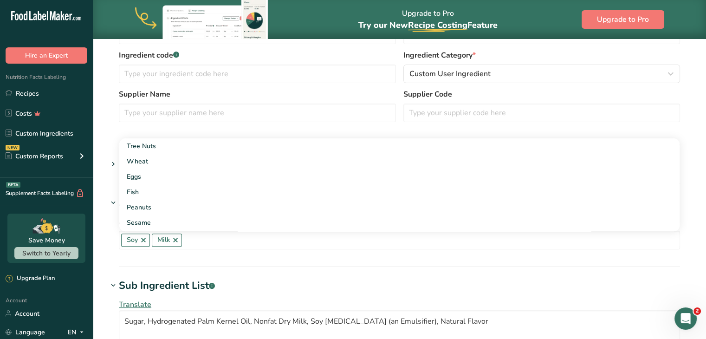
scroll to position [484, 0]
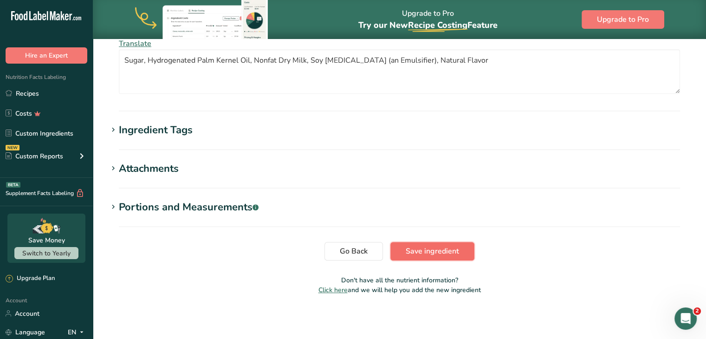
click at [442, 251] on span "Save ingredient" at bounding box center [432, 251] width 53 height 11
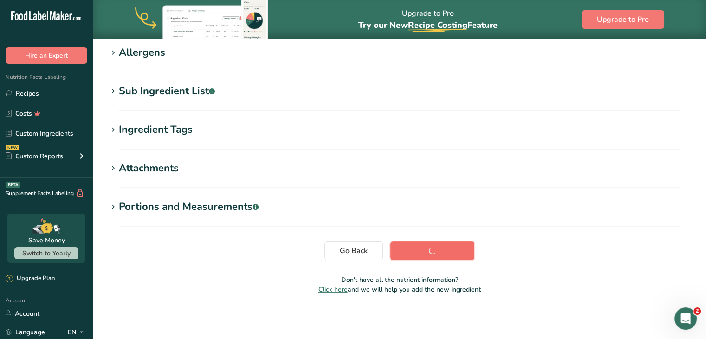
scroll to position [152, 0]
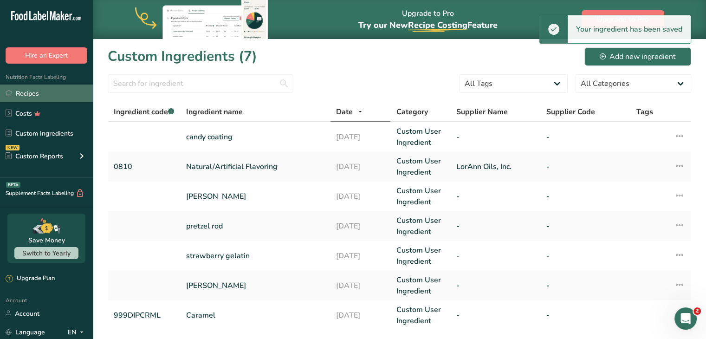
click at [9, 91] on icon at bounding box center [9, 93] width 7 height 7
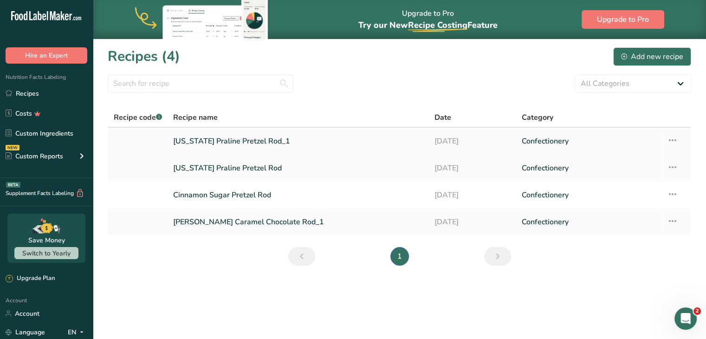
click at [215, 141] on link "[US_STATE] Praline Pretzel Rod_1" at bounding box center [298, 141] width 250 height 20
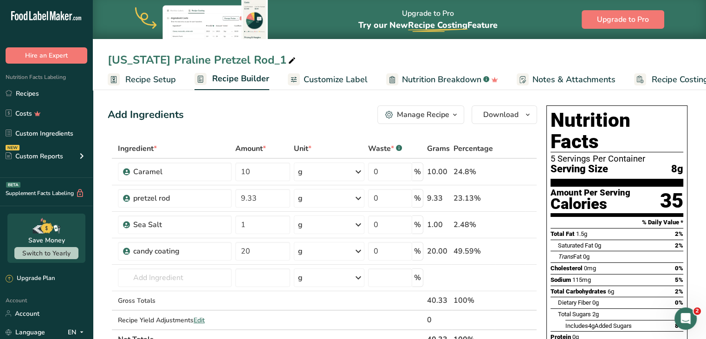
click at [234, 57] on div "[US_STATE] Praline Pretzel Rod_1" at bounding box center [203, 60] width 190 height 17
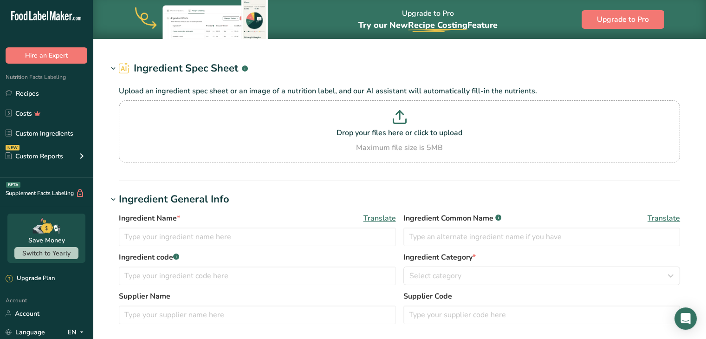
type input "candy coating"
type input "15"
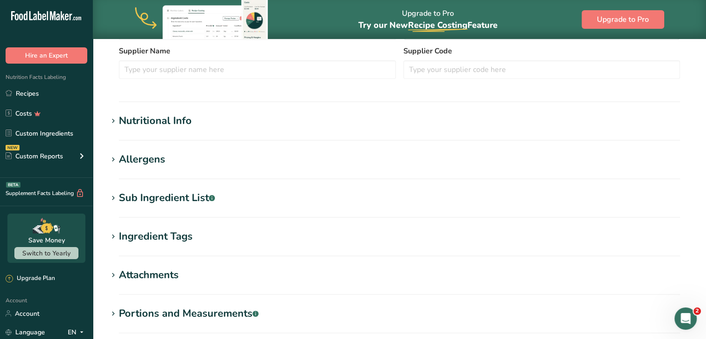
scroll to position [223, 0]
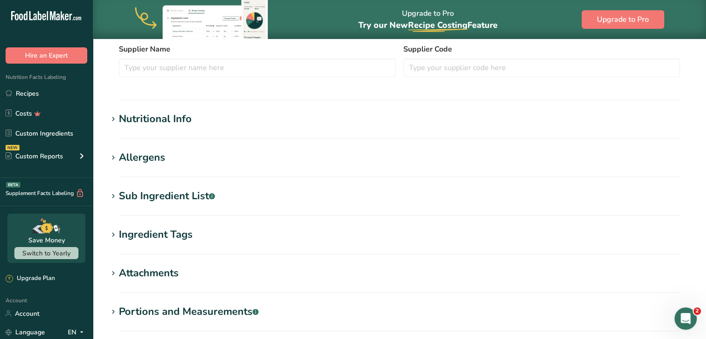
click at [130, 116] on div "Nutritional Info" at bounding box center [155, 118] width 73 height 15
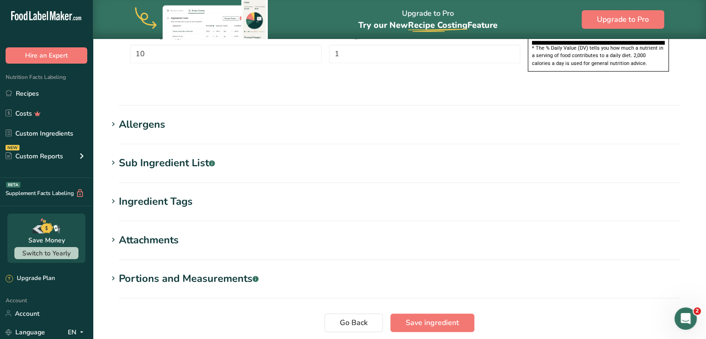
scroll to position [699, 0]
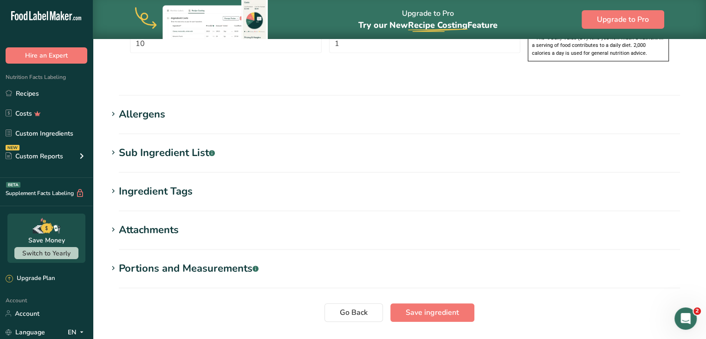
click at [141, 184] on div "Ingredient Tags" at bounding box center [156, 191] width 74 height 15
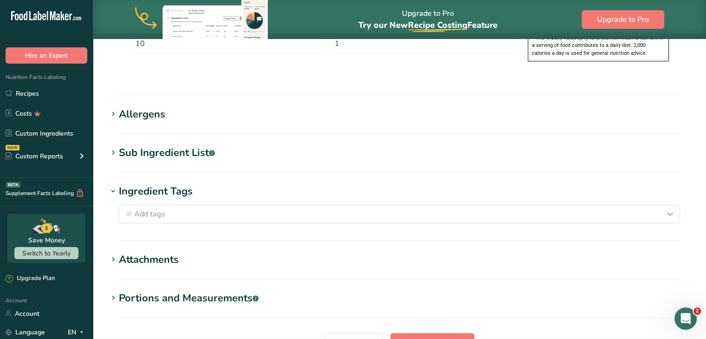
click at [141, 184] on div "Ingredient Tags" at bounding box center [156, 191] width 74 height 15
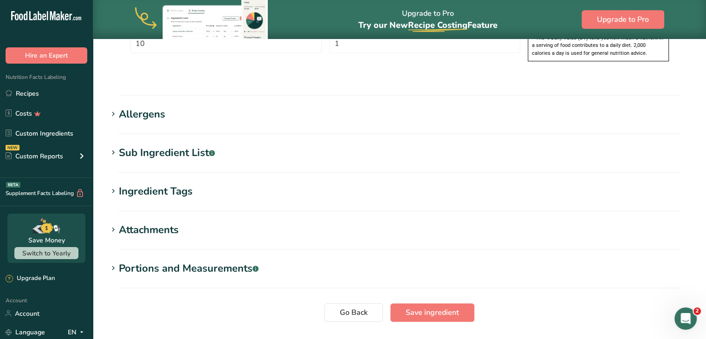
click at [132, 145] on div "Sub Ingredient List .a-a{fill:#347362;}.b-a{fill:#fff;}" at bounding box center [167, 152] width 96 height 15
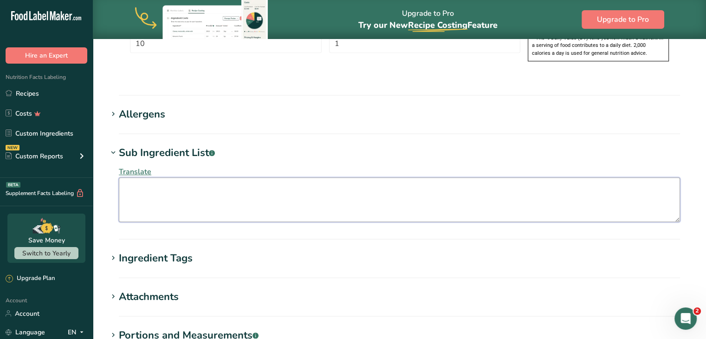
click at [156, 177] on textarea at bounding box center [400, 199] width 562 height 45
click at [276, 161] on div "Translate sugar, hydrogenated palm kernel oil" at bounding box center [400, 194] width 584 height 67
click at [258, 177] on textarea "sugar, hydrogenated palm kernel oil" at bounding box center [400, 199] width 562 height 45
type textarea "sugar, hydrogenated palm kernel oil, cocoa powder, nonfat dairy milk, soy lechi…"
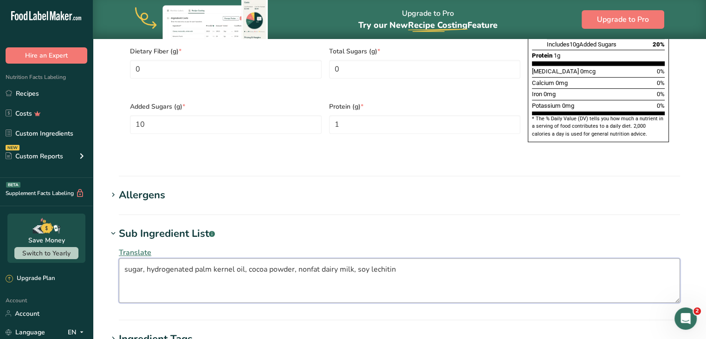
scroll to position [615, 0]
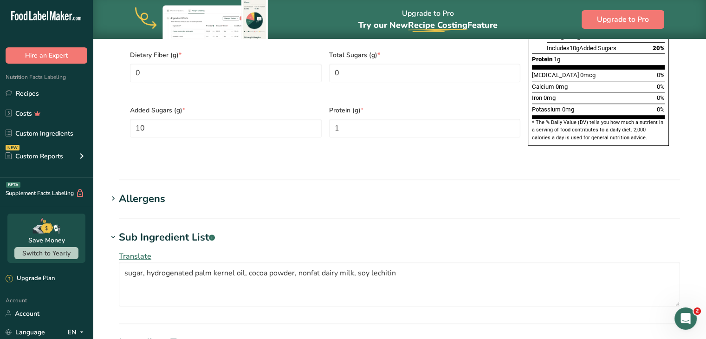
click at [141, 191] on div "Allergens" at bounding box center [142, 198] width 46 height 15
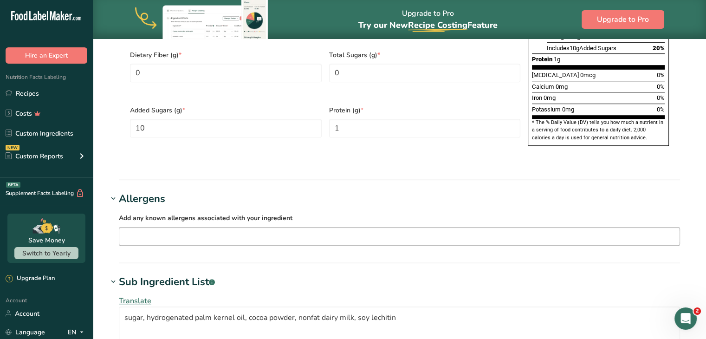
click at [149, 229] on input "text" at bounding box center [399, 236] width 561 height 14
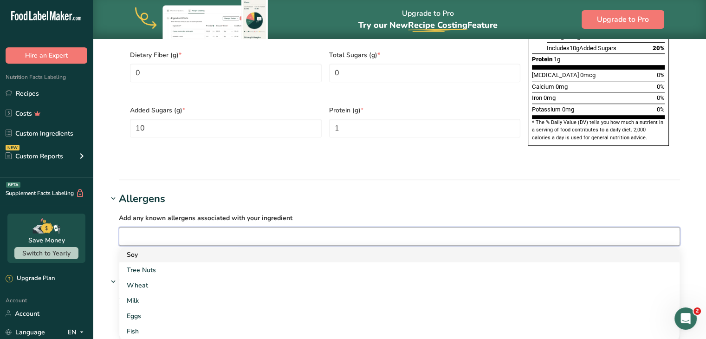
click at [139, 250] on div "Soy" at bounding box center [392, 255] width 531 height 10
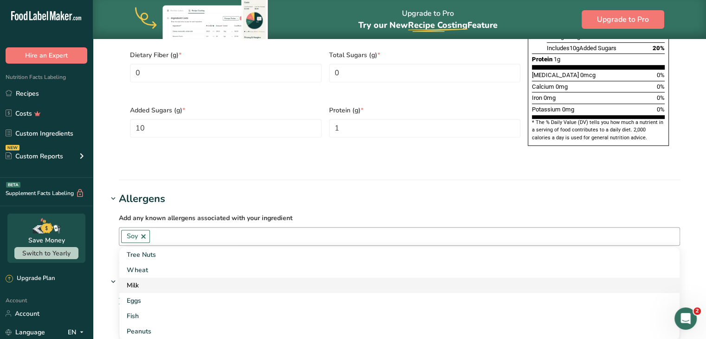
click at [142, 281] on div "Milk" at bounding box center [392, 286] width 531 height 10
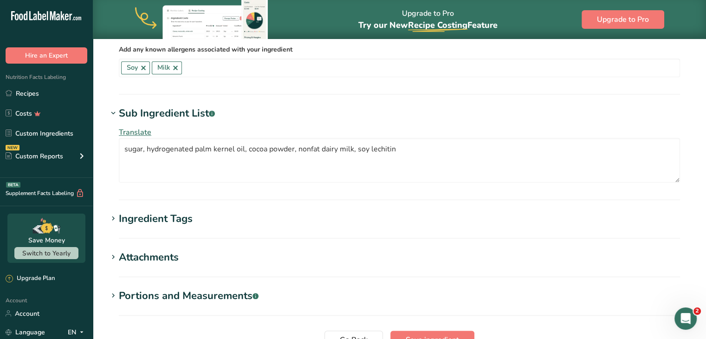
scroll to position [819, 0]
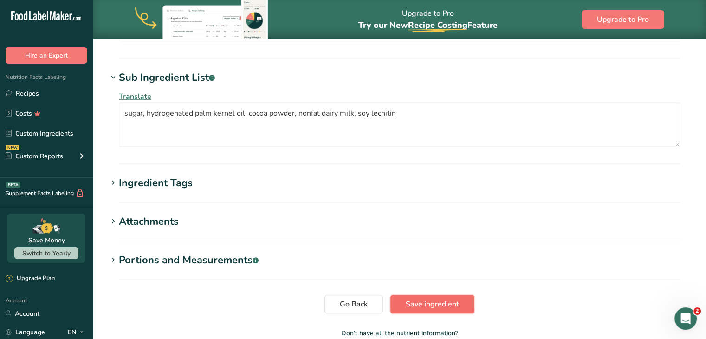
click at [451, 299] on span "Save ingredient" at bounding box center [432, 304] width 53 height 11
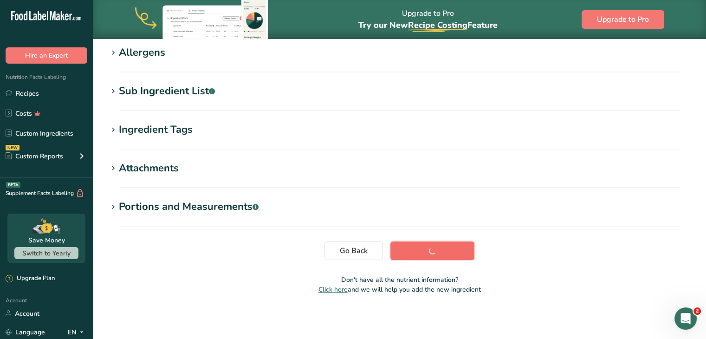
scroll to position [152, 0]
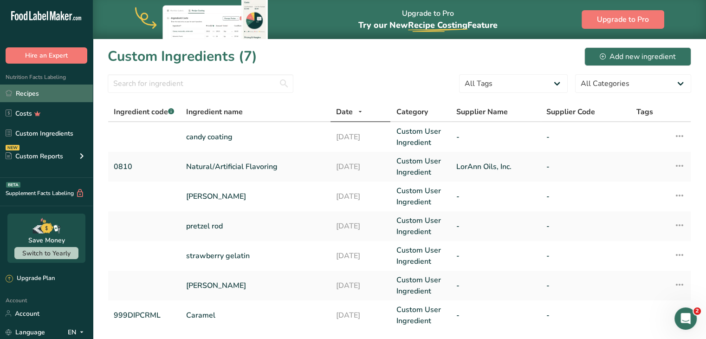
click link "Recipes"
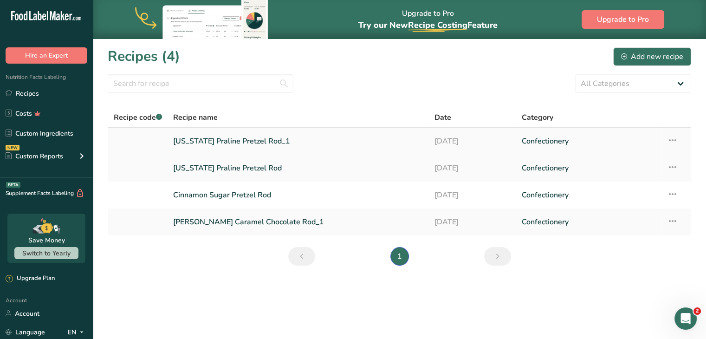
click link "Texas Praline Pretzel Rod_1"
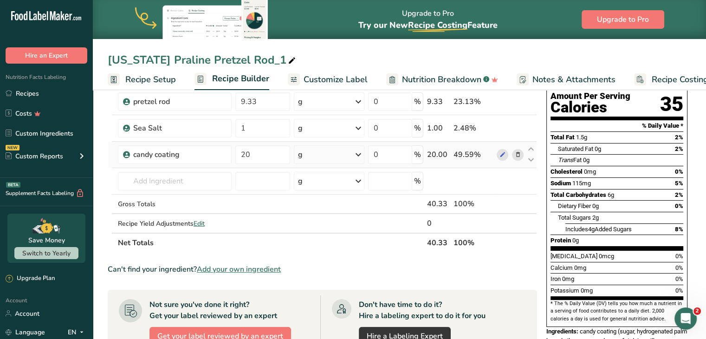
scroll to position [98, 0]
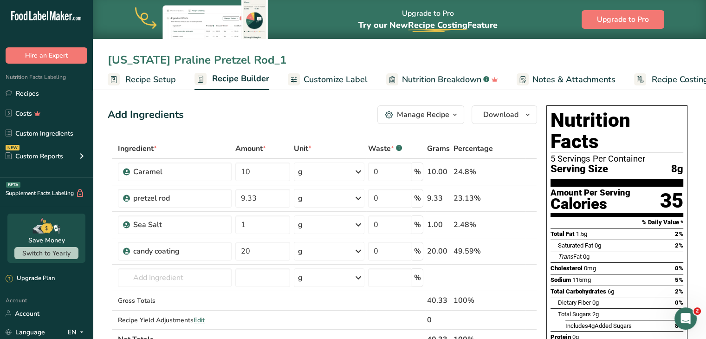
click at [234, 57] on input "[US_STATE] Praline Pretzel Rod_1" at bounding box center [400, 60] width 584 height 17
type input "Sea Salt Pretzel Rod"
click at [136, 80] on span "Recipe Setup" at bounding box center [150, 79] width 51 height 13
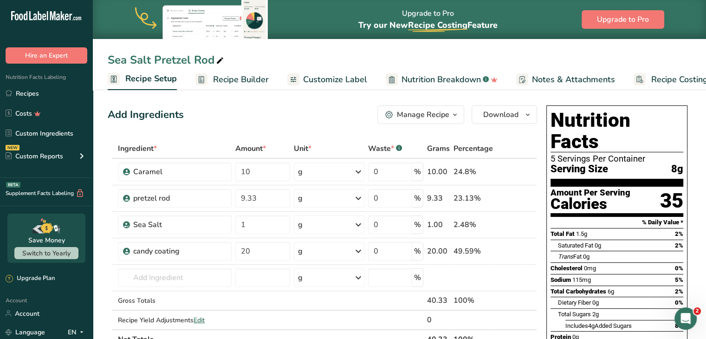
scroll to position [0, 3]
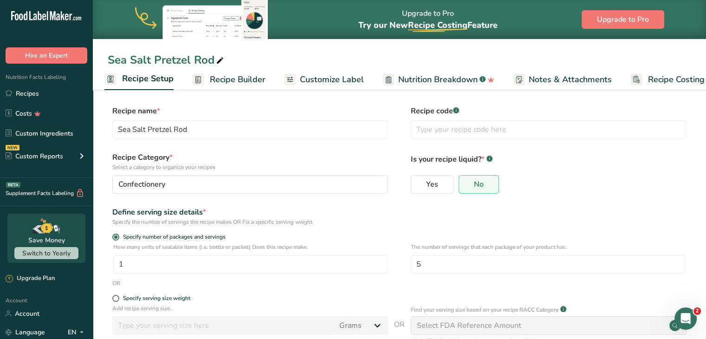
click at [219, 77] on span "Recipe Builder" at bounding box center [238, 79] width 56 height 13
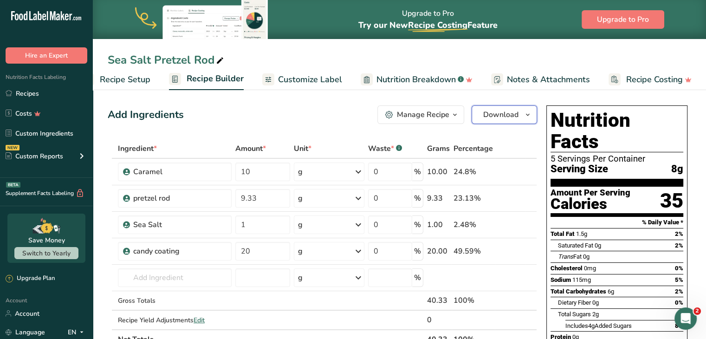
click at [506, 119] on span "Download" at bounding box center [500, 114] width 35 height 11
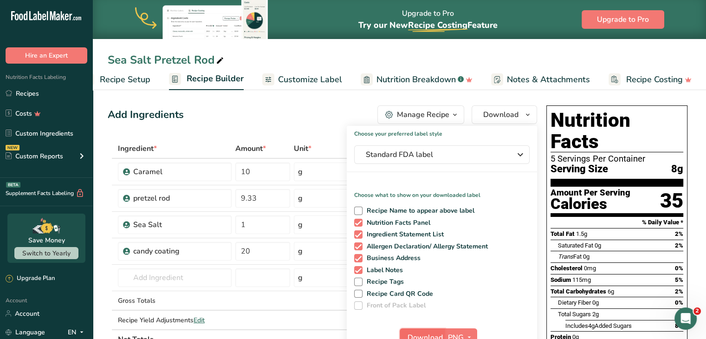
click at [440, 333] on span "Download" at bounding box center [425, 337] width 35 height 11
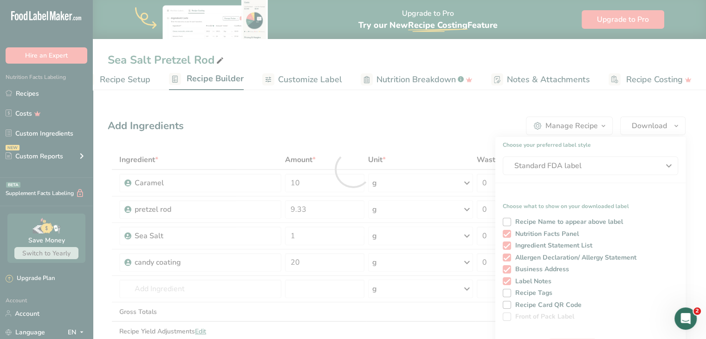
scroll to position [0, 0]
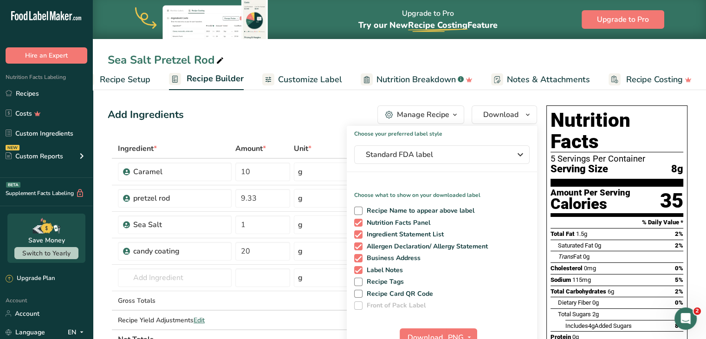
click at [355, 108] on div "Add Ingredients Manage Recipe Delete Recipe Duplicate Recipe Scale Recipe Save …" at bounding box center [323, 114] width 430 height 19
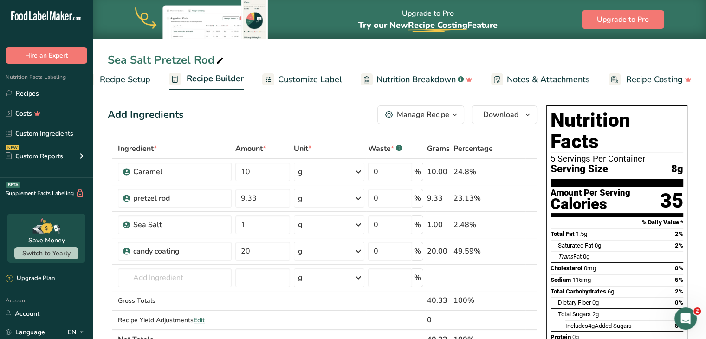
click at [111, 80] on span "Recipe Setup" at bounding box center [125, 79] width 51 height 13
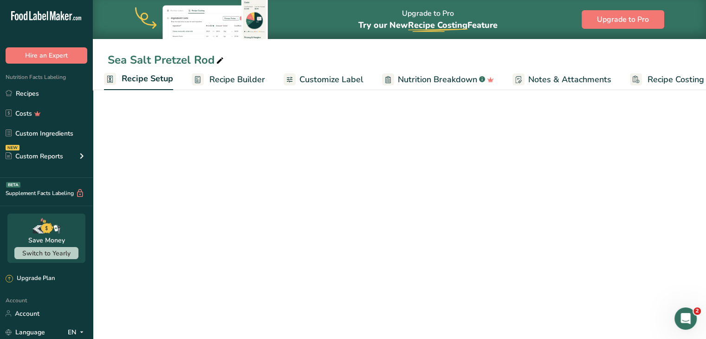
scroll to position [0, 3]
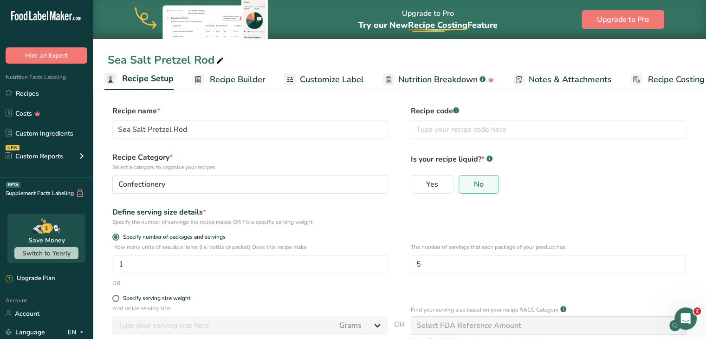
click at [227, 85] on link "Recipe Builder" at bounding box center [228, 79] width 73 height 21
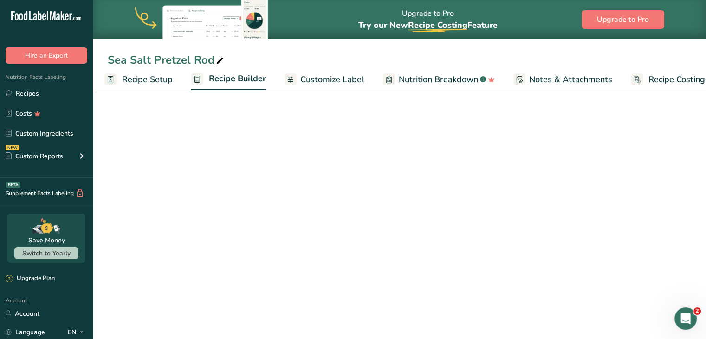
scroll to position [0, 26]
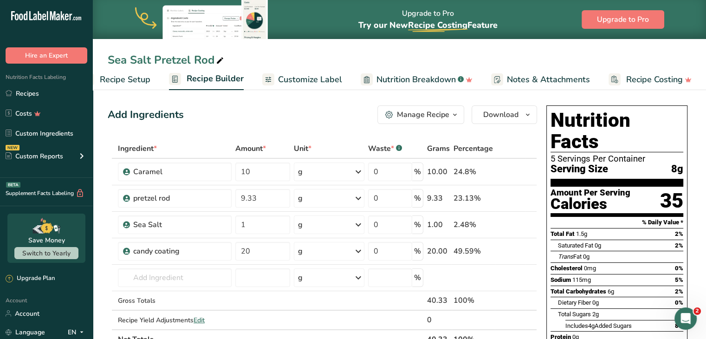
click at [306, 78] on span "Customize Label" at bounding box center [310, 79] width 64 height 13
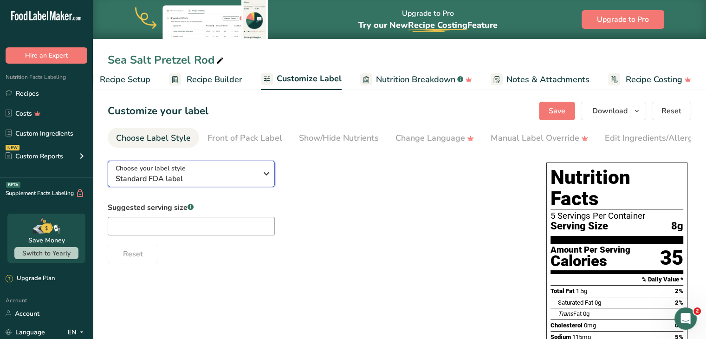
click at [192, 177] on span "Standard FDA label" at bounding box center [187, 178] width 142 height 11
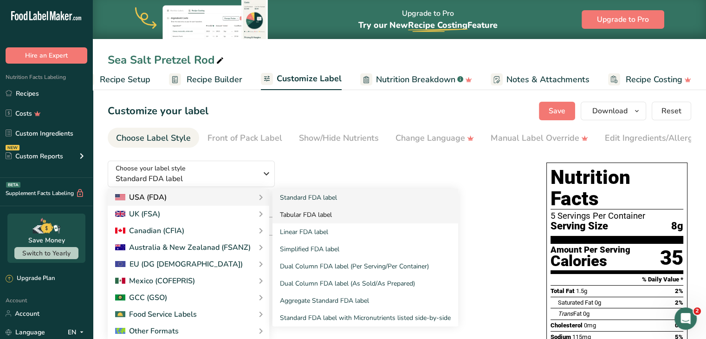
click at [310, 221] on link "Tabular FDA label" at bounding box center [366, 214] width 186 height 17
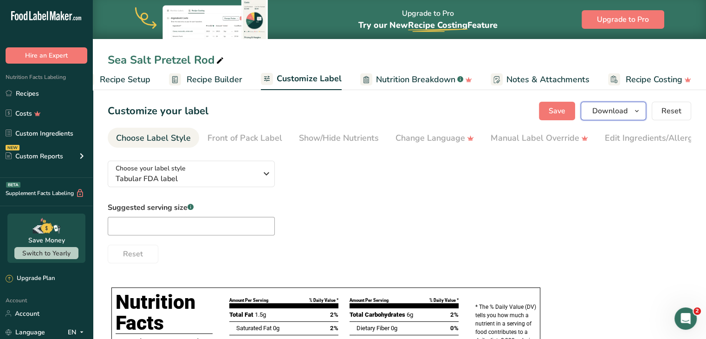
click at [597, 111] on span "Download" at bounding box center [610, 110] width 35 height 11
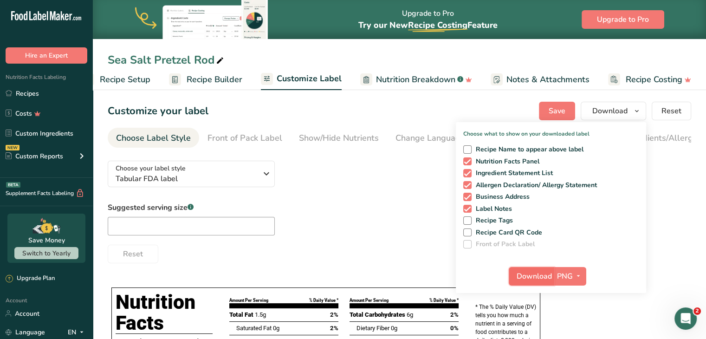
click at [535, 273] on span "Download" at bounding box center [534, 276] width 35 height 11
click at [376, 103] on div "Customize your label Save Download Choose what to show on your downloaded label…" at bounding box center [400, 111] width 584 height 19
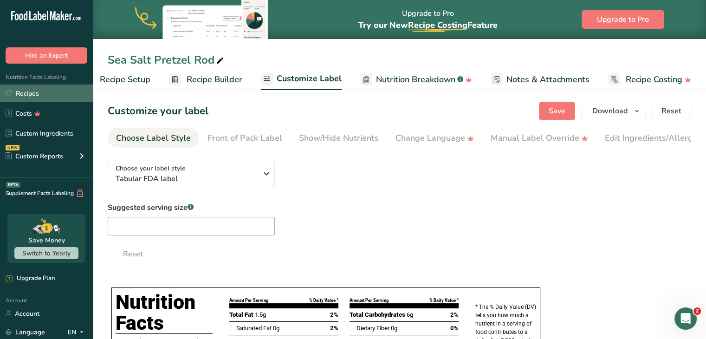
click at [44, 97] on link "Recipes" at bounding box center [46, 94] width 93 height 18
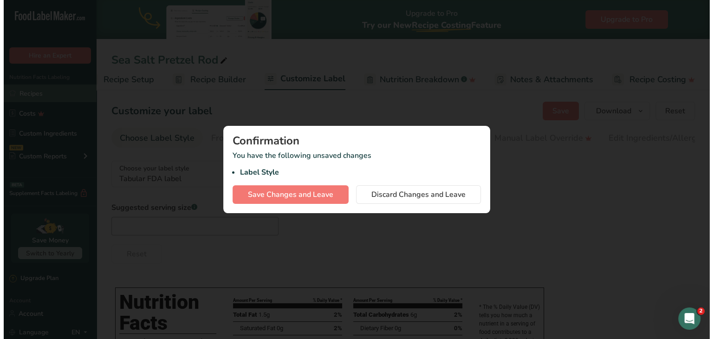
scroll to position [0, 19]
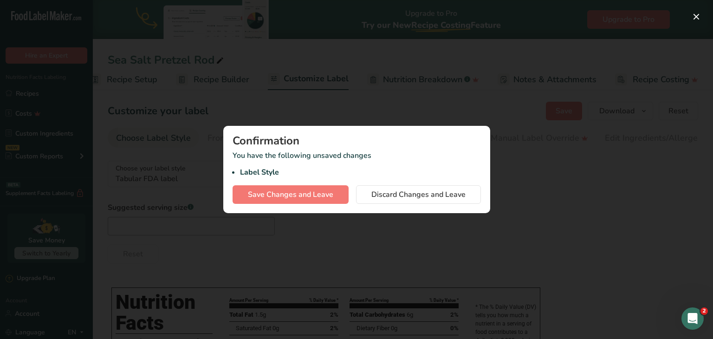
click at [290, 177] on li "Label Style" at bounding box center [360, 172] width 241 height 11
click at [287, 185] on button "Save Changes and Leave" at bounding box center [291, 194] width 116 height 19
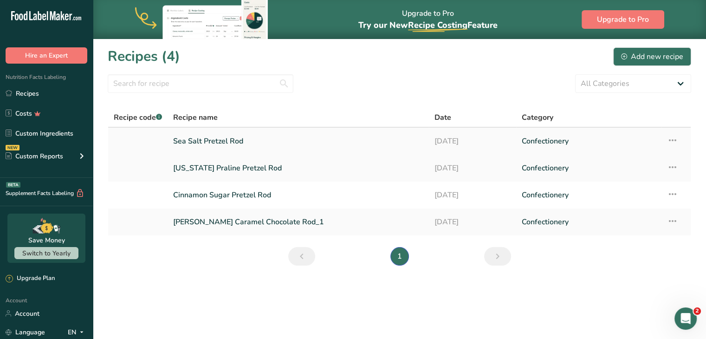
click at [675, 145] on icon at bounding box center [672, 140] width 11 height 17
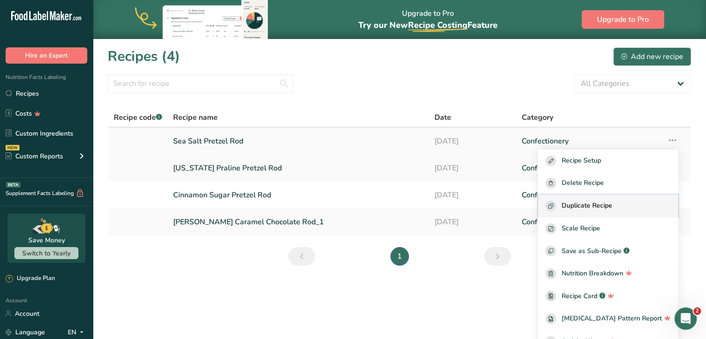
click at [593, 210] on span "Duplicate Recipe" at bounding box center [587, 206] width 51 height 11
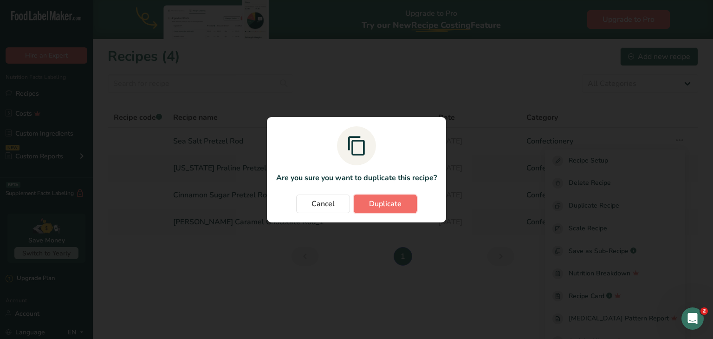
click at [389, 207] on span "Duplicate" at bounding box center [385, 203] width 33 height 11
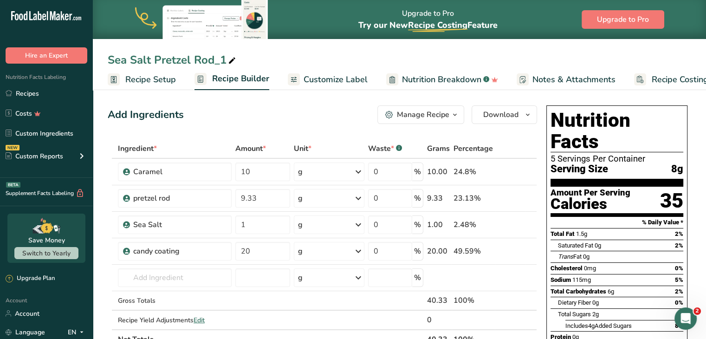
click at [176, 58] on div "Sea Salt Pretzel Rod_1" at bounding box center [173, 60] width 130 height 17
drag, startPoint x: 230, startPoint y: 60, endPoint x: 101, endPoint y: 62, distance: 129.6
click at [101, 62] on div "Sea Salt Pretzel Rod_1" at bounding box center [400, 60] width 614 height 17
type input "Chocolate Turtle Pretzel Rod"
click at [186, 279] on input "text" at bounding box center [175, 277] width 114 height 19
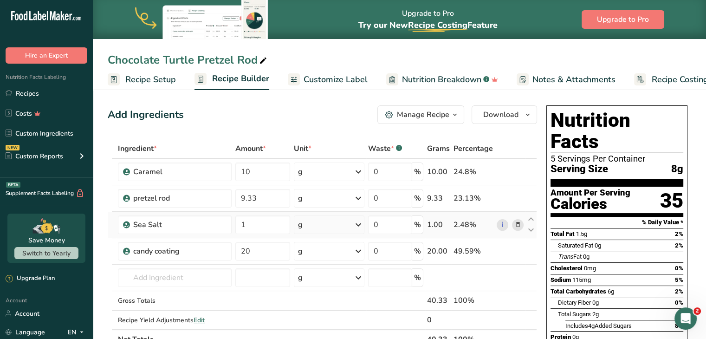
click at [519, 223] on icon at bounding box center [518, 225] width 7 height 10
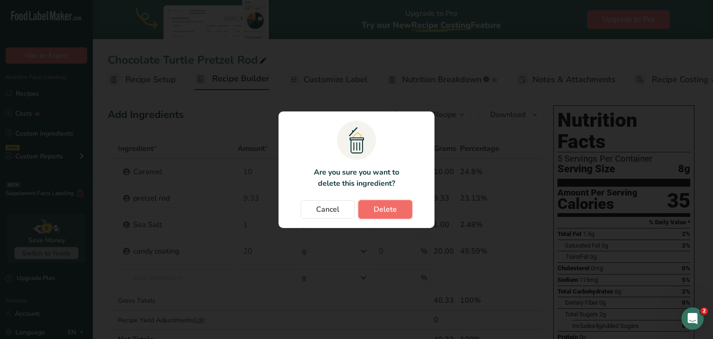
click at [388, 201] on button "Delete" at bounding box center [386, 209] width 54 height 19
type input "20"
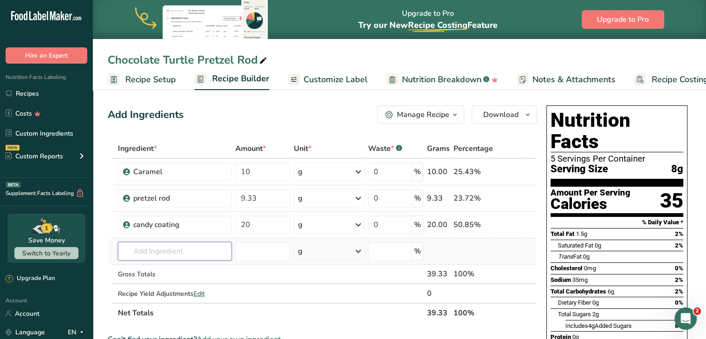
click at [186, 254] on input "text" at bounding box center [175, 251] width 114 height 19
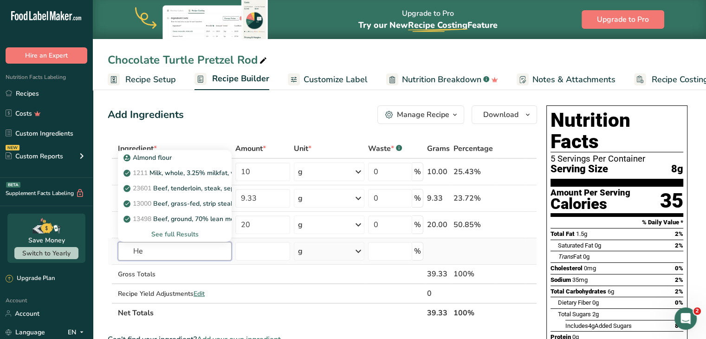
type input "H"
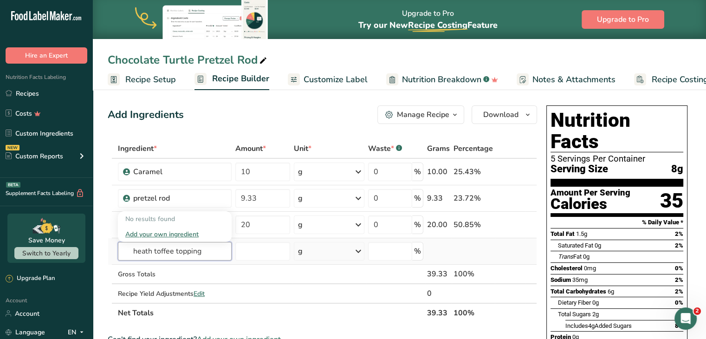
type input "heath toffee topping"
click at [177, 234] on div "Add your own ingredient" at bounding box center [174, 234] width 99 height 10
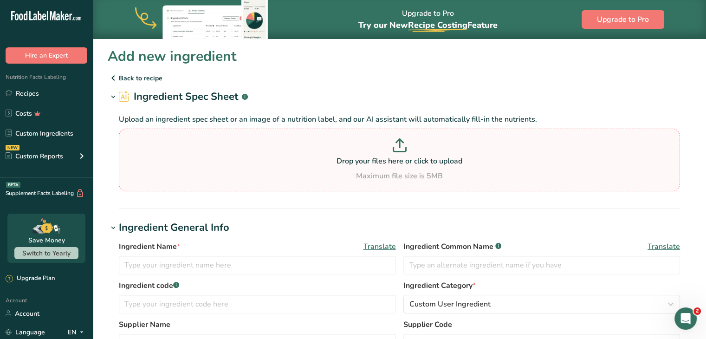
click at [361, 164] on p "Drop your files here or click to upload" at bounding box center [399, 161] width 557 height 11
click at [361, 164] on input "Drop your files here or click to upload Maximum file size is 5MB" at bounding box center [400, 160] width 562 height 63
type input "C:\fakepath\403107060575.pdf"
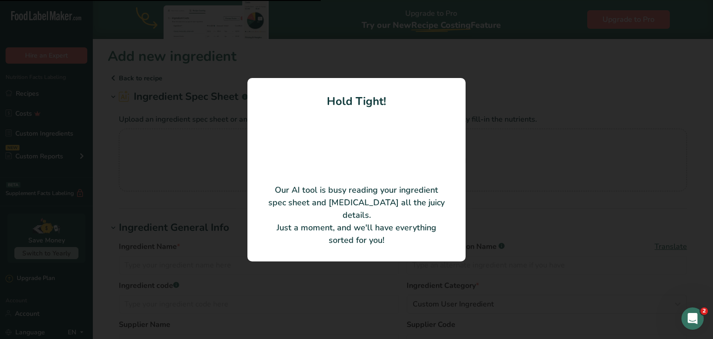
click at [473, 176] on div at bounding box center [356, 169] width 713 height 339
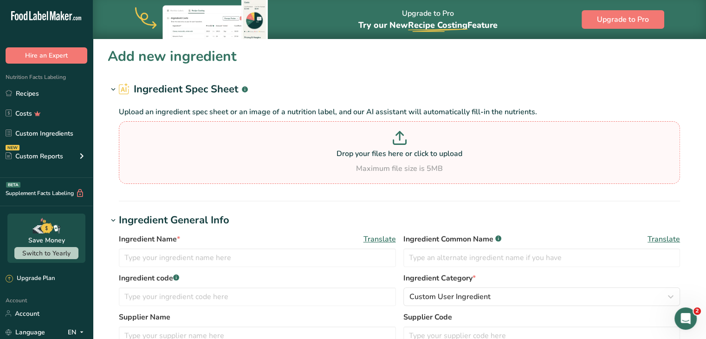
click at [413, 162] on div "Drop your files here or click to upload Maximum file size is 5MB" at bounding box center [399, 152] width 557 height 43
click at [413, 162] on input "Drop your files here or click to upload Maximum file size is 5MB" at bounding box center [400, 152] width 562 height 63
type input "C:\fakepath\403107060575.pdf"
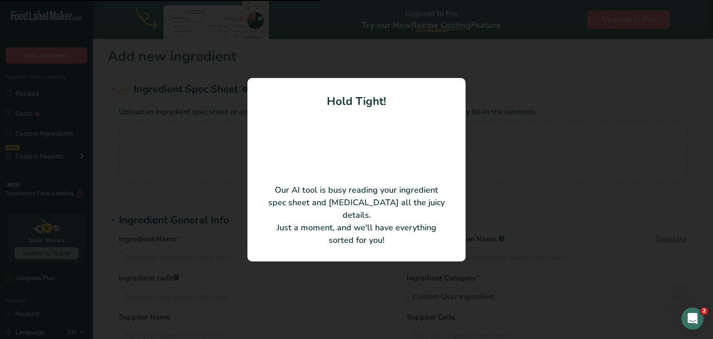
click at [252, 162] on div "Hold Tight! Our AI tool is busy reading your ingredient spec sheet and [MEDICAL…" at bounding box center [357, 169] width 218 height 183
click at [202, 227] on div at bounding box center [356, 169] width 713 height 339
click at [225, 178] on div at bounding box center [356, 169] width 713 height 339
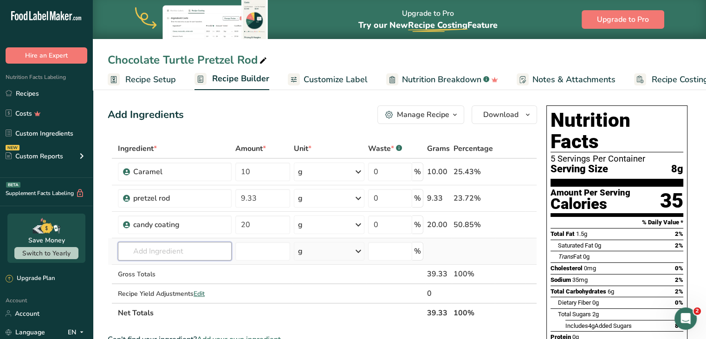
click at [184, 250] on input "text" at bounding box center [175, 251] width 114 height 19
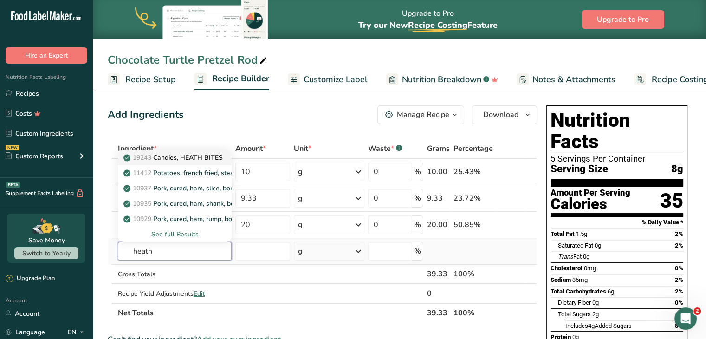
type input "heath"
click at [189, 155] on p "19243 Candies, HEATH BITES" at bounding box center [174, 158] width 98 height 10
type input "Candies, HEATH BITES"
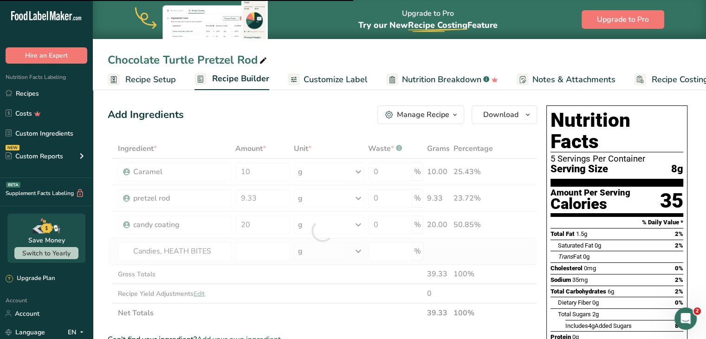
type input "0"
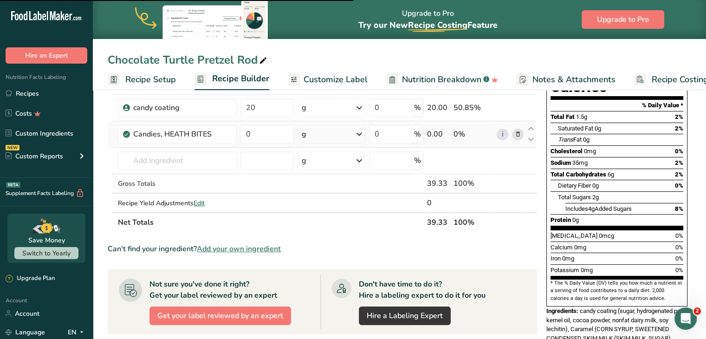
scroll to position [117, 0]
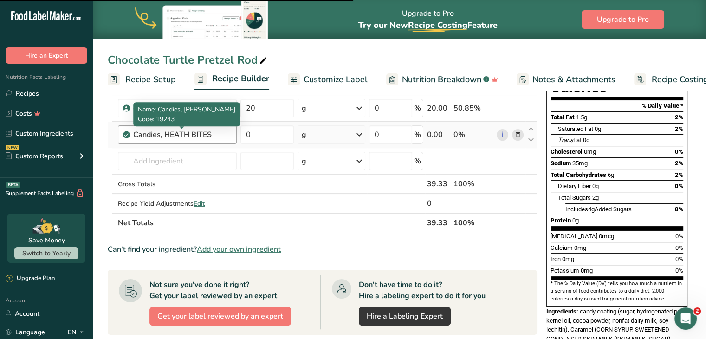
click at [209, 136] on div "Candies, HEATH BITES" at bounding box center [182, 134] width 98 height 11
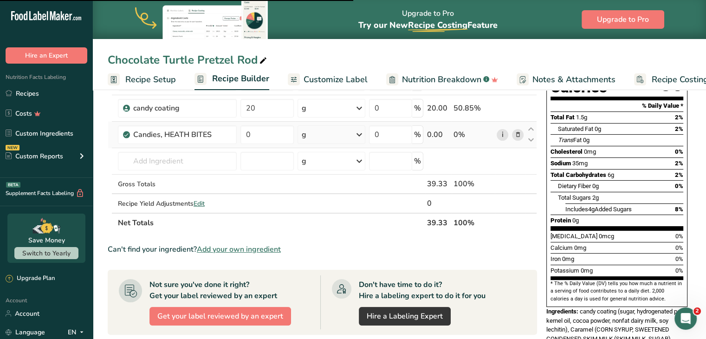
click at [500, 135] on link "i" at bounding box center [503, 135] width 12 height 12
click at [520, 130] on icon at bounding box center [518, 135] width 7 height 10
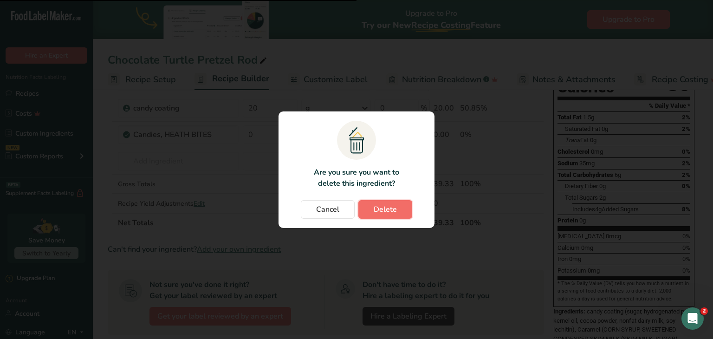
click at [380, 216] on button "Delete" at bounding box center [386, 209] width 54 height 19
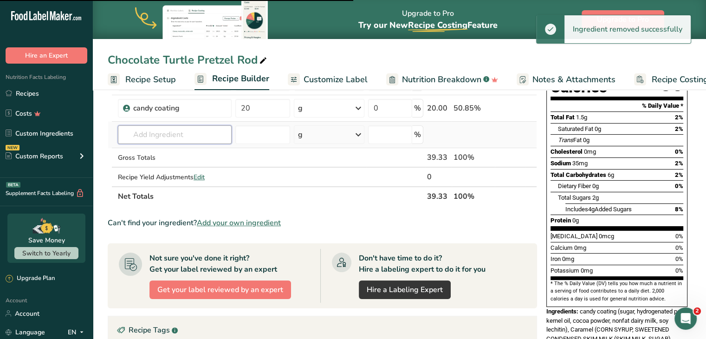
click at [143, 137] on input "text" at bounding box center [175, 134] width 114 height 19
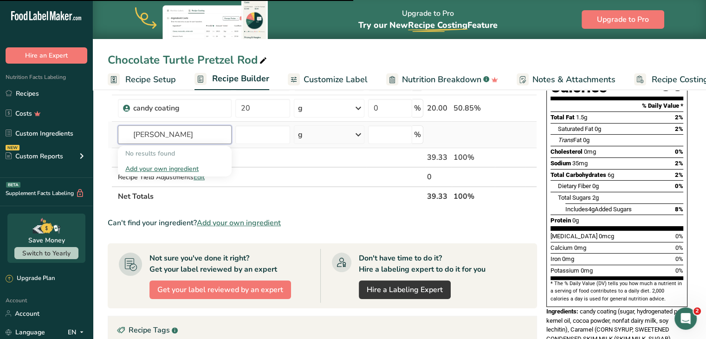
type input "[PERSON_NAME]"
click at [151, 168] on div "Add your own ingredient" at bounding box center [174, 169] width 99 height 10
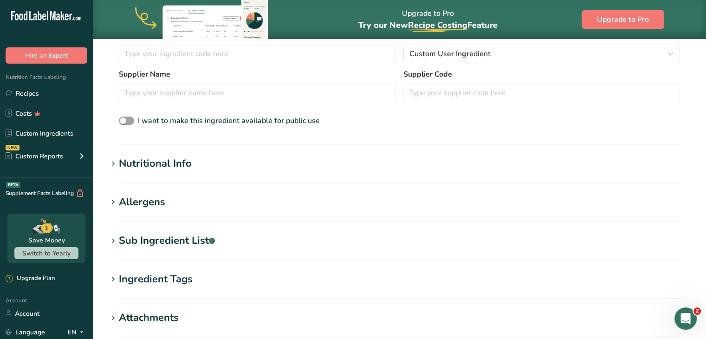
scroll to position [254, 0]
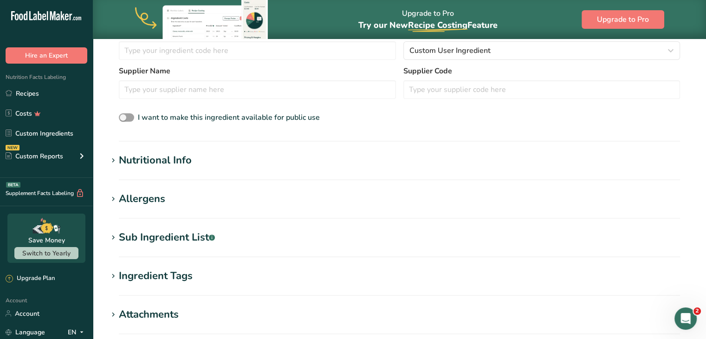
click at [157, 273] on div "Ingredient Tags" at bounding box center [156, 275] width 74 height 15
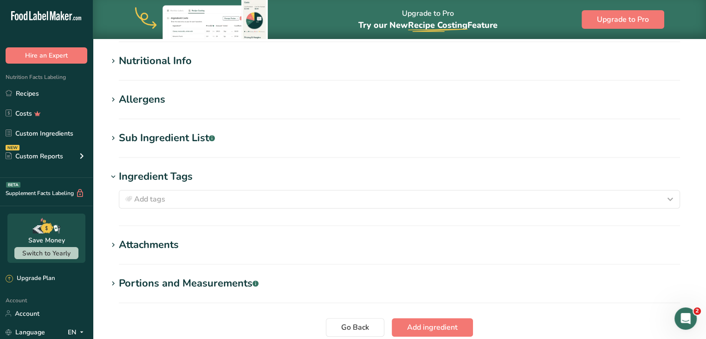
scroll to position [354, 0]
click at [192, 127] on section "Add new ingredient Back to recipe Ingredient Spec Sheet .a-a{fill:#347362;}.b-a…" at bounding box center [400, 35] width 614 height 700
click at [183, 138] on div "Sub Ingredient List .a-a{fill:#347362;}.b-a{fill:#fff;}" at bounding box center [167, 137] width 96 height 15
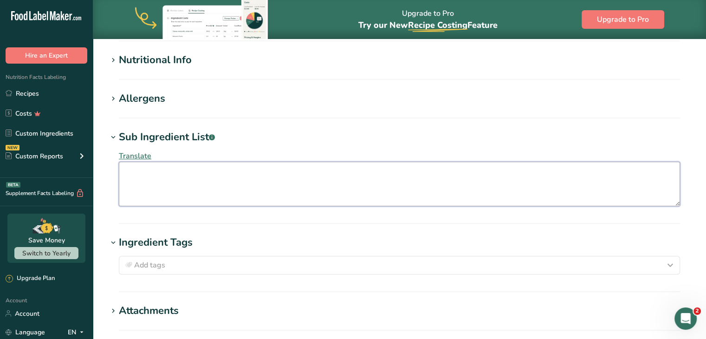
click at [161, 176] on textarea at bounding box center [400, 184] width 562 height 45
paste textarea "MILK CHOCOLATE (SUGAR; COCOA BUTTER; CHOCOLATE; NONFAT MILK; MILK FAT; LACTOSE;…"
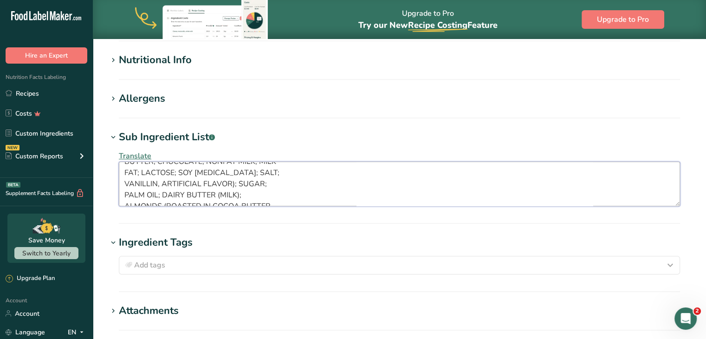
scroll to position [0, 0]
type textarea "MILK CHOCOLATE (SUGAR; COCOA BUTTER; CHOCOLATE; NONFAT MILK; MILK FAT; LACTOSE;…"
click at [111, 192] on div "Translate MILK CHOCOLATE (SUGAR; COCOA BUTTER; CHOCOLATE; NONFAT MILK; MILK FAT…" at bounding box center [400, 178] width 584 height 67
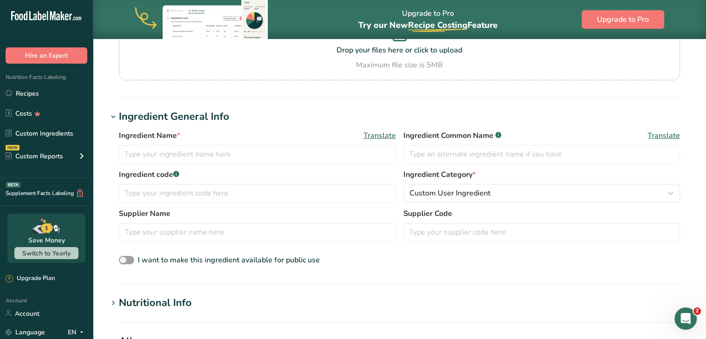
scroll to position [107, 0]
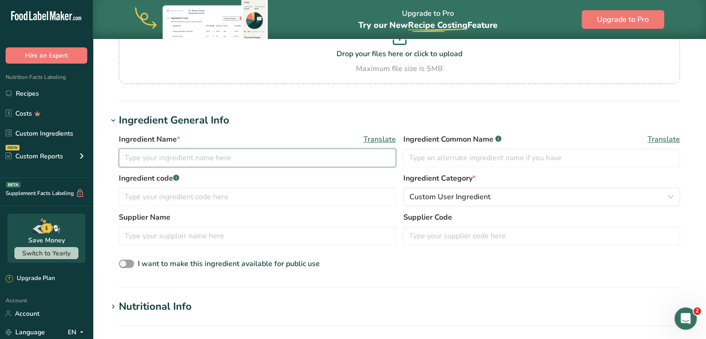
click at [263, 158] on input "text" at bounding box center [257, 158] width 277 height 19
type input "heath toffee bits"
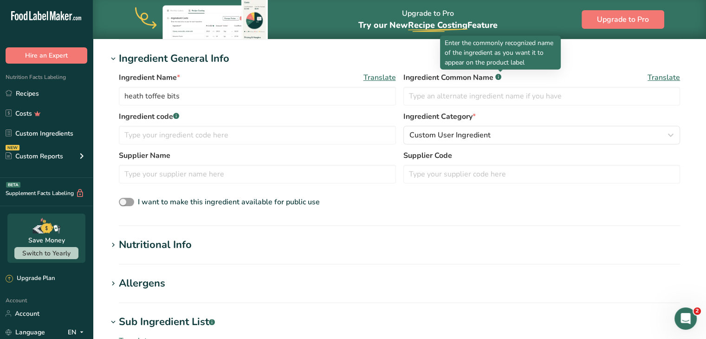
scroll to position [172, 0]
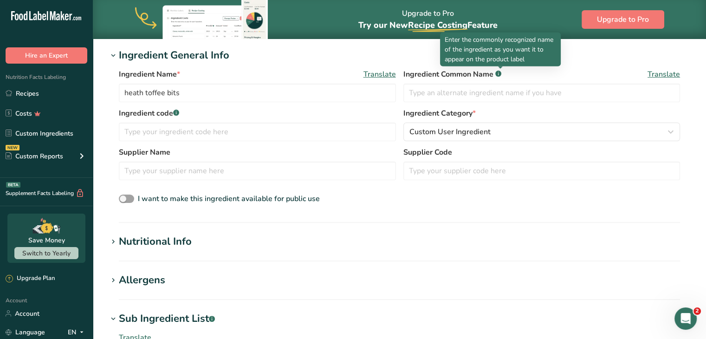
click at [144, 243] on div "Nutritional Info" at bounding box center [155, 241] width 73 height 15
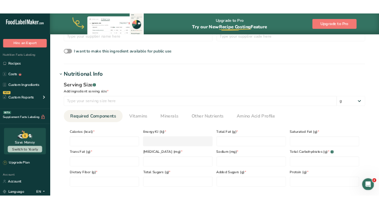
scroll to position [302, 0]
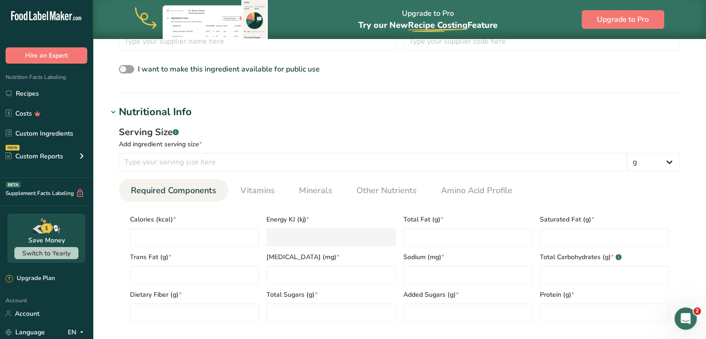
click at [183, 247] on div "Trans Fat (g) *" at bounding box center [194, 266] width 137 height 38
click at [176, 242] on input "number" at bounding box center [194, 237] width 129 height 19
type input "5"
type KJ "20.9"
type input "52"
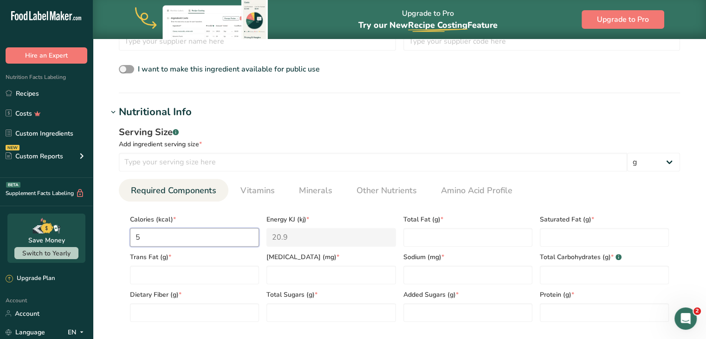
type KJ "217.6"
type input "525"
type KJ "2196.6"
type input "525"
click at [436, 235] on Fat "number" at bounding box center [468, 237] width 129 height 19
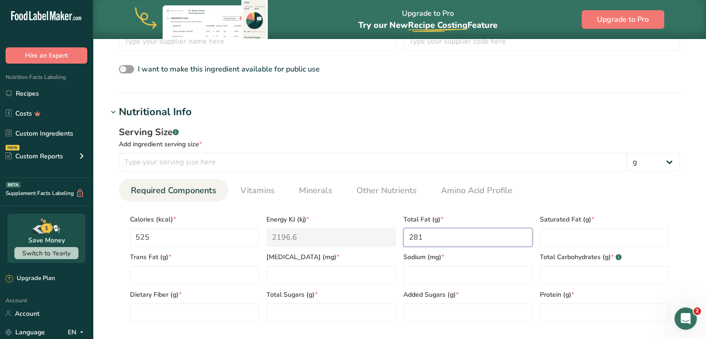
drag, startPoint x: 435, startPoint y: 233, endPoint x: 397, endPoint y: 230, distance: 37.7
click at [397, 230] on div "Calories (kcal) * 525 Energy KJ (kj) * 2196.6 Total Fat (g) * 281 Saturated Fat…" at bounding box center [399, 265] width 547 height 113
type Fat "32.47"
click at [555, 244] on Fat "number" at bounding box center [604, 237] width 129 height 19
type Fat "17.3"
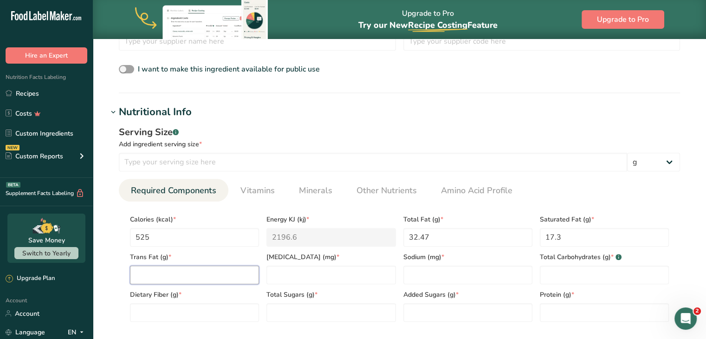
click at [187, 272] on Fat "number" at bounding box center [194, 275] width 129 height 19
type Fat "41"
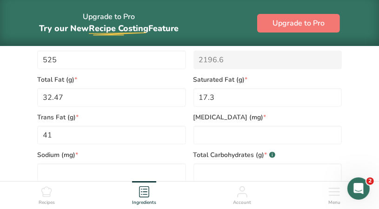
scroll to position [499, 0]
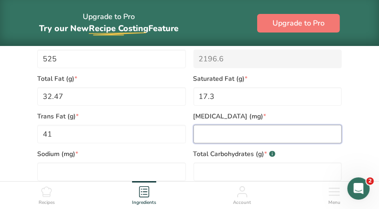
click at [204, 141] on input "number" at bounding box center [267, 134] width 149 height 19
type input "19.27"
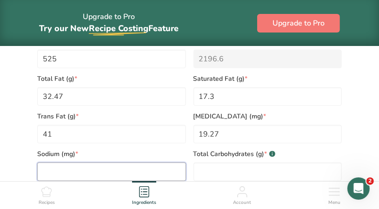
click at [106, 171] on input "number" at bounding box center [111, 172] width 149 height 19
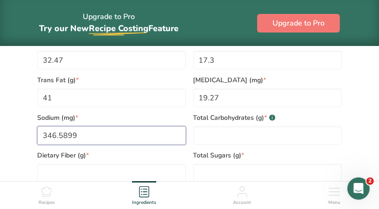
scroll to position [546, 0]
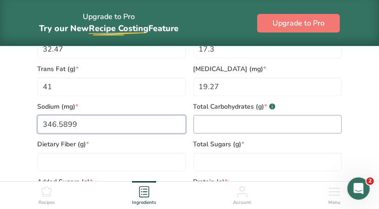
type input "346.5899"
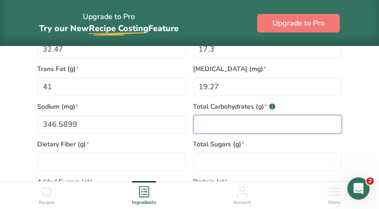
click at [218, 125] on Carbohydrates "number" at bounding box center [267, 124] width 149 height 19
type Carbohydrates "62.09"
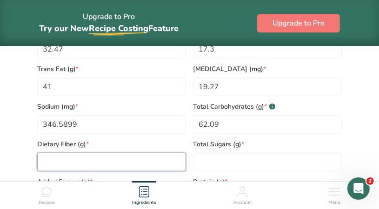
click at [91, 164] on Fiber "number" at bounding box center [111, 162] width 149 height 19
type Fiber "1.35"
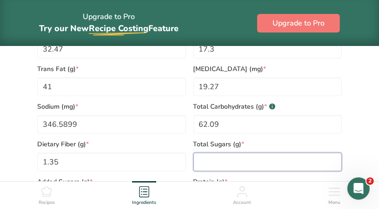
click at [213, 161] on Sugars "number" at bounding box center [267, 162] width 149 height 19
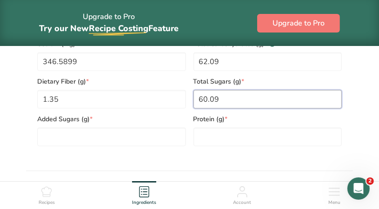
scroll to position [609, 0]
type Sugars "60.09"
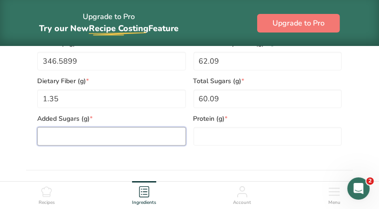
click at [126, 141] on Sugars "number" at bounding box center [111, 136] width 149 height 19
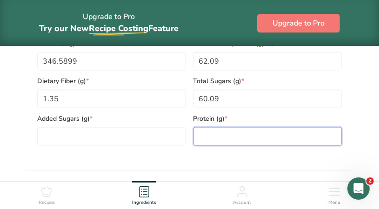
click at [219, 138] on input "number" at bounding box center [267, 136] width 149 height 19
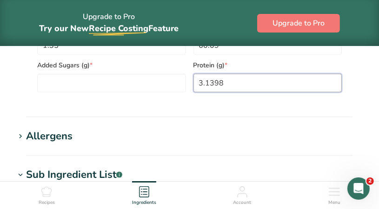
scroll to position [672, 0]
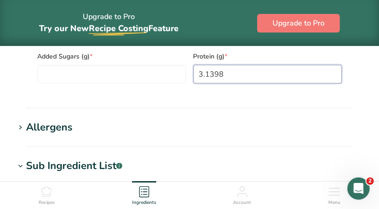
type input "3.1398"
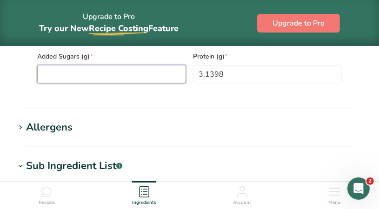
click at [113, 79] on Sugars "number" at bounding box center [111, 74] width 149 height 19
type Sugars "0"
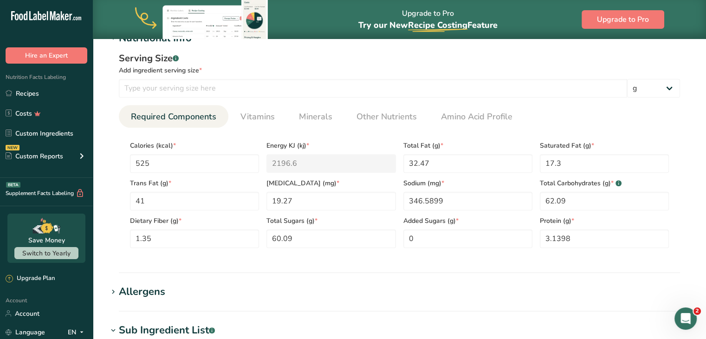
scroll to position [365, 0]
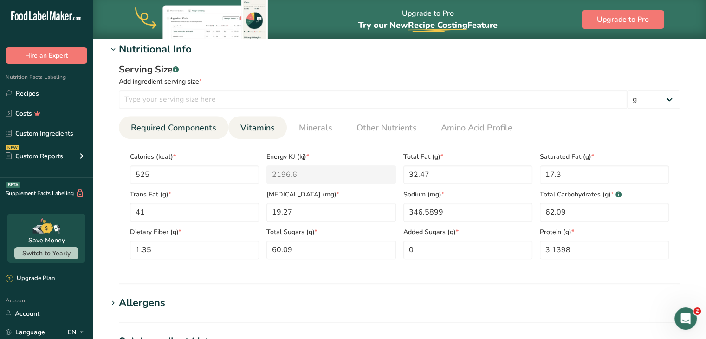
click at [258, 131] on span "Vitamins" at bounding box center [258, 128] width 34 height 13
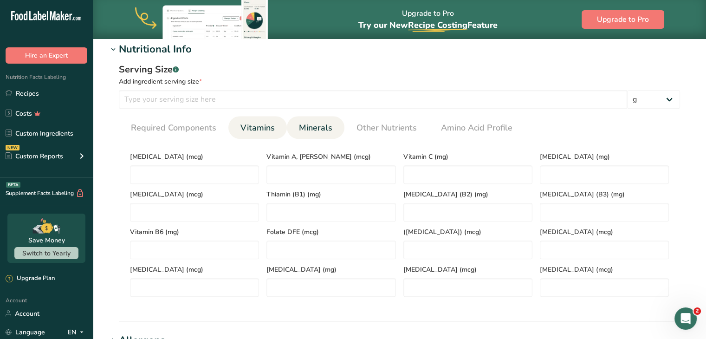
click at [325, 126] on span "Minerals" at bounding box center [315, 128] width 33 height 13
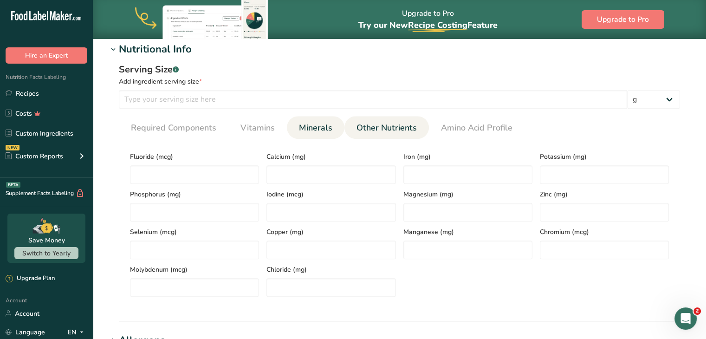
click at [383, 126] on span "Other Nutrients" at bounding box center [387, 128] width 60 height 13
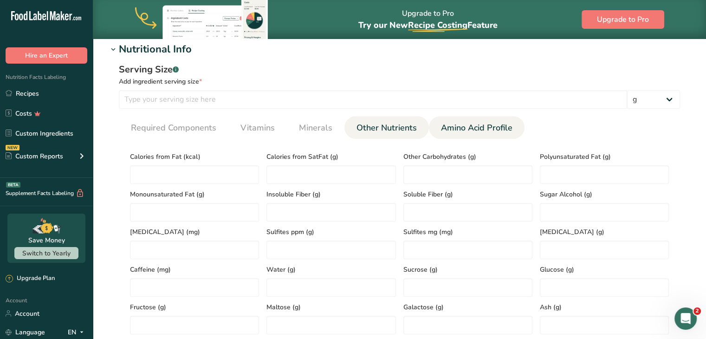
click at [478, 134] on link "Amino Acid Profile" at bounding box center [477, 128] width 79 height 24
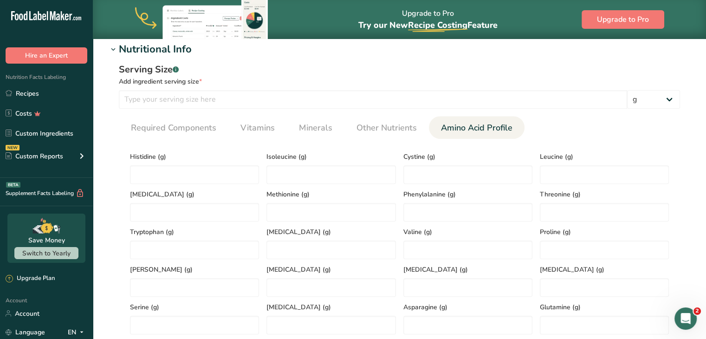
scroll to position [787, 0]
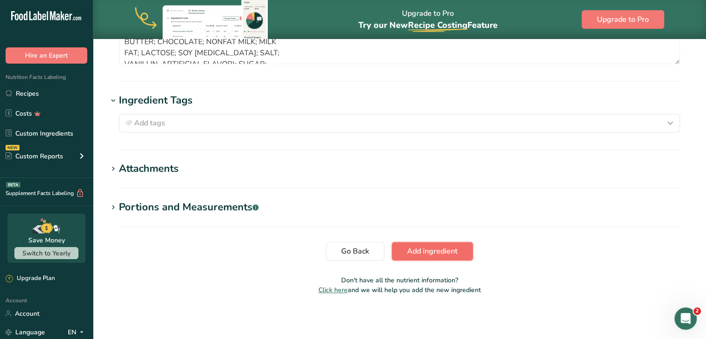
click at [427, 246] on span "Add ingredient" at bounding box center [432, 251] width 51 height 11
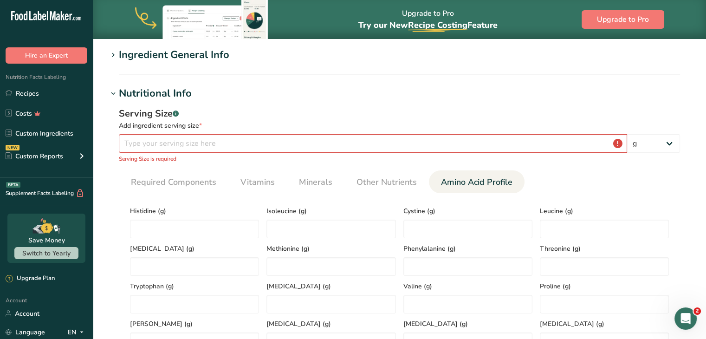
scroll to position [55, 0]
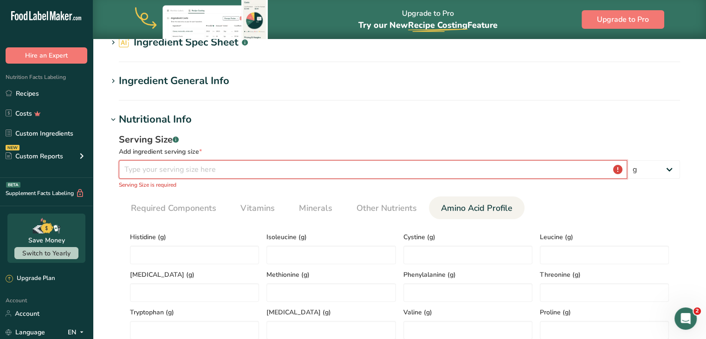
click at [256, 168] on input "number" at bounding box center [373, 169] width 509 height 19
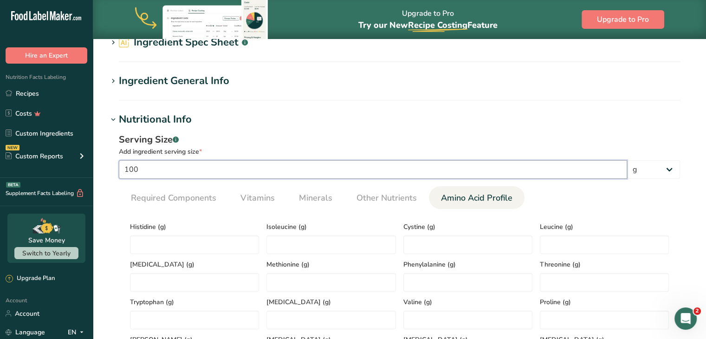
type input "100"
click at [175, 202] on span "Required Components" at bounding box center [173, 198] width 85 height 13
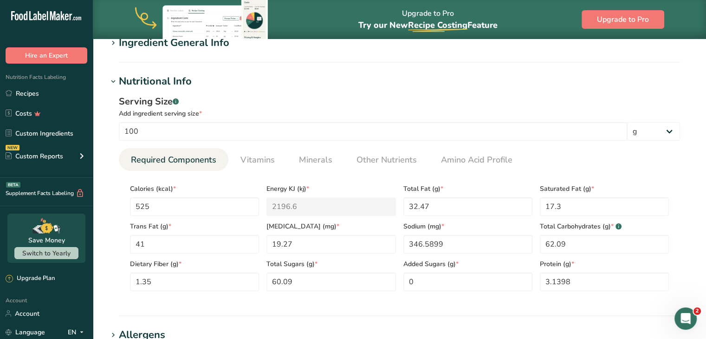
scroll to position [375, 0]
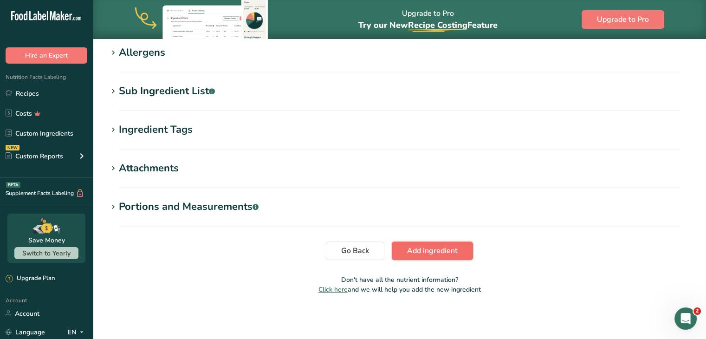
click at [426, 252] on span "Add ingredient" at bounding box center [432, 250] width 51 height 11
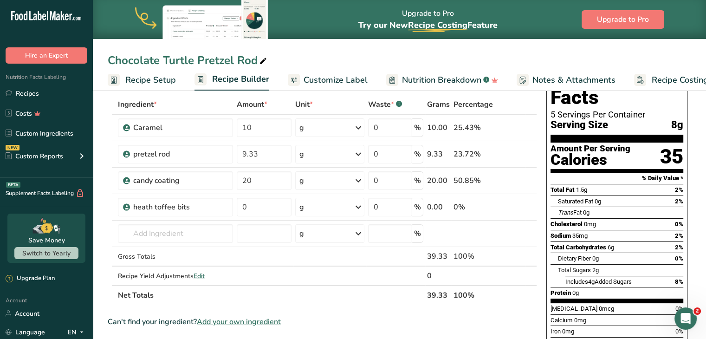
scroll to position [44, 0]
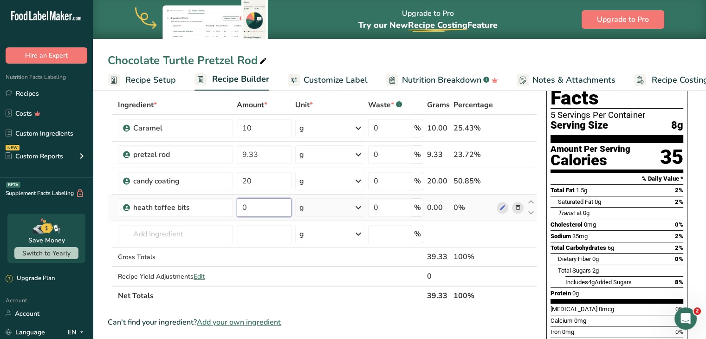
click at [269, 205] on input "0" at bounding box center [264, 207] width 54 height 19
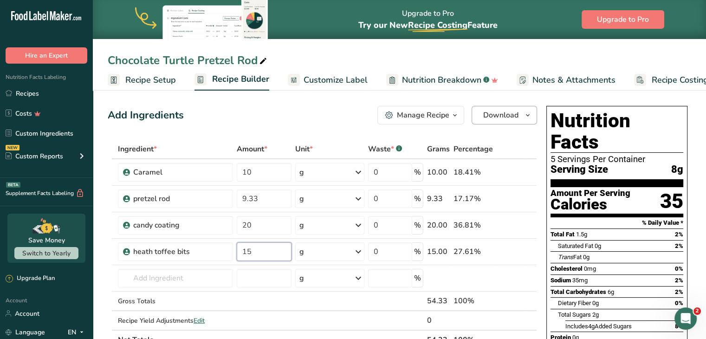
type input "15"
click at [524, 114] on icon "button" at bounding box center [527, 116] width 7 height 12
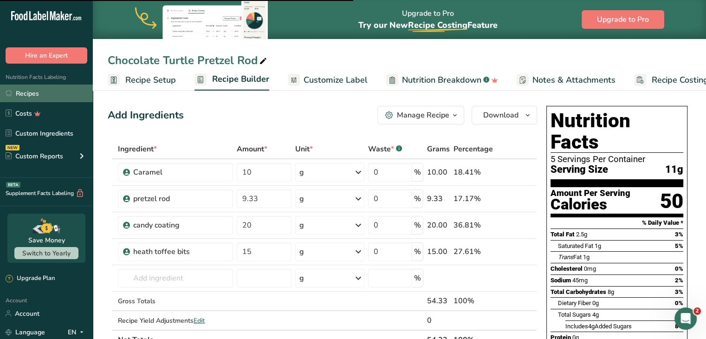
click at [26, 95] on link "Recipes" at bounding box center [46, 94] width 93 height 18
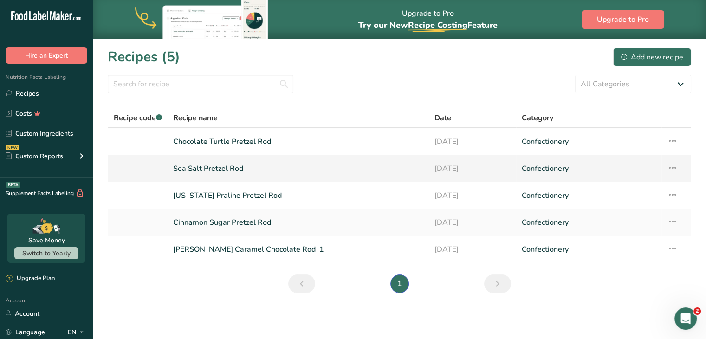
click at [675, 163] on icon at bounding box center [672, 167] width 11 height 17
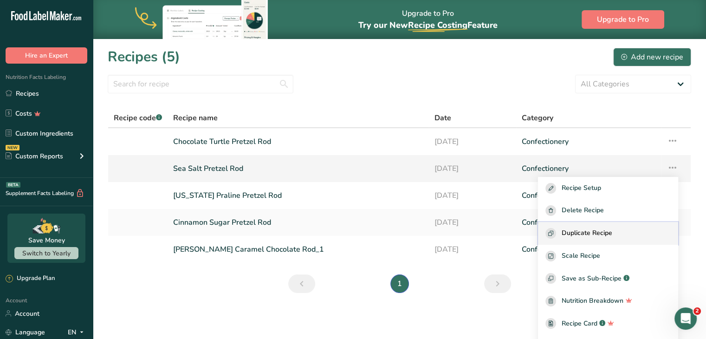
click at [580, 228] on span "Duplicate Recipe" at bounding box center [587, 233] width 51 height 11
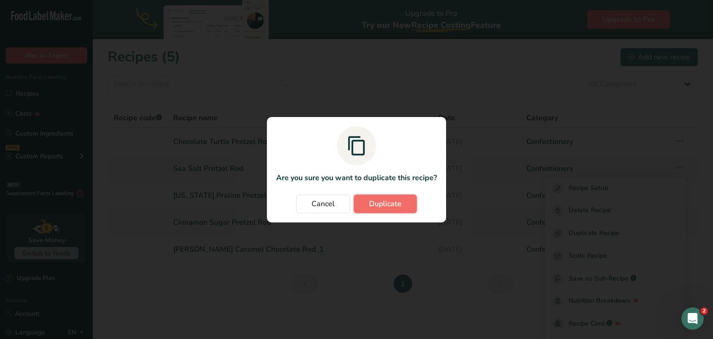
click at [390, 207] on span "Duplicate" at bounding box center [385, 203] width 33 height 11
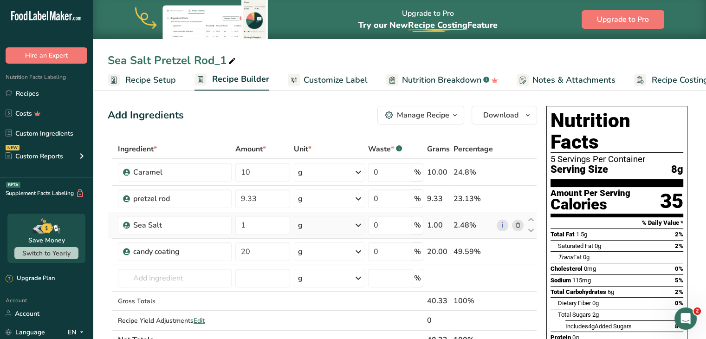
click at [520, 225] on icon at bounding box center [518, 226] width 7 height 10
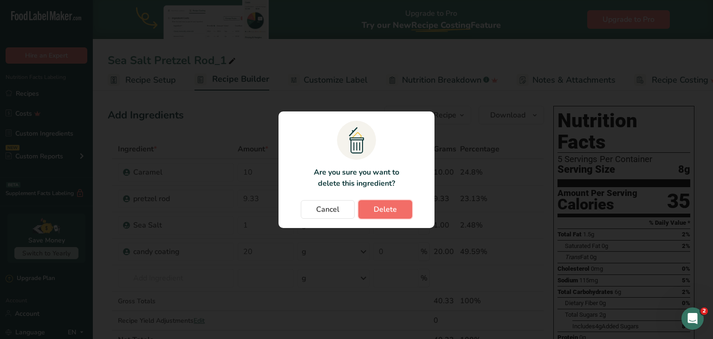
click at [390, 209] on span "Delete" at bounding box center [385, 209] width 23 height 11
type input "20"
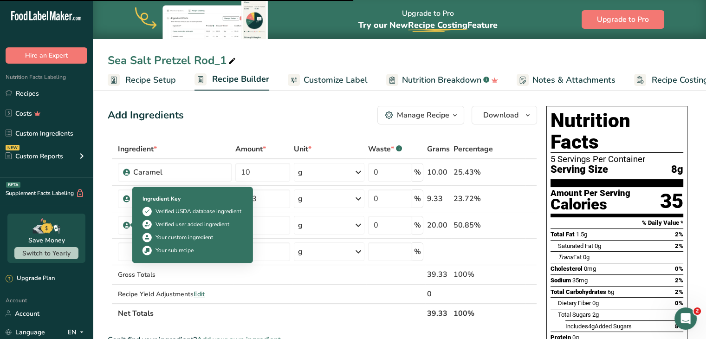
click at [137, 250] on div "Ingredient Key Verified USDA database ingredient Verified user added ingredient…" at bounding box center [192, 225] width 111 height 72
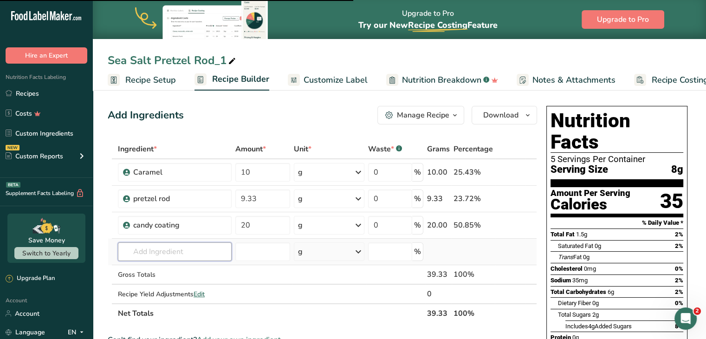
click at [126, 250] on input "text" at bounding box center [175, 251] width 114 height 19
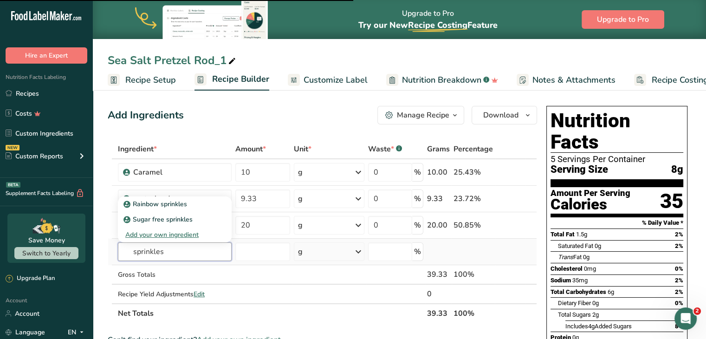
type input "sprinkles"
click at [154, 232] on div "Add your own ingredient" at bounding box center [174, 235] width 99 height 10
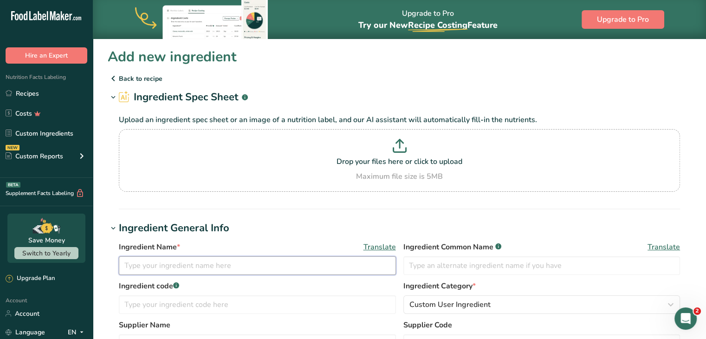
click at [168, 264] on input "text" at bounding box center [257, 265] width 277 height 19
type input "sprinkles"
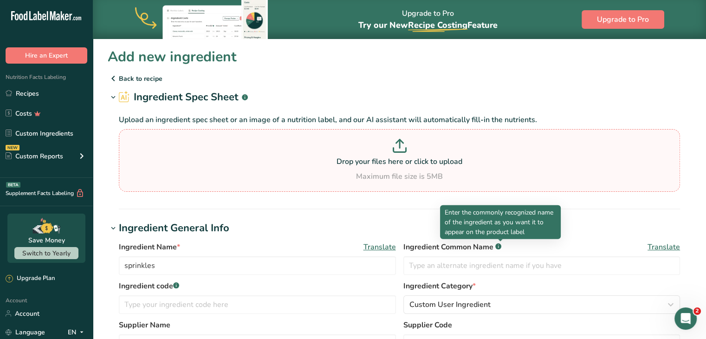
click at [360, 168] on div "Drop your files here or click to upload Maximum file size is 5MB" at bounding box center [399, 160] width 557 height 43
click at [360, 168] on input "Drop your files here or click to upload Maximum file size is 5MB" at bounding box center [400, 160] width 562 height 63
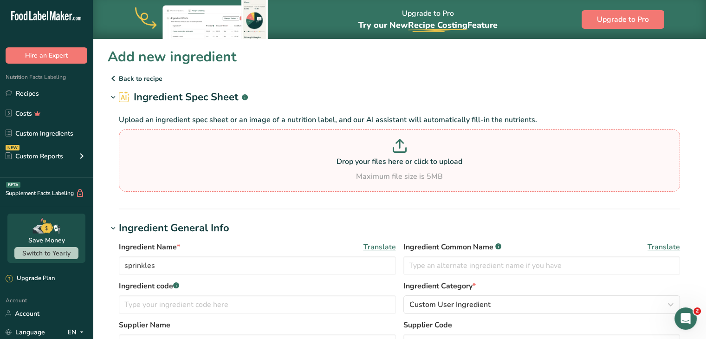
type input "C:\fakepath\711sprklrn25_label.pdf"
click at [395, 163] on p "Drop your files here or click to upload" at bounding box center [399, 161] width 557 height 11
click at [395, 163] on input "Drop your files here or click to upload Maximum file size is 5MB" at bounding box center [400, 160] width 562 height 63
click at [405, 162] on p "Drop your files here or click to upload" at bounding box center [399, 161] width 557 height 11
click at [405, 162] on input "Drop your files here or click to upload Maximum file size is 5MB" at bounding box center [400, 160] width 562 height 63
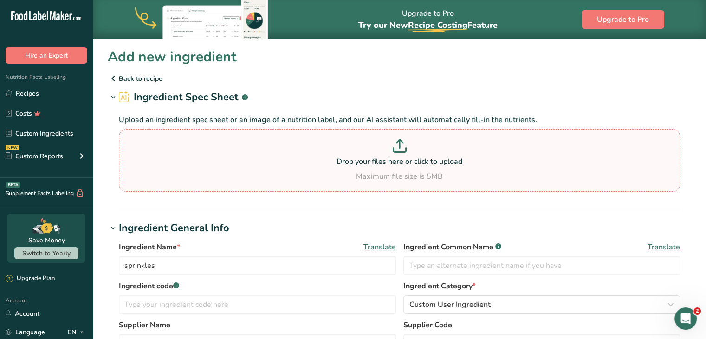
type input "C:\fakepath\Screenshot [DATE] 172533.png"
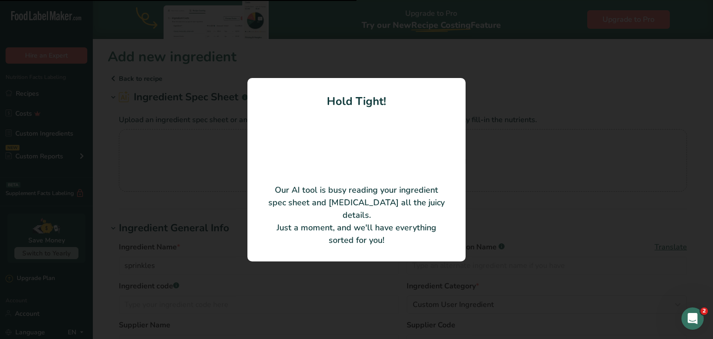
type input "Sugar"
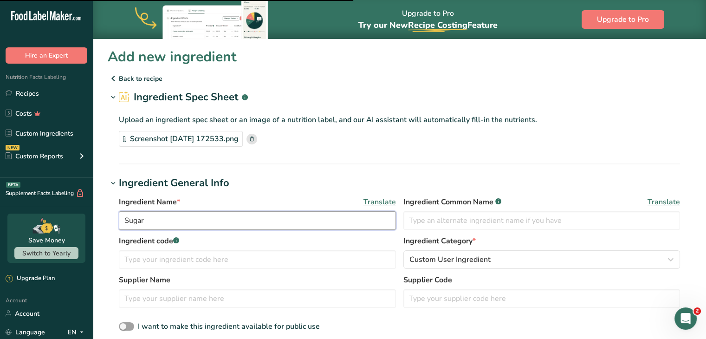
click at [191, 220] on input "Sugar" at bounding box center [257, 220] width 277 height 19
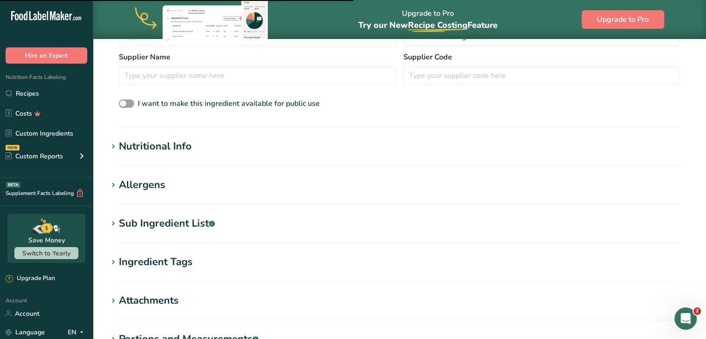
scroll to position [355, 0]
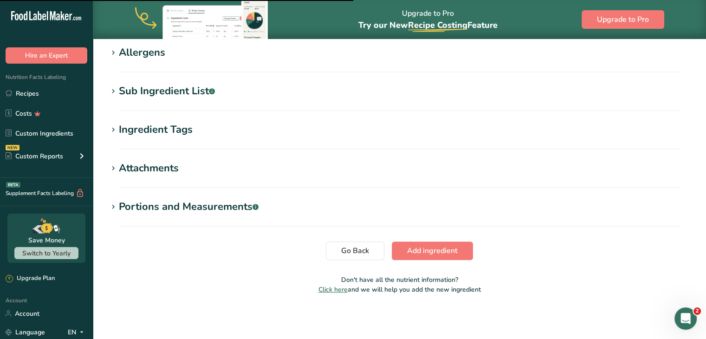
click at [164, 138] on section "Ingredient Tags Add tags Standard Tags Custom Tags Source of Antioxidants [MEDI…" at bounding box center [400, 135] width 584 height 27
click at [159, 132] on div "Ingredient Tags" at bounding box center [156, 129] width 74 height 15
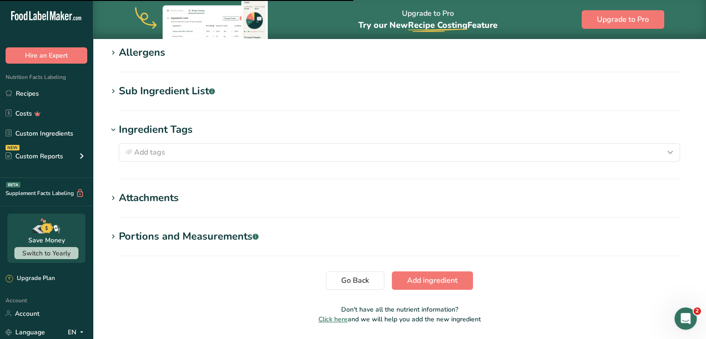
click at [158, 93] on div "Sub Ingredient List .a-a{fill:#347362;}.b-a{fill:#fff;}" at bounding box center [167, 91] width 96 height 15
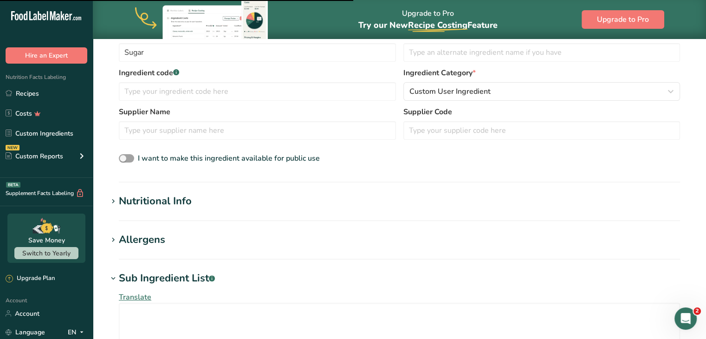
scroll to position [160, 0]
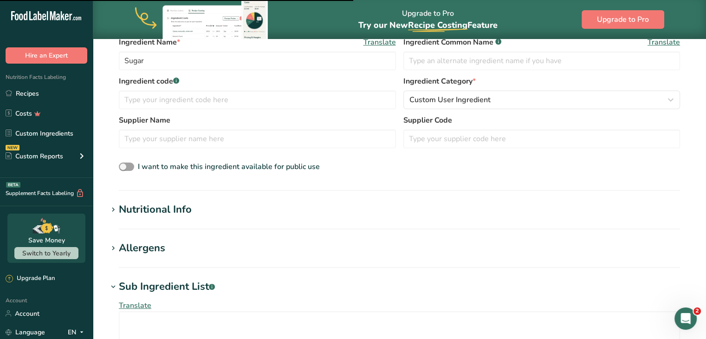
click at [160, 216] on div "Nutritional Info" at bounding box center [155, 209] width 73 height 15
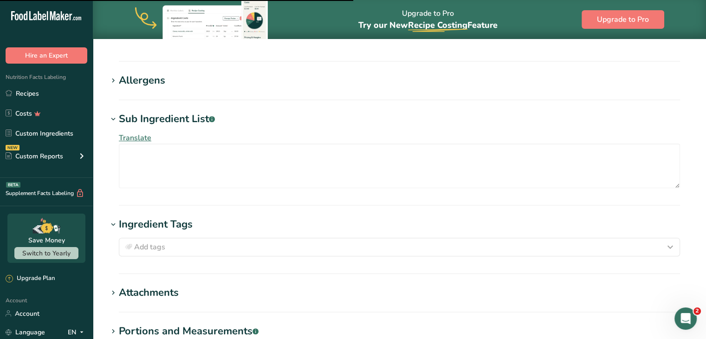
scroll to position [666, 0]
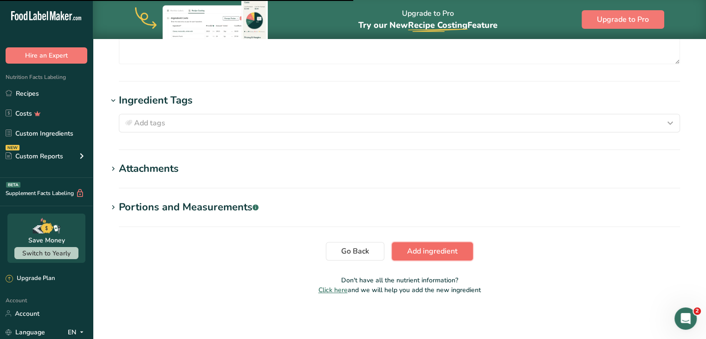
click at [418, 254] on span "Add ingredient" at bounding box center [432, 251] width 51 height 11
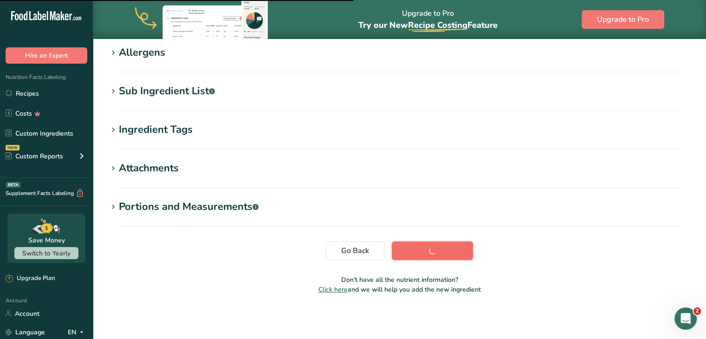
scroll to position [160, 0]
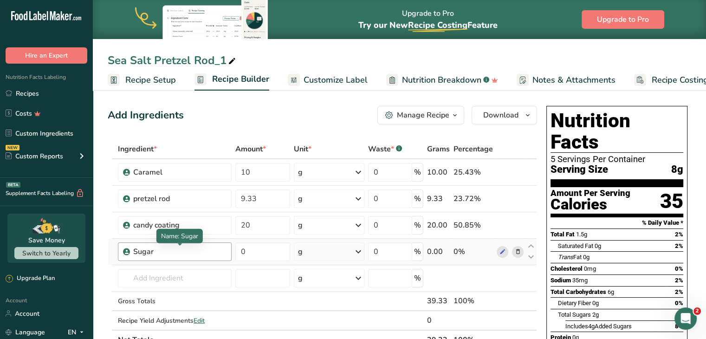
click at [159, 251] on div "Sugar" at bounding box center [179, 251] width 93 height 11
click at [500, 250] on icon at bounding box center [502, 252] width 7 height 10
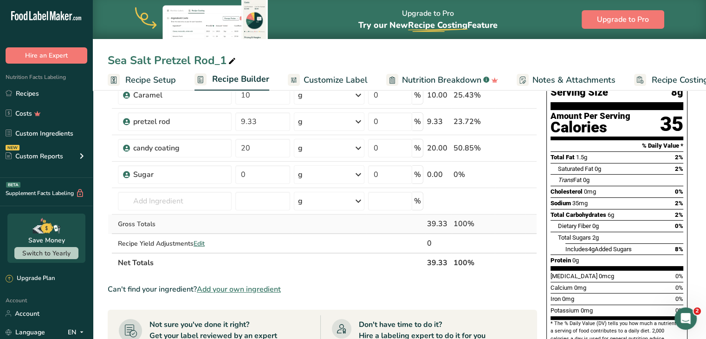
scroll to position [78, 0]
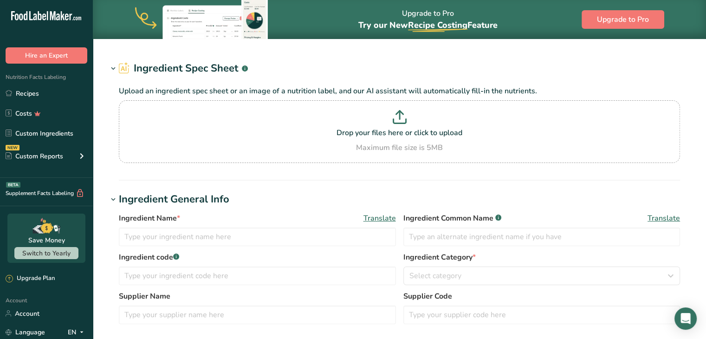
type input "Candies, HEATH BITES"
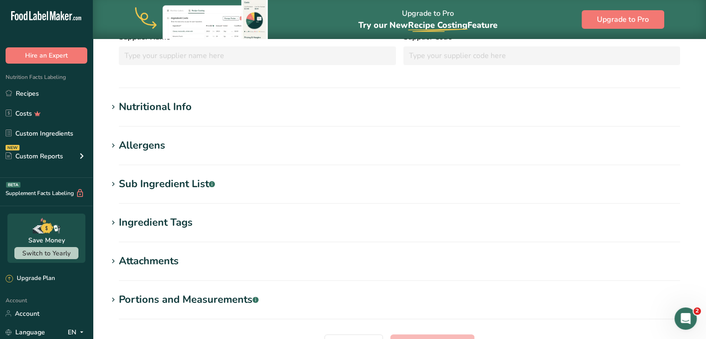
scroll to position [215, 0]
click at [162, 188] on div "Sub Ingredient List .a-a{fill:#347362;}.b-a{fill:#fff;}" at bounding box center [167, 183] width 96 height 15
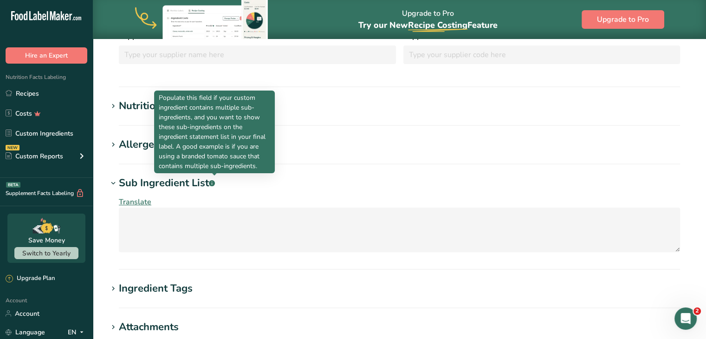
click at [215, 184] on rect at bounding box center [212, 183] width 6 height 6
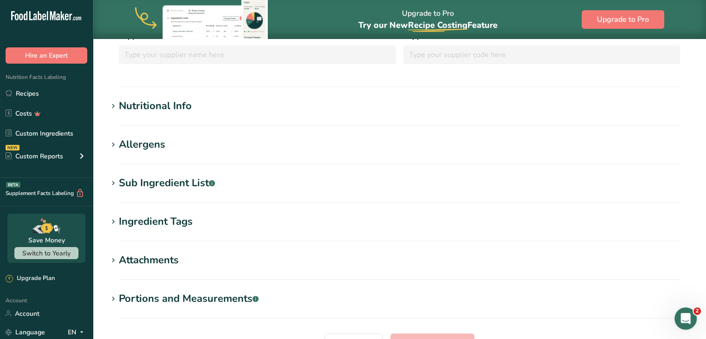
click at [128, 224] on div "Ingredient Tags" at bounding box center [156, 221] width 74 height 15
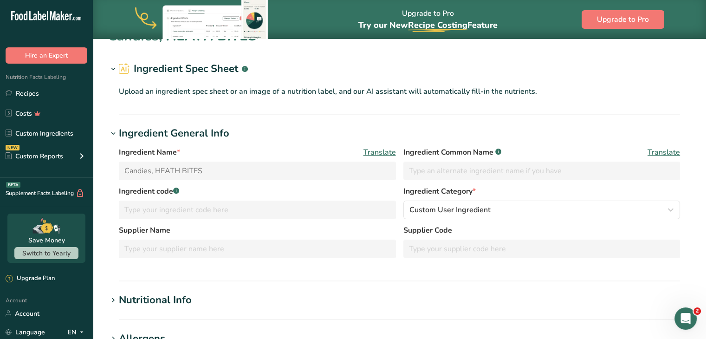
scroll to position [125, 0]
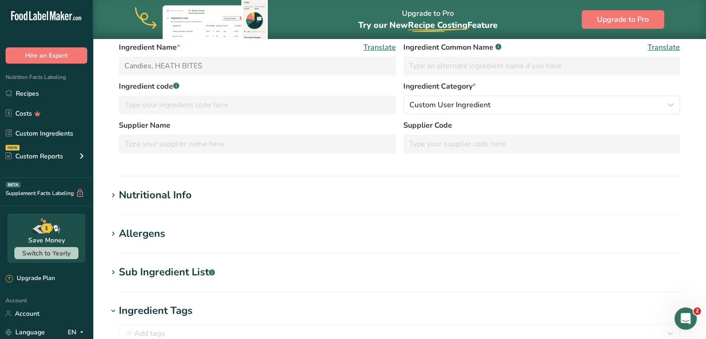
click at [179, 199] on div "Nutritional Info" at bounding box center [155, 195] width 73 height 15
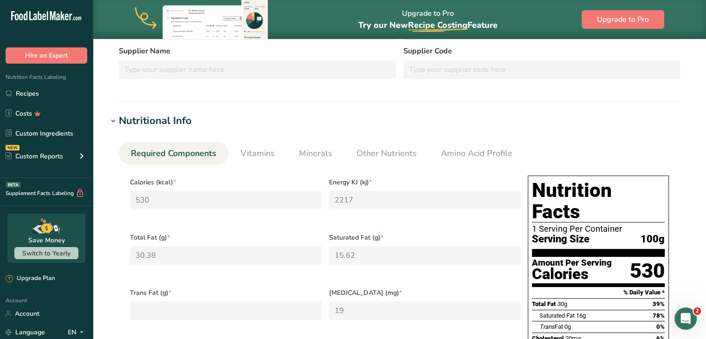
scroll to position [200, 0]
click at [261, 149] on span "Vitamins" at bounding box center [258, 153] width 34 height 13
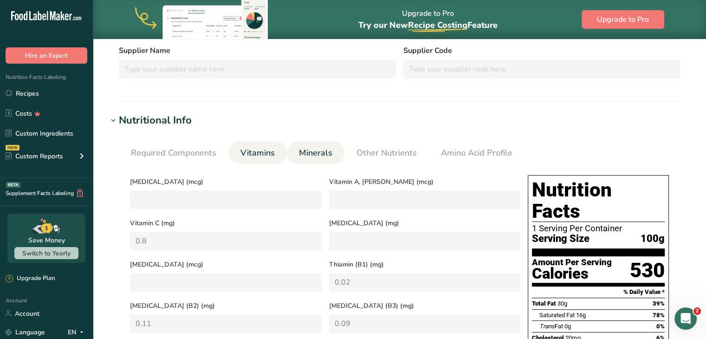
click at [316, 152] on span "Minerals" at bounding box center [315, 153] width 33 height 13
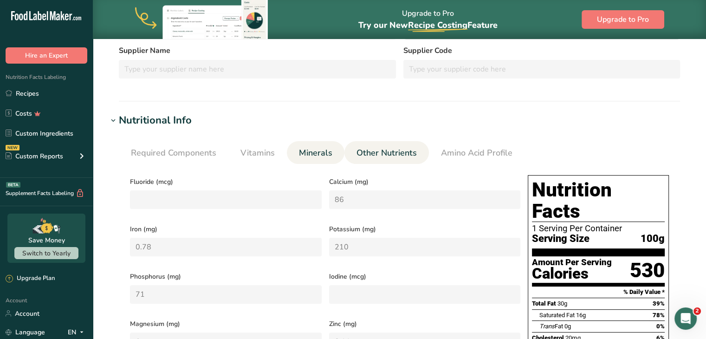
click at [394, 158] on span "Other Nutrients" at bounding box center [387, 153] width 60 height 13
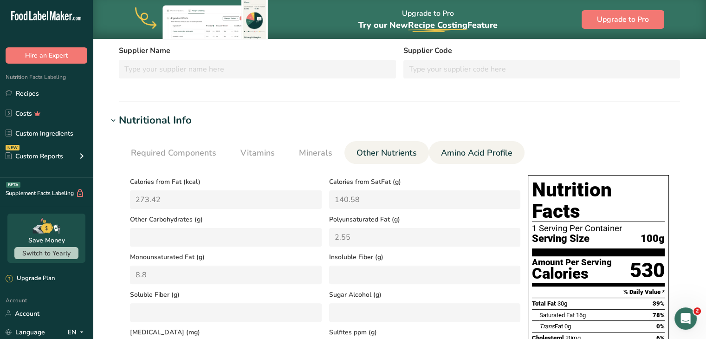
click at [451, 155] on span "Amino Acid Profile" at bounding box center [477, 153] width 72 height 13
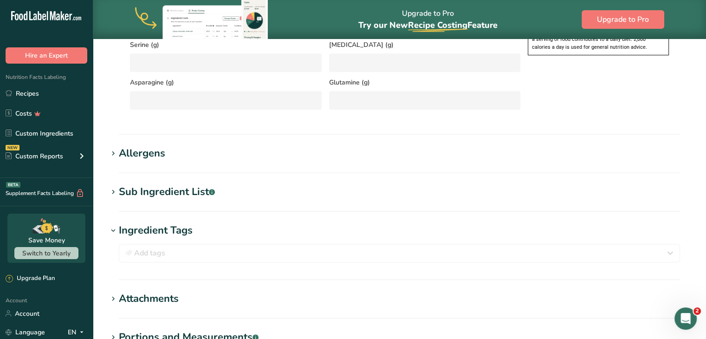
scroll to position [639, 0]
click at [143, 152] on div "Allergens" at bounding box center [142, 152] width 46 height 15
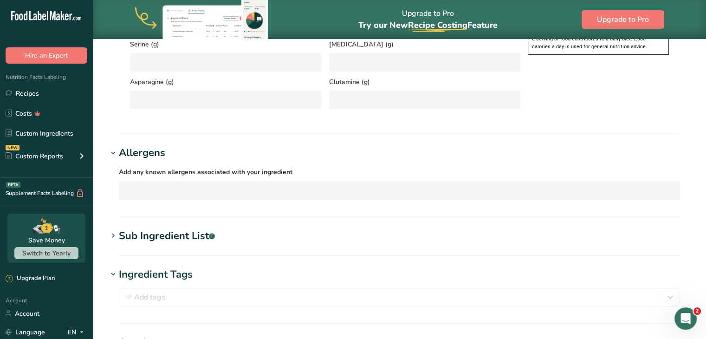
click at [144, 237] on div "Sub Ingredient List .a-a{fill:#347362;}.b-a{fill:#fff;}" at bounding box center [167, 236] width 96 height 15
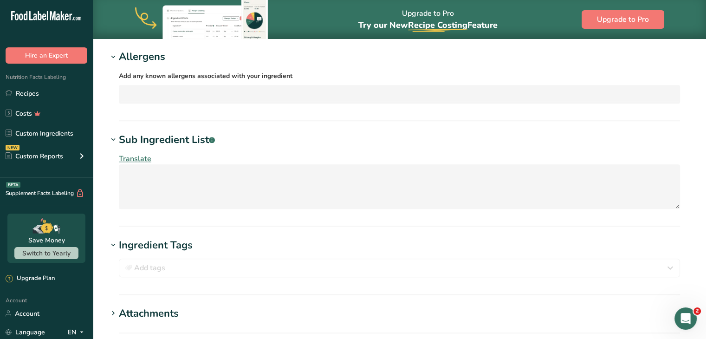
scroll to position [739, 0]
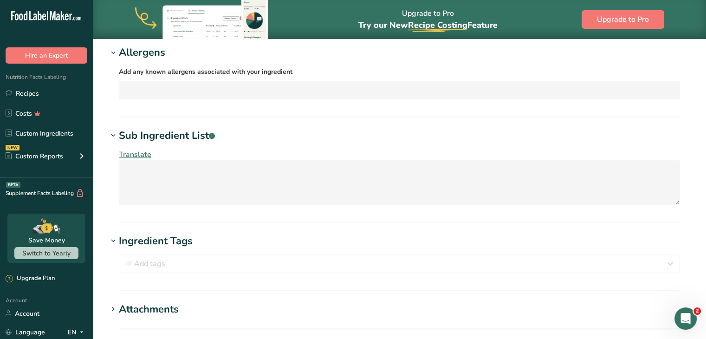
click at [143, 238] on div "Ingredient Tags" at bounding box center [156, 241] width 74 height 15
click at [138, 261] on div "Add tags Standard Tags Custom Tags Source of Antioxidants Prebiotic Effect Sour…" at bounding box center [400, 264] width 562 height 19
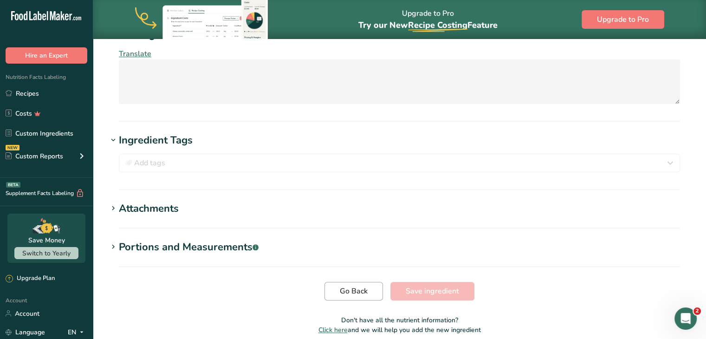
scroll to position [880, 0]
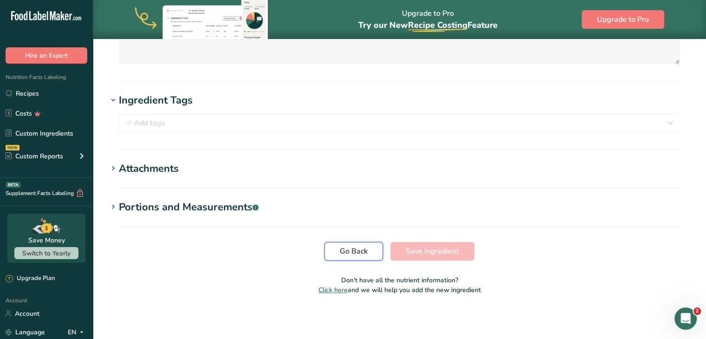
click at [356, 253] on span "Go Back" at bounding box center [354, 251] width 28 height 11
click at [340, 246] on button "Go Back" at bounding box center [354, 251] width 59 height 19
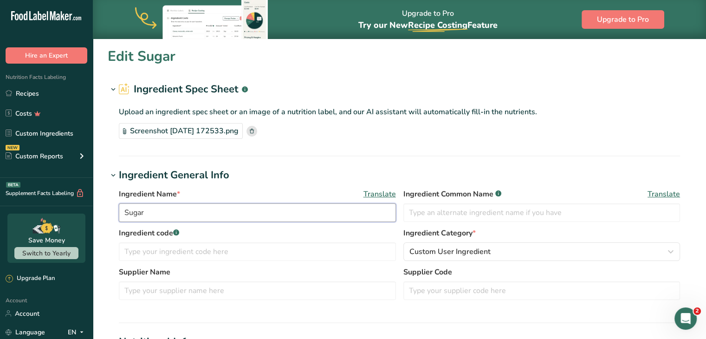
drag, startPoint x: 172, startPoint y: 209, endPoint x: 58, endPoint y: 216, distance: 114.5
click at [58, 216] on div ".a-20{fill:#fff;} Hire an Expert Nutrition Facts Labeling Recipes Costs Custom …" at bounding box center [353, 333] width 706 height 667
type input "sprinkles"
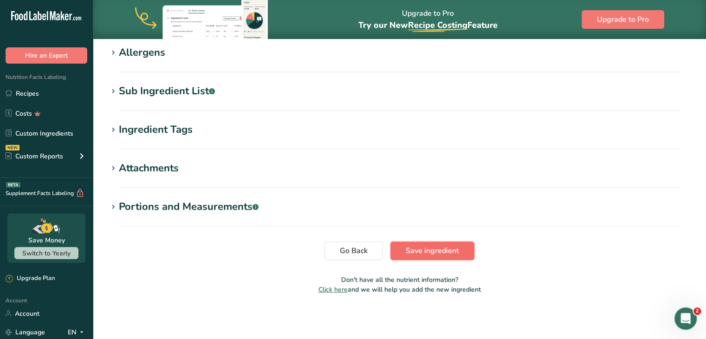
click at [434, 252] on span "Save ingredient" at bounding box center [432, 250] width 53 height 11
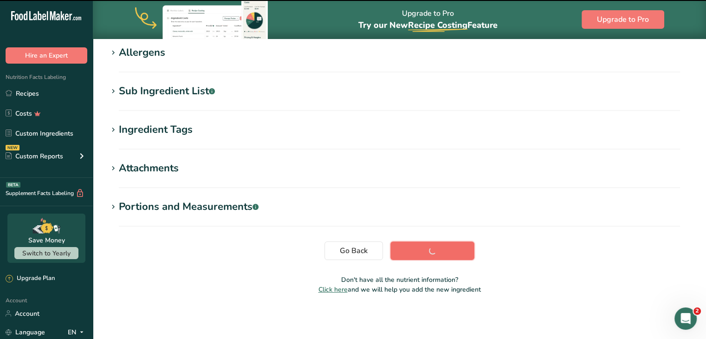
scroll to position [152, 0]
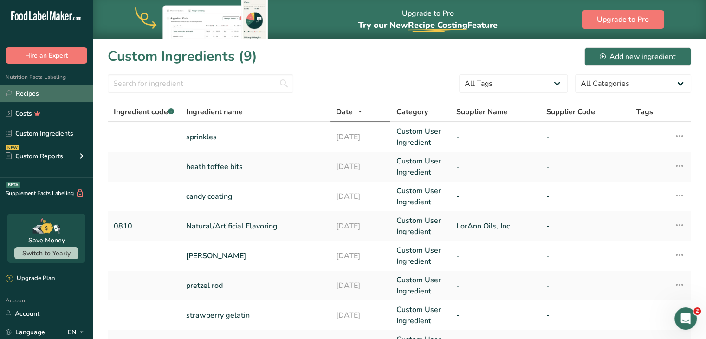
click at [18, 89] on link "Recipes" at bounding box center [46, 94] width 93 height 18
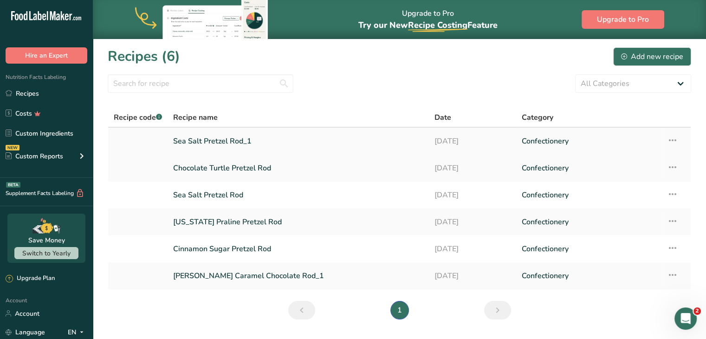
click at [223, 140] on link "Sea Salt Pretzel Rod_1" at bounding box center [298, 141] width 250 height 20
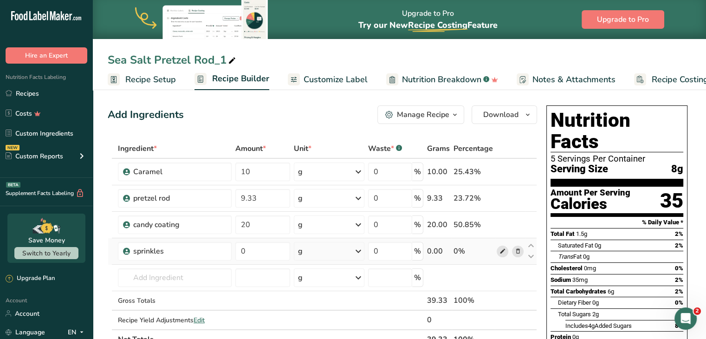
click icon
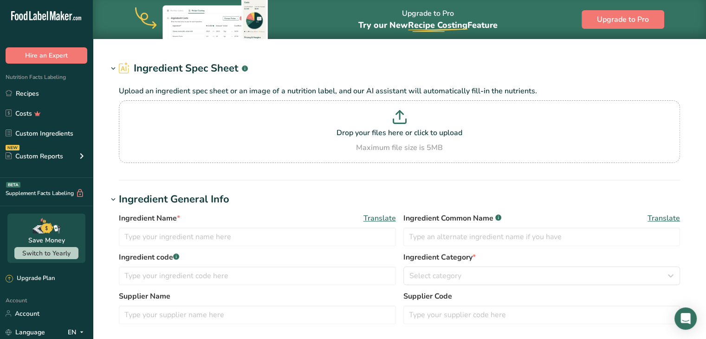
type input "sprinkles"
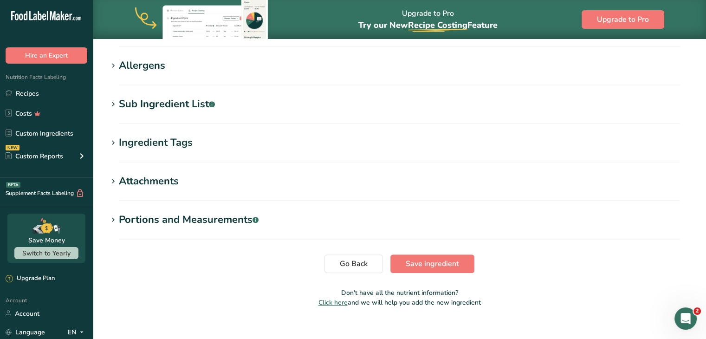
scroll to position [364, 0]
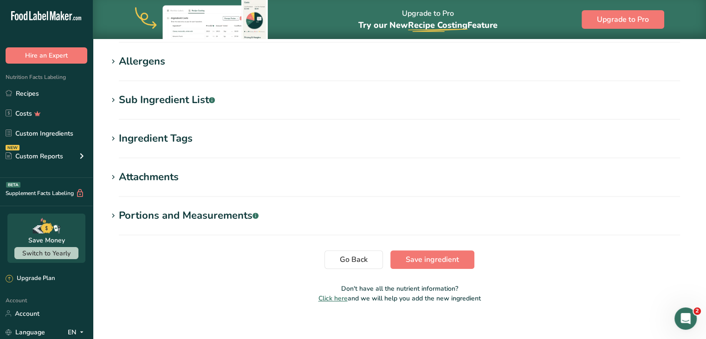
click at [137, 99] on div "Sub Ingredient List .a-a{fill:#347362;}.b-a{fill:#fff;}" at bounding box center [167, 99] width 96 height 15
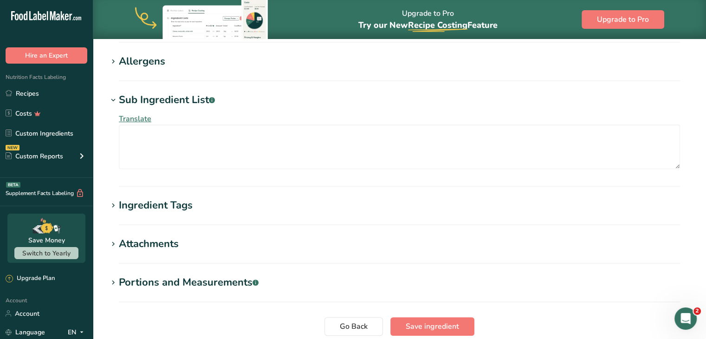
scroll to position [0, 0]
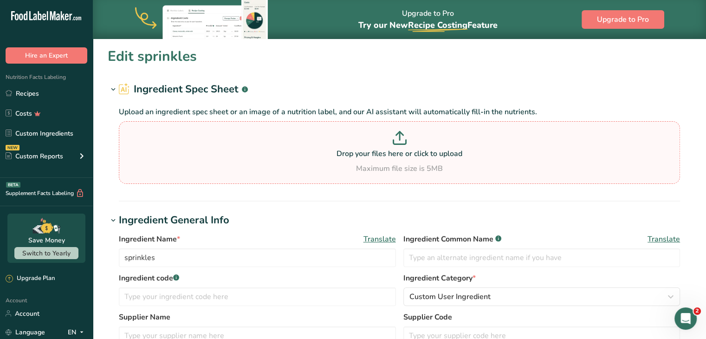
click at [389, 157] on p "Drop your files here or click to upload" at bounding box center [399, 153] width 557 height 11
click at [389, 157] on input "Drop your files here or click to upload Maximum file size is 5MB" at bounding box center [400, 152] width 562 height 63
type input "C:\fakepath\Screenshot [DATE] 173211.png"
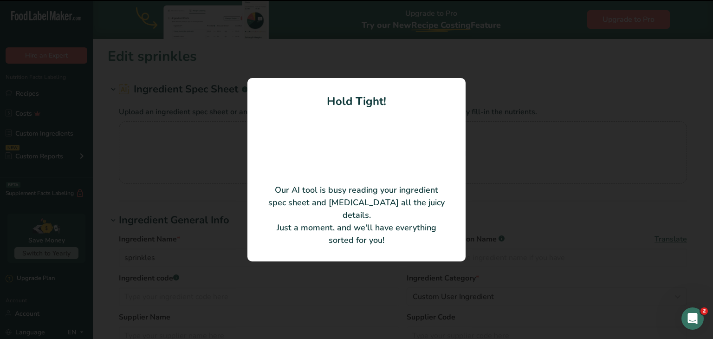
type input "Sugar"
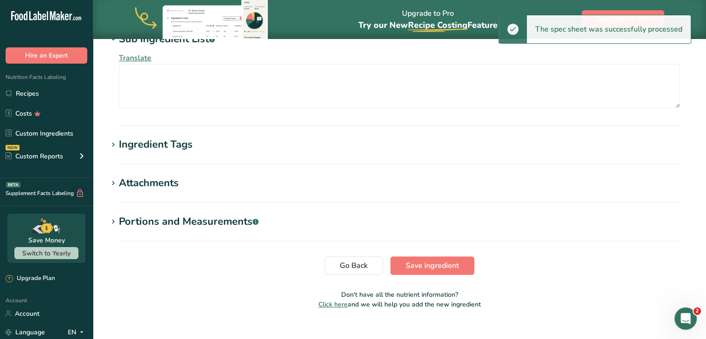
scroll to position [381, 0]
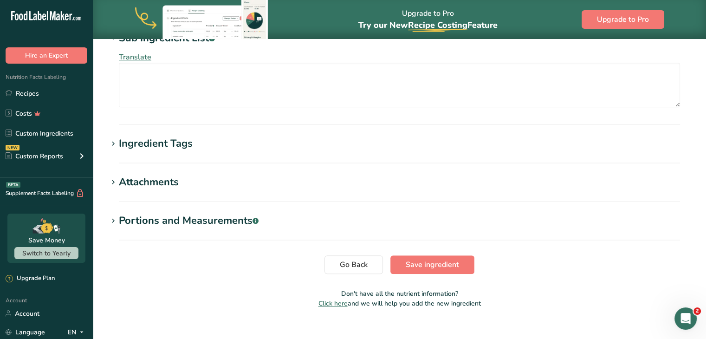
click at [163, 153] on section "Ingredient Tags Add tags Standard Tags Custom Tags Source of Antioxidants [MEDI…" at bounding box center [400, 149] width 584 height 27
click at [168, 142] on div "Ingredient Tags" at bounding box center [156, 143] width 74 height 15
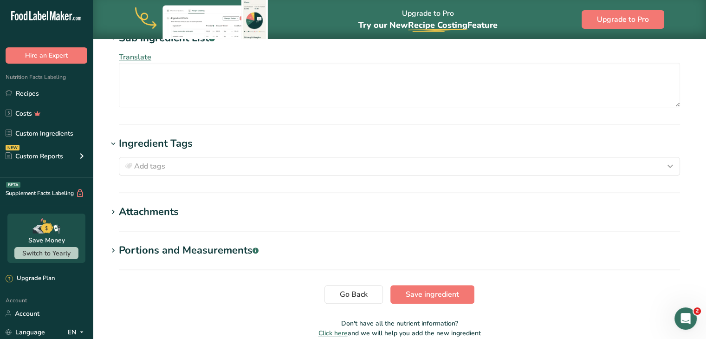
click at [153, 210] on div "Attachments" at bounding box center [149, 211] width 60 height 15
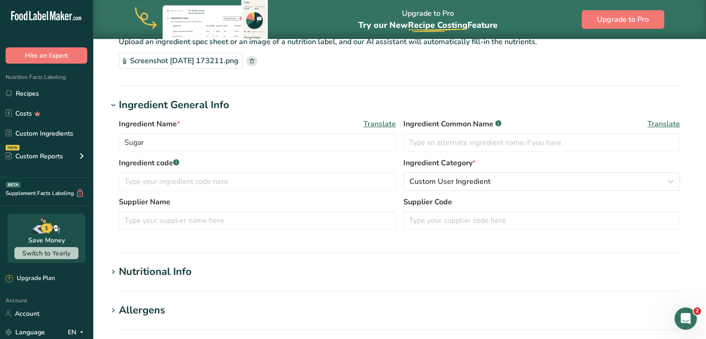
scroll to position [70, 0]
click at [149, 268] on div "Nutritional Info" at bounding box center [155, 272] width 73 height 15
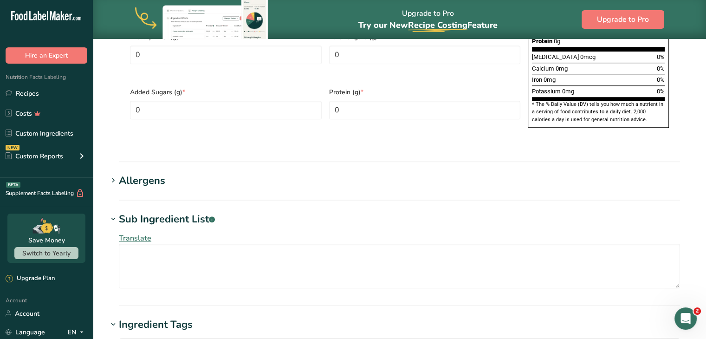
scroll to position [623, 0]
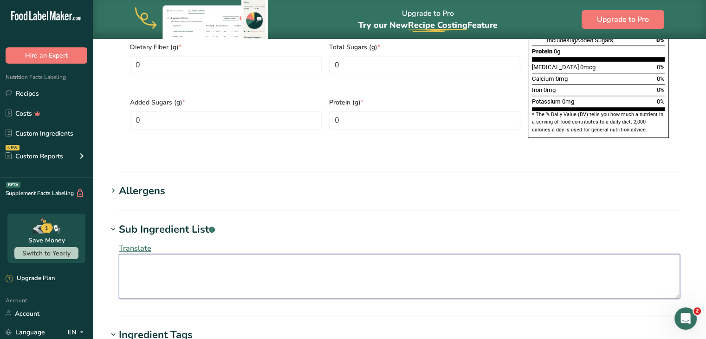
click at [218, 254] on textarea at bounding box center [400, 276] width 562 height 45
paste textarea "Sugar, Hydrogenated Palm Kernel Oil, Corn Starch, Sunflower Lecithin, Maltodext…"
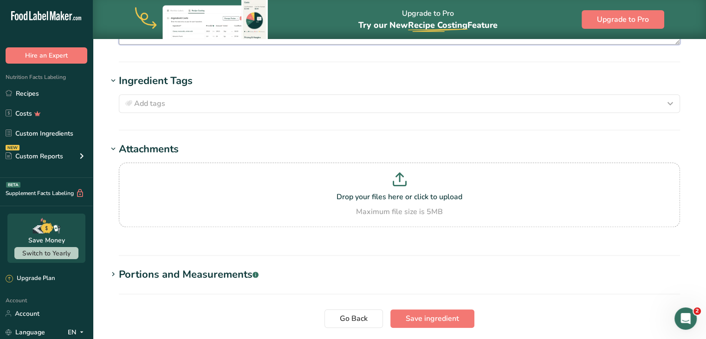
scroll to position [877, 0]
type textarea "Sugar, Hydrogenated Palm Kernel Oil, Corn Starch, Sunflower Lecithin, Maltodext…"
click at [413, 313] on span "Save ingredient" at bounding box center [432, 318] width 53 height 11
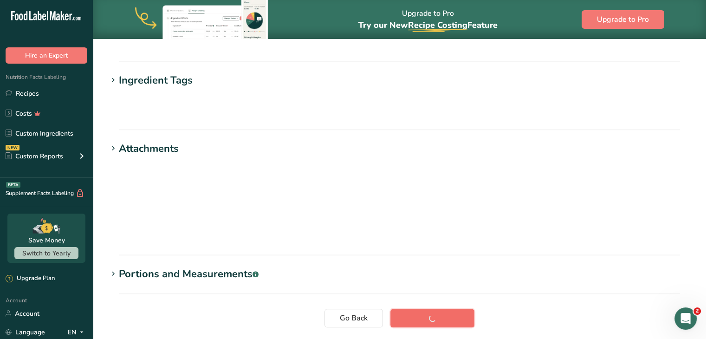
scroll to position [152, 0]
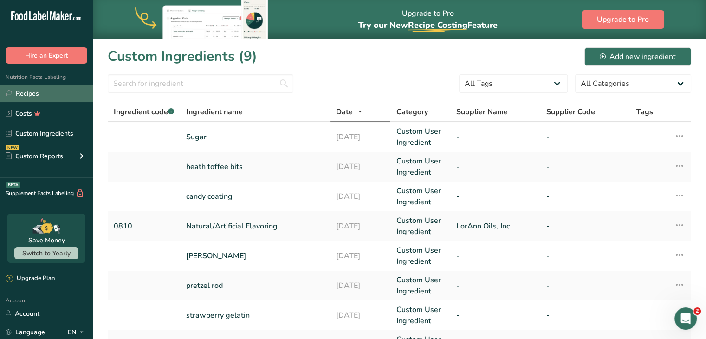
click at [33, 95] on link "Recipes" at bounding box center [46, 94] width 93 height 18
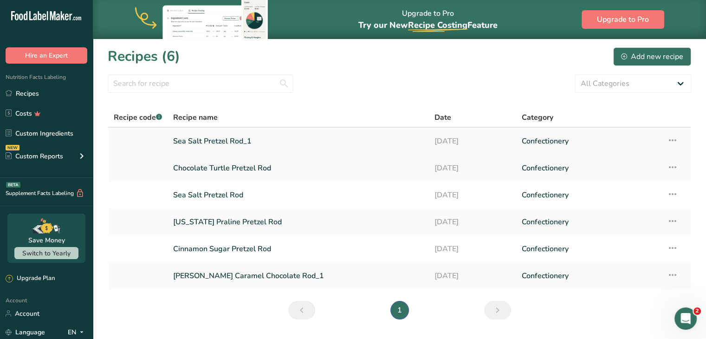
click at [209, 144] on link "Sea Salt Pretzel Rod_1" at bounding box center [298, 141] width 250 height 20
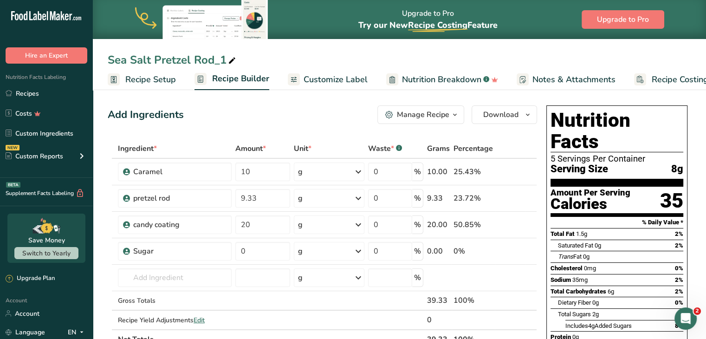
click at [169, 62] on div "Sea Salt Pretzel Rod_1" at bounding box center [173, 60] width 130 height 17
drag, startPoint x: 108, startPoint y: 64, endPoint x: 150, endPoint y: 62, distance: 42.8
click at [150, 62] on input "Sea Salt Pretzel Rod_1" at bounding box center [400, 60] width 584 height 17
click at [235, 58] on input "Sprinkles Pretzel Rod_1" at bounding box center [400, 60] width 584 height 17
type input "Sprinkles Pretzel Rod"
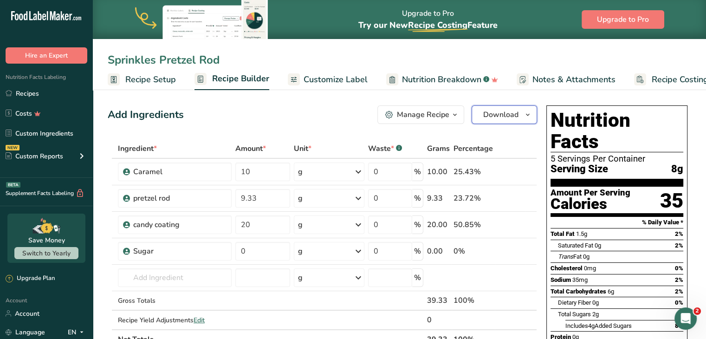
click at [525, 114] on icon "button" at bounding box center [527, 115] width 7 height 12
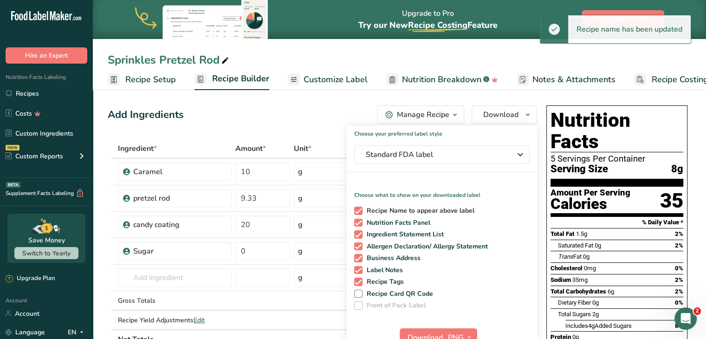
click at [359, 208] on span at bounding box center [358, 211] width 8 height 8
click at [359, 208] on input "Recipe Name to appear above label" at bounding box center [357, 211] width 6 height 6
checkbox input "false"
click at [424, 333] on span "Download" at bounding box center [425, 337] width 35 height 11
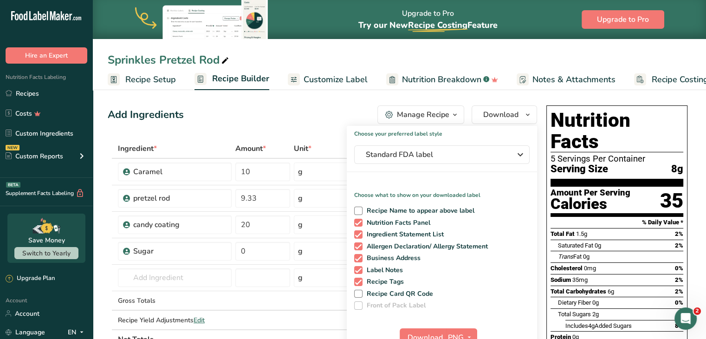
click at [305, 105] on div "Add Ingredients Manage Recipe Delete Recipe Duplicate Recipe Scale Recipe Save …" at bounding box center [323, 114] width 430 height 19
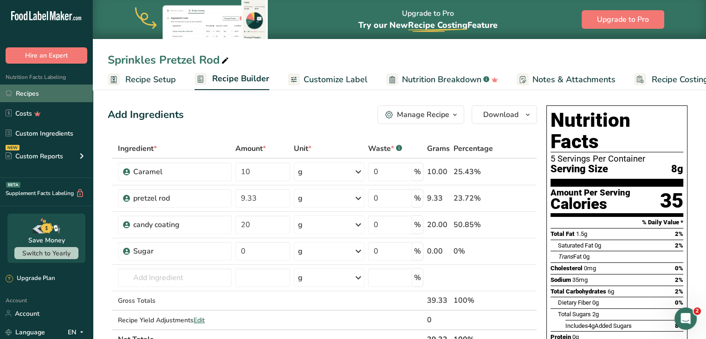
click at [20, 93] on link "Recipes" at bounding box center [46, 94] width 93 height 18
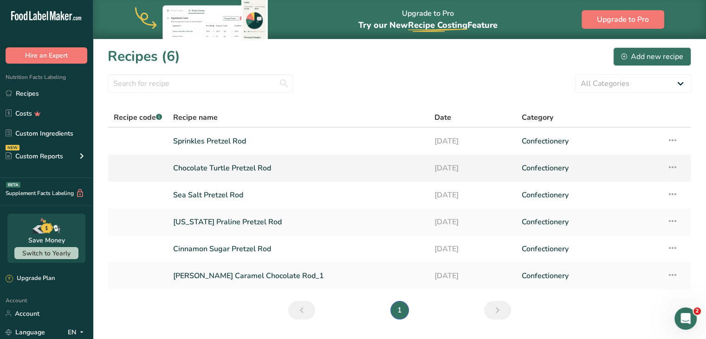
click at [218, 168] on link "Chocolate Turtle Pretzel Rod" at bounding box center [298, 168] width 250 height 20
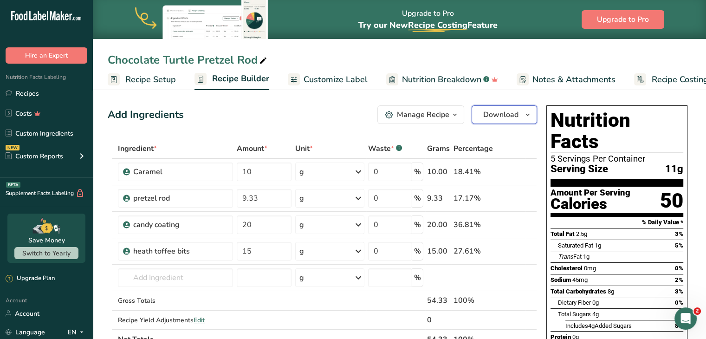
click at [500, 116] on span "Download" at bounding box center [500, 114] width 35 height 11
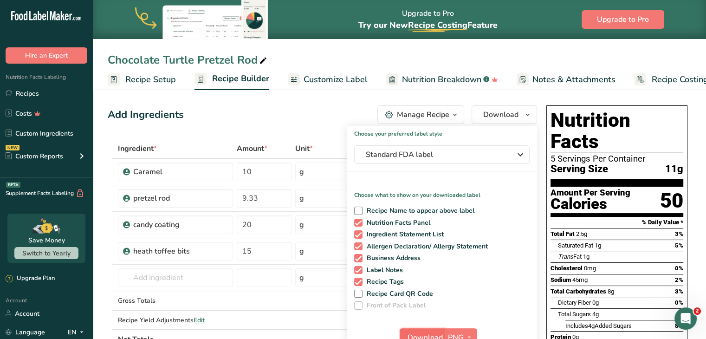
click at [415, 329] on button "Download" at bounding box center [423, 337] width 46 height 19
click at [12, 92] on icon at bounding box center [9, 93] width 7 height 7
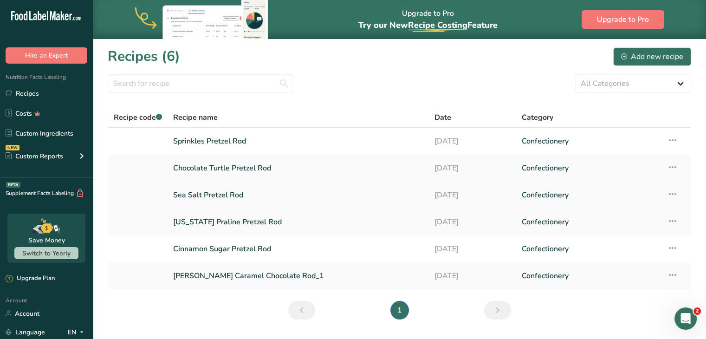
click at [223, 189] on link "Sea Salt Pretzel Rod" at bounding box center [298, 195] width 250 height 20
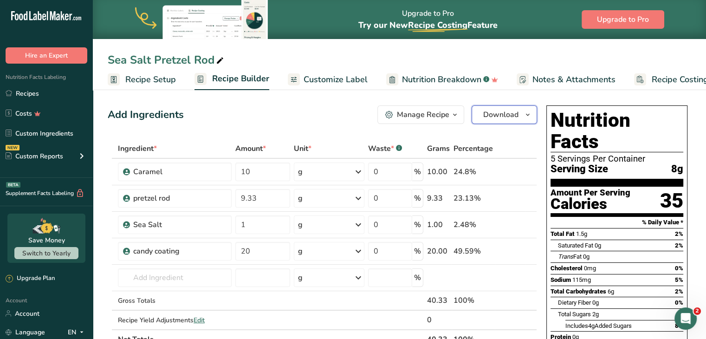
click at [515, 114] on span "Download" at bounding box center [500, 114] width 35 height 11
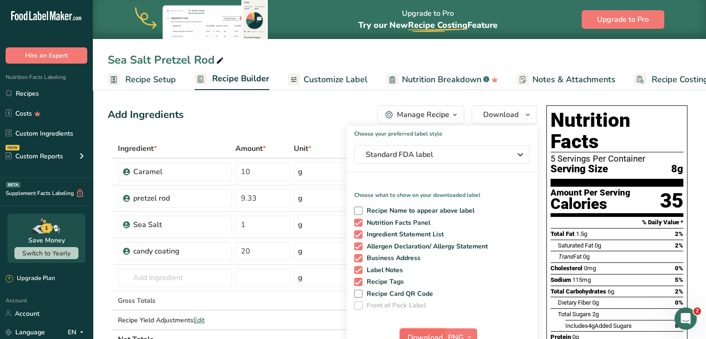
click at [424, 333] on span "Download" at bounding box center [425, 337] width 35 height 11
click at [21, 89] on link "Recipes" at bounding box center [46, 94] width 93 height 18
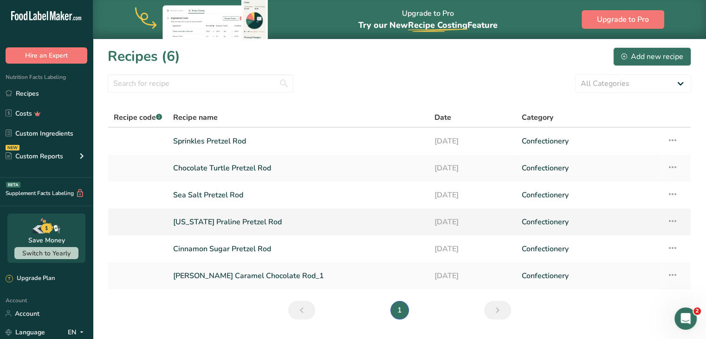
click at [217, 228] on link "Texas Praline Pretzel Rod" at bounding box center [298, 222] width 250 height 20
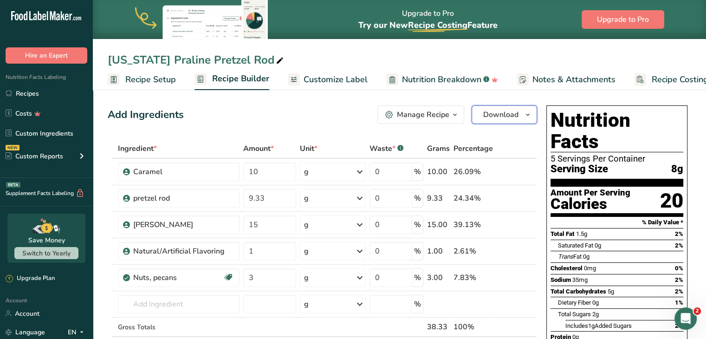
click at [521, 118] on button "Download" at bounding box center [504, 114] width 65 height 19
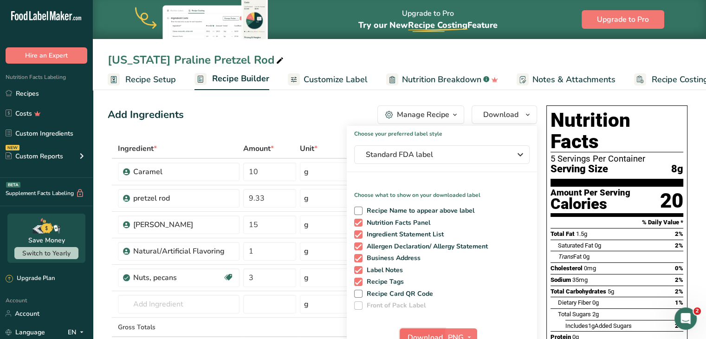
click at [420, 335] on span "Download" at bounding box center [425, 337] width 35 height 11
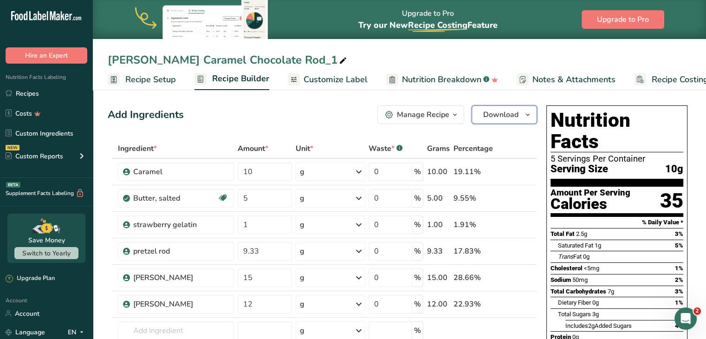
click at [505, 121] on button "Download" at bounding box center [504, 114] width 65 height 19
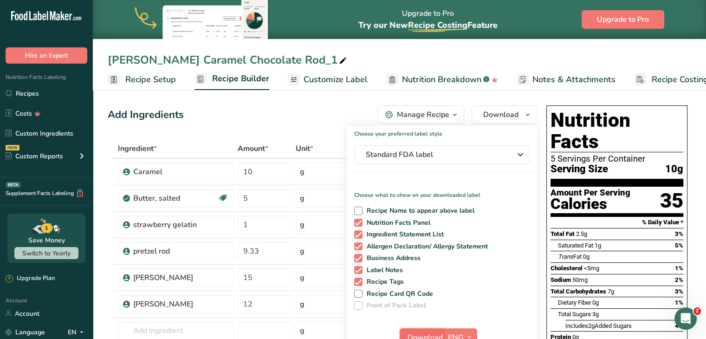
click at [422, 334] on span "Download" at bounding box center [425, 337] width 35 height 11
